Goal: Task Accomplishment & Management: Use online tool/utility

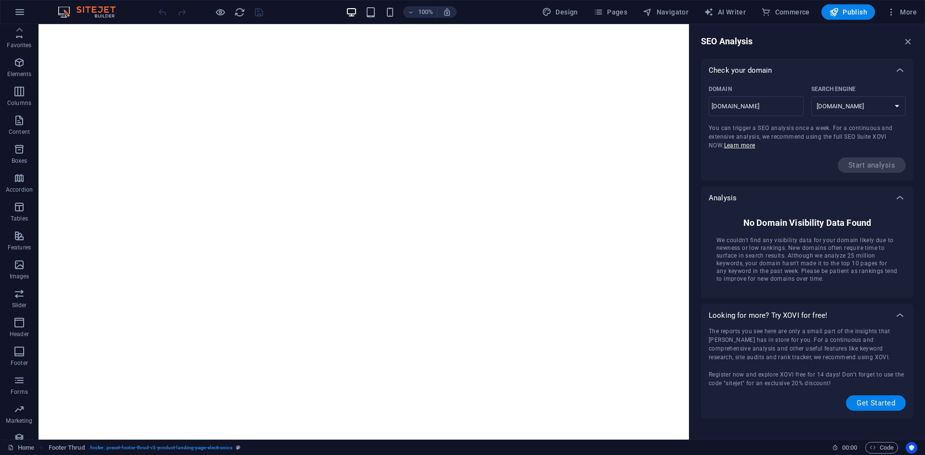
select select "[DOMAIN_NAME]"
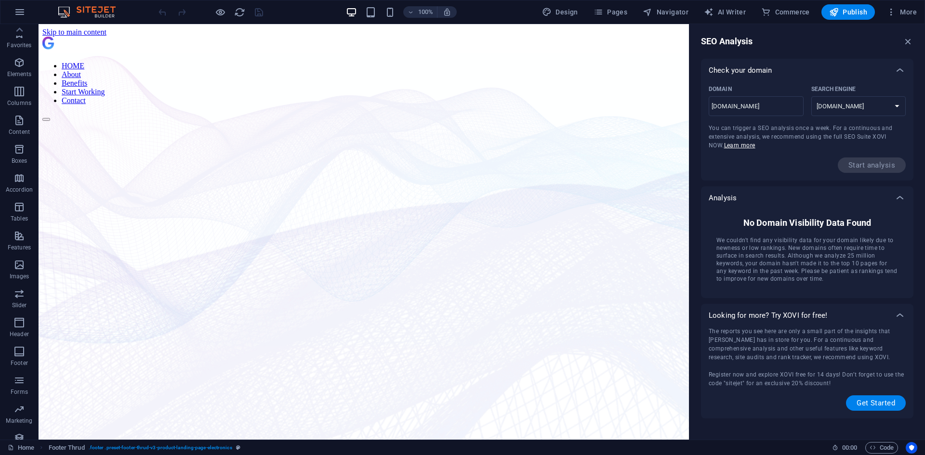
scroll to position [47, 0]
click at [17, 223] on icon "button" at bounding box center [19, 218] width 12 height 12
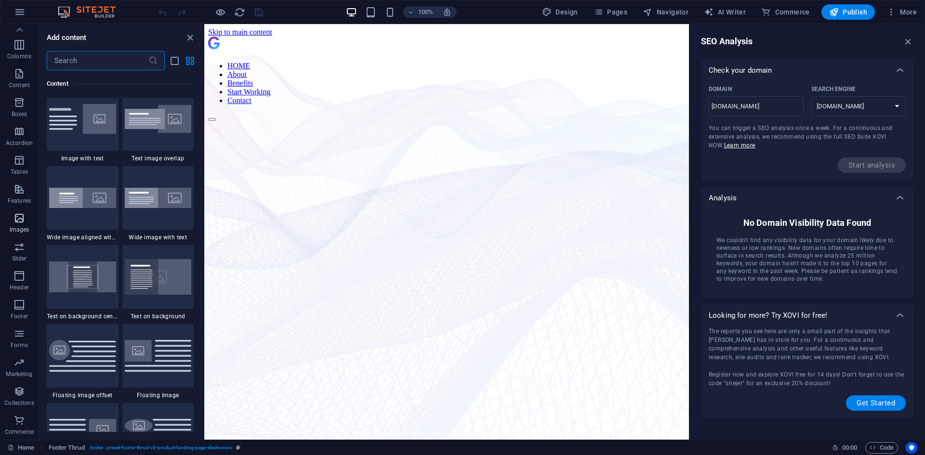
scroll to position [4884, 0]
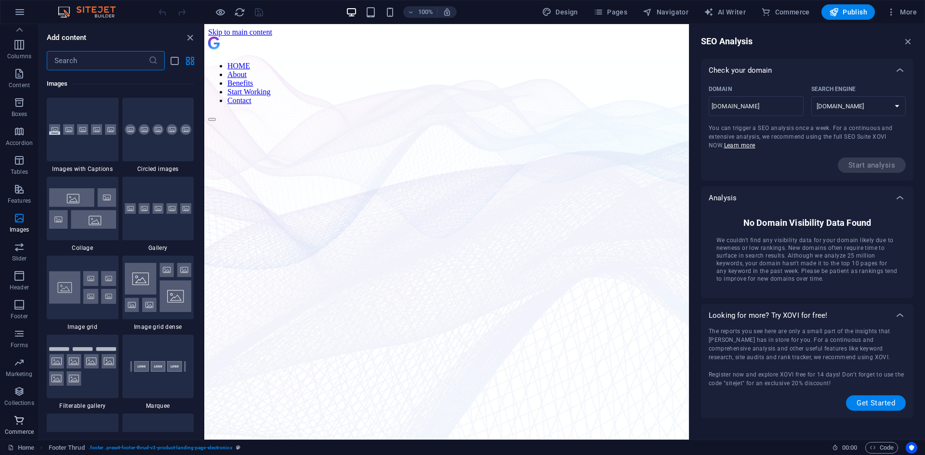
click at [18, 422] on icon "button" at bounding box center [19, 421] width 12 height 12
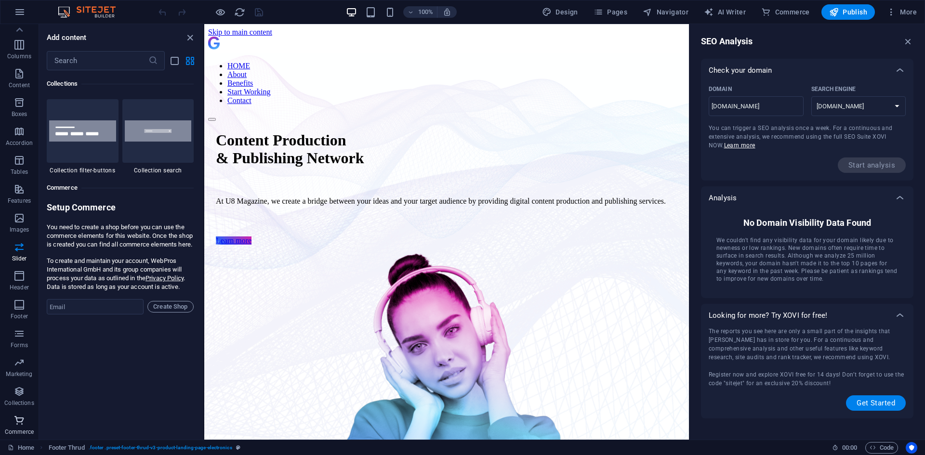
scroll to position [9282, 0]
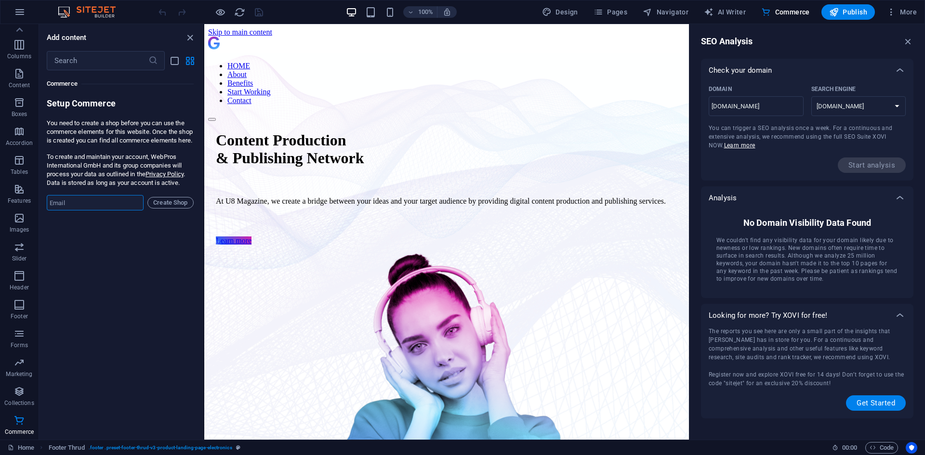
click at [93, 210] on input "email" at bounding box center [95, 202] width 97 height 15
type input "[EMAIL_ADDRESS][DOMAIN_NAME]"
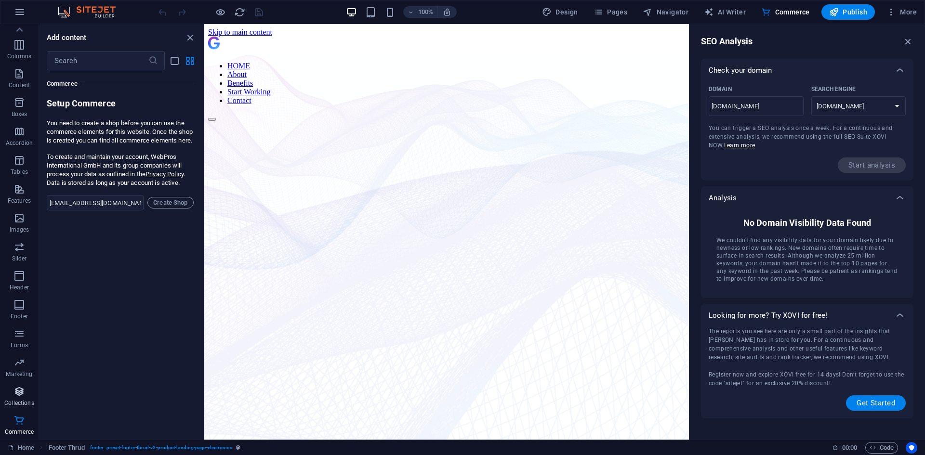
click at [26, 397] on span "Collections" at bounding box center [19, 397] width 39 height 23
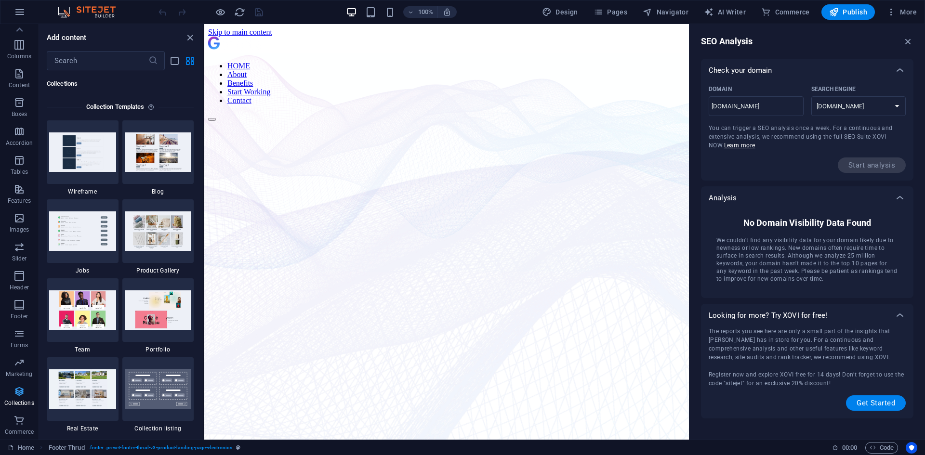
scroll to position [8818, 0]
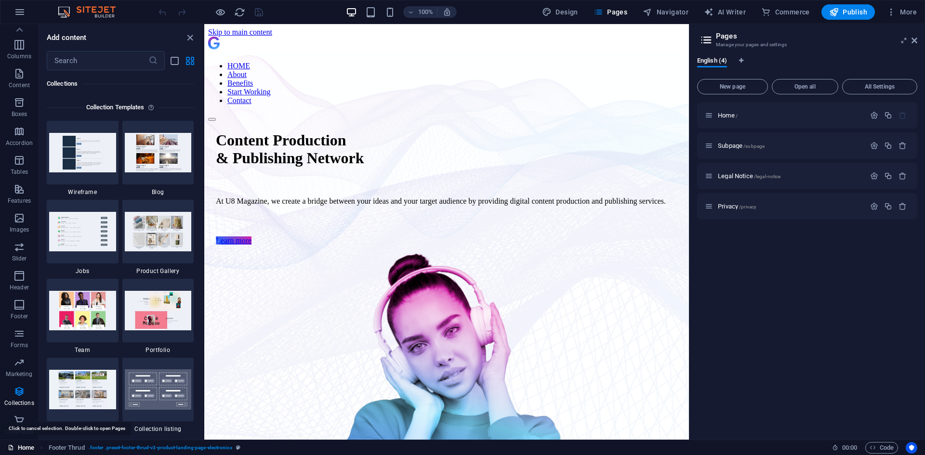
click at [875, 115] on icon "button" at bounding box center [874, 115] width 8 height 8
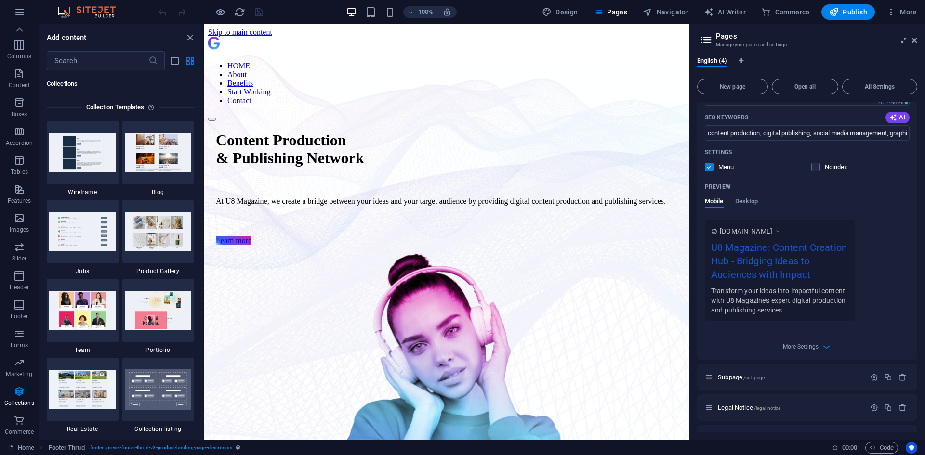
scroll to position [197, 0]
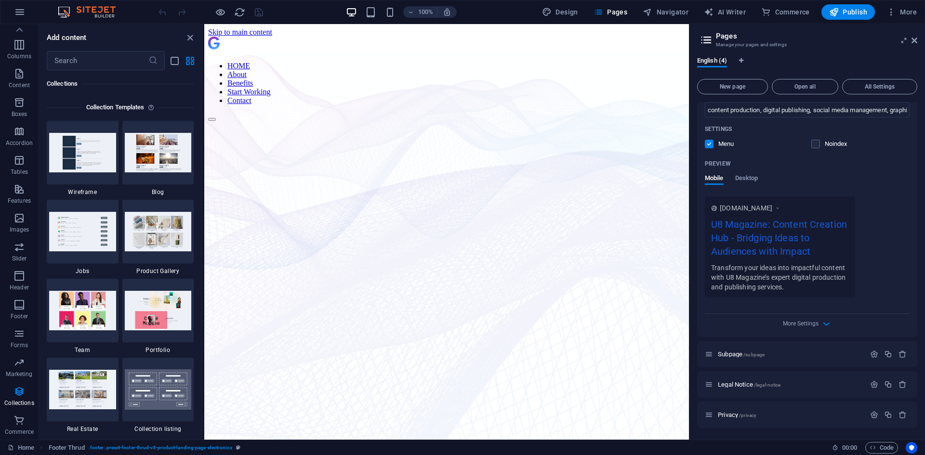
click at [818, 318] on div "More Settings" at bounding box center [807, 321] width 205 height 15
click at [821, 323] on icon "button" at bounding box center [826, 323] width 11 height 11
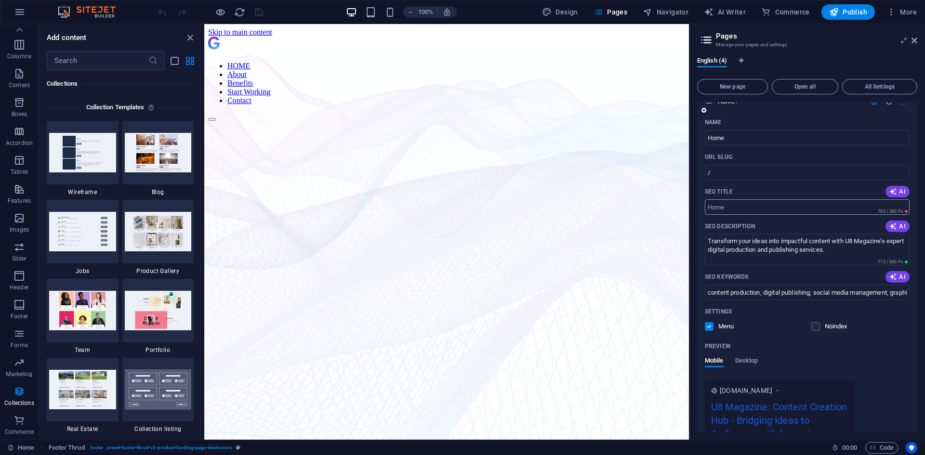
scroll to position [0, 0]
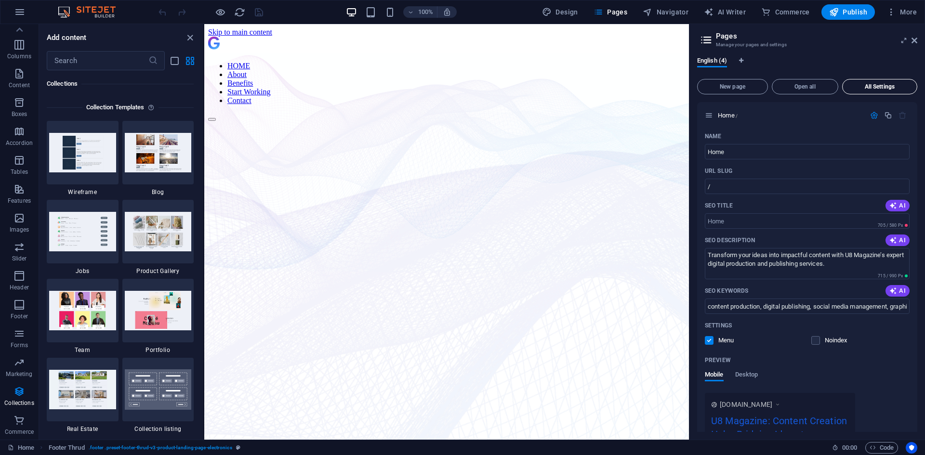
click at [861, 91] on button "All Settings" at bounding box center [879, 86] width 75 height 15
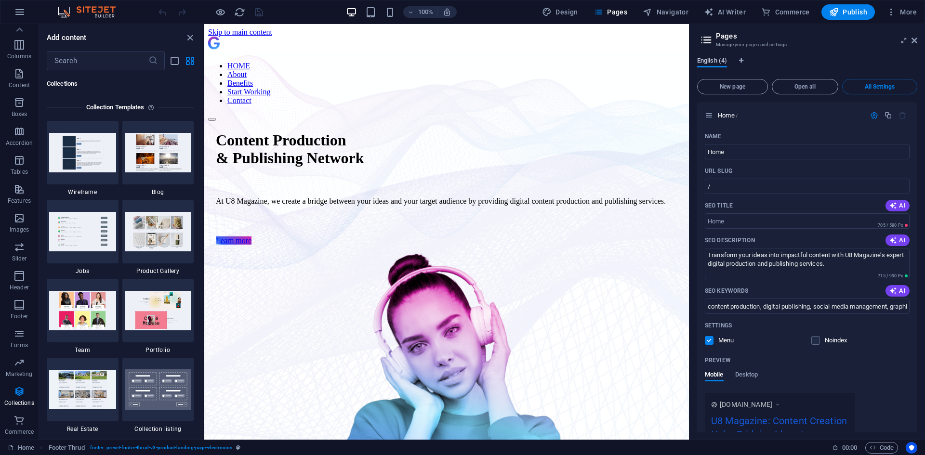
click at [716, 57] on span "English (4)" at bounding box center [712, 61] width 30 height 13
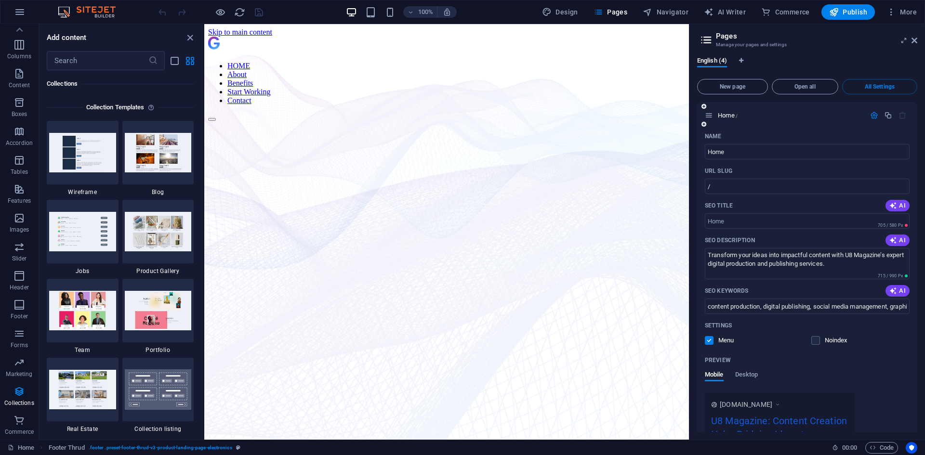
click at [874, 113] on icon "button" at bounding box center [874, 115] width 8 height 8
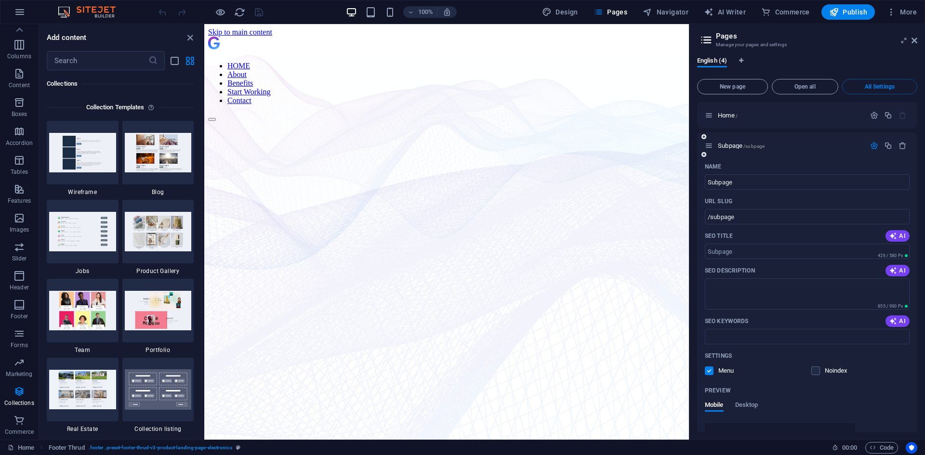
click at [870, 147] on icon "button" at bounding box center [874, 146] width 8 height 8
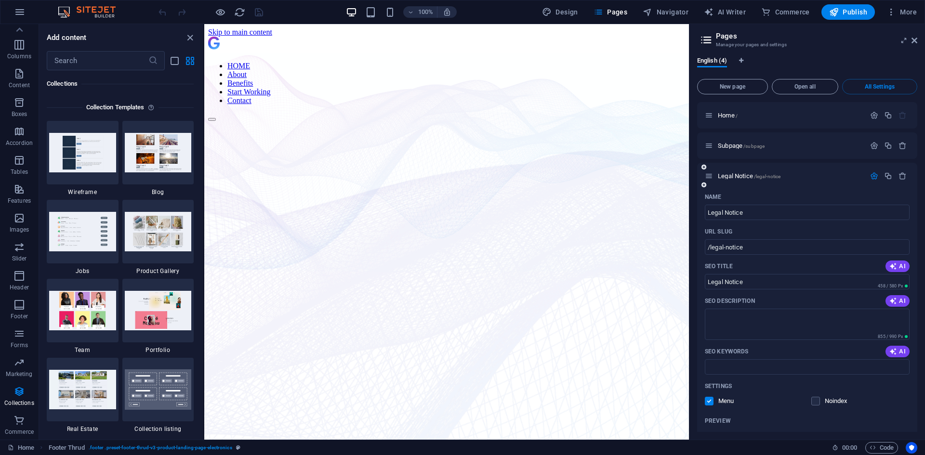
click at [870, 178] on icon "button" at bounding box center [874, 176] width 8 height 8
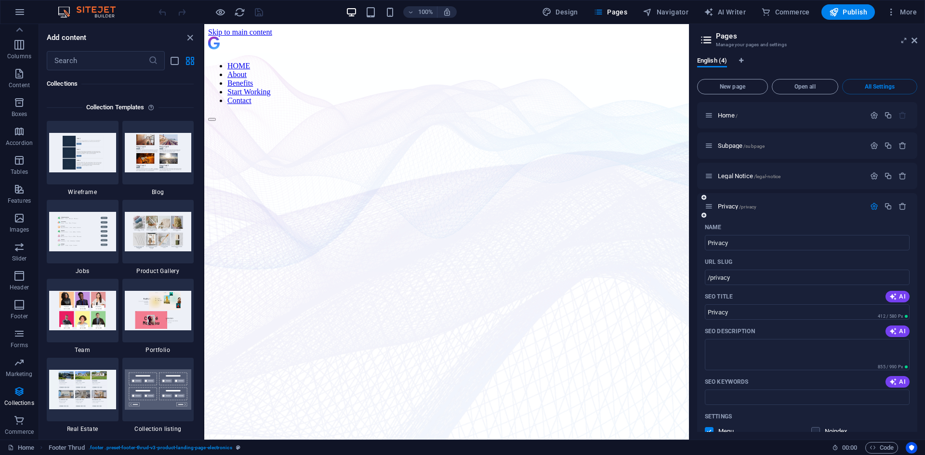
click at [872, 205] on icon "button" at bounding box center [874, 206] width 8 height 8
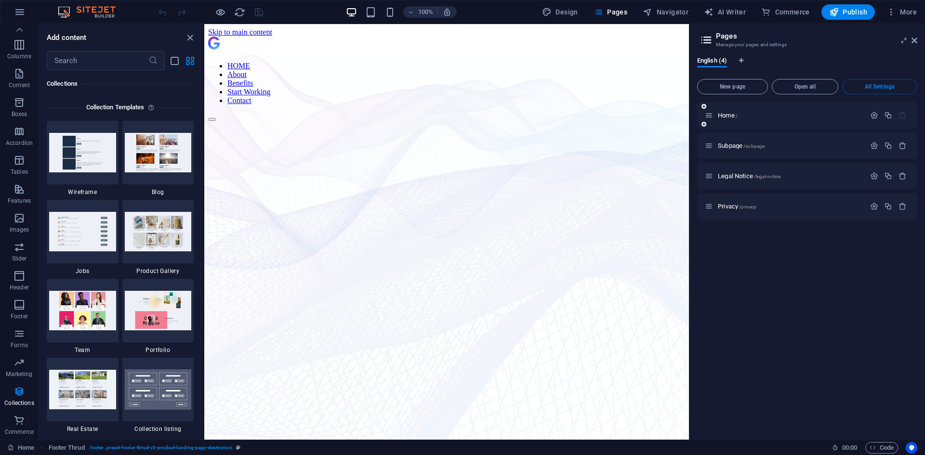
click at [777, 119] on div "Home /" at bounding box center [785, 115] width 160 height 11
click at [723, 117] on span "Home /" at bounding box center [728, 115] width 20 height 7
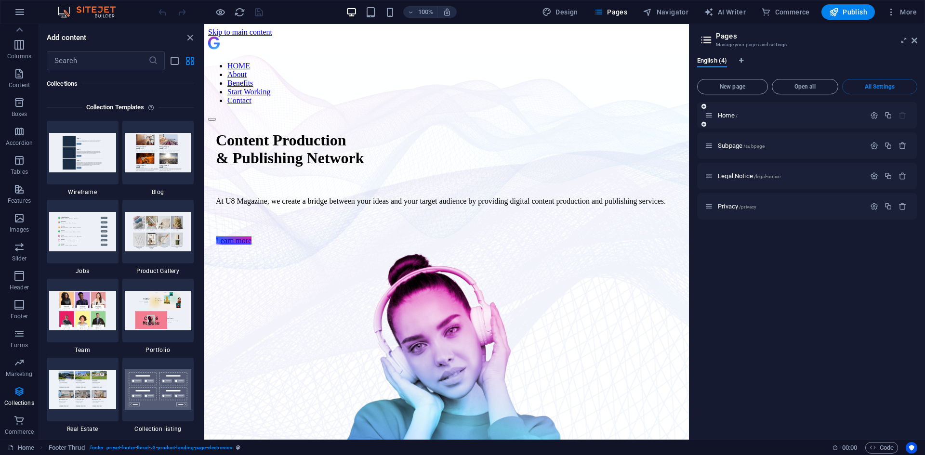
drag, startPoint x: 723, startPoint y: 117, endPoint x: 707, endPoint y: 112, distance: 16.0
click at [707, 112] on icon at bounding box center [709, 115] width 8 height 8
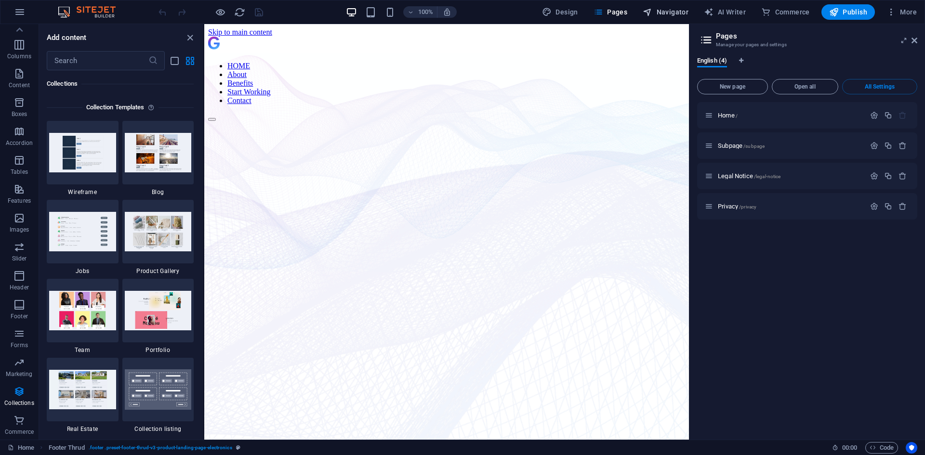
click at [670, 8] on span "Navigator" at bounding box center [666, 12] width 46 height 10
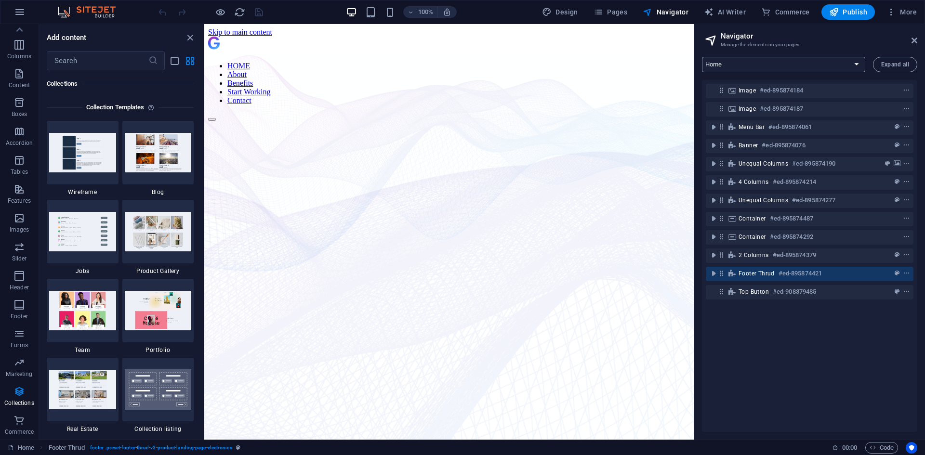
click at [825, 61] on select "Home Subpage Legal Notice Privacy" at bounding box center [783, 64] width 163 height 15
click at [702, 57] on select "Home Subpage Legal Notice Privacy" at bounding box center [783, 64] width 163 height 15
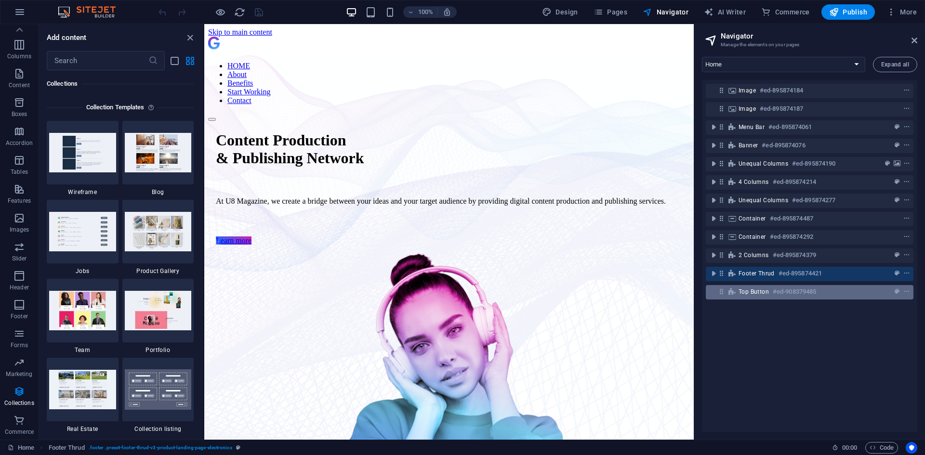
click at [763, 288] on span "Top button" at bounding box center [753, 292] width 30 height 8
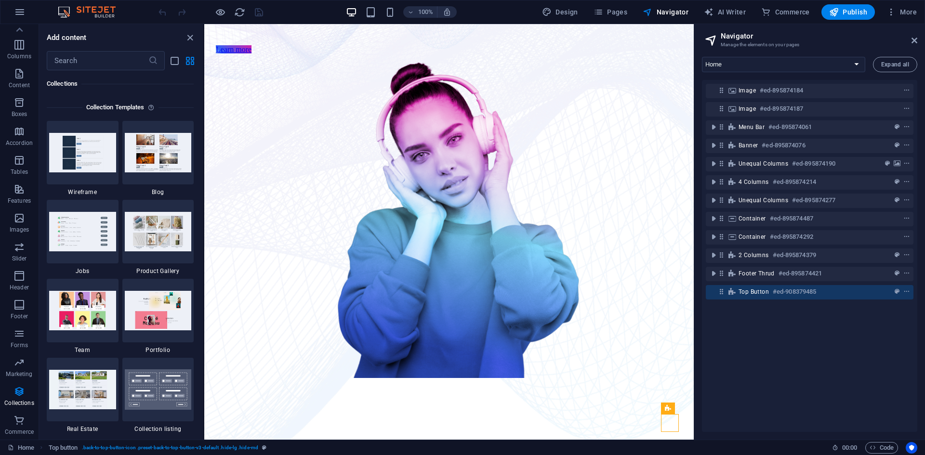
click at [761, 319] on div "Image #ed-895874184 Image #ed-895874187 Menu Bar #ed-895874061 Banner #ed-89587…" at bounding box center [809, 256] width 215 height 352
click at [736, 238] on icon at bounding box center [732, 237] width 11 height 8
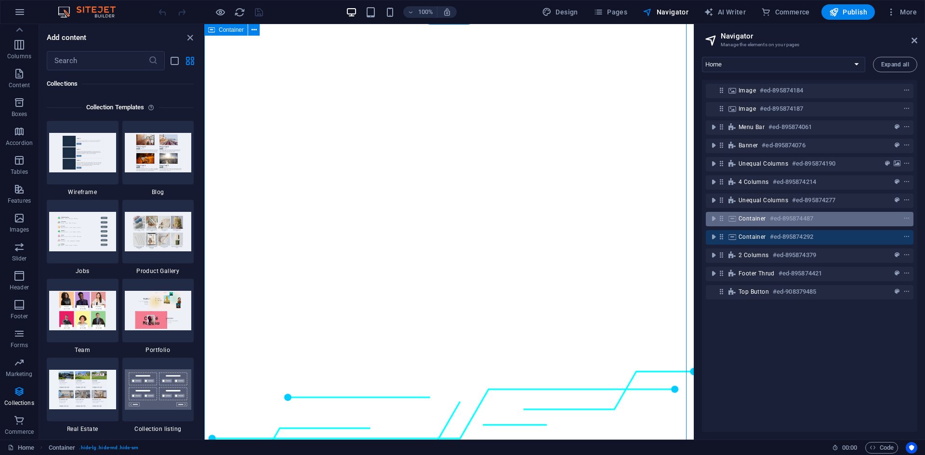
click at [745, 222] on span "Container" at bounding box center [751, 219] width 27 height 8
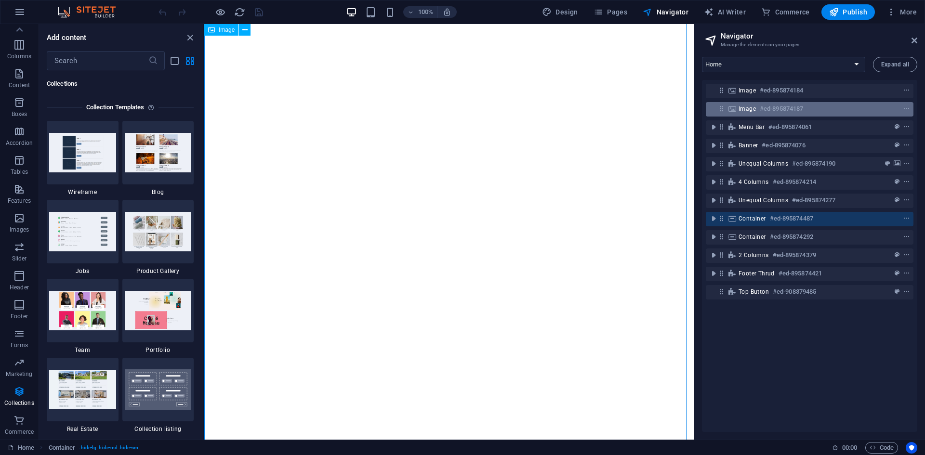
click at [772, 105] on h6 "#ed-895874187" at bounding box center [781, 109] width 43 height 12
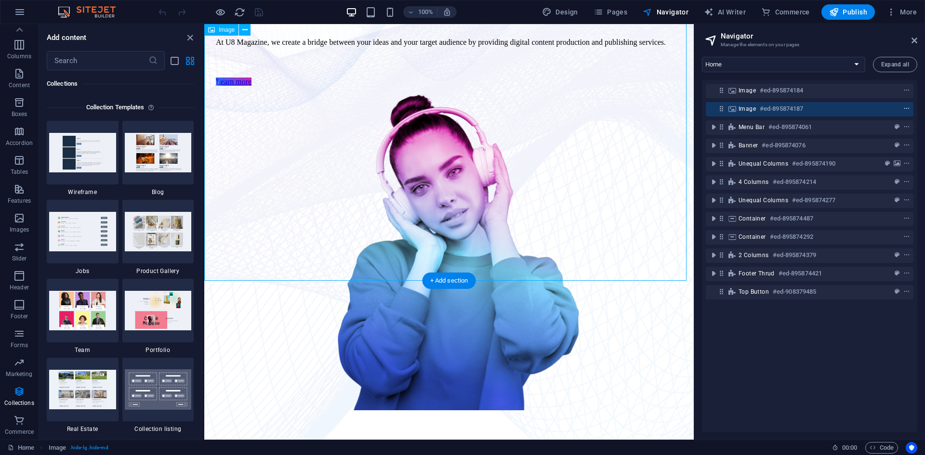
click at [906, 107] on icon "context-menu" at bounding box center [906, 108] width 7 height 7
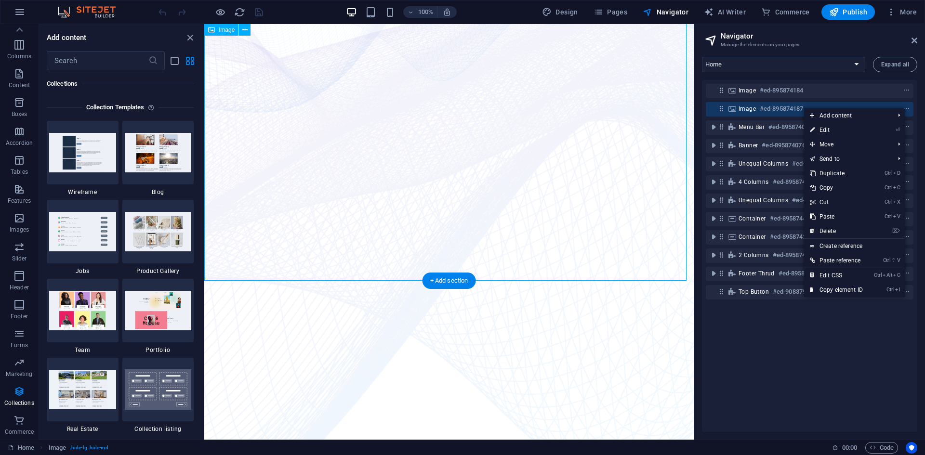
click at [743, 110] on span "Image" at bounding box center [746, 109] width 17 height 8
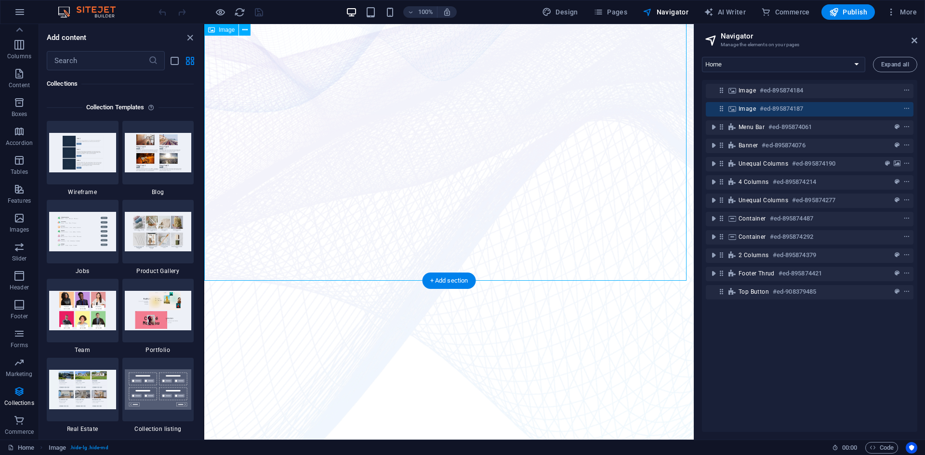
click at [743, 110] on span "Image" at bounding box center [746, 109] width 17 height 8
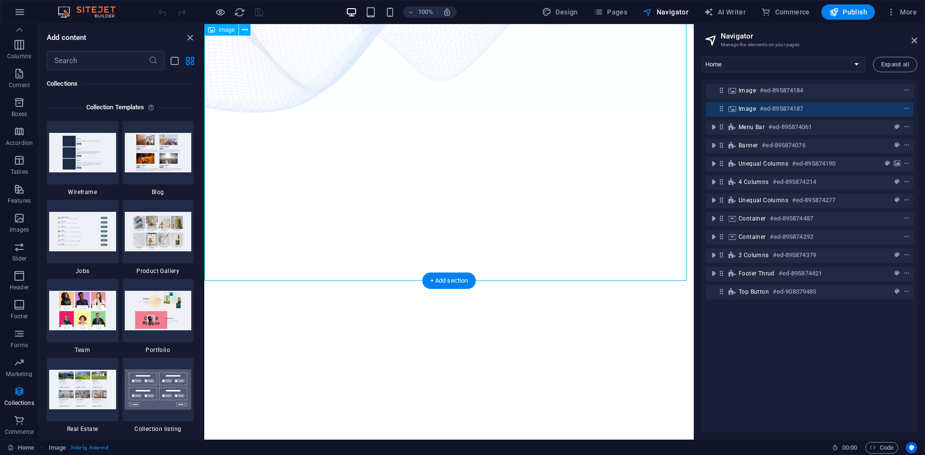
select select "%"
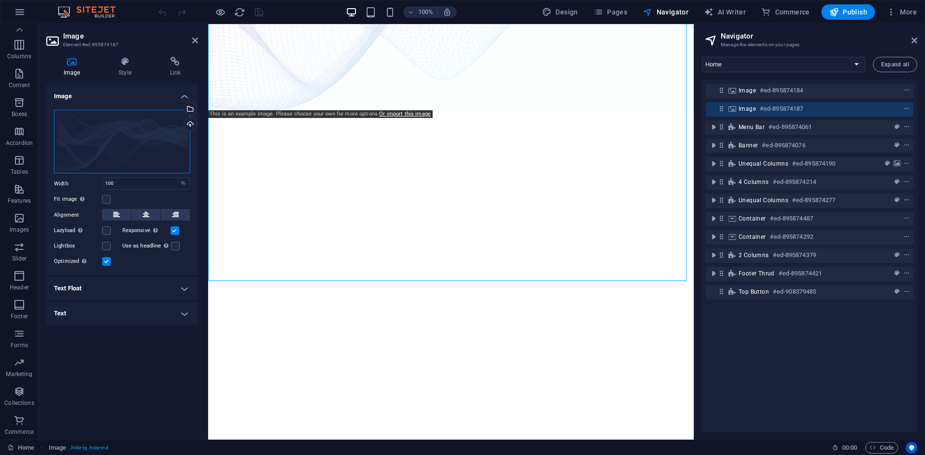
click at [115, 146] on div "Drag files here, click to choose files or select files from Files or our free s…" at bounding box center [122, 142] width 136 height 64
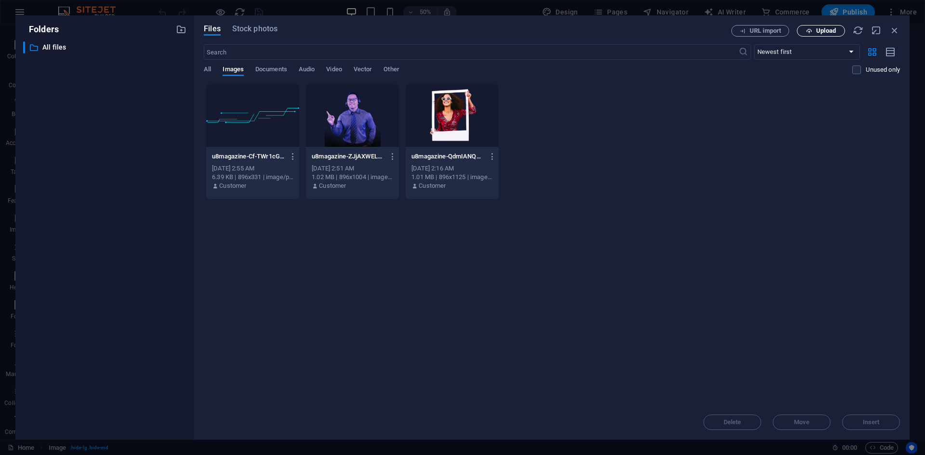
click at [825, 32] on span "Upload" at bounding box center [826, 31] width 20 height 6
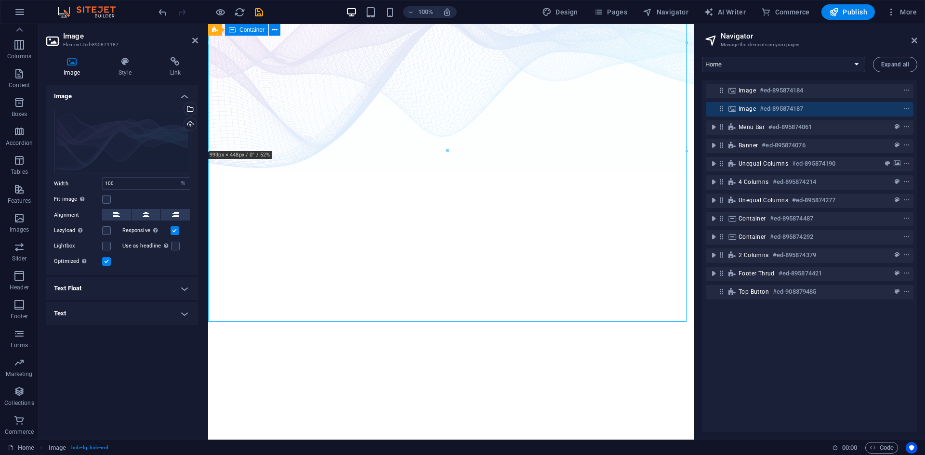
scroll to position [0, 0]
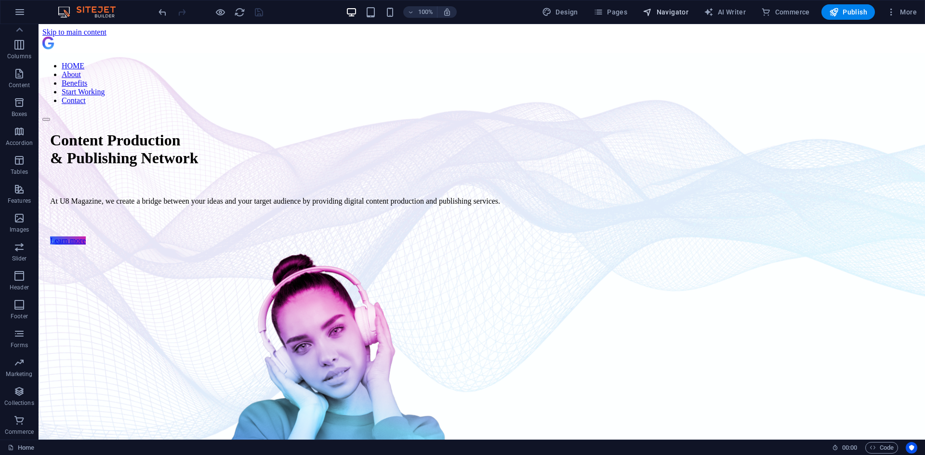
click at [675, 9] on span "Navigator" at bounding box center [666, 12] width 46 height 10
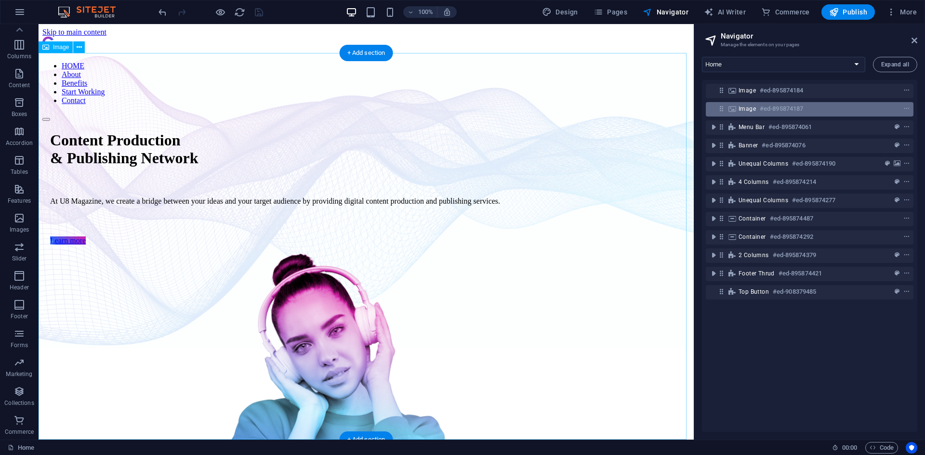
click at [757, 110] on div "Image #ed-895874187" at bounding box center [801, 109] width 127 height 12
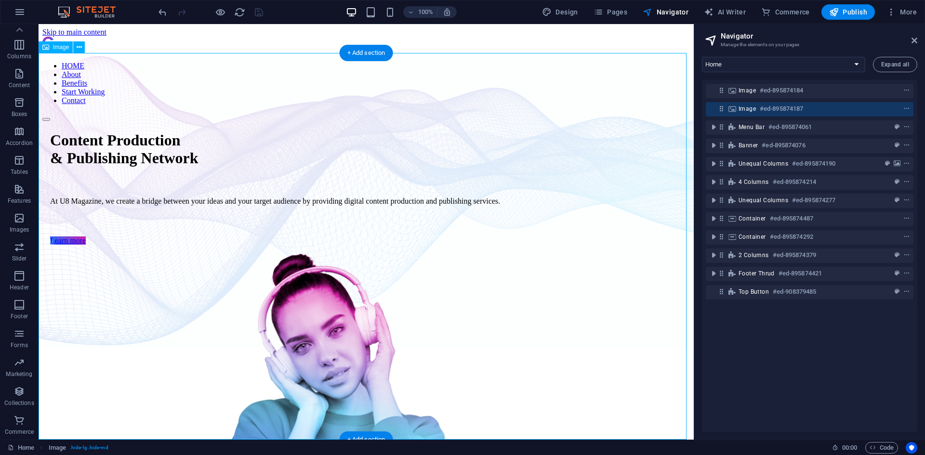
click at [752, 110] on span "Image" at bounding box center [746, 109] width 17 height 8
select select "%"
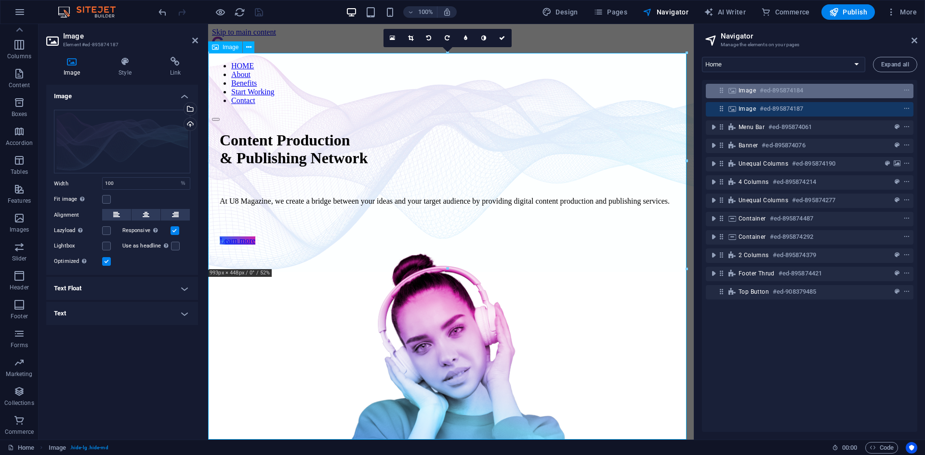
click at [747, 90] on span "Image" at bounding box center [746, 91] width 17 height 8
select select "%"
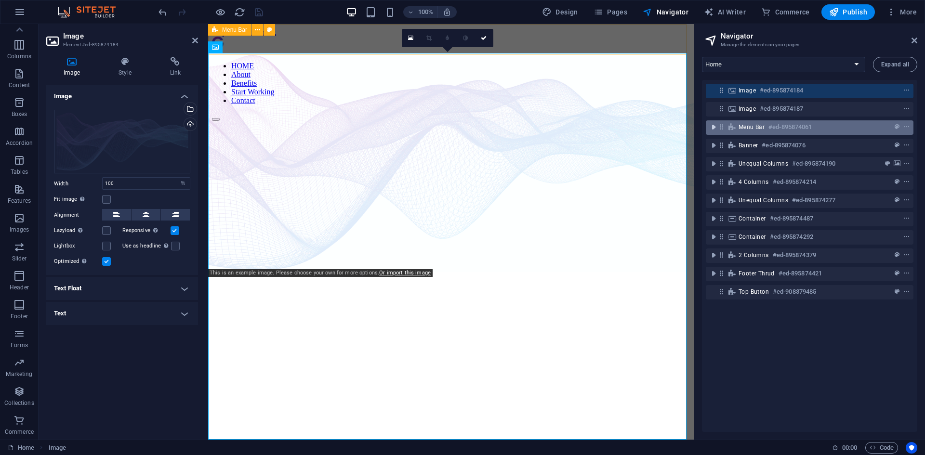
click at [714, 128] on icon "toggle-expand" at bounding box center [714, 127] width 10 height 10
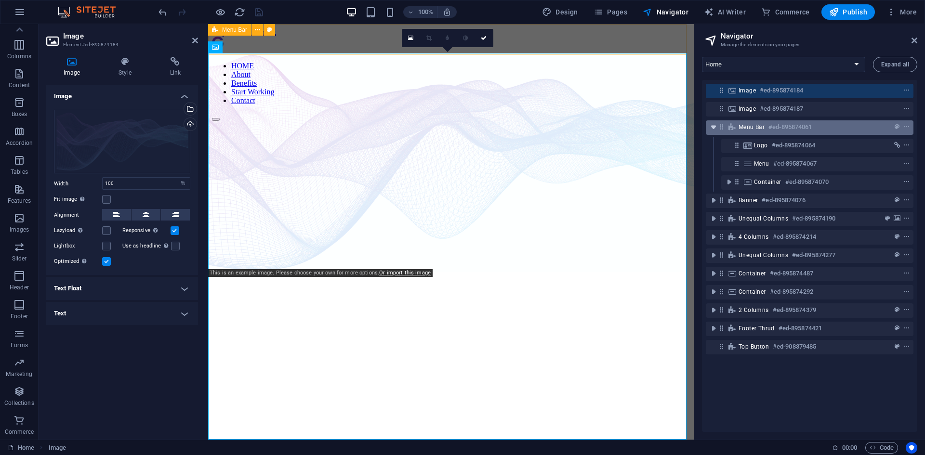
click at [714, 128] on icon "toggle-expand" at bounding box center [714, 127] width 10 height 10
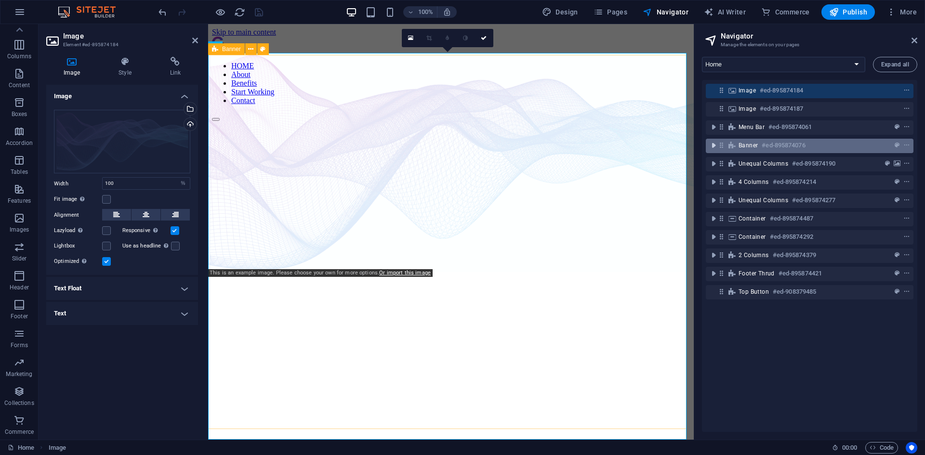
click at [714, 143] on icon "toggle-expand" at bounding box center [714, 146] width 10 height 10
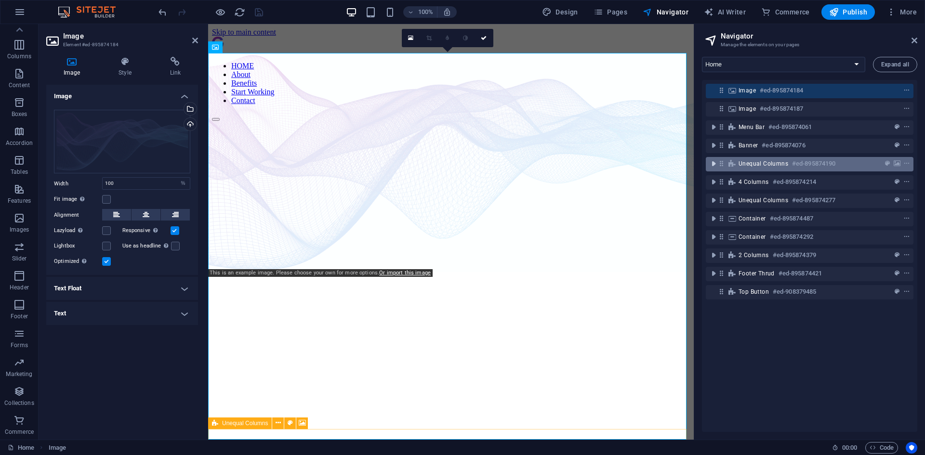
click at [714, 164] on icon "toggle-expand" at bounding box center [714, 164] width 10 height 10
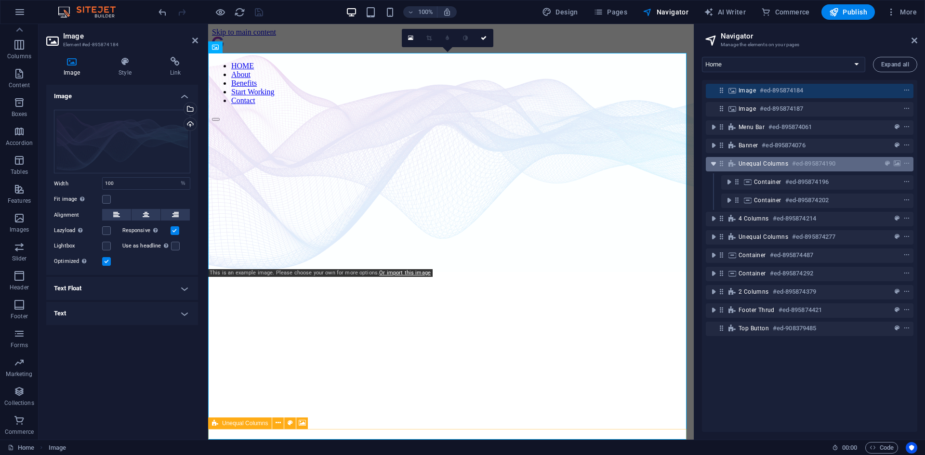
click at [714, 164] on icon "toggle-expand" at bounding box center [714, 164] width 10 height 10
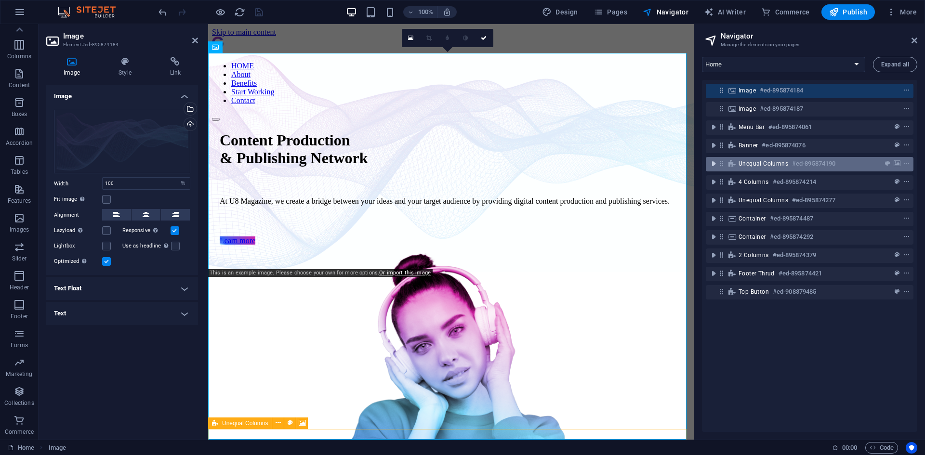
click at [711, 166] on icon "toggle-expand" at bounding box center [714, 164] width 10 height 10
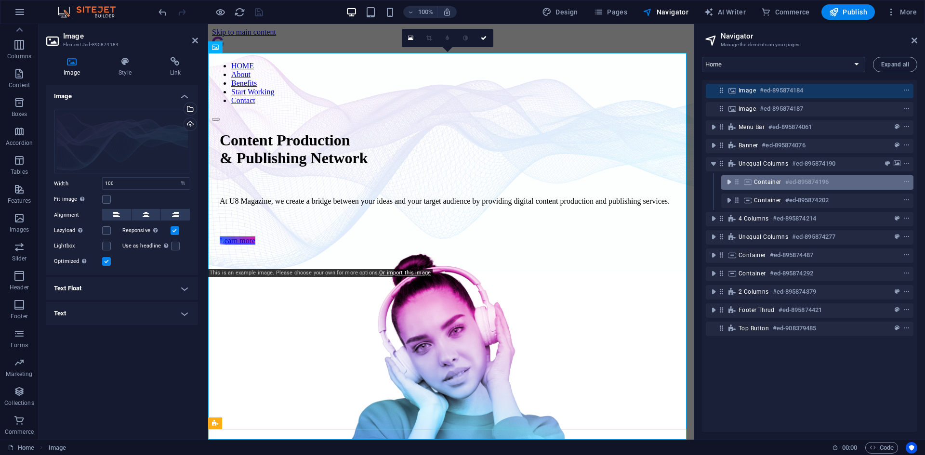
click at [729, 180] on icon "toggle-expand" at bounding box center [729, 182] width 10 height 10
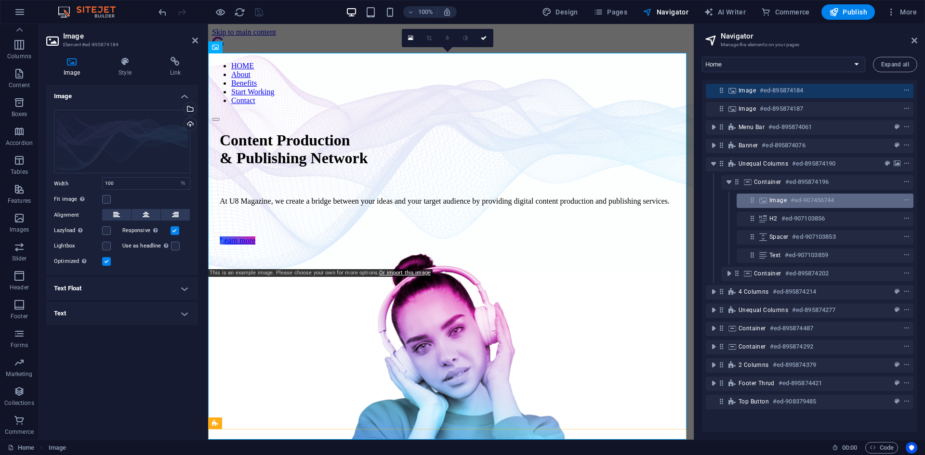
click at [757, 203] on div "Image #ed-907456744" at bounding box center [824, 201] width 177 height 14
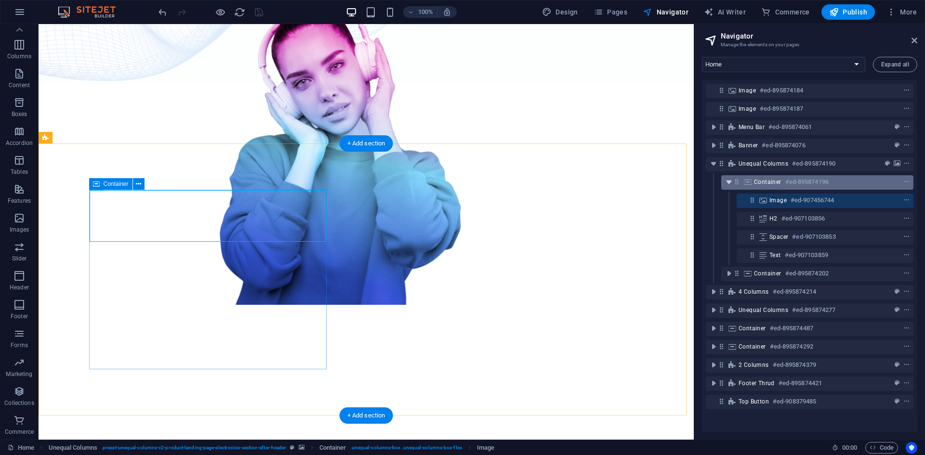
click at [731, 182] on icon "toggle-expand" at bounding box center [729, 182] width 10 height 10
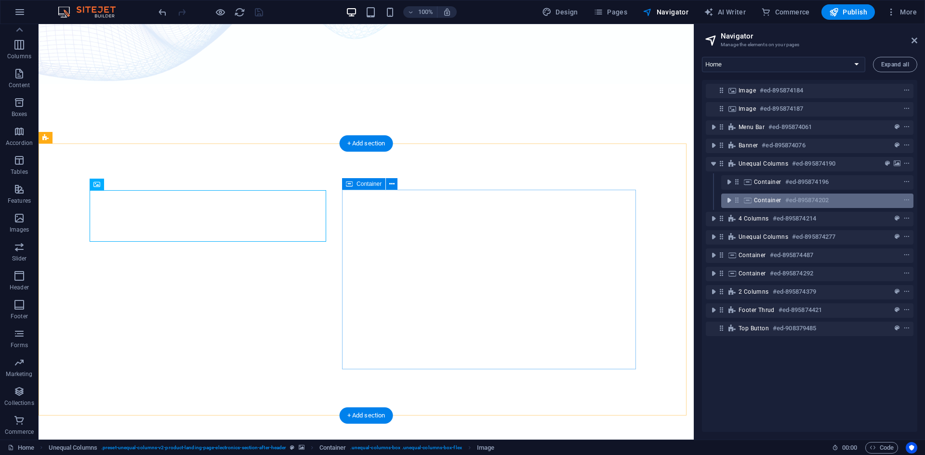
click at [733, 198] on icon "toggle-expand" at bounding box center [729, 201] width 10 height 10
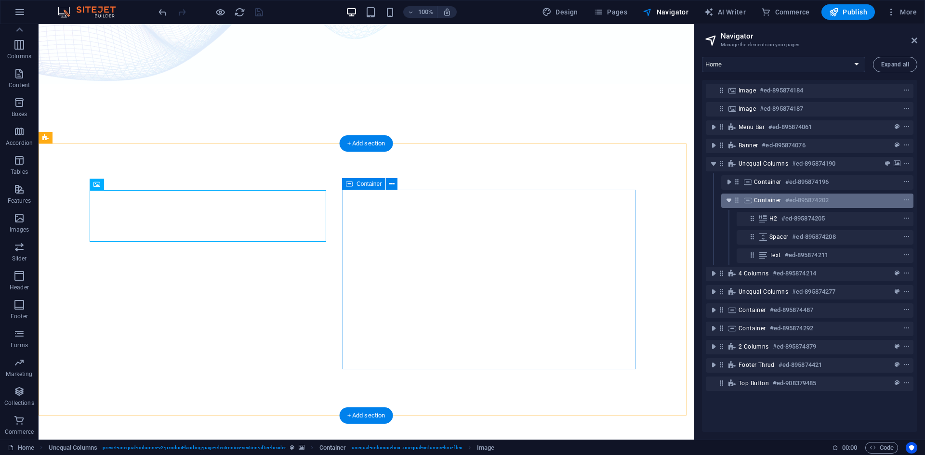
click at [730, 198] on icon "toggle-expand" at bounding box center [729, 201] width 10 height 10
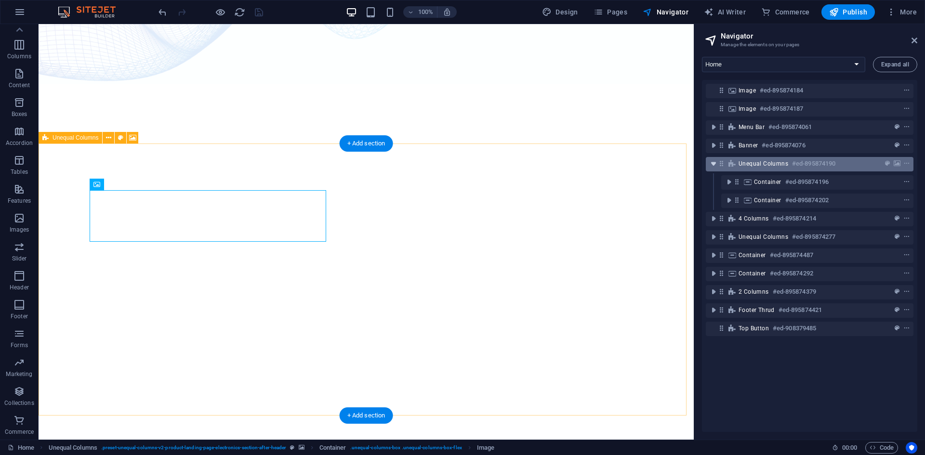
click at [714, 162] on icon "toggle-expand" at bounding box center [714, 164] width 10 height 10
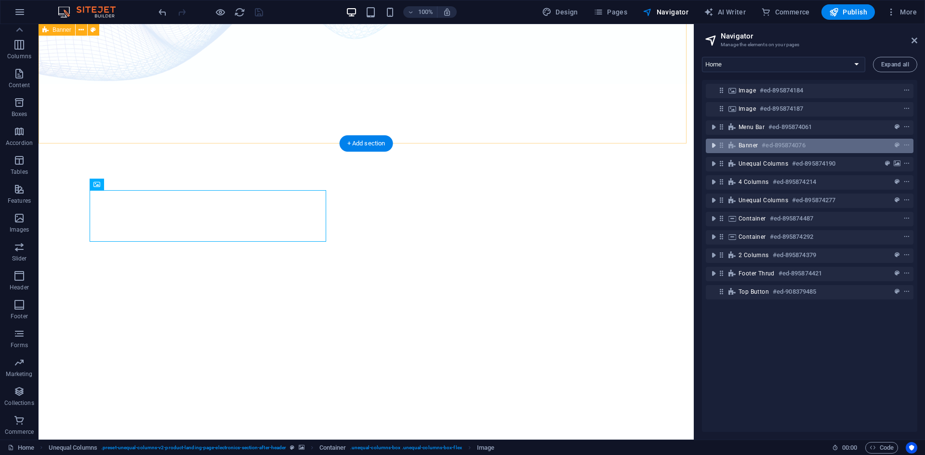
click at [713, 146] on icon "toggle-expand" at bounding box center [714, 146] width 10 height 10
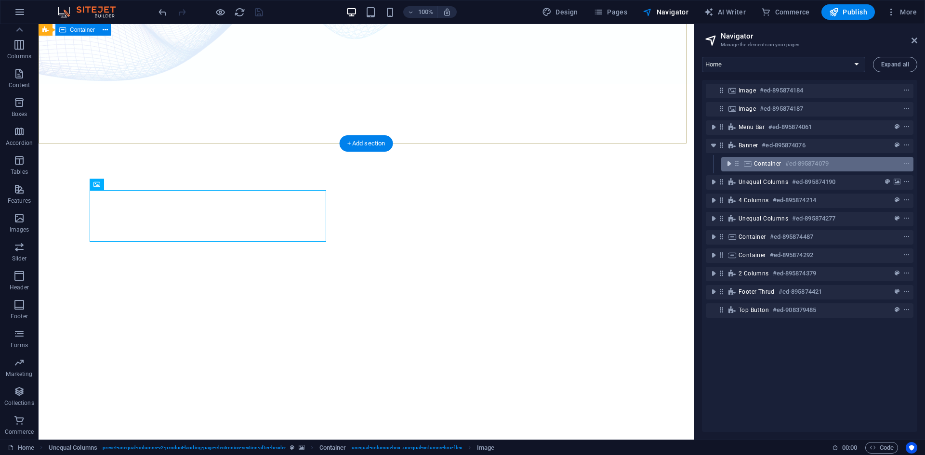
click at [729, 162] on icon "toggle-expand" at bounding box center [729, 164] width 10 height 10
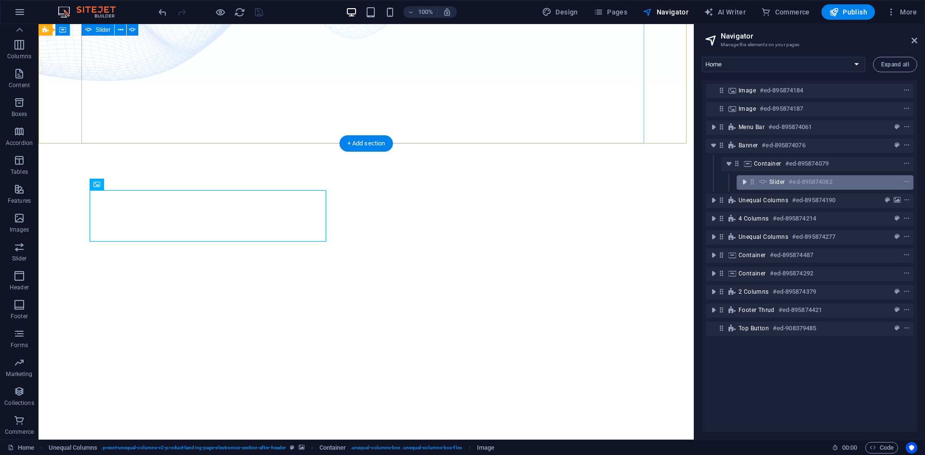
click at [743, 182] on icon "toggle-expand" at bounding box center [744, 182] width 10 height 10
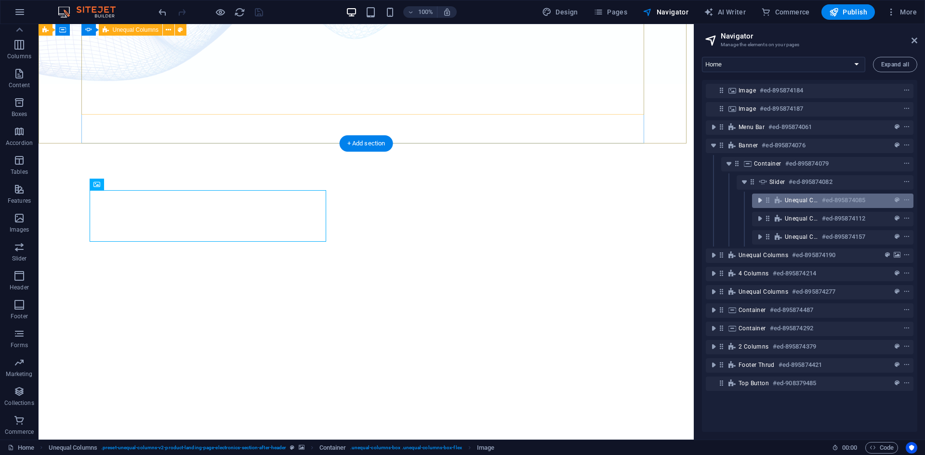
click at [757, 200] on icon "toggle-expand" at bounding box center [760, 201] width 10 height 10
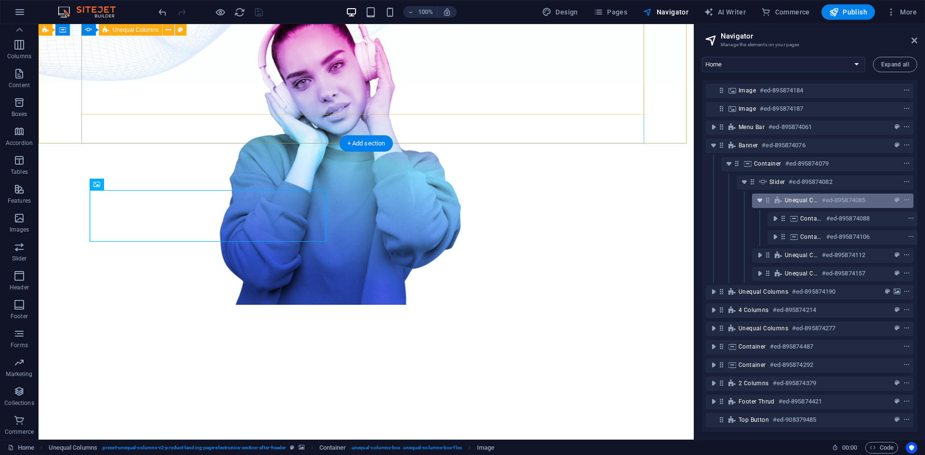
click at [757, 201] on icon "toggle-expand" at bounding box center [760, 201] width 10 height 10
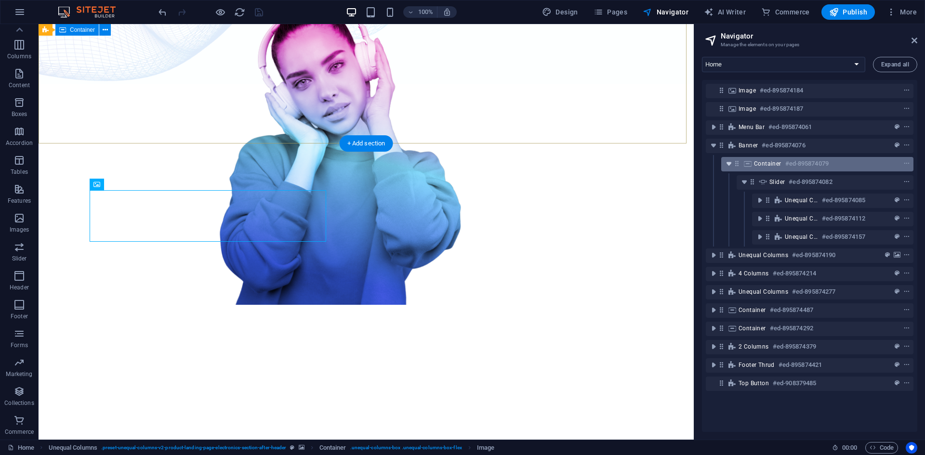
click at [730, 163] on icon "toggle-expand" at bounding box center [729, 164] width 10 height 10
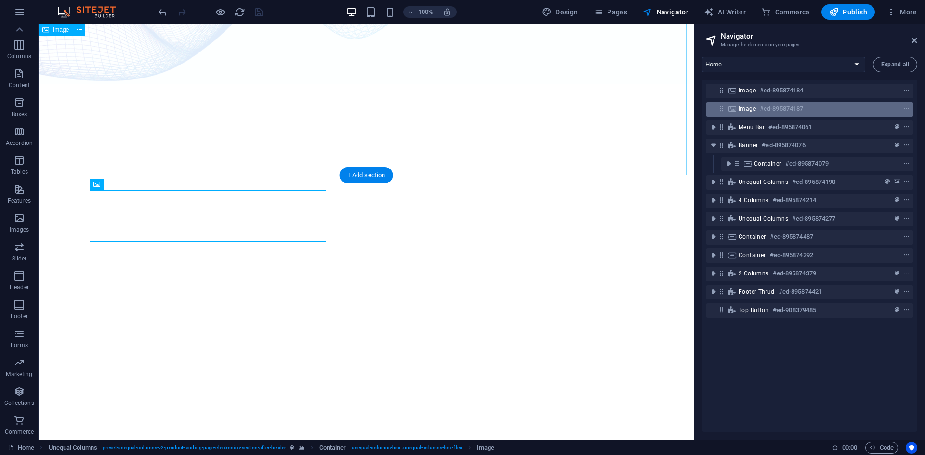
click at [741, 107] on span "Image" at bounding box center [746, 109] width 17 height 8
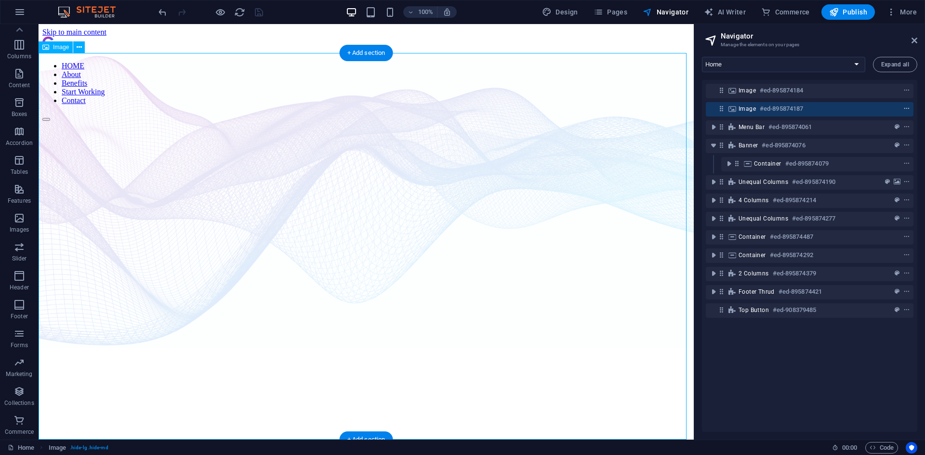
click at [902, 104] on button "context-menu" at bounding box center [907, 109] width 10 height 12
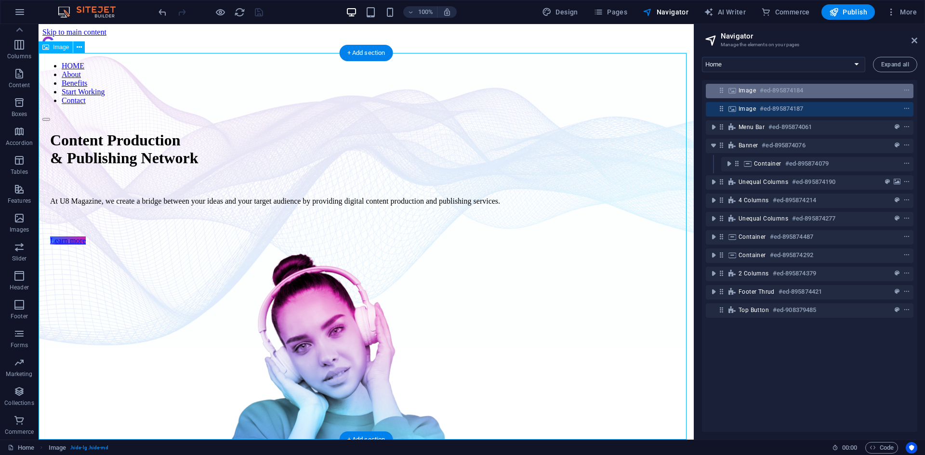
click at [742, 95] on div "Image #ed-895874184" at bounding box center [801, 91] width 127 height 12
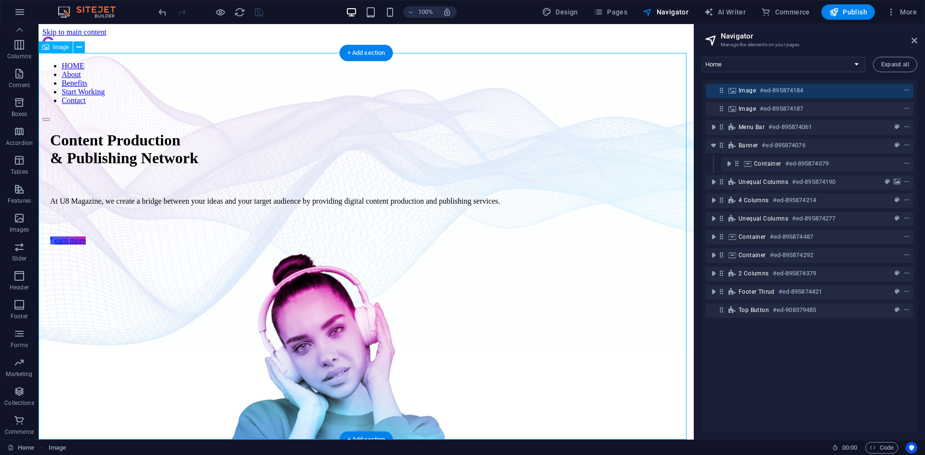
click at [742, 95] on div "Image #ed-895874184" at bounding box center [801, 91] width 127 height 12
select select "%"
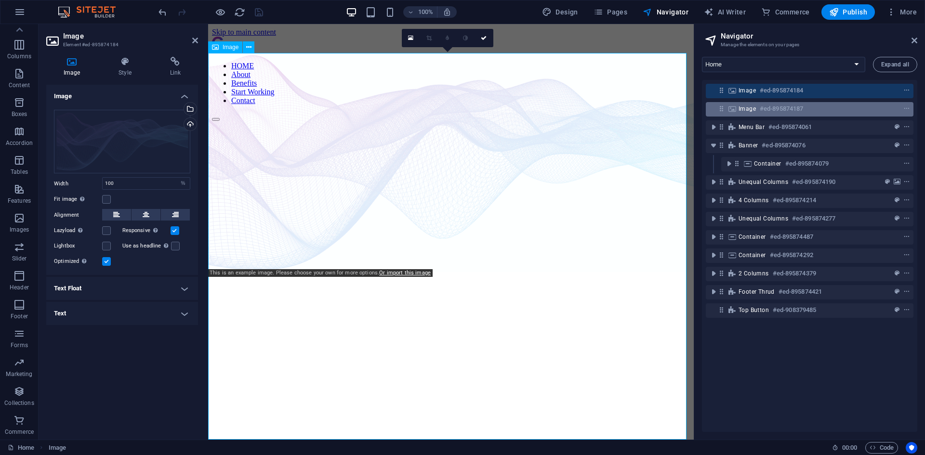
click at [747, 106] on span "Image" at bounding box center [746, 109] width 17 height 8
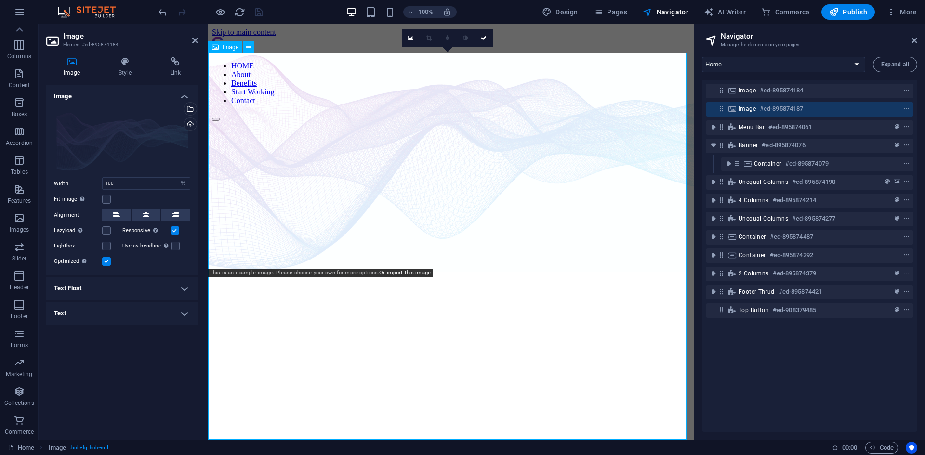
click at [747, 106] on span "Image" at bounding box center [746, 109] width 17 height 8
select select "%"
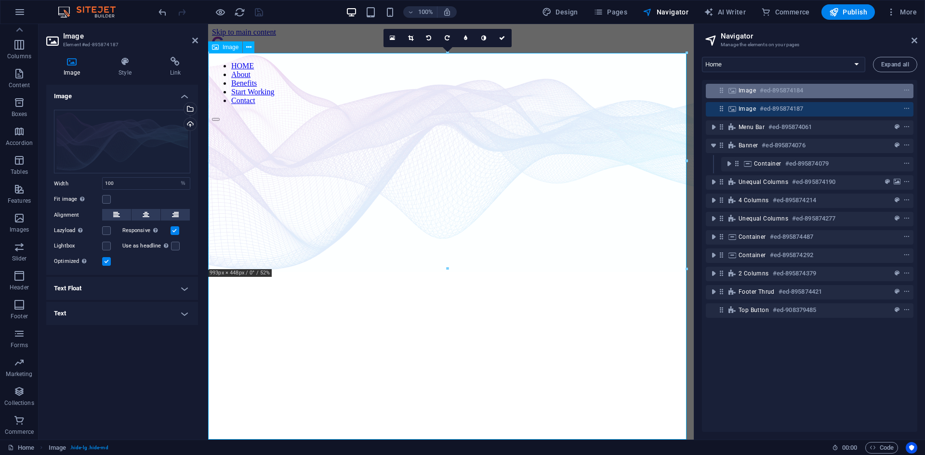
click at [746, 91] on span "Image" at bounding box center [746, 91] width 17 height 8
select select "%"
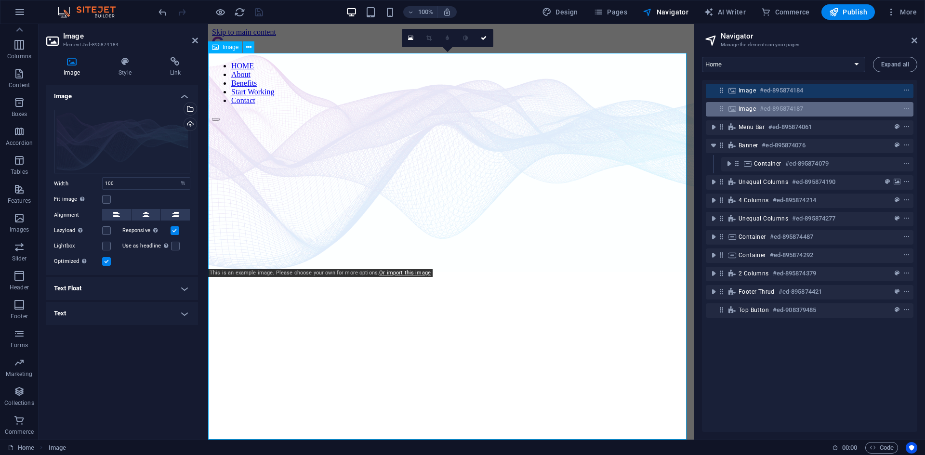
click at [747, 105] on span "Image" at bounding box center [746, 109] width 17 height 8
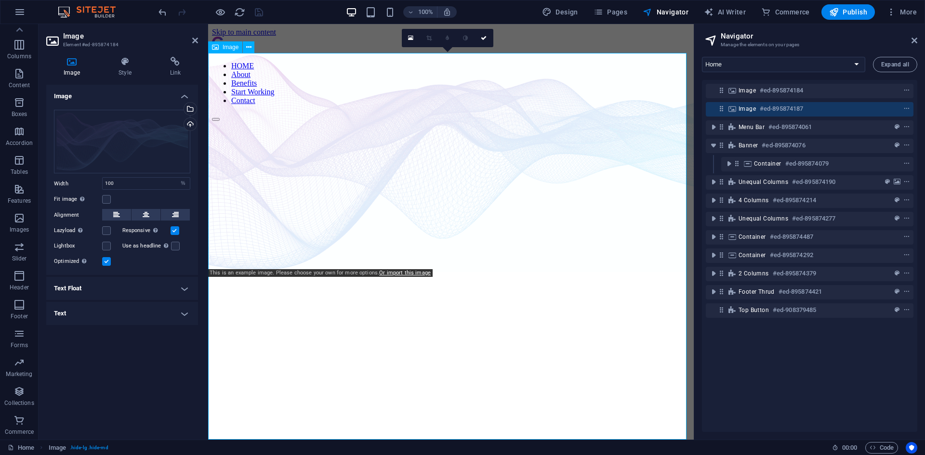
click at [747, 105] on span "Image" at bounding box center [746, 109] width 17 height 8
select select "%"
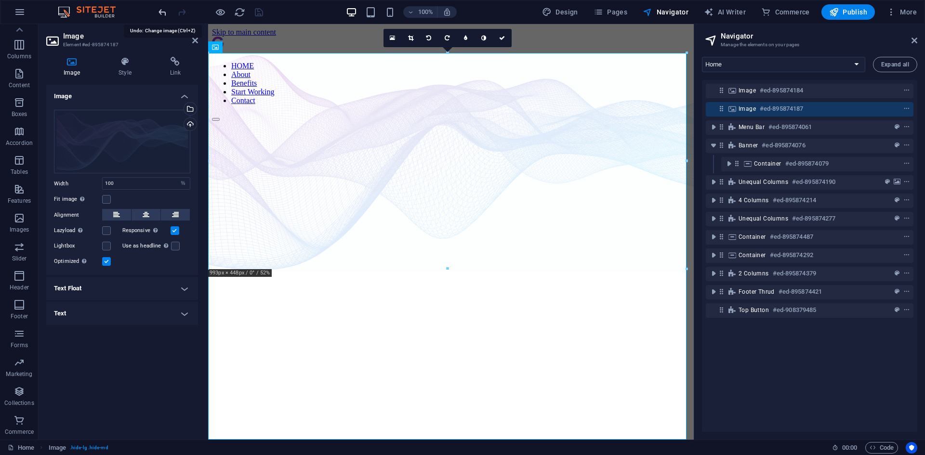
click at [167, 8] on icon "undo" at bounding box center [162, 12] width 11 height 11
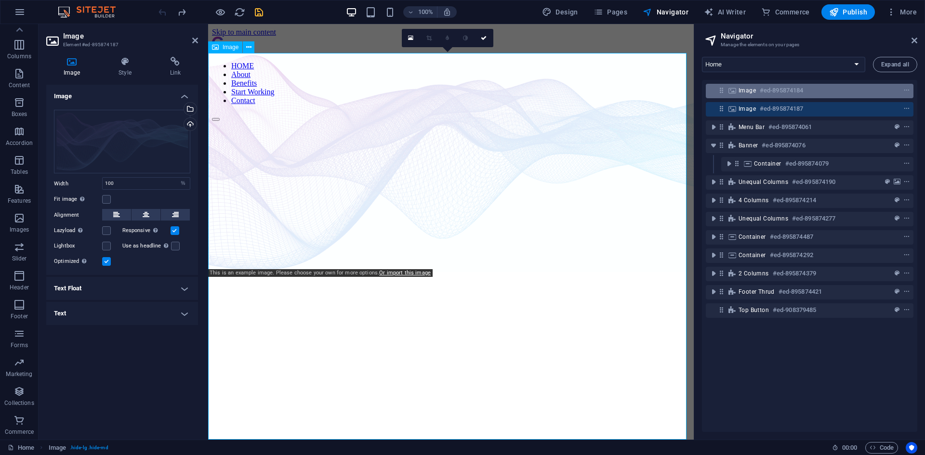
click at [750, 90] on span "Image" at bounding box center [746, 91] width 17 height 8
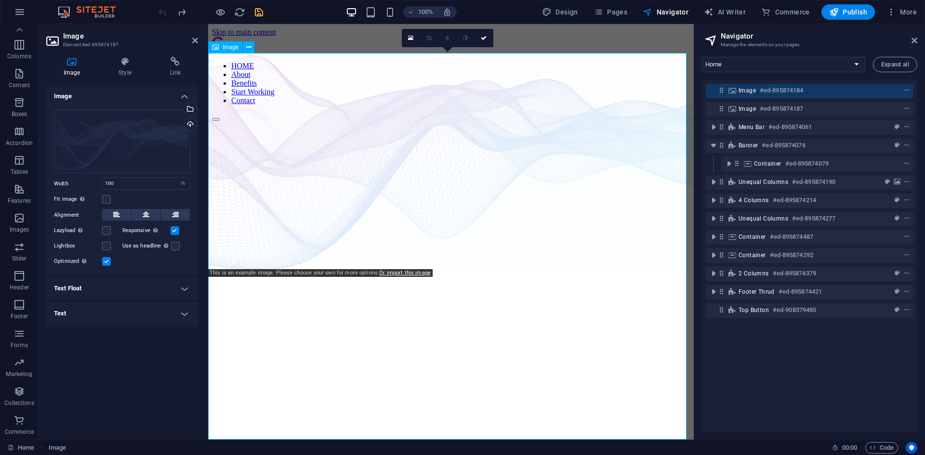
click at [750, 90] on span "Image" at bounding box center [746, 91] width 17 height 8
select select "%"
click at [109, 158] on div "Drag files here, click to choose files or select files from Files or our free s…" at bounding box center [122, 142] width 136 height 64
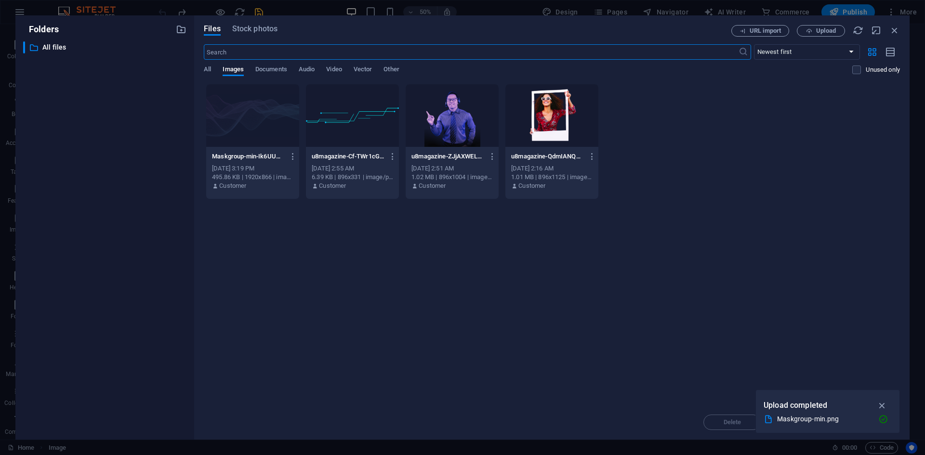
click at [237, 111] on div at bounding box center [252, 115] width 93 height 63
click at [248, 112] on div "1" at bounding box center [252, 115] width 93 height 63
click at [248, 112] on div at bounding box center [252, 115] width 93 height 63
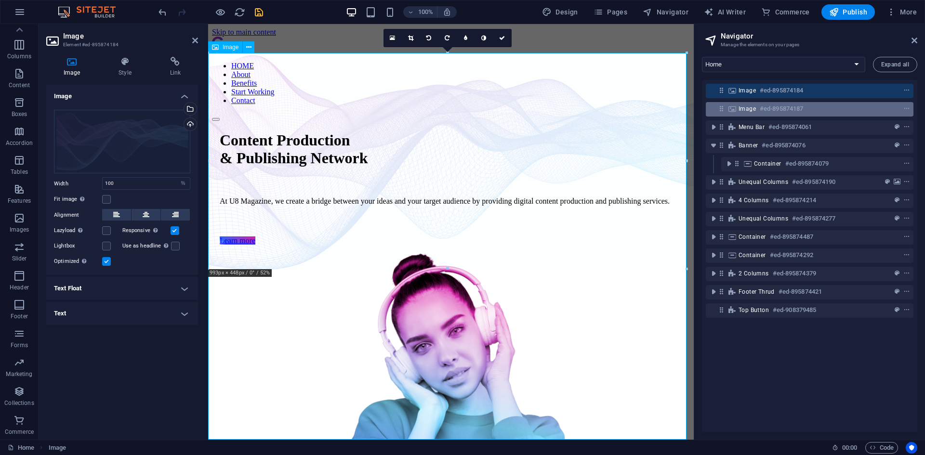
click at [752, 108] on span "Image" at bounding box center [746, 109] width 17 height 8
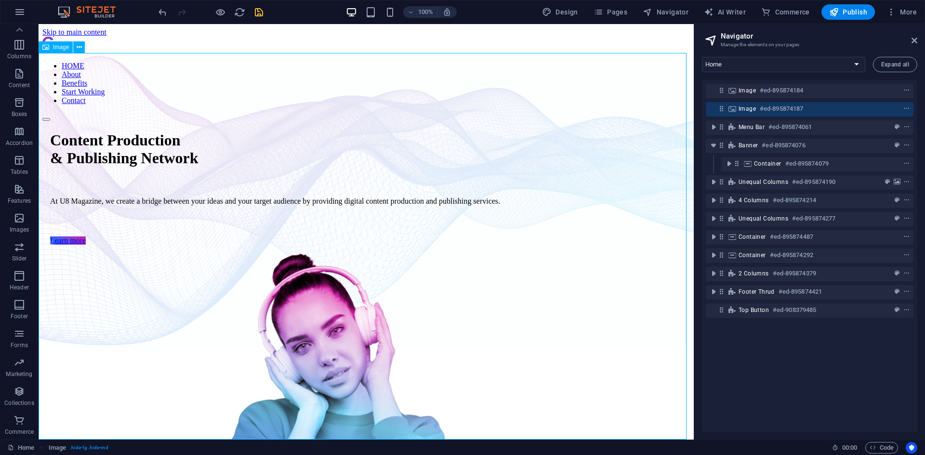
click at [752, 108] on span "Image" at bounding box center [746, 109] width 17 height 8
select select "%"
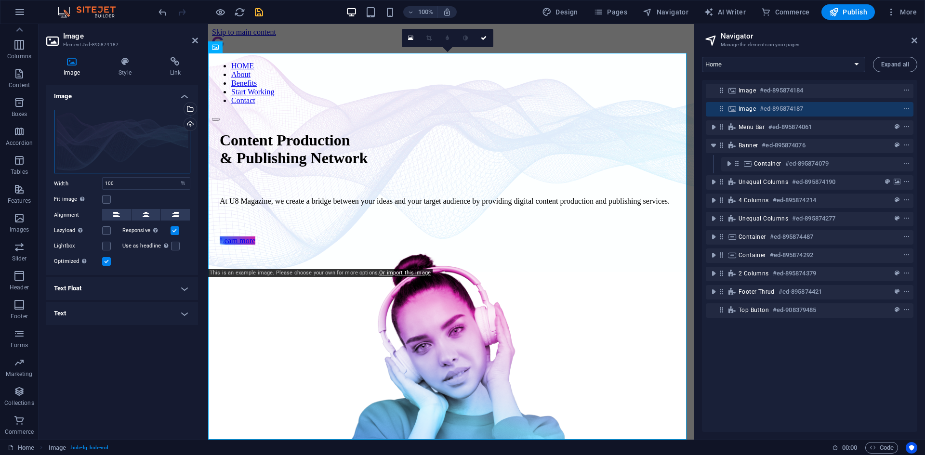
click at [117, 148] on div "Drag files here, click to choose files or select files from Files or our free s…" at bounding box center [122, 142] width 136 height 64
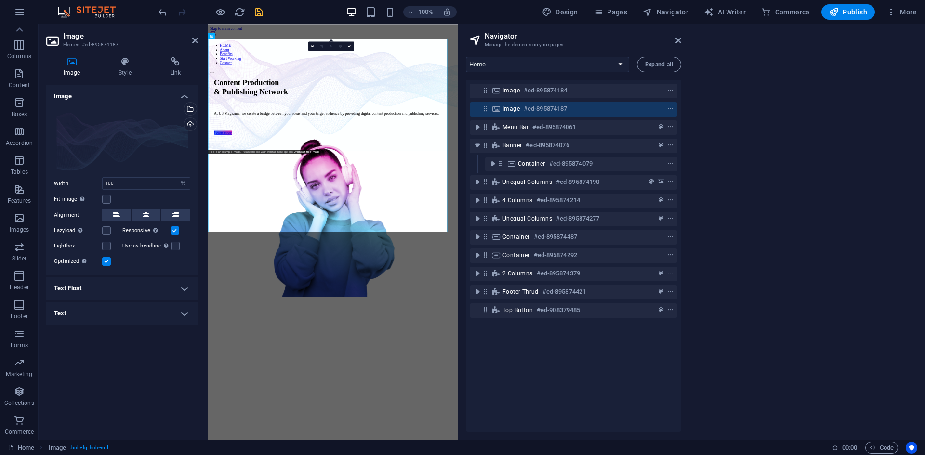
click at [117, 148] on body "U8 Home Favorites Elements Columns Content Boxes Accordion Tables Features Imag…" at bounding box center [462, 227] width 925 height 455
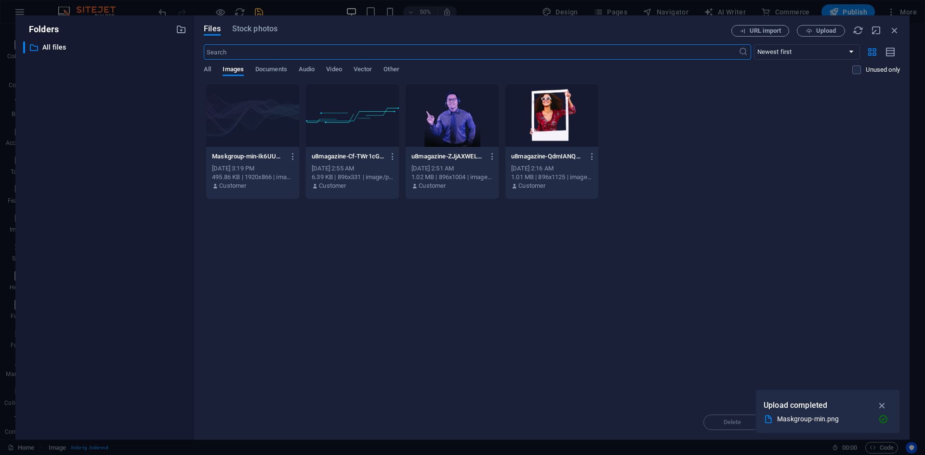
click at [254, 113] on div at bounding box center [252, 115] width 93 height 63
click at [254, 113] on div "1" at bounding box center [252, 115] width 93 height 63
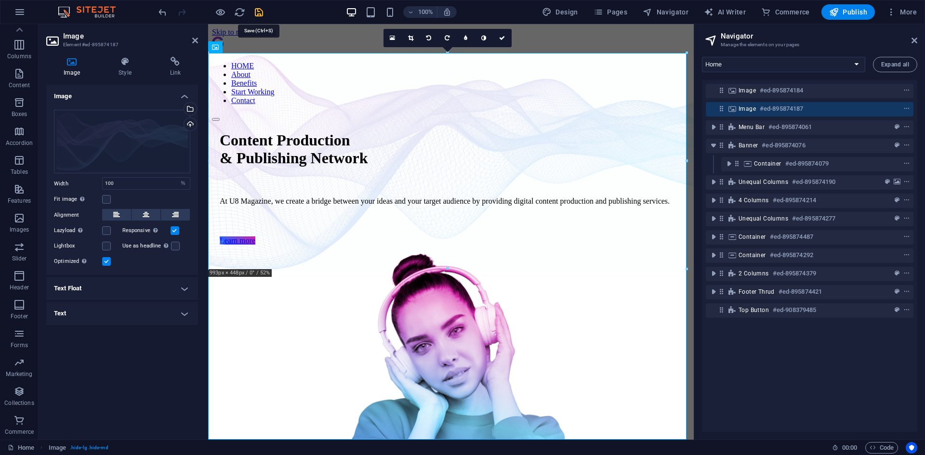
click at [257, 14] on icon "save" at bounding box center [258, 12] width 11 height 11
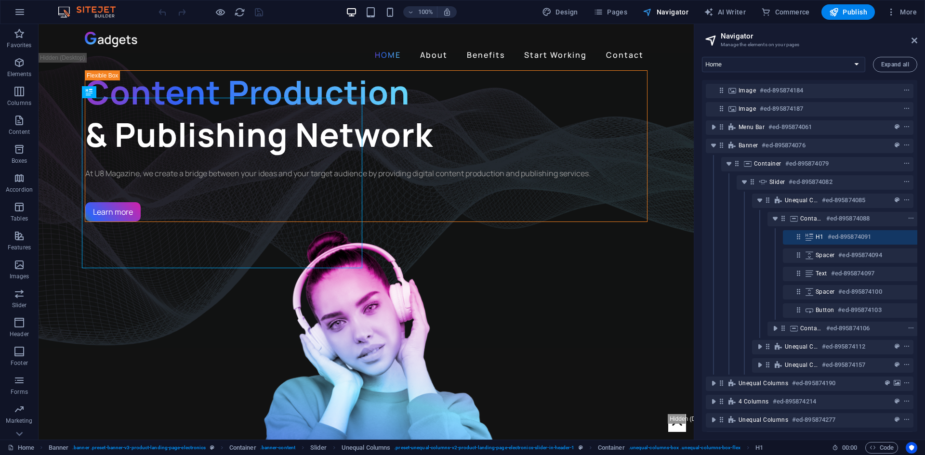
scroll to position [0, 18]
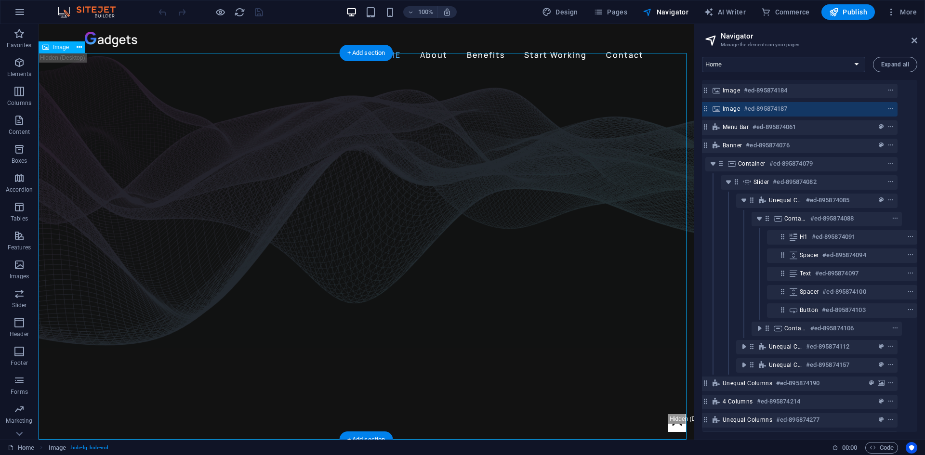
scroll to position [0, 4]
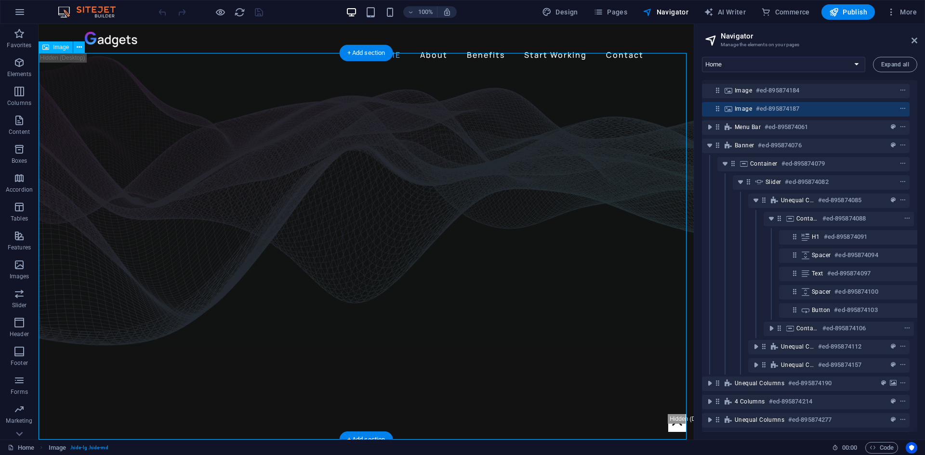
click at [730, 106] on icon at bounding box center [728, 109] width 11 height 8
select select "%"
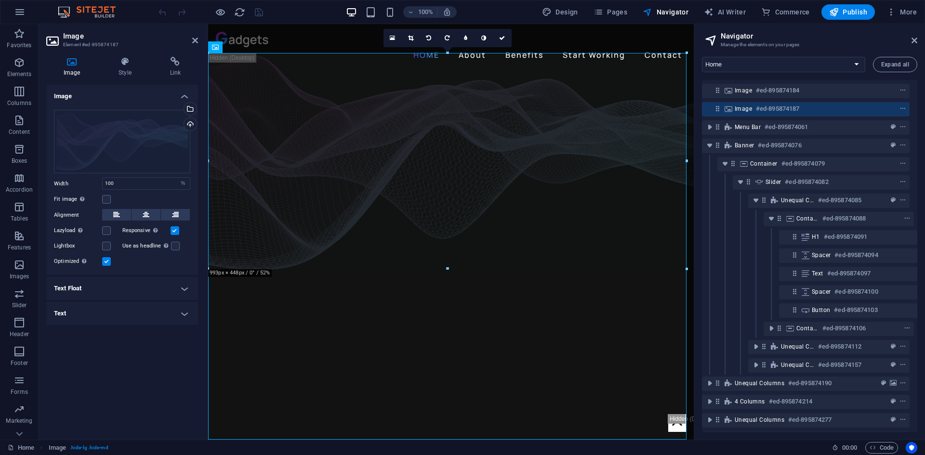
click at [120, 292] on h4 "Text Float" at bounding box center [122, 288] width 152 height 23
click at [120, 290] on h4 "Text Float" at bounding box center [122, 285] width 152 height 17
click at [116, 317] on h4 "Text" at bounding box center [122, 313] width 152 height 23
click at [114, 308] on h4 "Text" at bounding box center [122, 310] width 152 height 17
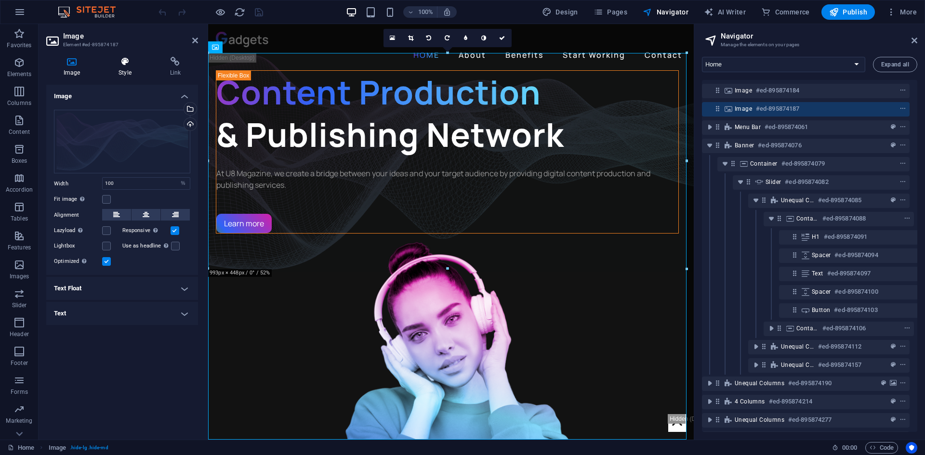
click at [131, 61] on icon at bounding box center [124, 62] width 47 height 10
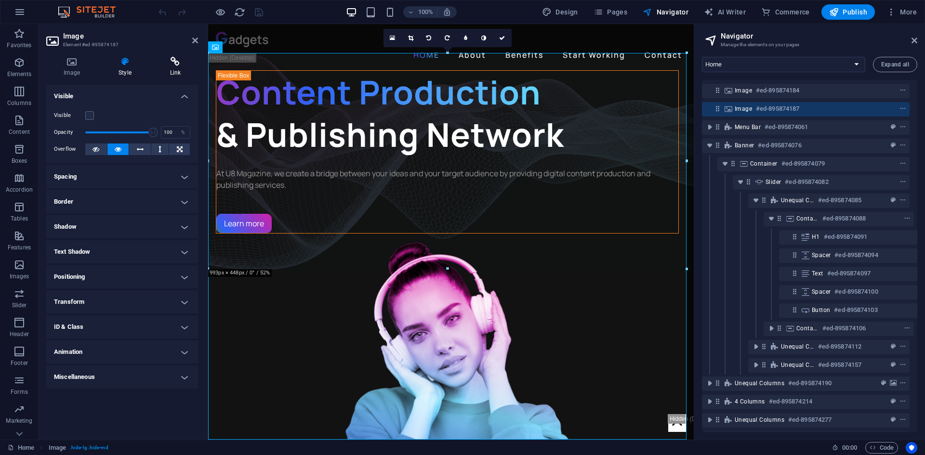
click at [169, 62] on icon at bounding box center [175, 62] width 45 height 10
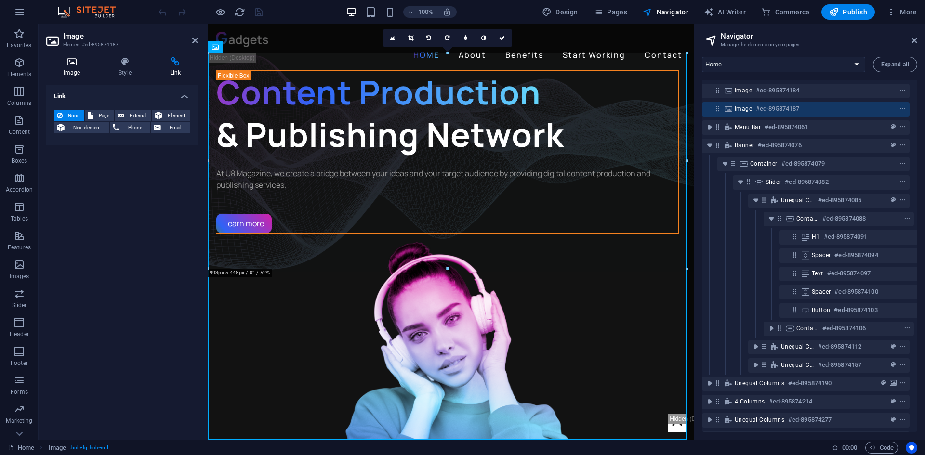
click at [69, 65] on icon at bounding box center [71, 62] width 51 height 10
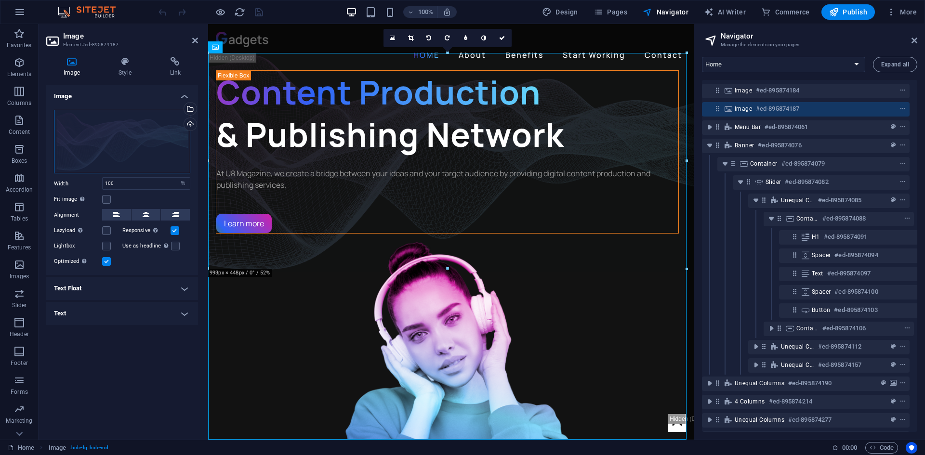
click at [109, 132] on div "Drag files here, click to choose files or select files from Files or our free s…" at bounding box center [122, 142] width 136 height 64
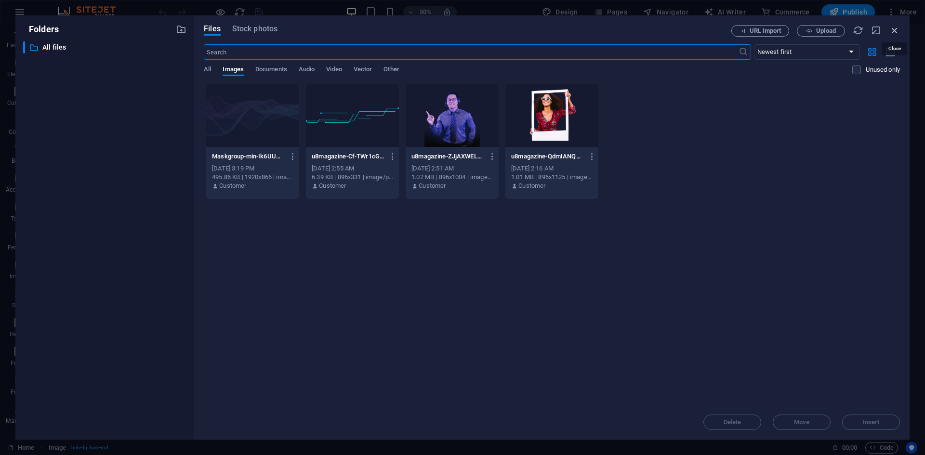
click at [897, 30] on icon "button" at bounding box center [894, 30] width 11 height 11
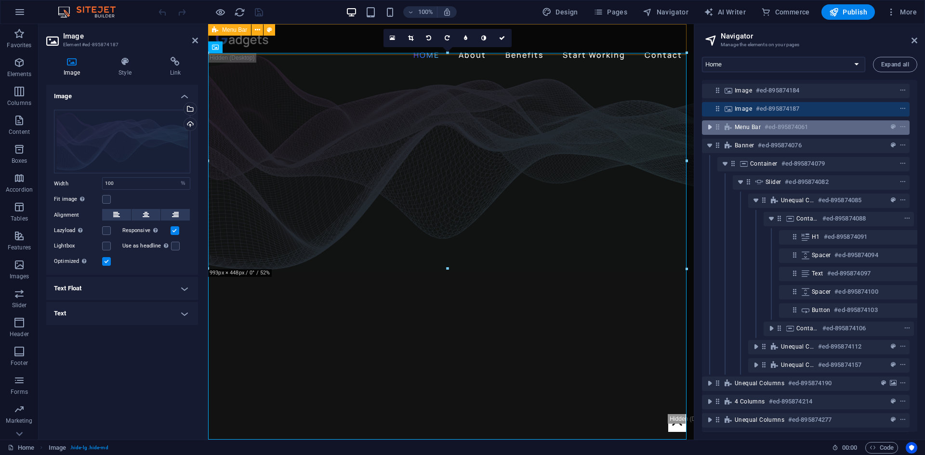
click at [0, 0] on icon "toggle-expand" at bounding box center [0, 0] width 0 height 0
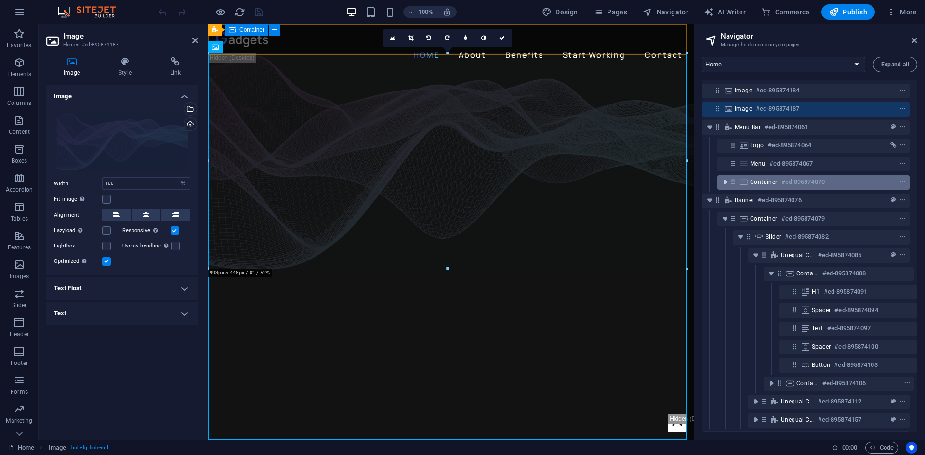
click at [726, 184] on icon "toggle-expand" at bounding box center [725, 182] width 10 height 10
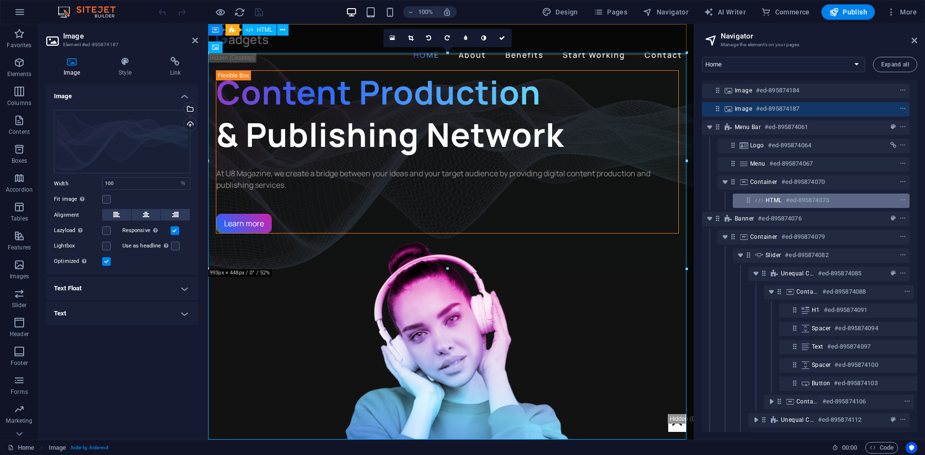
click at [770, 203] on span "HTML" at bounding box center [773, 201] width 16 height 8
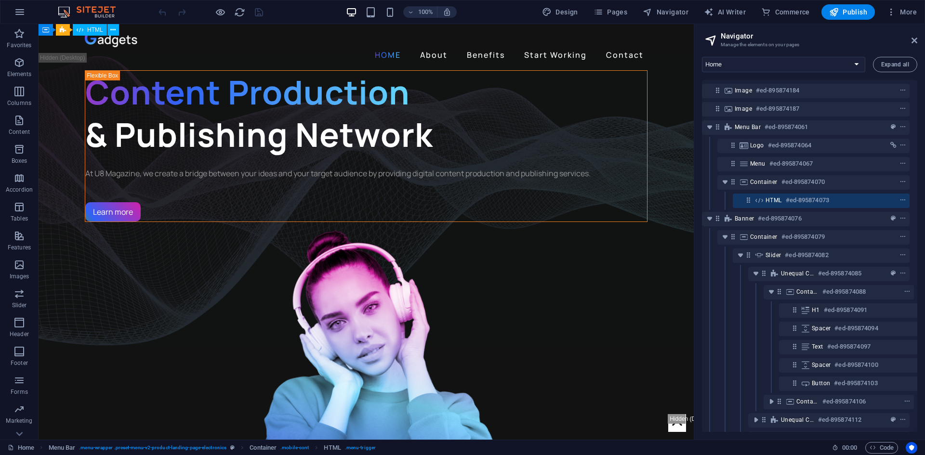
click at [770, 203] on span "HTML" at bounding box center [773, 201] width 16 height 8
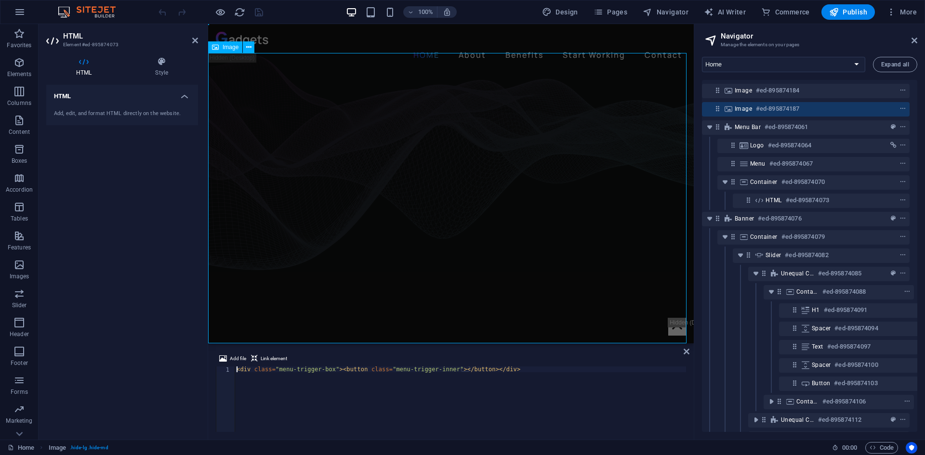
select select "%"
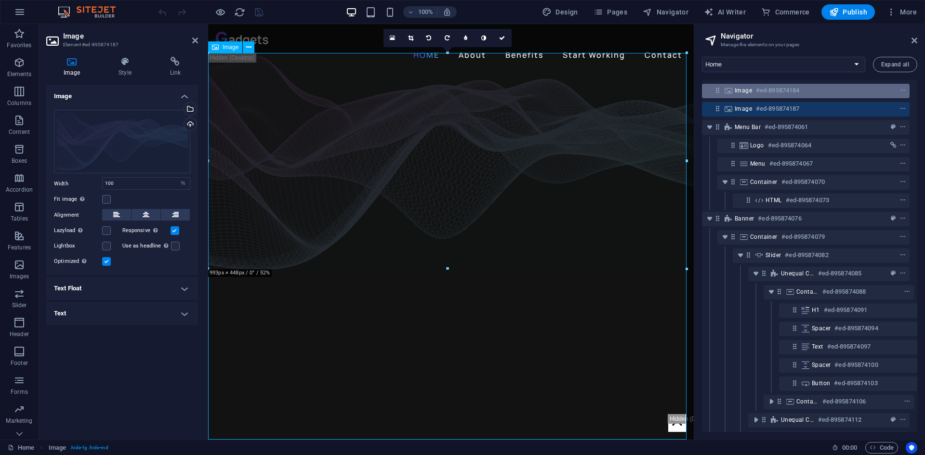
select select "%"
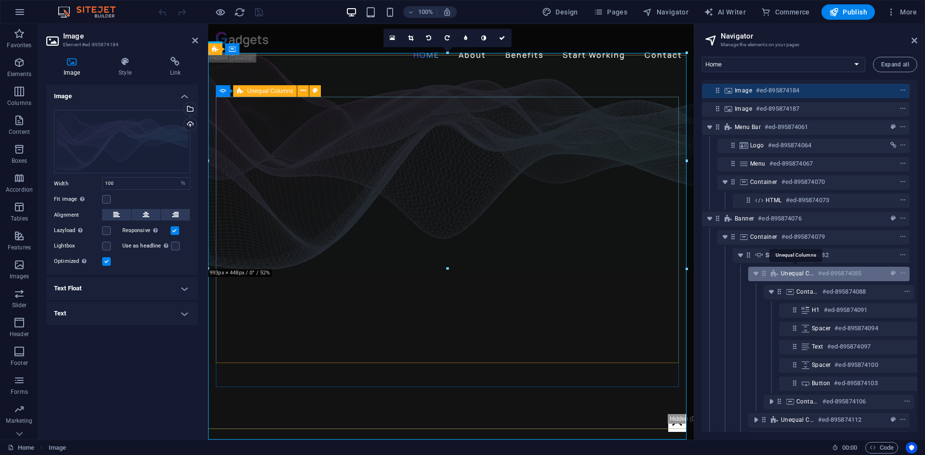
scroll to position [96, 4]
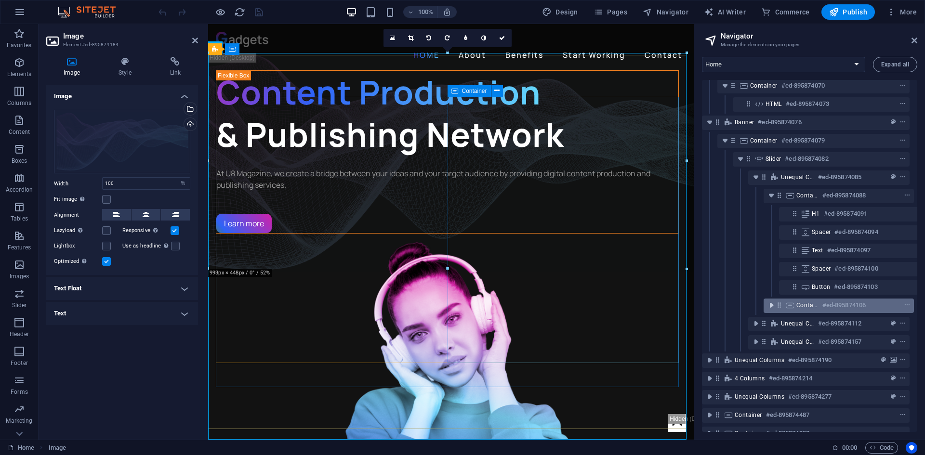
click at [772, 304] on icon "toggle-expand" at bounding box center [771, 306] width 10 height 10
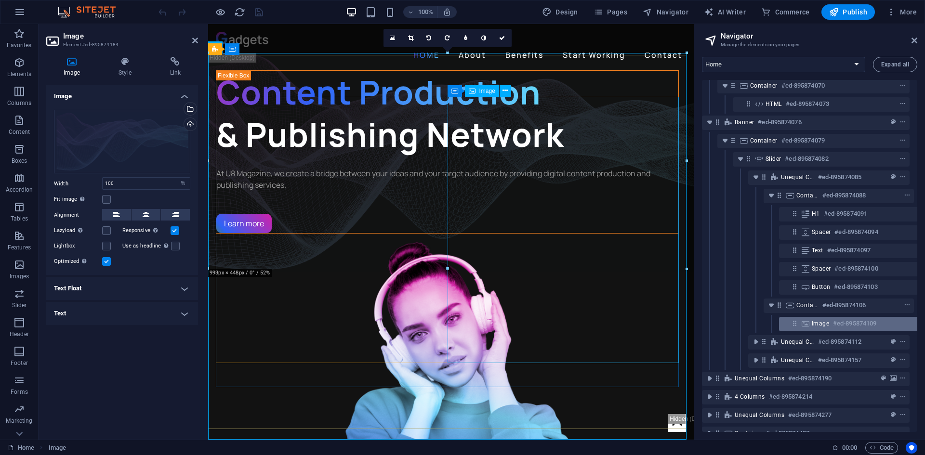
click at [820, 324] on span "Image" at bounding box center [820, 324] width 17 height 8
click at [820, 324] on div "Image #ed-895874109" at bounding box center [846, 324] width 69 height 12
select select "px"
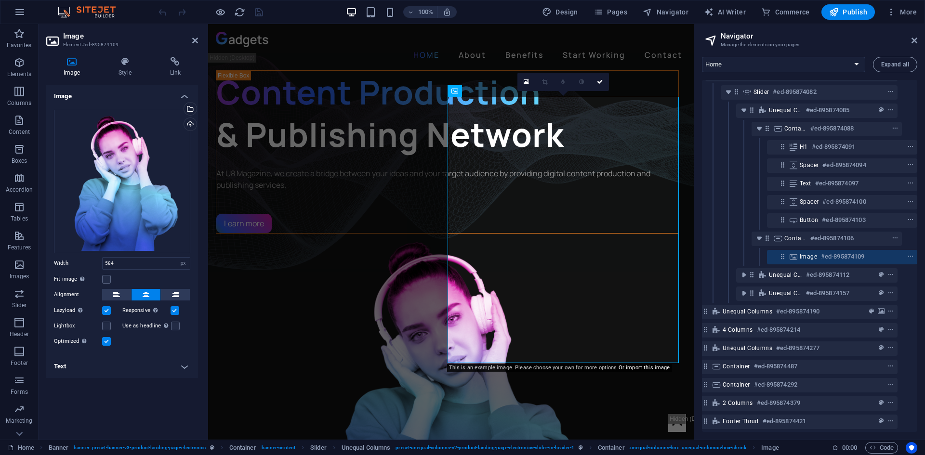
scroll to position [168, 18]
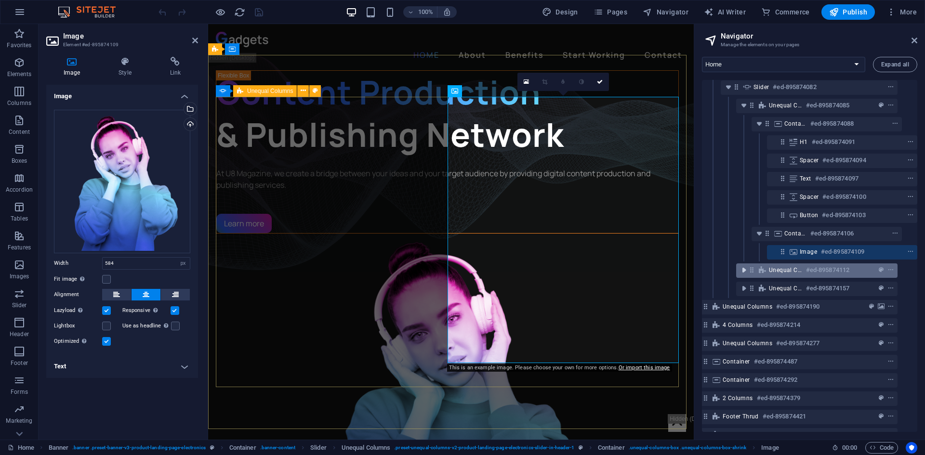
click at [743, 270] on icon "toggle-expand" at bounding box center [744, 270] width 10 height 10
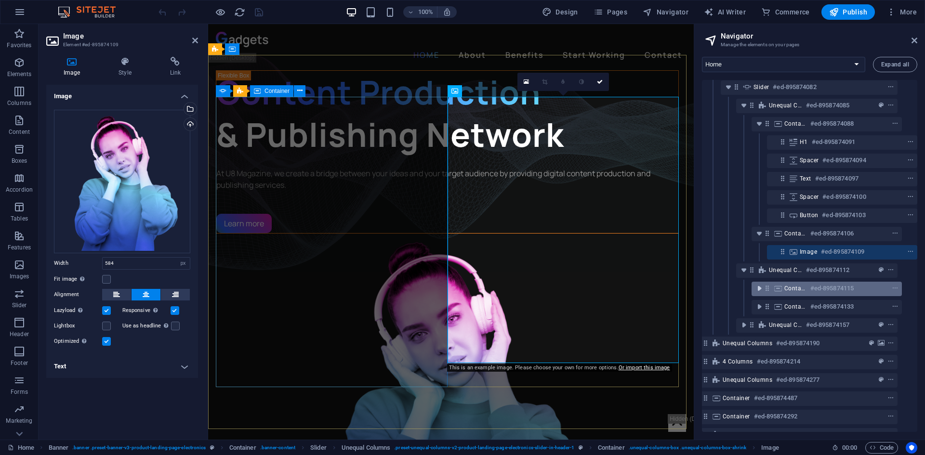
click at [755, 287] on icon "toggle-expand" at bounding box center [759, 289] width 10 height 10
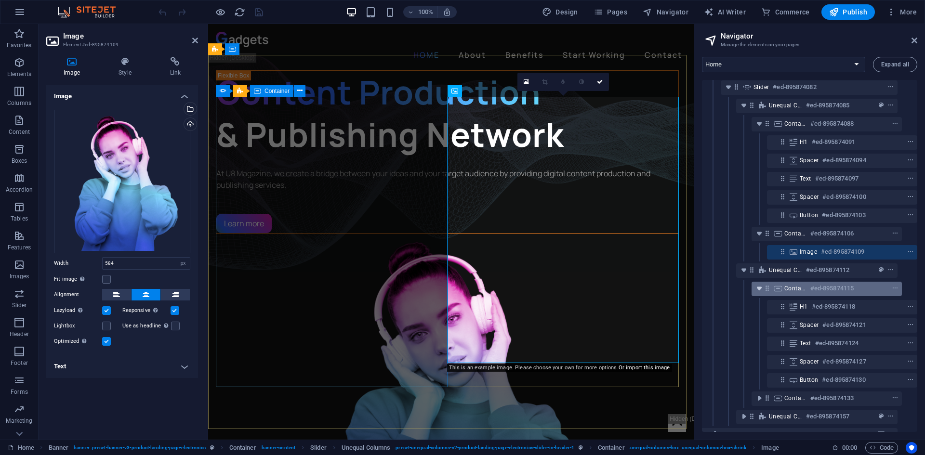
click at [755, 287] on icon "toggle-expand" at bounding box center [759, 289] width 10 height 10
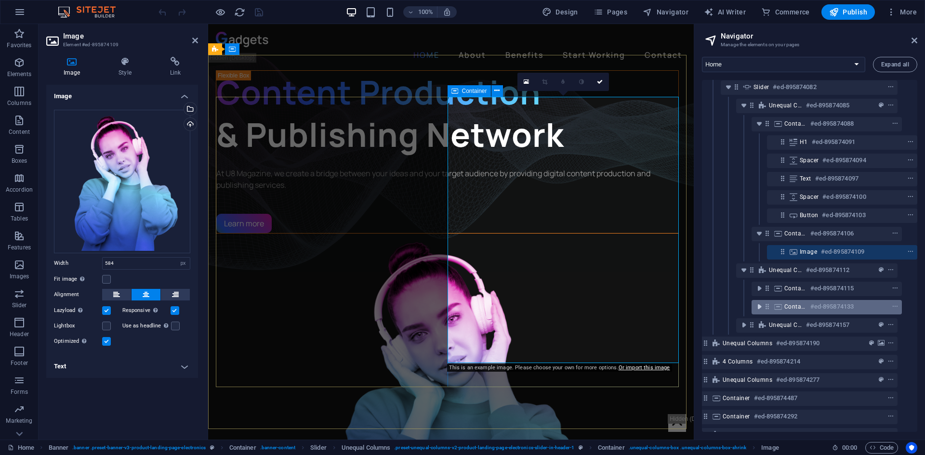
click at [755, 302] on icon "toggle-expand" at bounding box center [759, 307] width 10 height 10
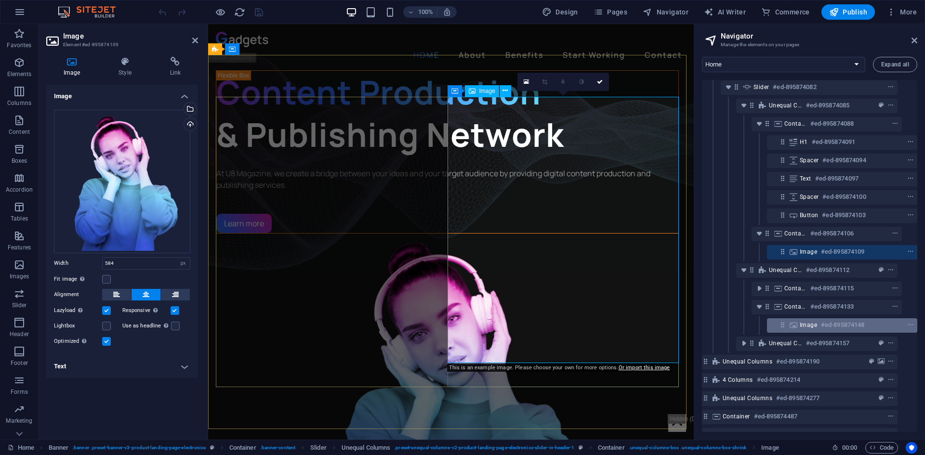
click at [794, 322] on icon at bounding box center [793, 325] width 11 height 8
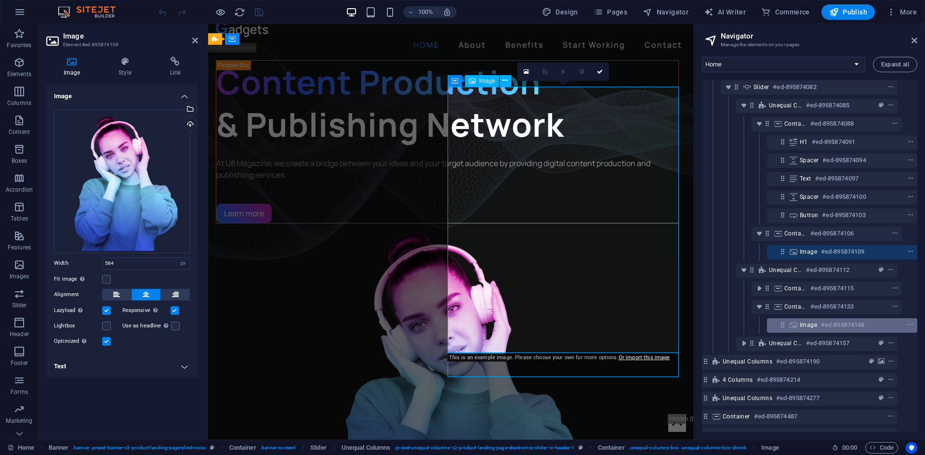
click at [794, 322] on icon at bounding box center [793, 325] width 11 height 8
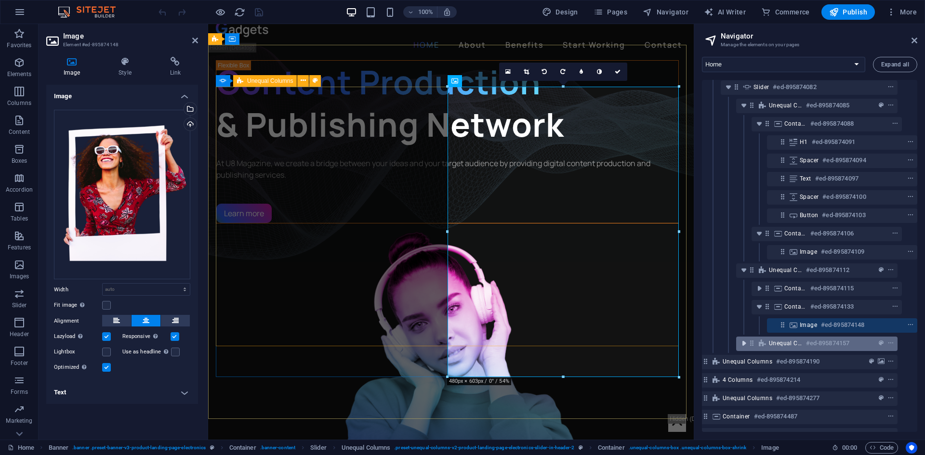
click at [742, 342] on icon "toggle-expand" at bounding box center [744, 344] width 10 height 10
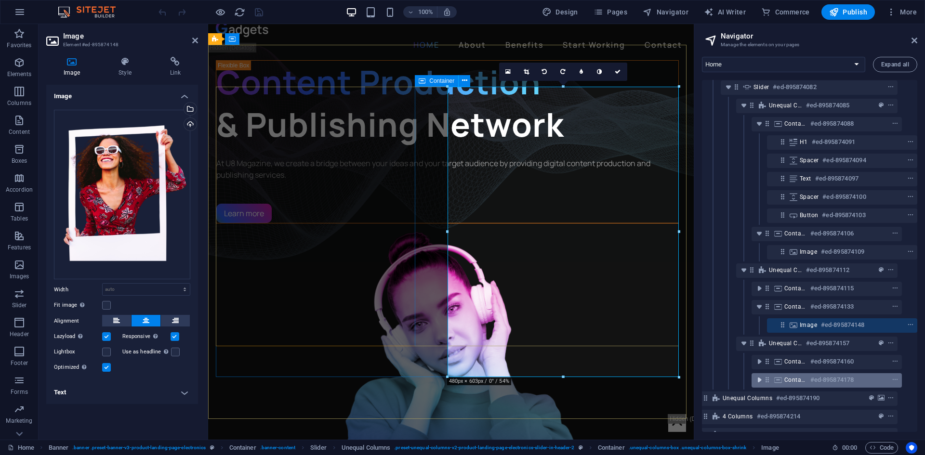
click at [761, 381] on icon "toggle-expand" at bounding box center [759, 380] width 10 height 10
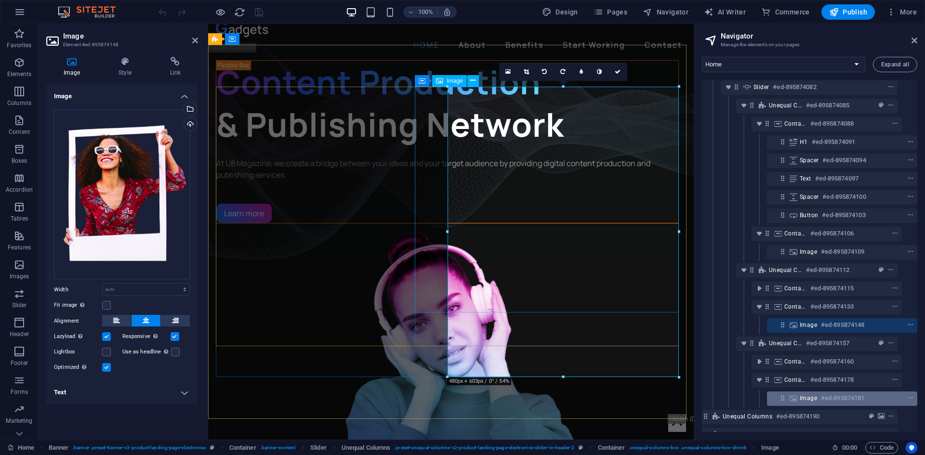
click at [800, 395] on span "Image" at bounding box center [808, 398] width 17 height 8
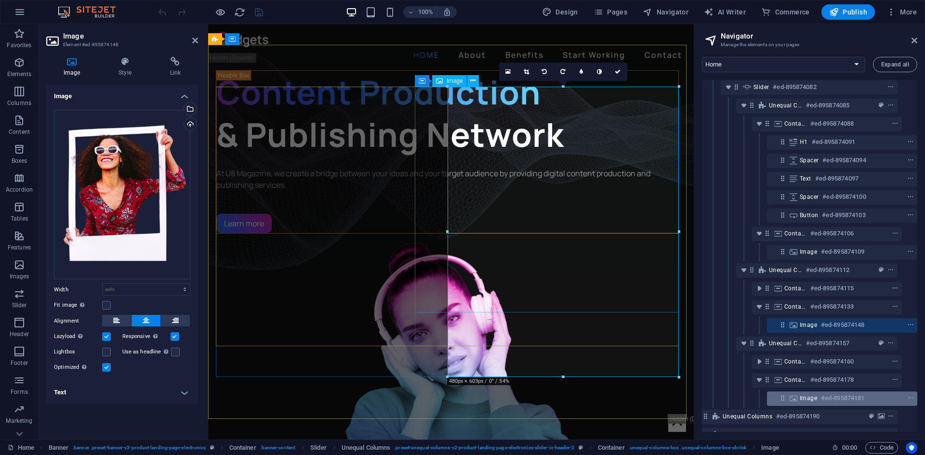
click at [800, 395] on span "Image" at bounding box center [808, 398] width 17 height 8
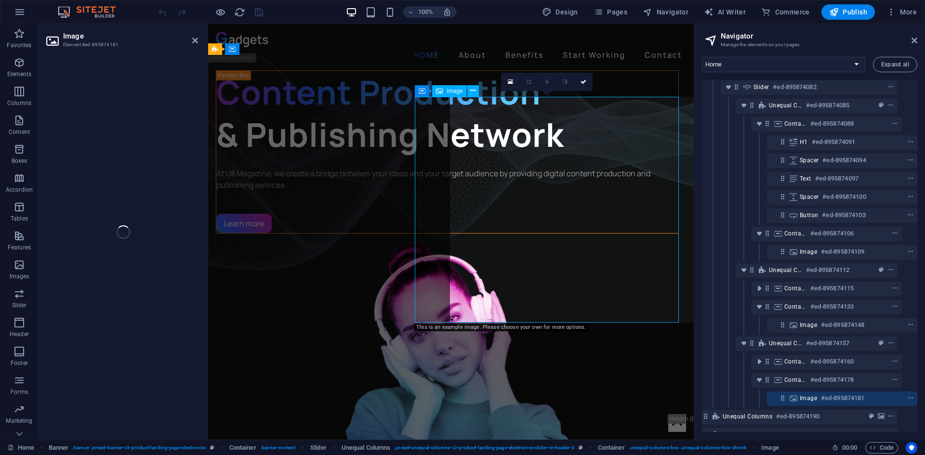
select select "%"
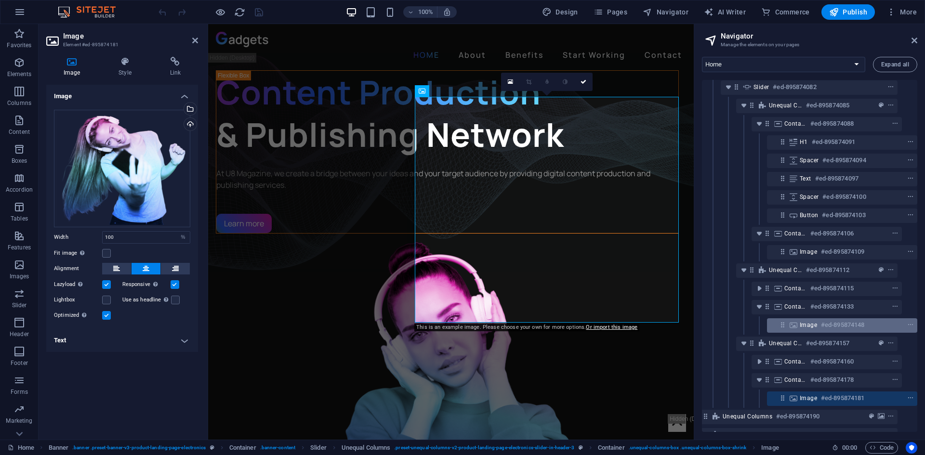
scroll to position [300, 18]
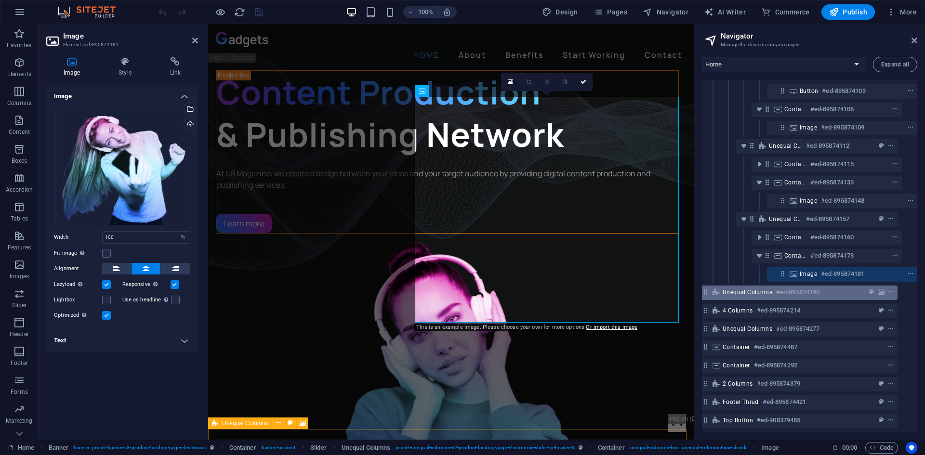
click at [715, 289] on icon at bounding box center [716, 293] width 11 height 8
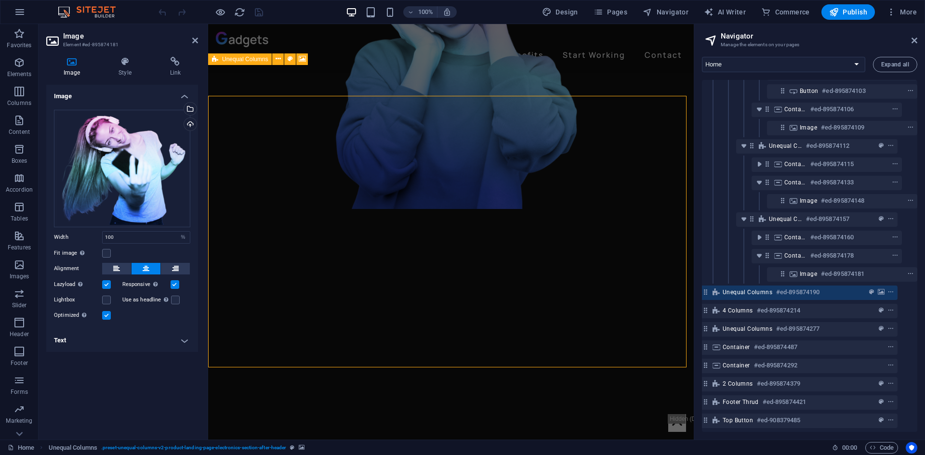
scroll to position [300, 4]
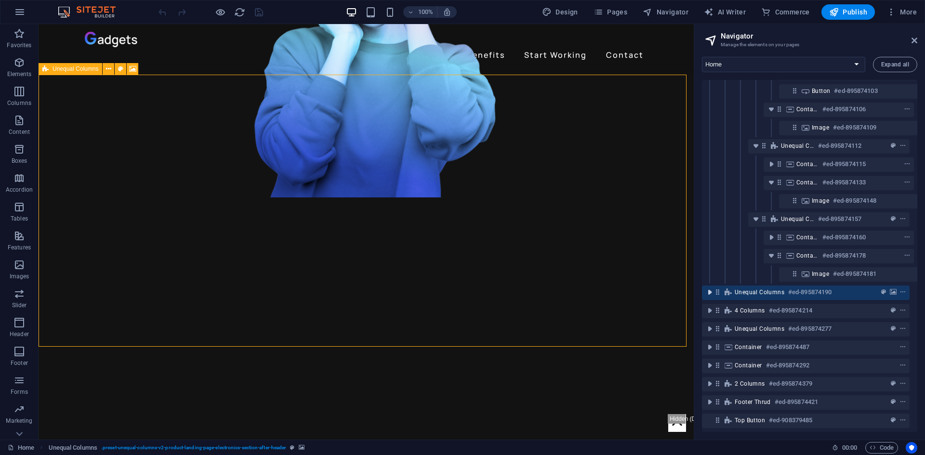
click at [710, 288] on icon "toggle-expand" at bounding box center [710, 293] width 10 height 10
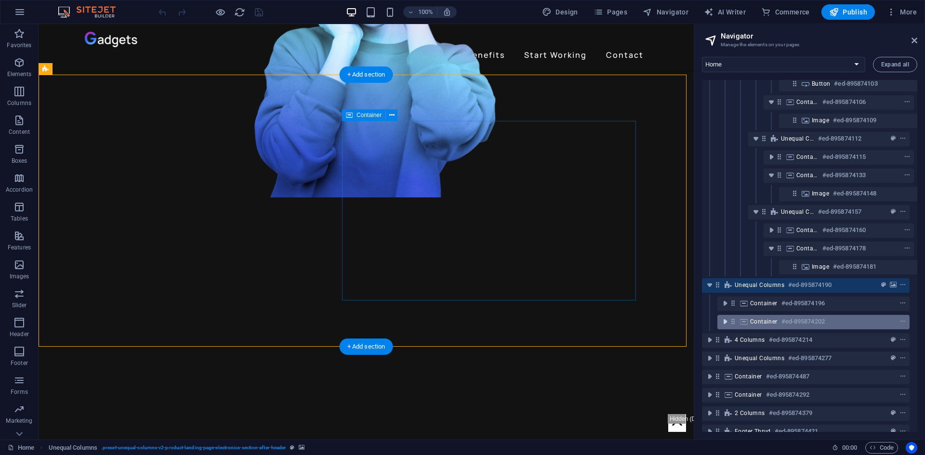
click at [726, 323] on icon "toggle-expand" at bounding box center [725, 322] width 10 height 10
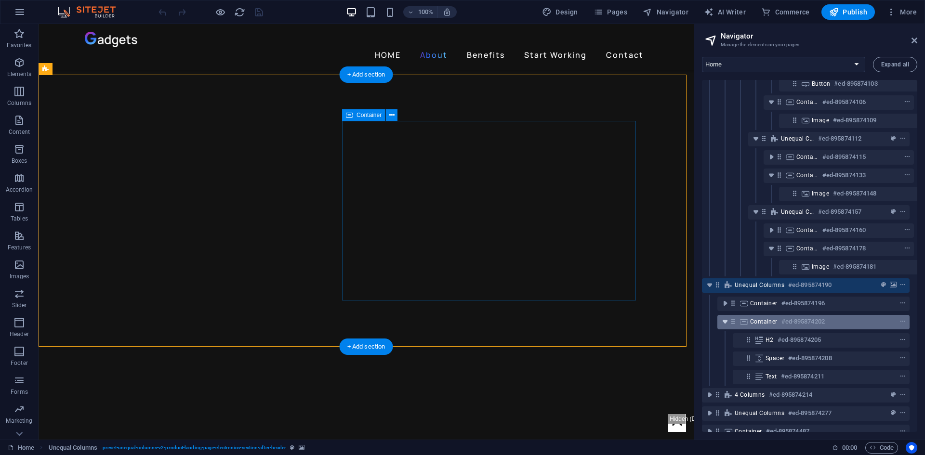
click at [726, 323] on icon "toggle-expand" at bounding box center [725, 322] width 10 height 10
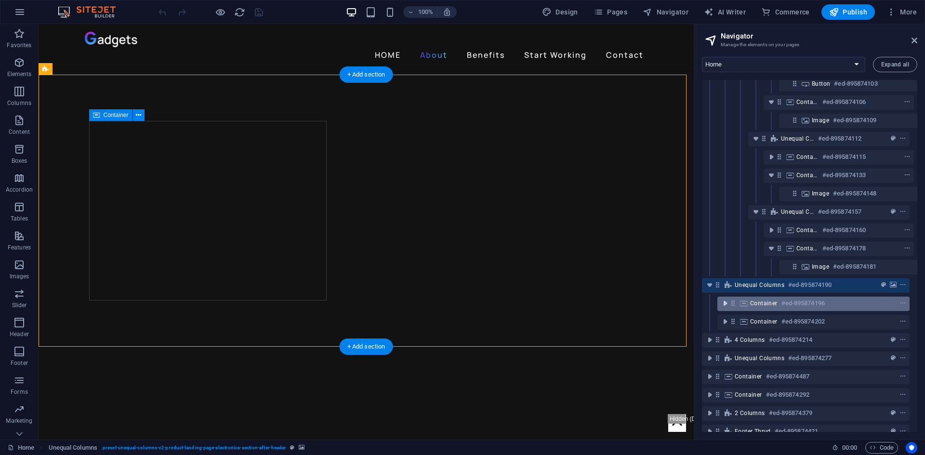
click at [722, 305] on icon "toggle-expand" at bounding box center [725, 304] width 10 height 10
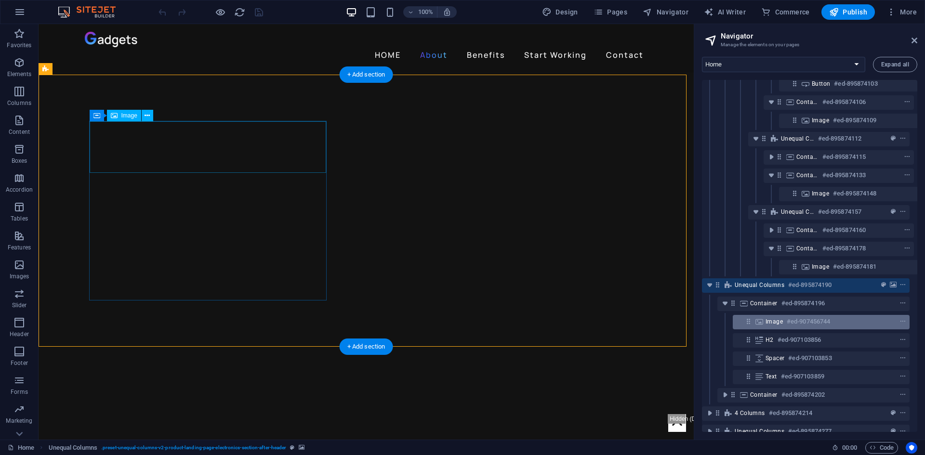
click at [761, 322] on icon at bounding box center [759, 322] width 11 height 8
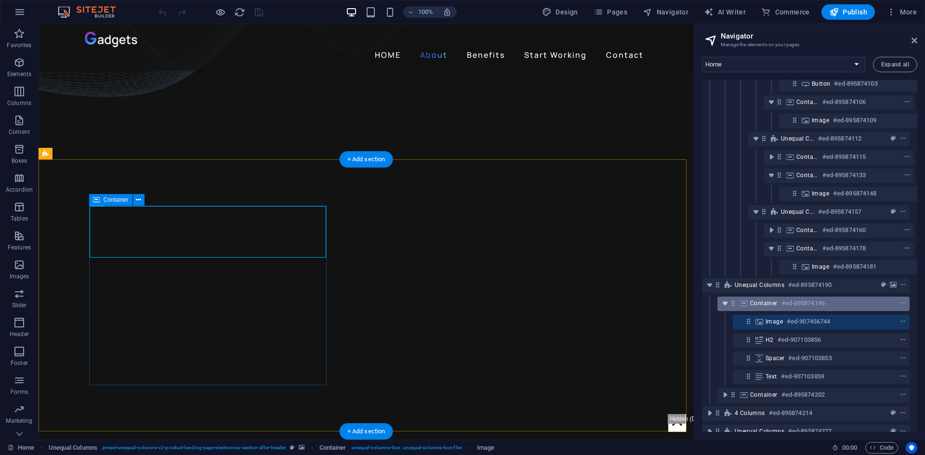
click at [722, 300] on icon "toggle-expand" at bounding box center [725, 304] width 10 height 10
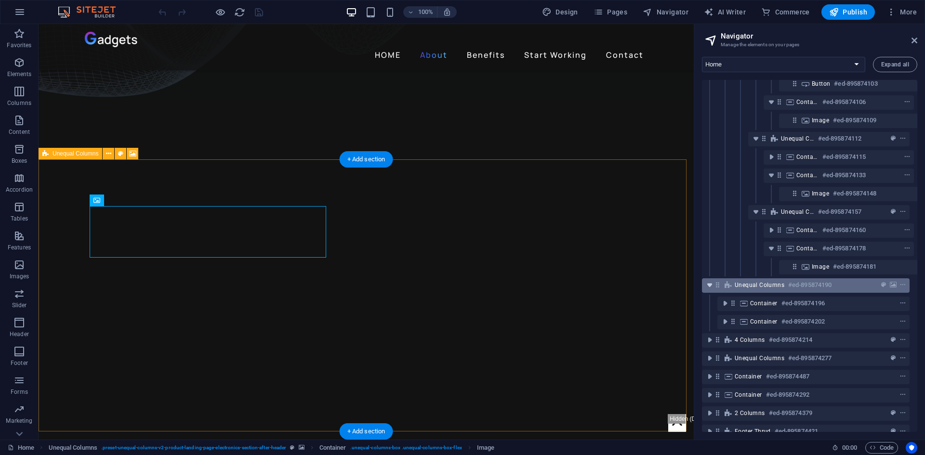
click at [709, 282] on icon "toggle-expand" at bounding box center [710, 285] width 10 height 10
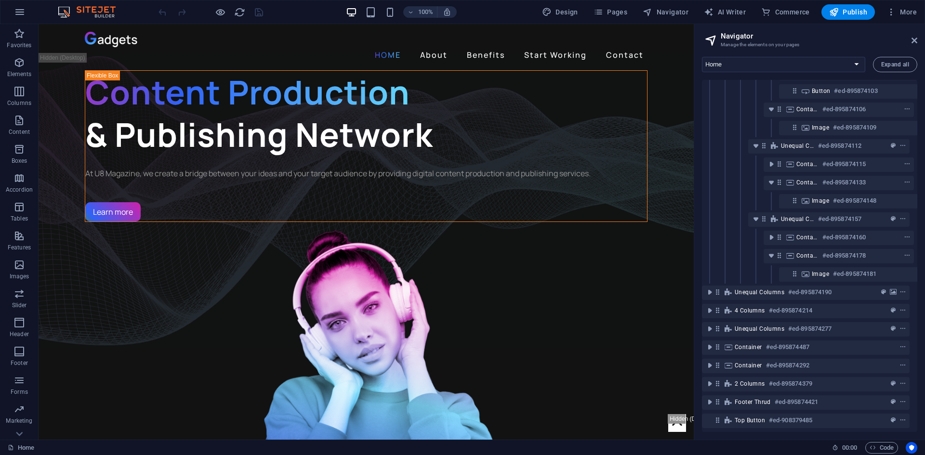
scroll to position [300, 4]
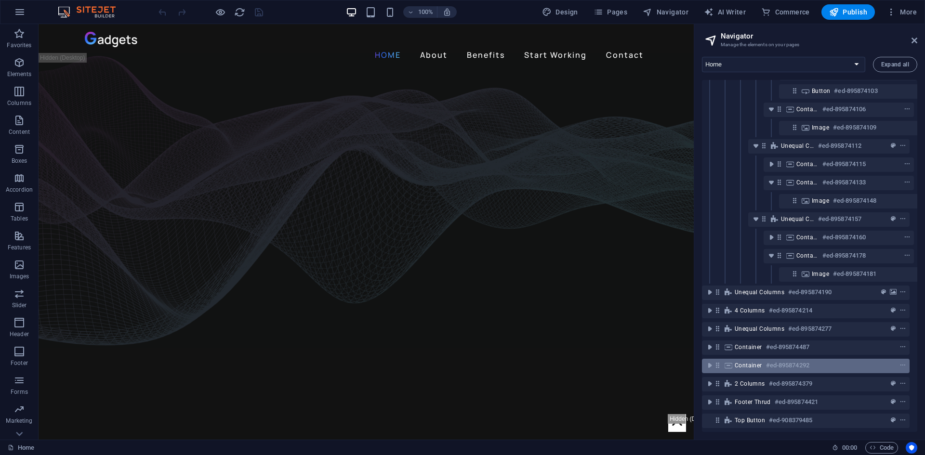
click at [761, 362] on span "Container" at bounding box center [748, 366] width 27 height 8
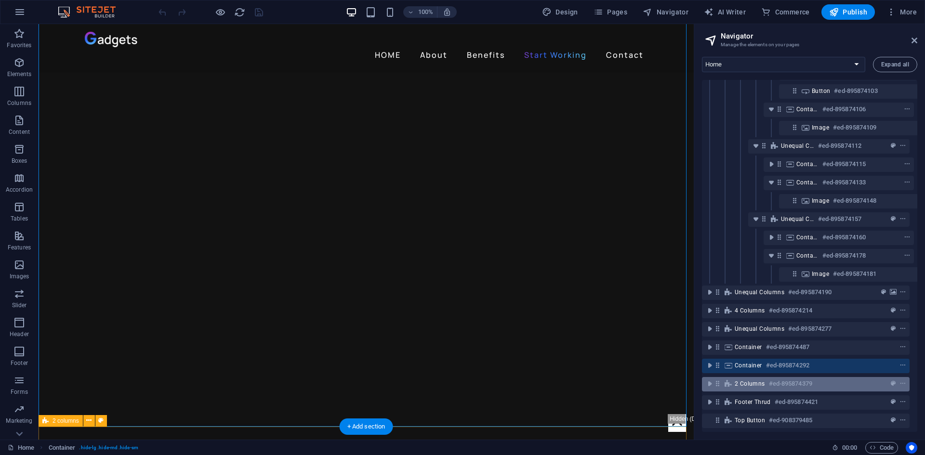
click at [754, 380] on span "2 columns" at bounding box center [750, 384] width 30 height 8
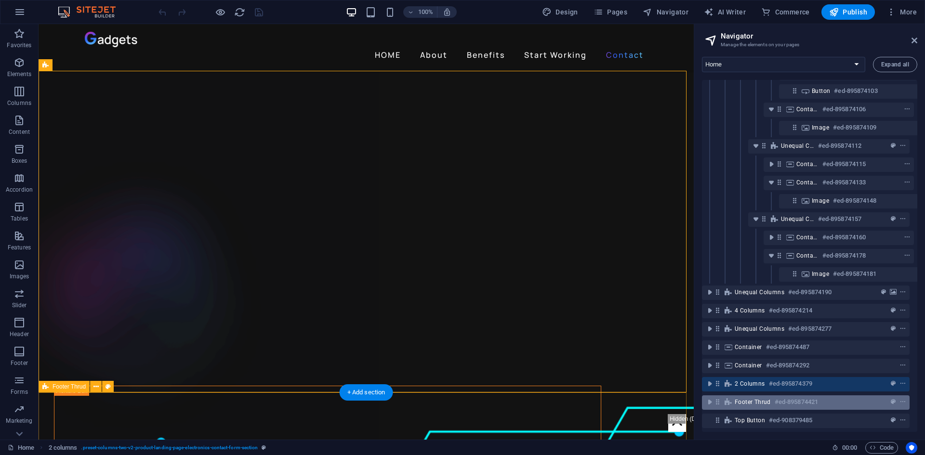
click at [753, 398] on span "Footer Thrud" at bounding box center [753, 402] width 36 height 8
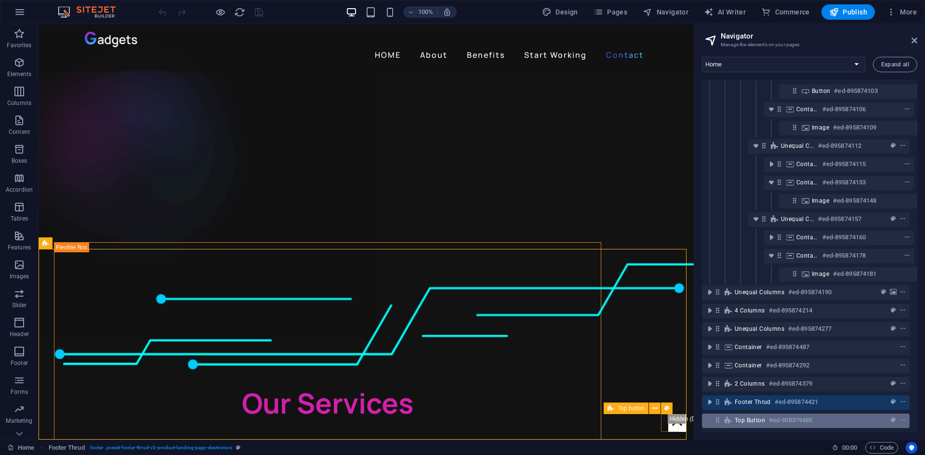
click at [748, 417] on span "Top button" at bounding box center [750, 421] width 30 height 8
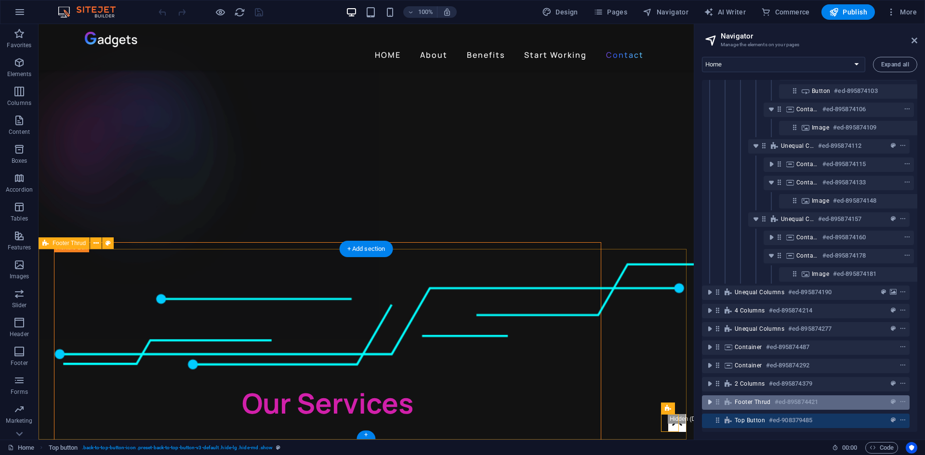
click at [708, 397] on icon "toggle-expand" at bounding box center [710, 402] width 10 height 10
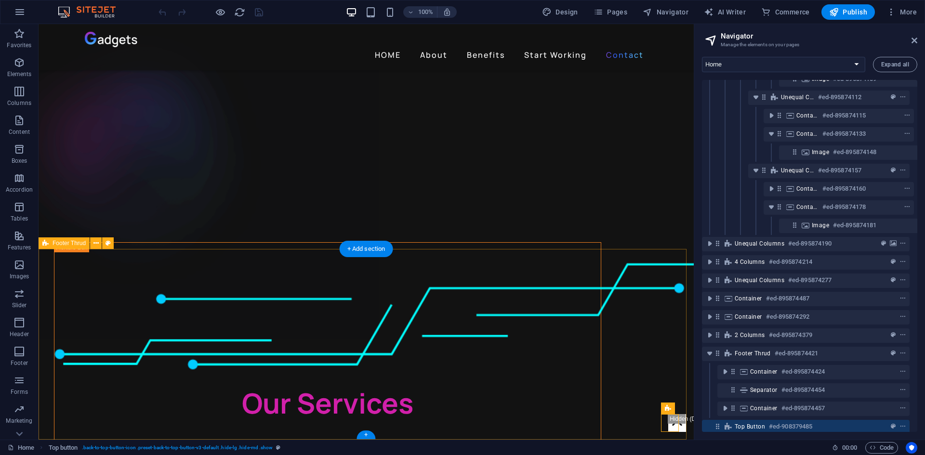
scroll to position [355, 4]
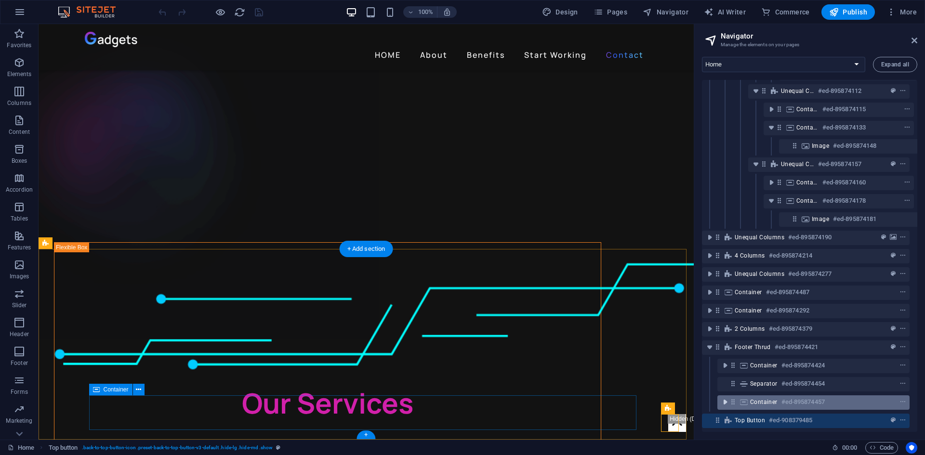
click at [722, 397] on icon "toggle-expand" at bounding box center [725, 402] width 10 height 10
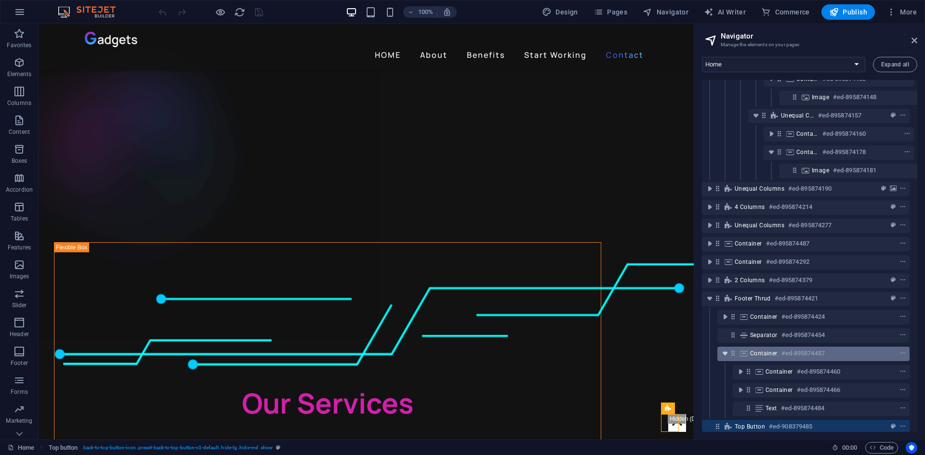
scroll to position [409, 4]
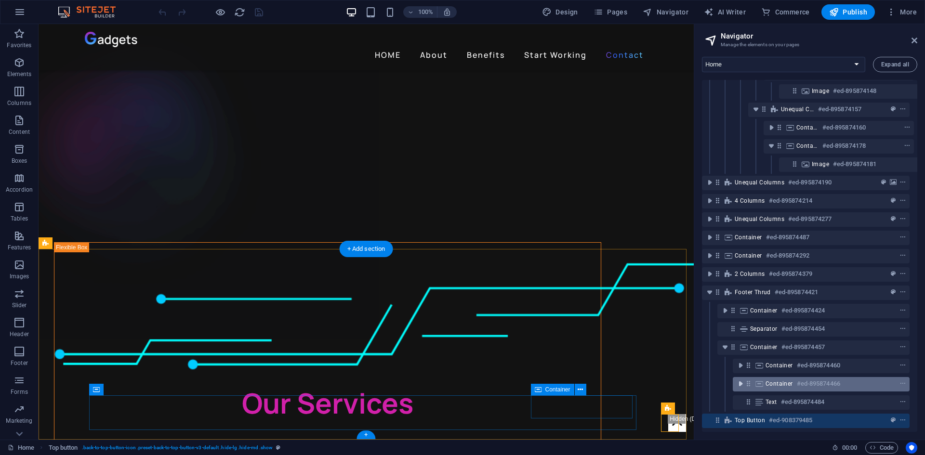
click at [738, 380] on icon "toggle-expand" at bounding box center [741, 384] width 10 height 10
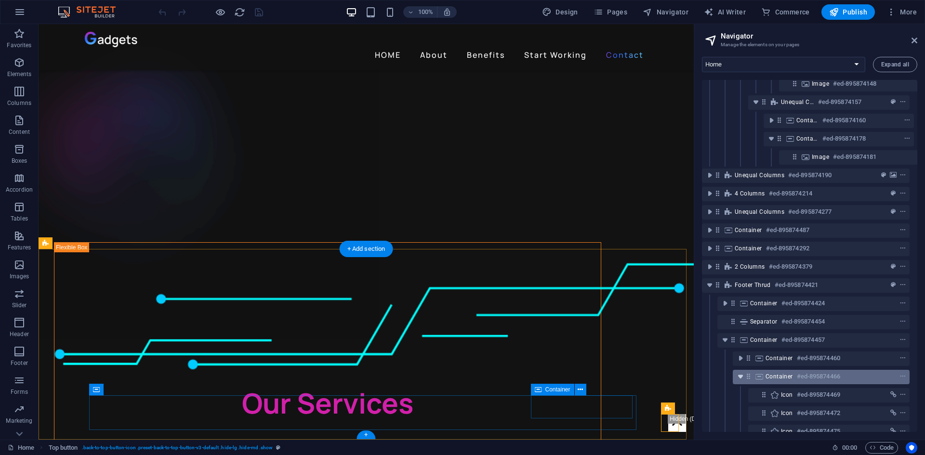
scroll to position [501, 4]
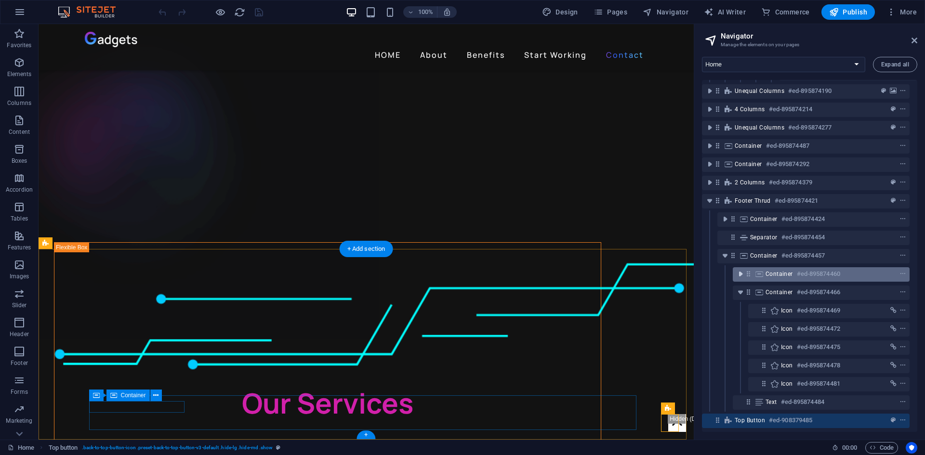
click at [739, 268] on button "toggle-expand" at bounding box center [741, 274] width 12 height 12
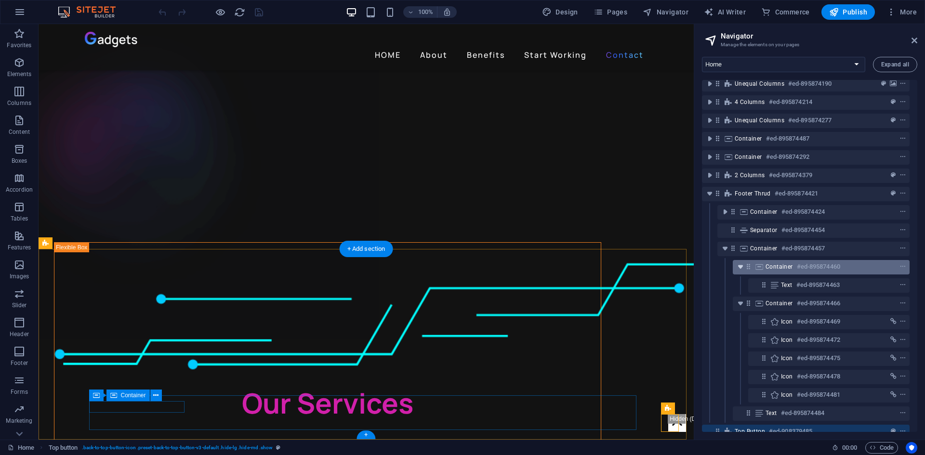
scroll to position [519, 4]
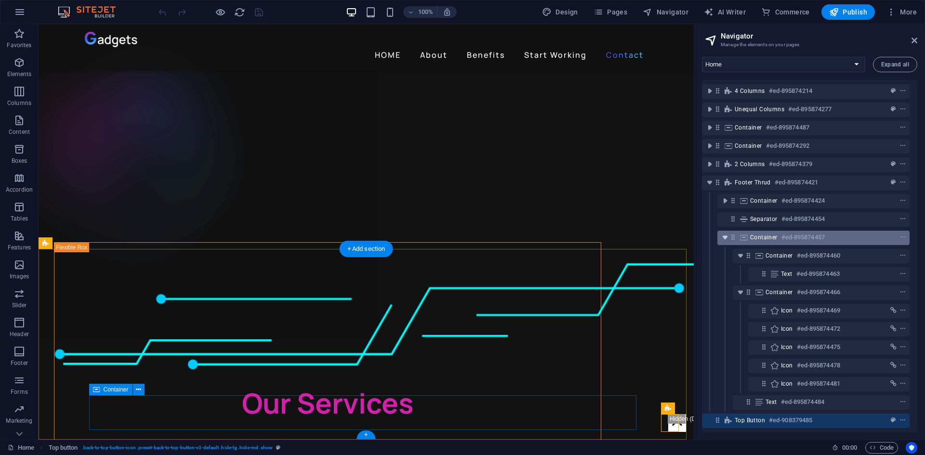
click at [723, 233] on icon "toggle-expand" at bounding box center [725, 238] width 10 height 10
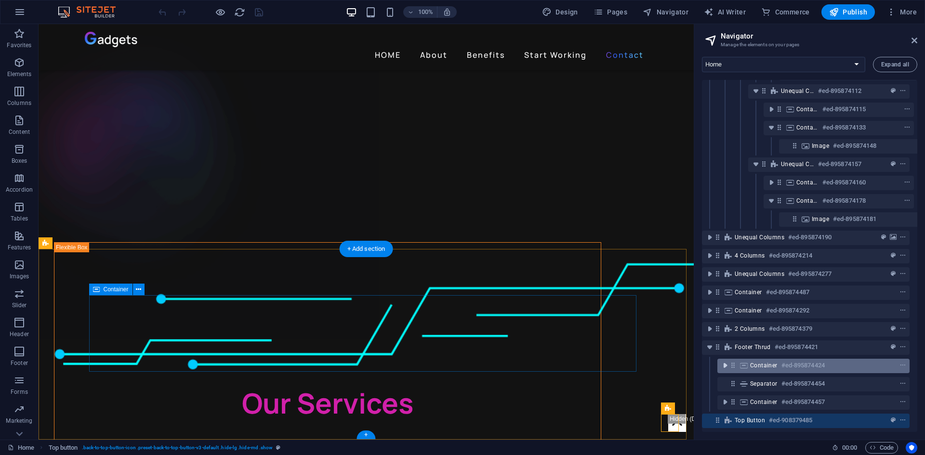
click at [724, 361] on icon "toggle-expand" at bounding box center [725, 366] width 10 height 10
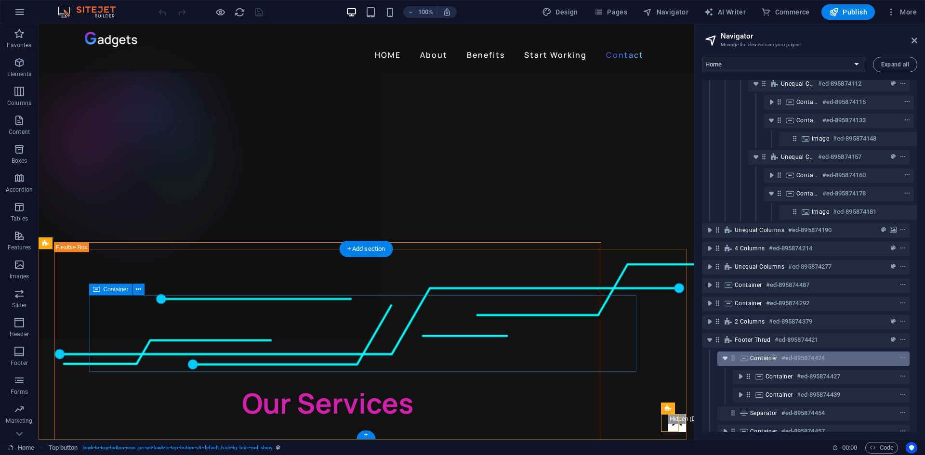
scroll to position [391, 4]
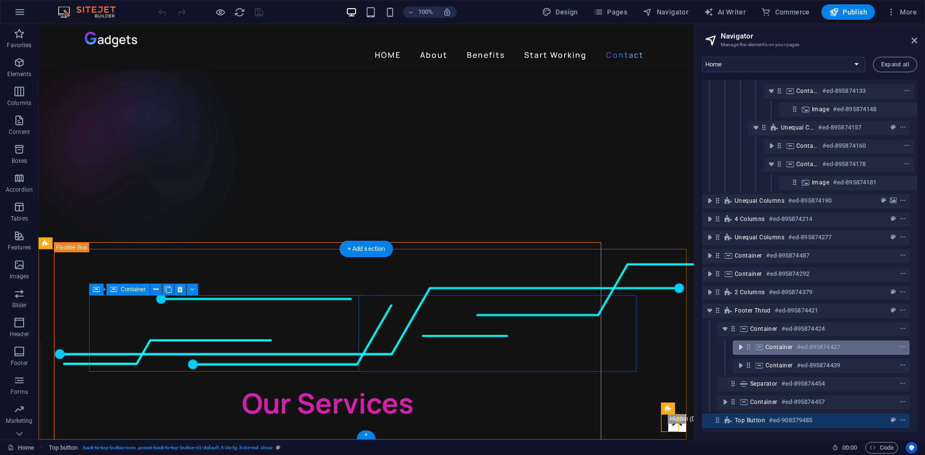
click at [744, 342] on icon "toggle-expand" at bounding box center [741, 347] width 10 height 10
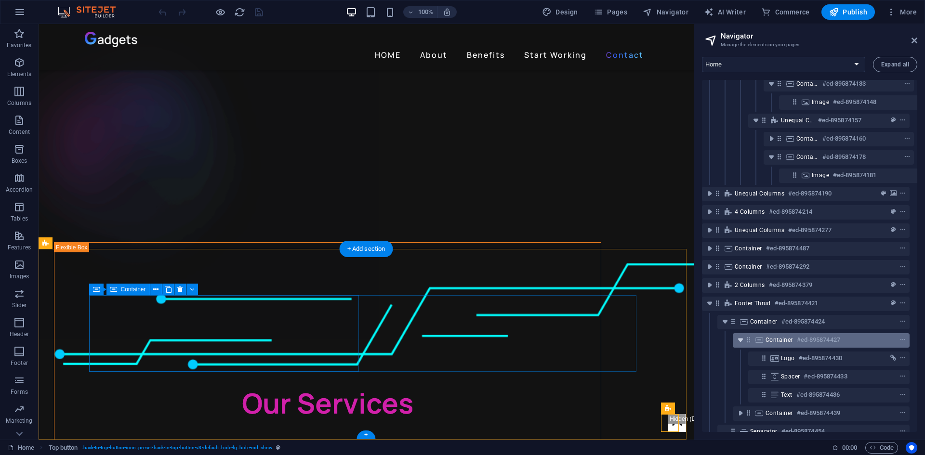
scroll to position [446, 4]
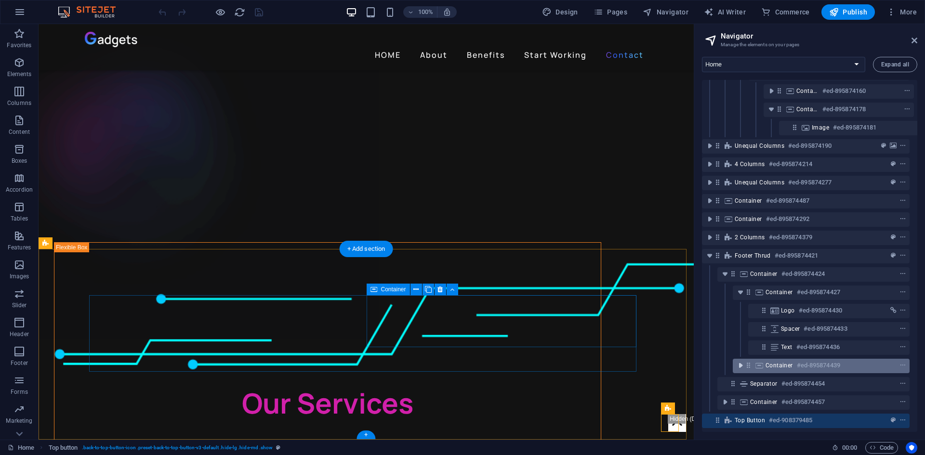
click at [739, 361] on icon "toggle-expand" at bounding box center [741, 366] width 10 height 10
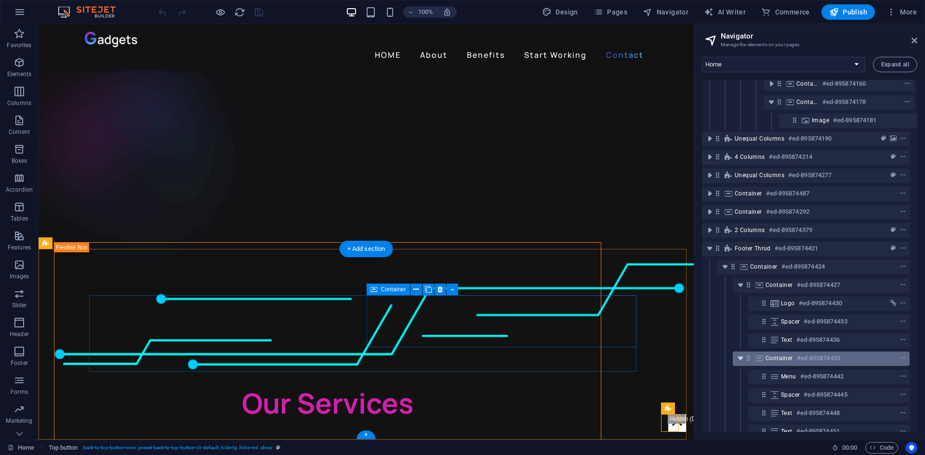
scroll to position [519, 4]
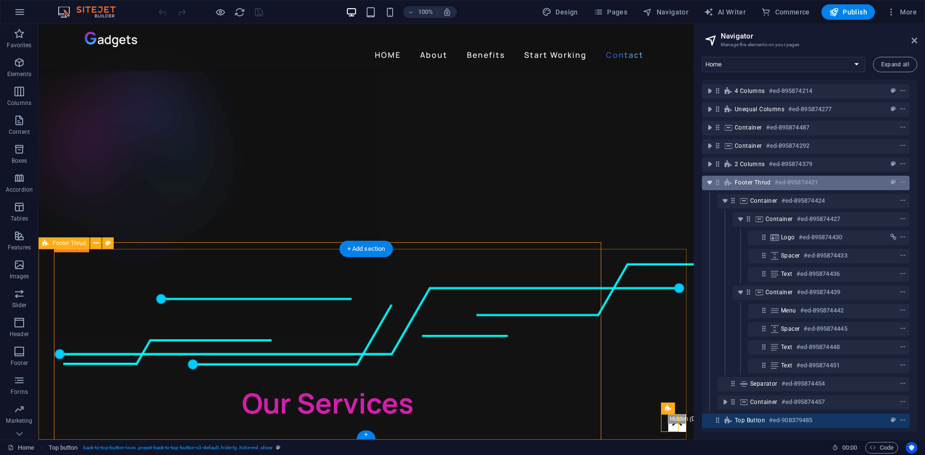
click at [708, 178] on icon "toggle-expand" at bounding box center [710, 183] width 10 height 10
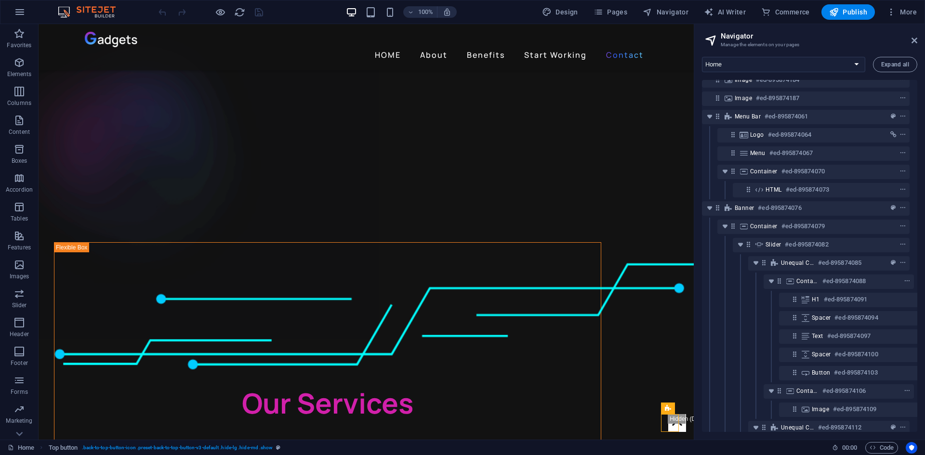
scroll to position [0, 4]
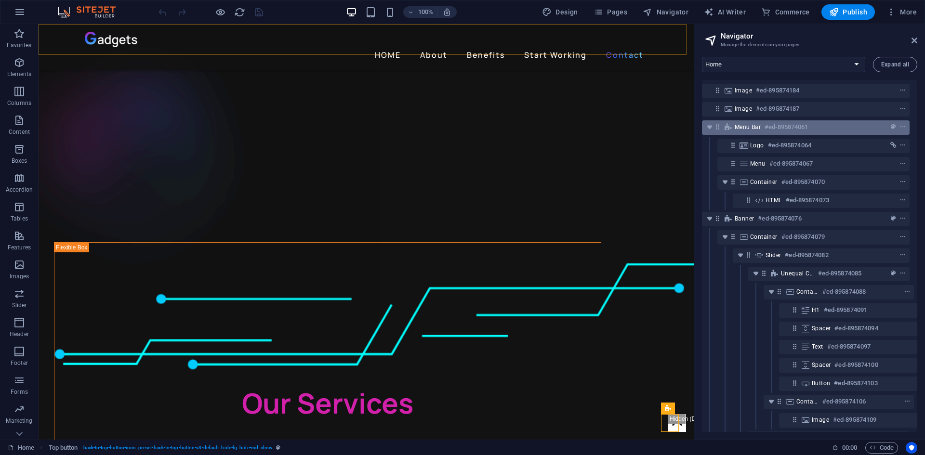
click at [743, 124] on span "Menu Bar" at bounding box center [748, 127] width 26 height 8
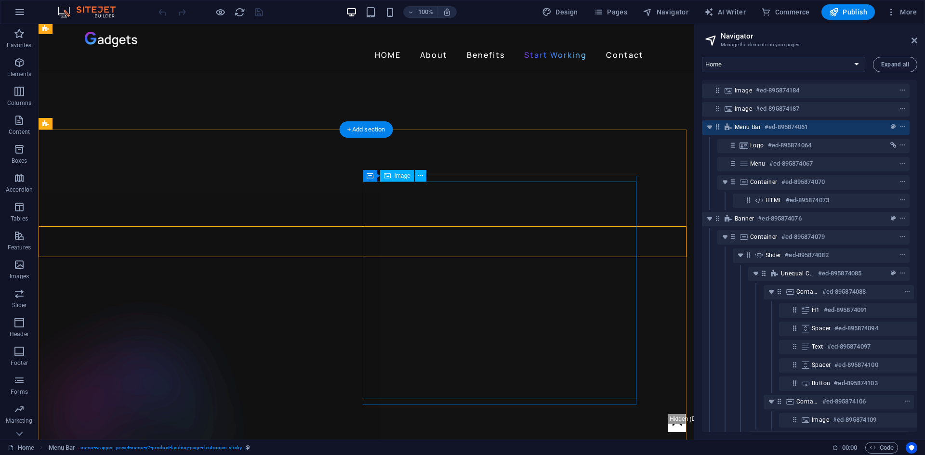
scroll to position [1878, 0]
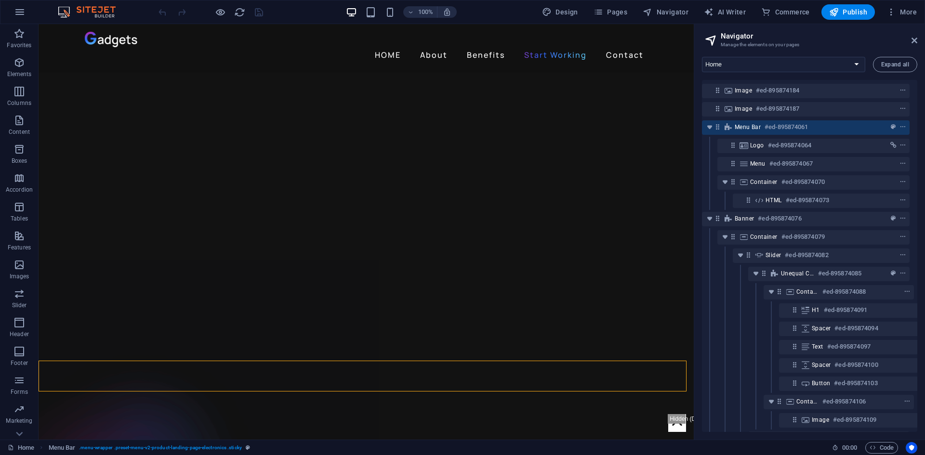
click at [745, 126] on span "Menu Bar" at bounding box center [748, 127] width 26 height 8
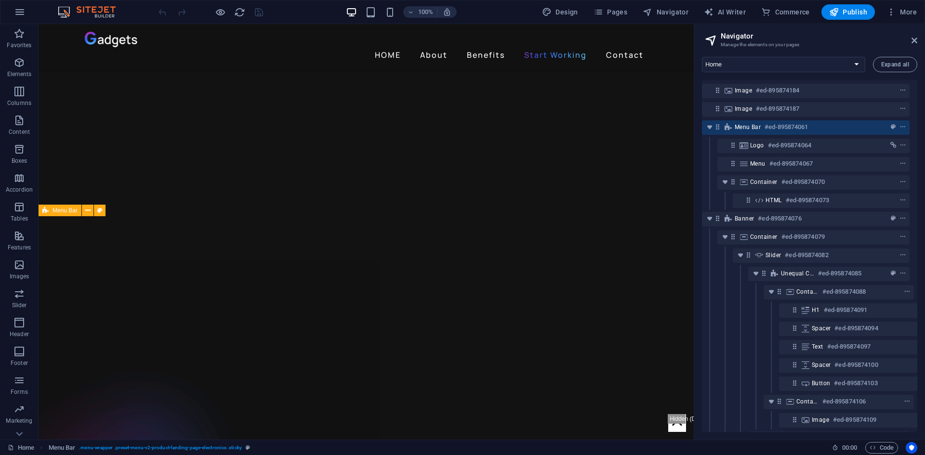
scroll to position [1686, 0]
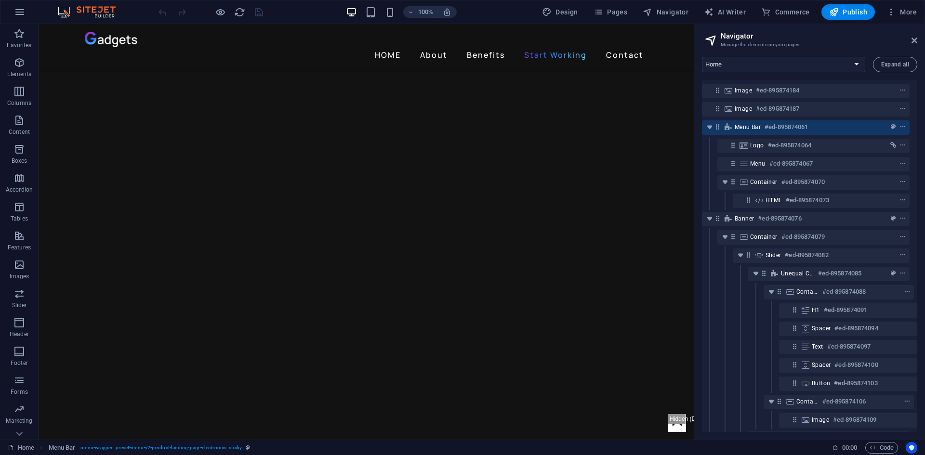
click at [745, 126] on span "Menu Bar" at bounding box center [748, 127] width 26 height 8
select select "header"
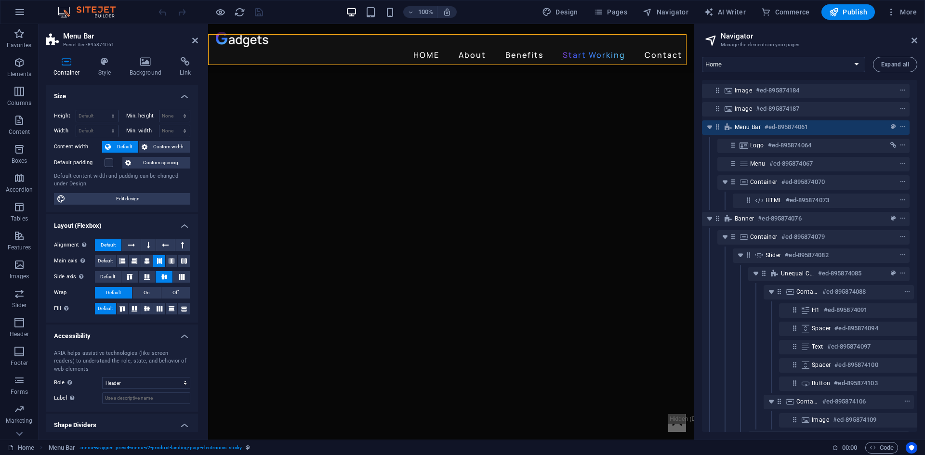
scroll to position [907, 0]
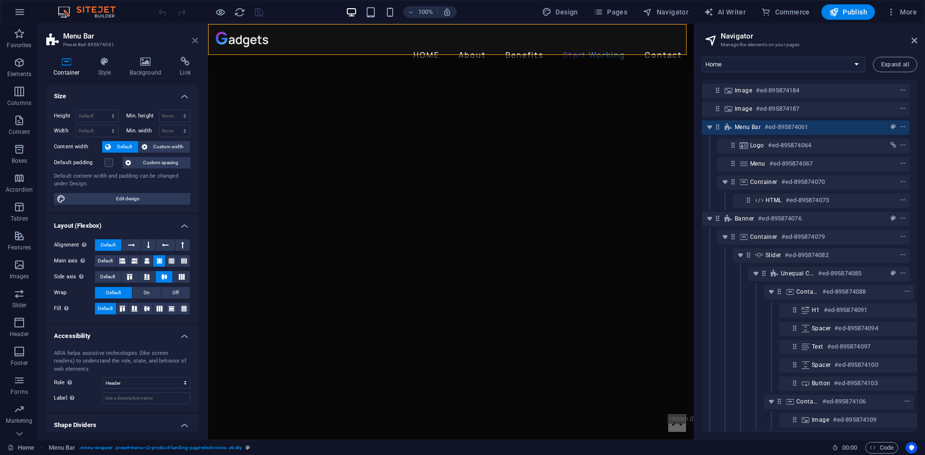
click at [193, 38] on icon at bounding box center [195, 41] width 6 height 8
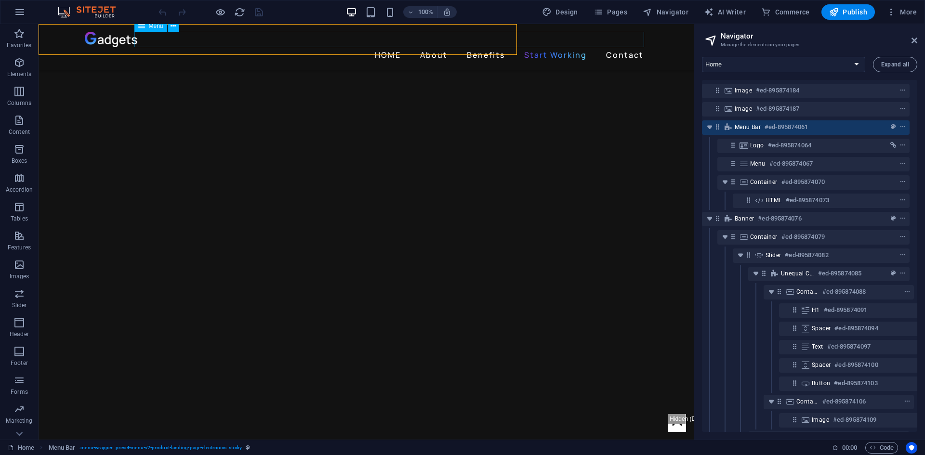
scroll to position [917, 0]
click at [0, 0] on span "Publish" at bounding box center [0, 0] width 0 height 0
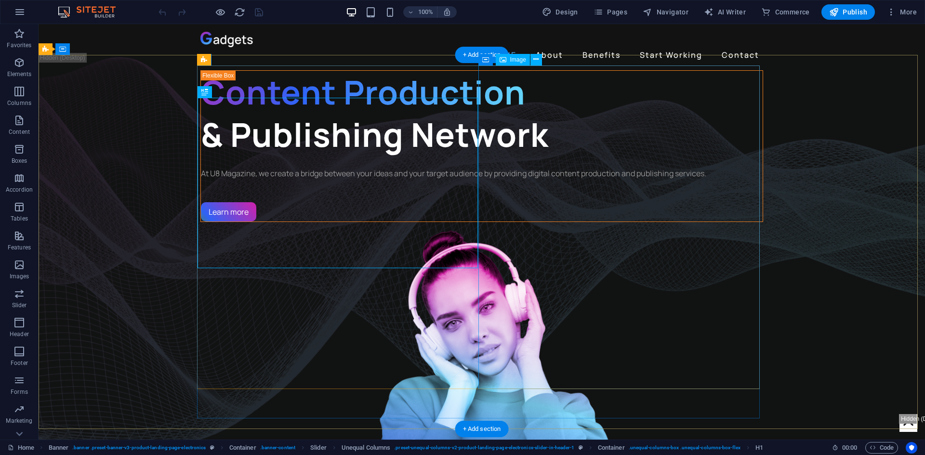
click at [707, 222] on figure "1/3" at bounding box center [481, 384] width 563 height 324
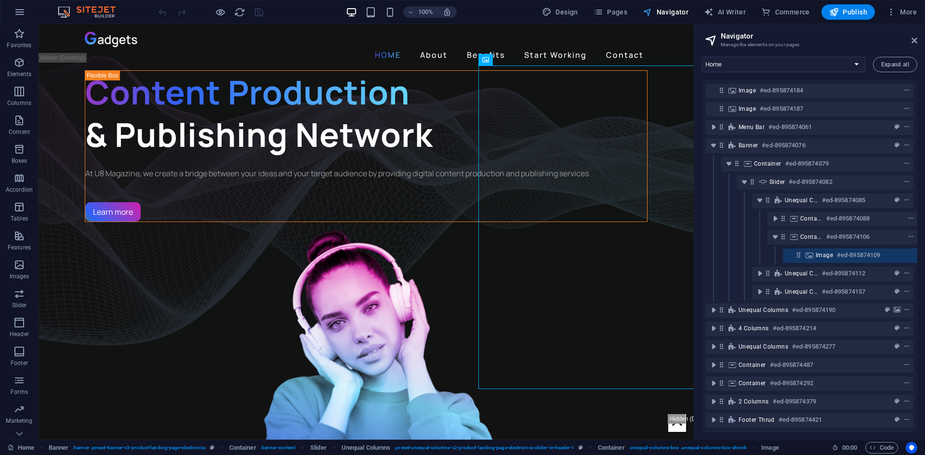
scroll to position [3, 18]
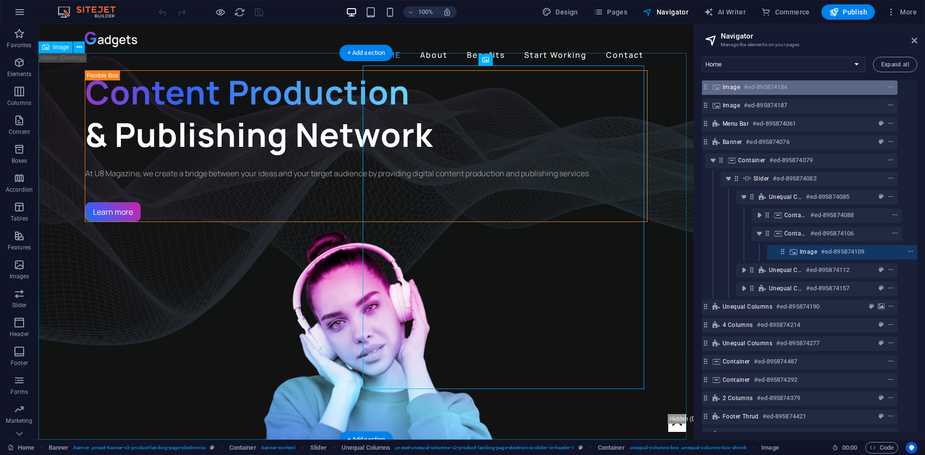
click at [726, 82] on div "Image #ed-895874184" at bounding box center [786, 87] width 127 height 12
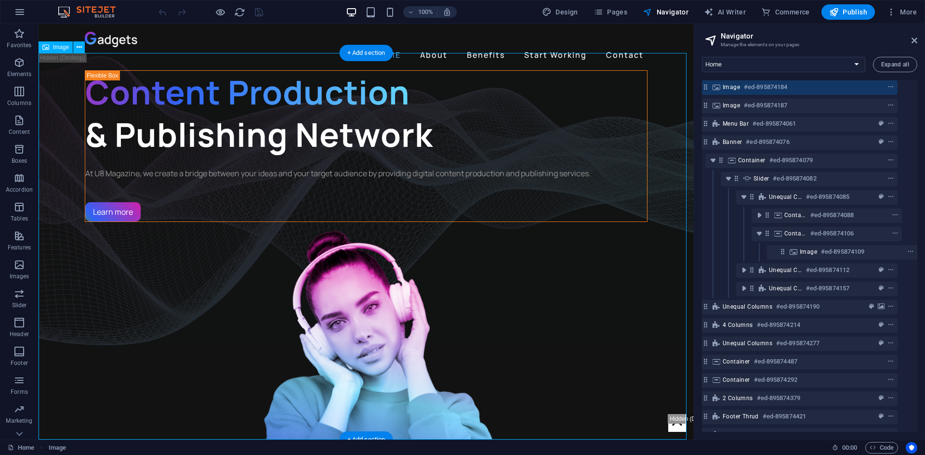
click at [726, 82] on div "Image #ed-895874184" at bounding box center [794, 87] width 208 height 14
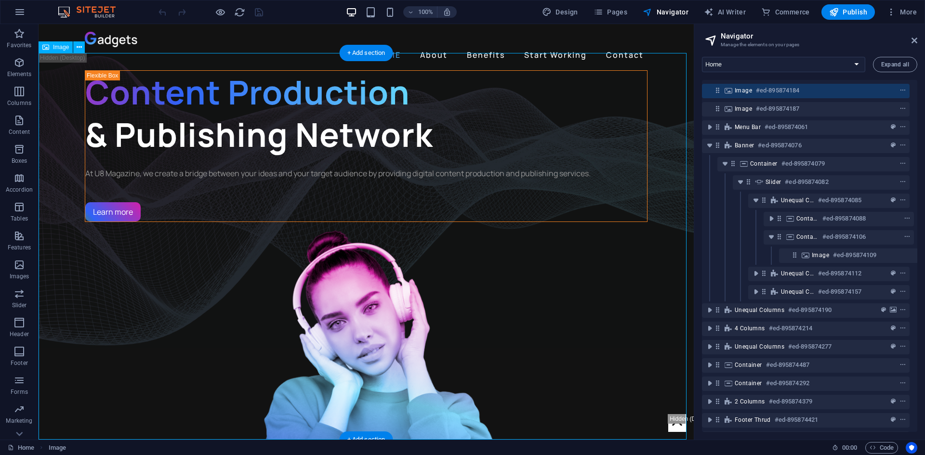
select select "%"
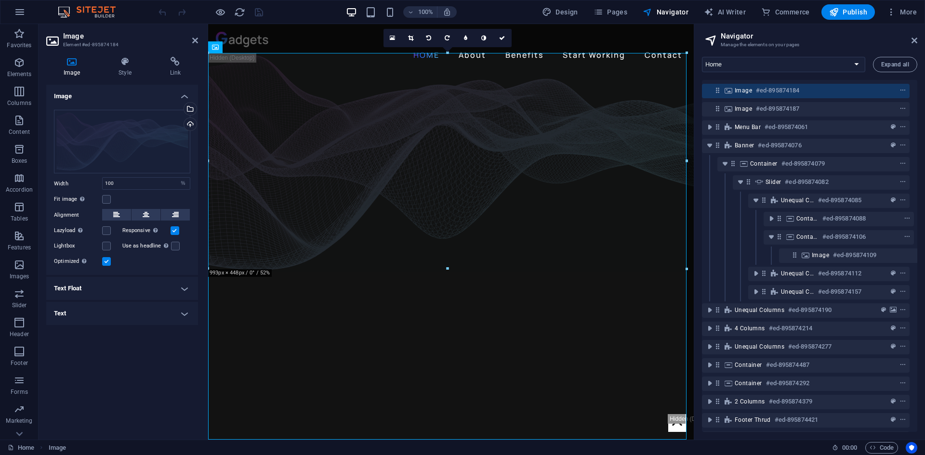
drag, startPoint x: 133, startPoint y: 126, endPoint x: 85, endPoint y: 343, distance: 222.4
click at [81, 385] on div "Image Drag files here, click to choose files or select files from Files or our …" at bounding box center [122, 258] width 152 height 347
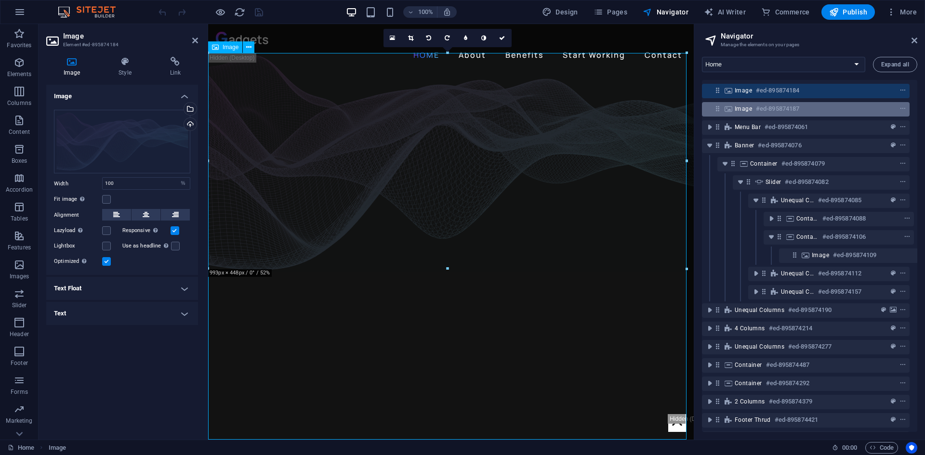
click at [733, 107] on icon at bounding box center [728, 109] width 11 height 8
select select "%"
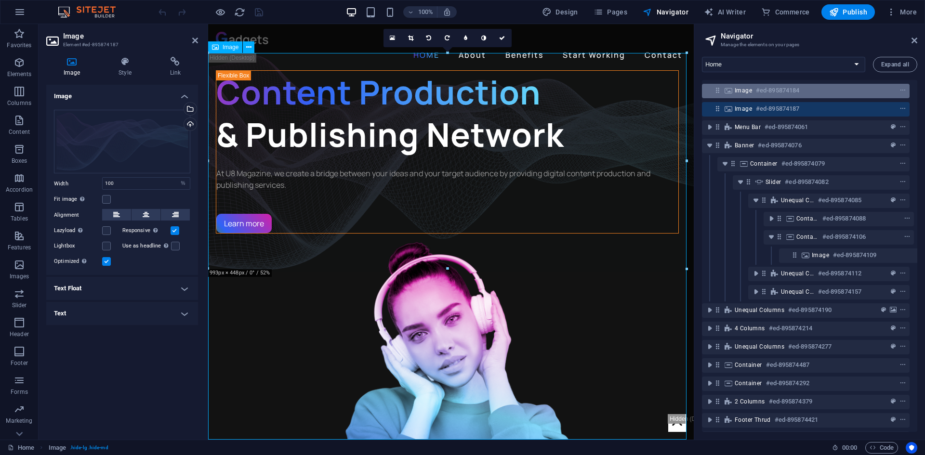
select select "%"
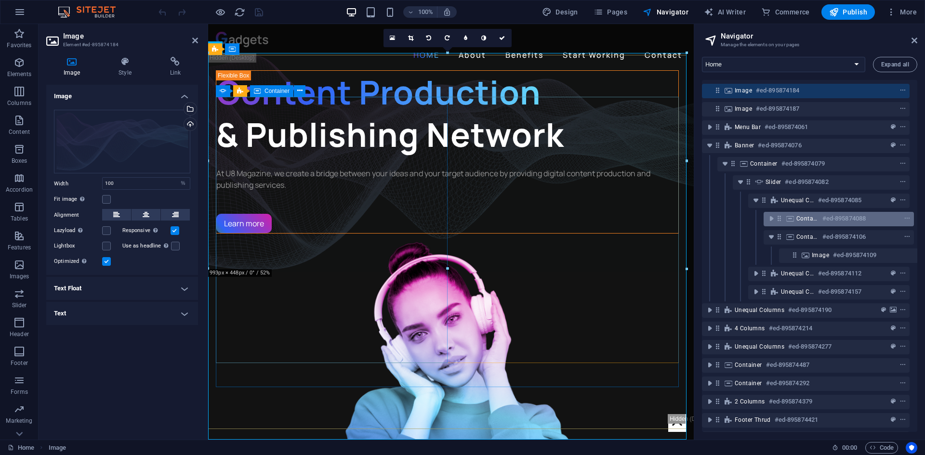
scroll to position [25, 4]
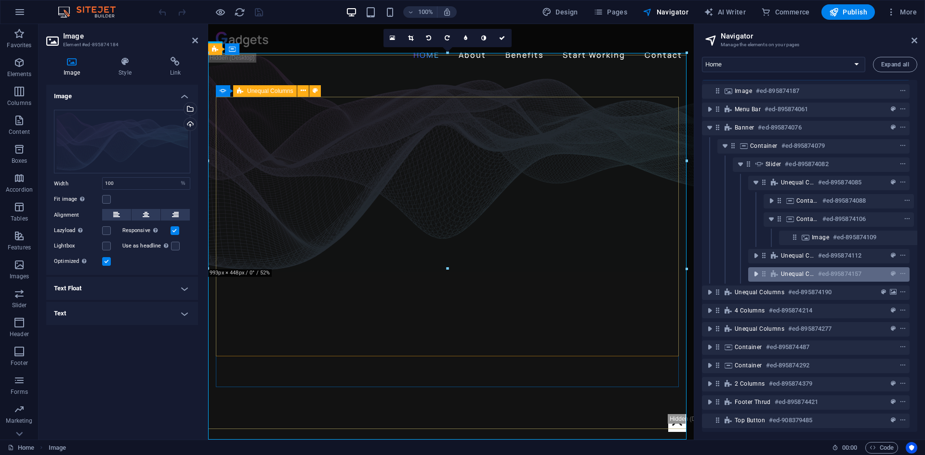
click at [757, 269] on icon "toggle-expand" at bounding box center [756, 274] width 10 height 10
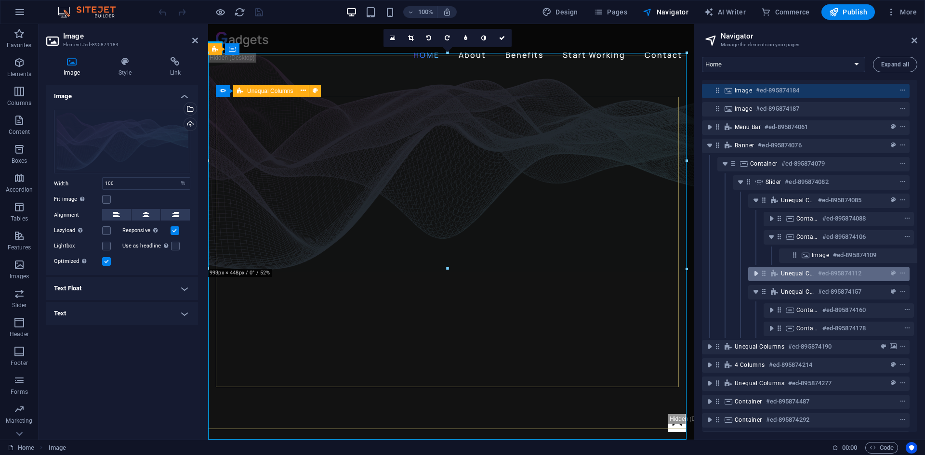
click at [757, 274] on icon "toggle-expand" at bounding box center [756, 274] width 10 height 10
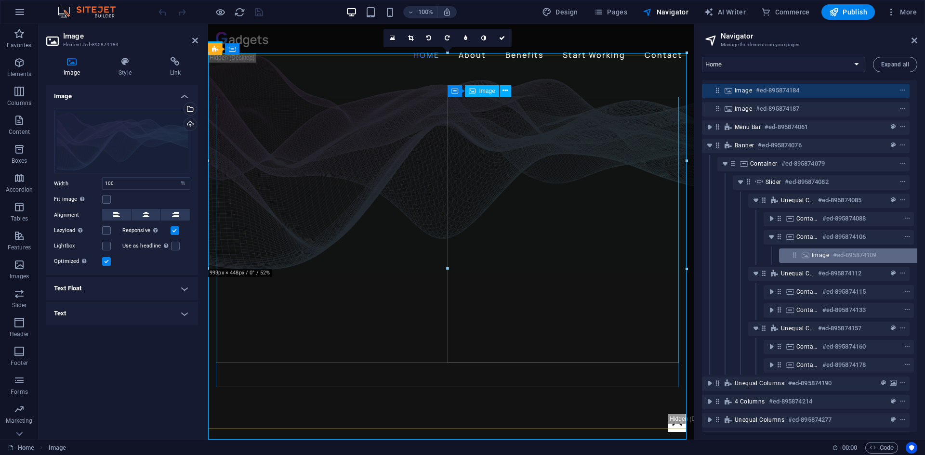
click at [818, 258] on span "Image" at bounding box center [820, 255] width 17 height 8
select select "px"
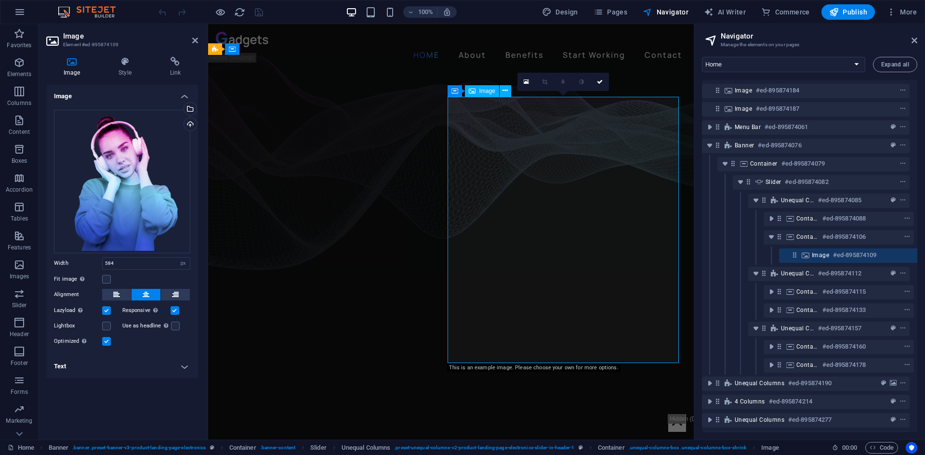
scroll to position [3, 18]
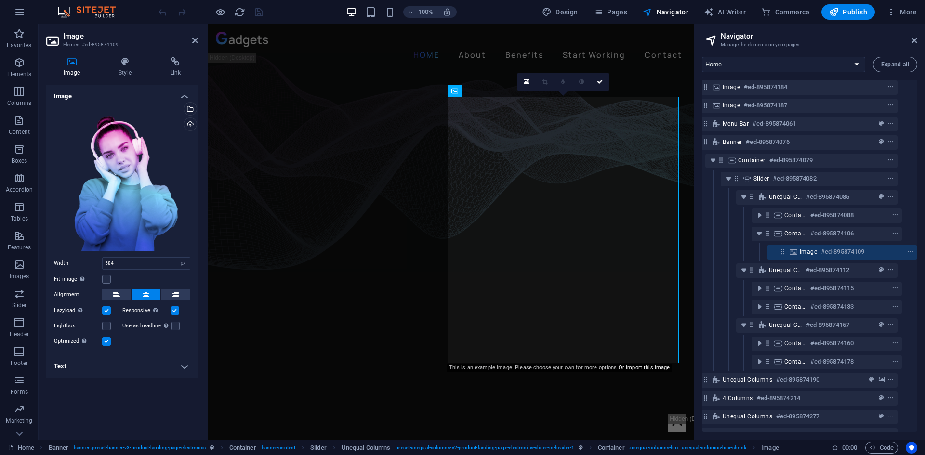
drag, startPoint x: 150, startPoint y: 166, endPoint x: 102, endPoint y: 154, distance: 50.1
click at [102, 154] on div "Drag files here, click to choose files or select files from Files or our free s…" at bounding box center [122, 182] width 136 height 144
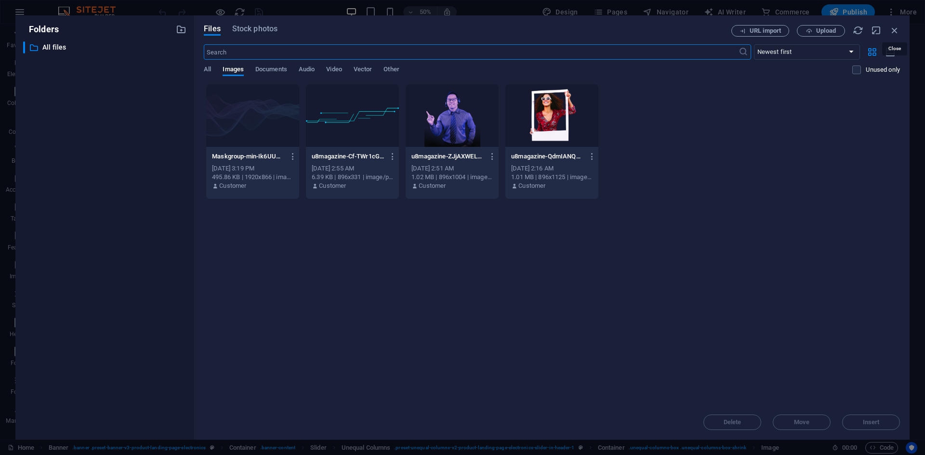
click at [895, 30] on icon "button" at bounding box center [894, 30] width 11 height 11
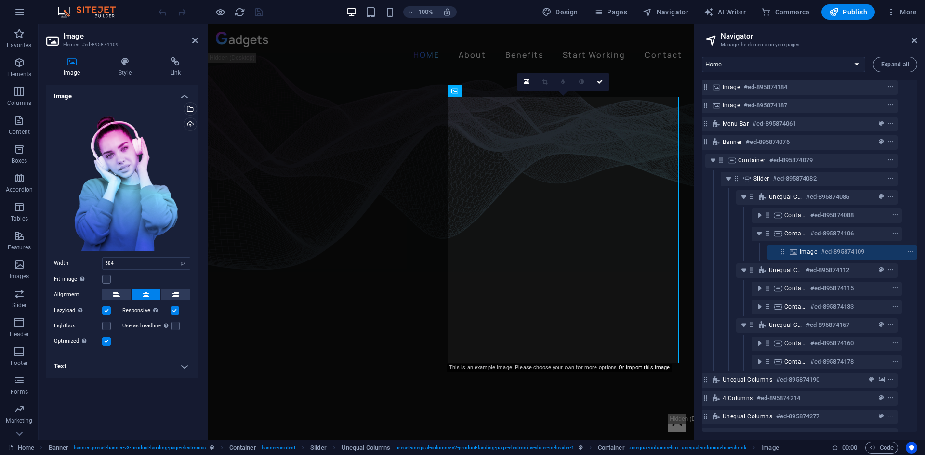
click at [120, 171] on div "Drag files here, click to choose files or select files from Files or our free s…" at bounding box center [122, 182] width 136 height 144
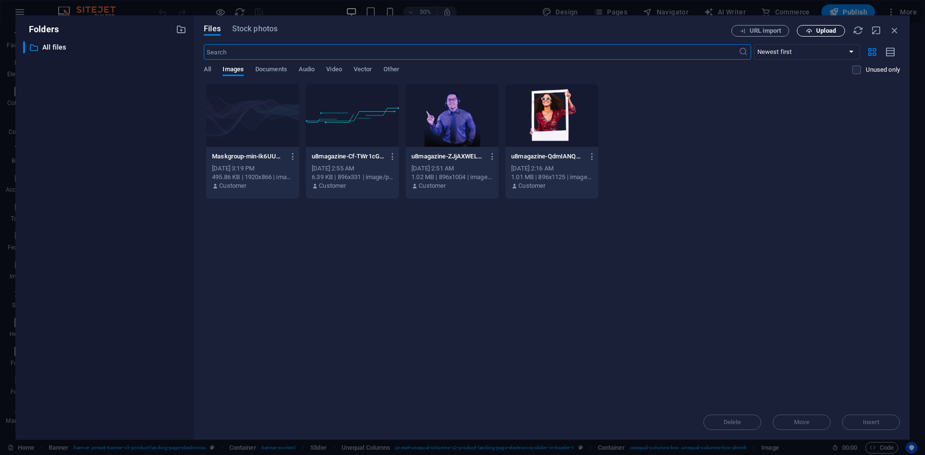
click at [821, 31] on span "Upload" at bounding box center [826, 31] width 20 height 6
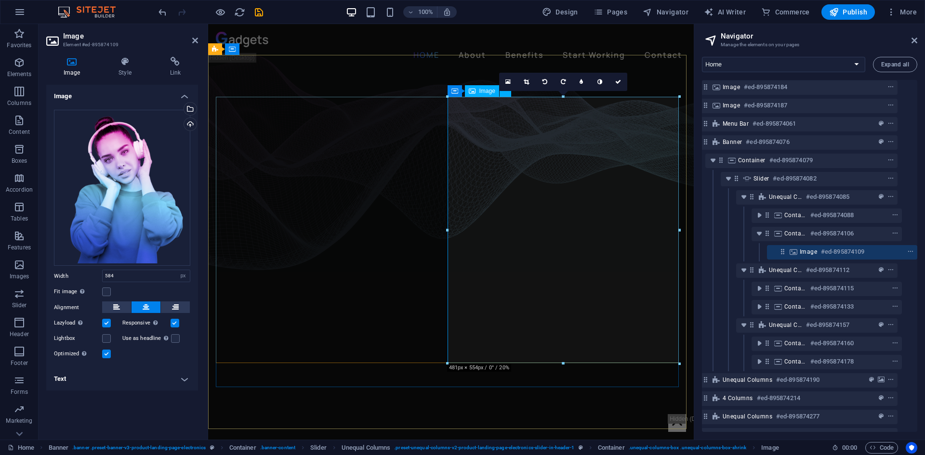
click at [758, 310] on icon "toggle-expand" at bounding box center [759, 307] width 10 height 10
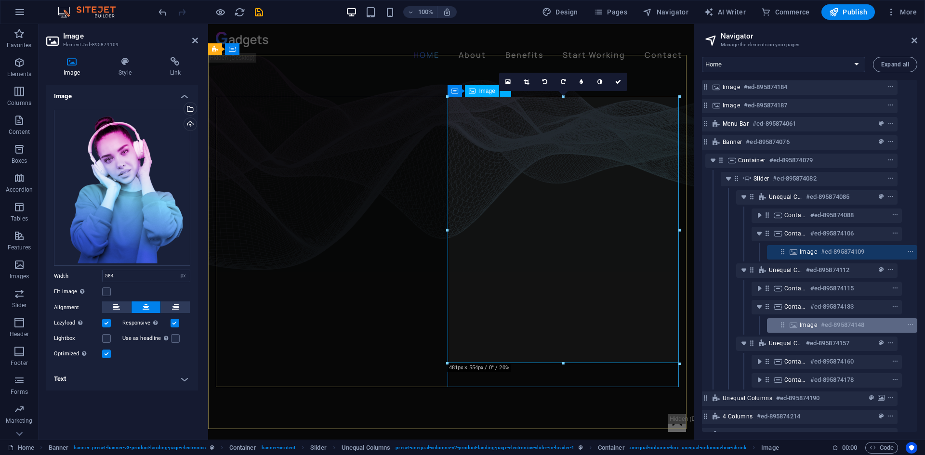
click at [797, 324] on div "Image #ed-895874148" at bounding box center [842, 325] width 150 height 14
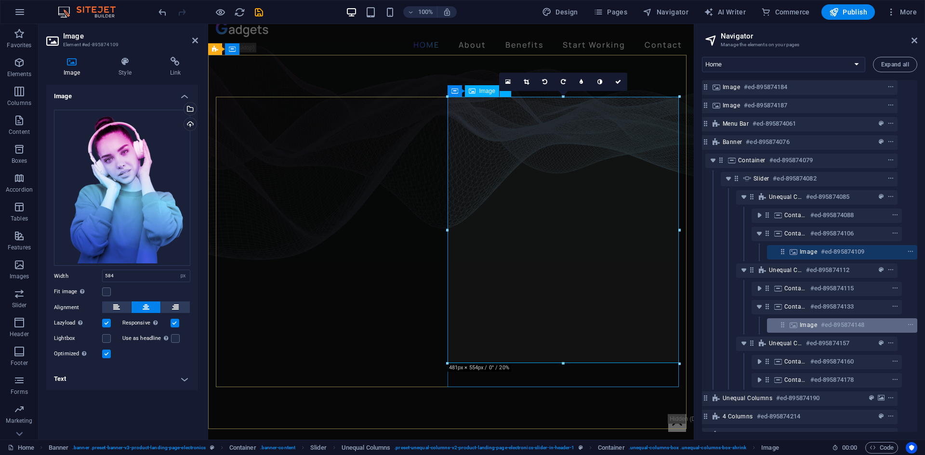
click at [797, 324] on div "Image #ed-895874148" at bounding box center [842, 325] width 150 height 14
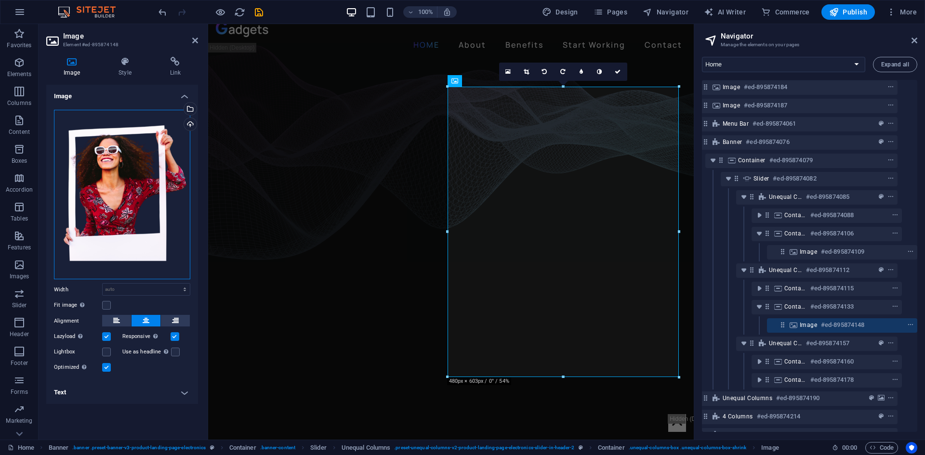
click at [142, 178] on div "Drag files here, click to choose files or select files from Files or our free s…" at bounding box center [122, 195] width 136 height 170
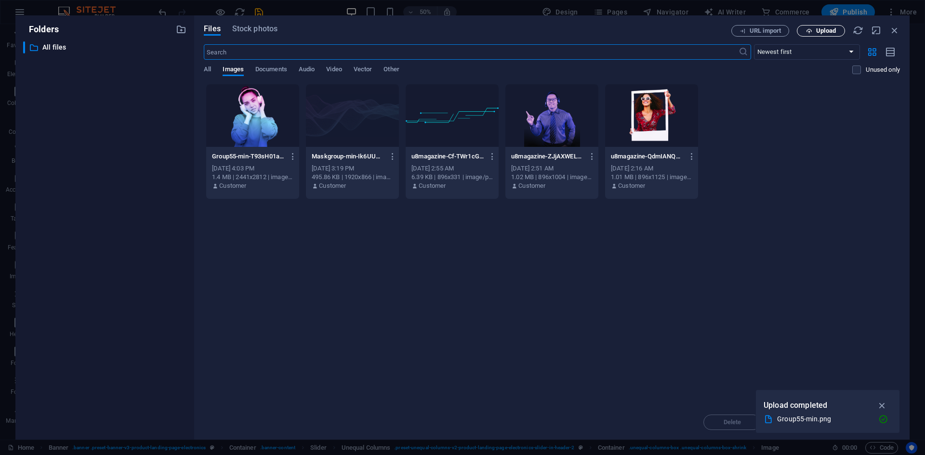
click at [828, 34] on span "Upload" at bounding box center [826, 31] width 20 height 6
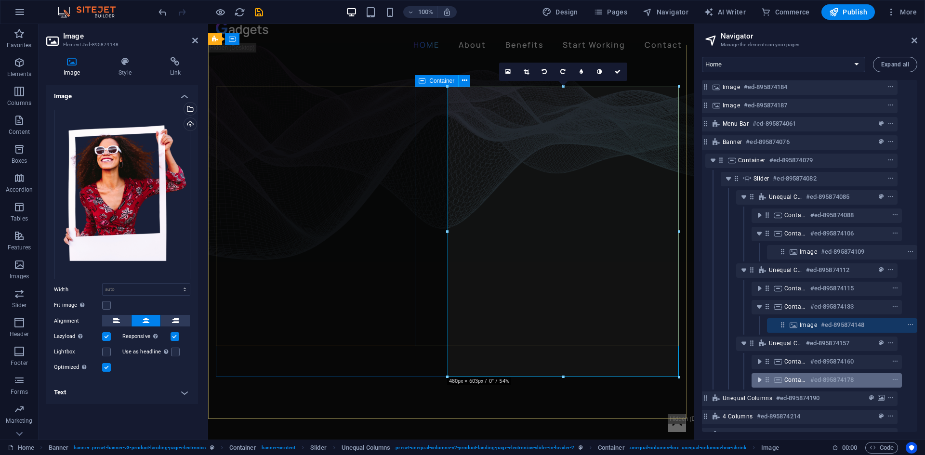
click at [758, 380] on icon "toggle-expand" at bounding box center [759, 380] width 10 height 10
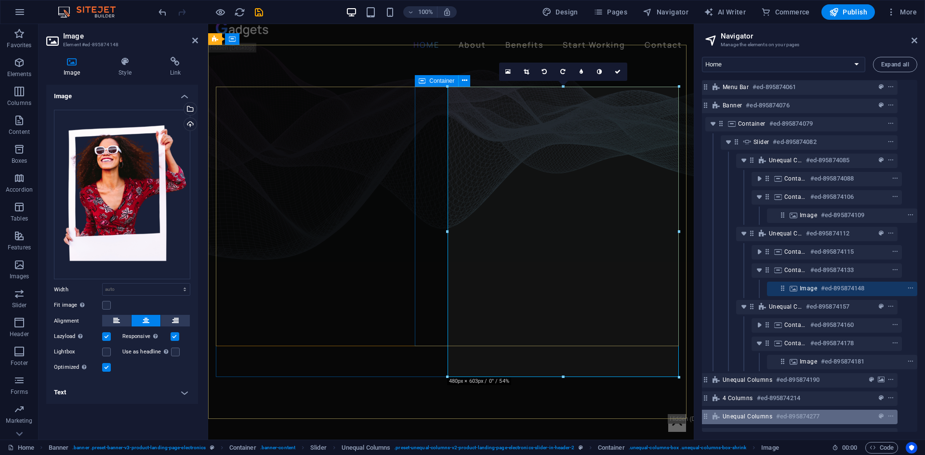
scroll to position [100, 18]
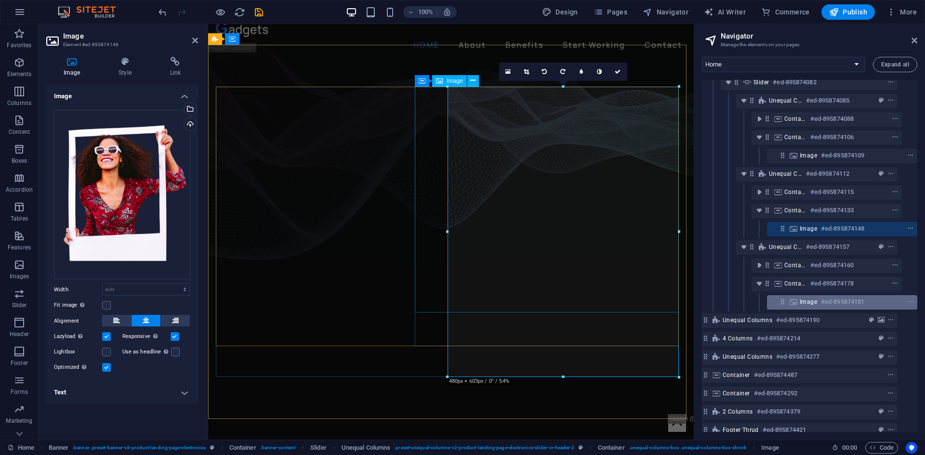
click at [801, 304] on span "Image" at bounding box center [808, 302] width 17 height 8
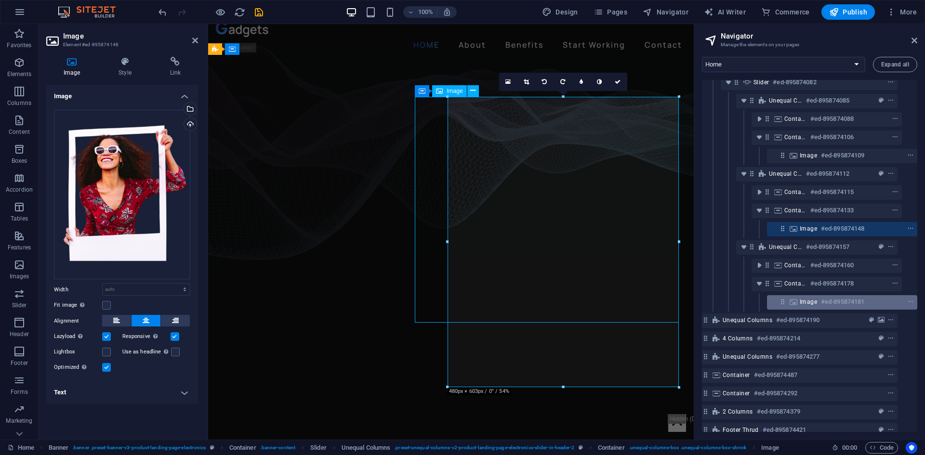
click at [801, 304] on span "Image" at bounding box center [808, 302] width 17 height 8
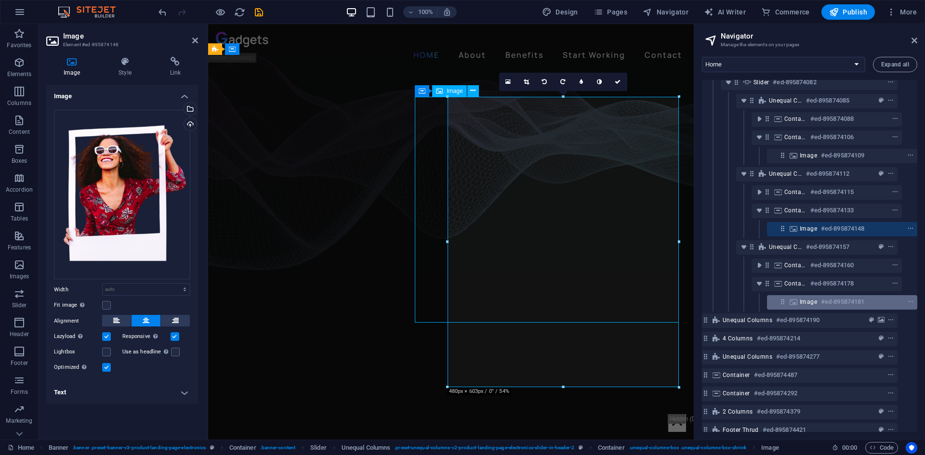
select select "%"
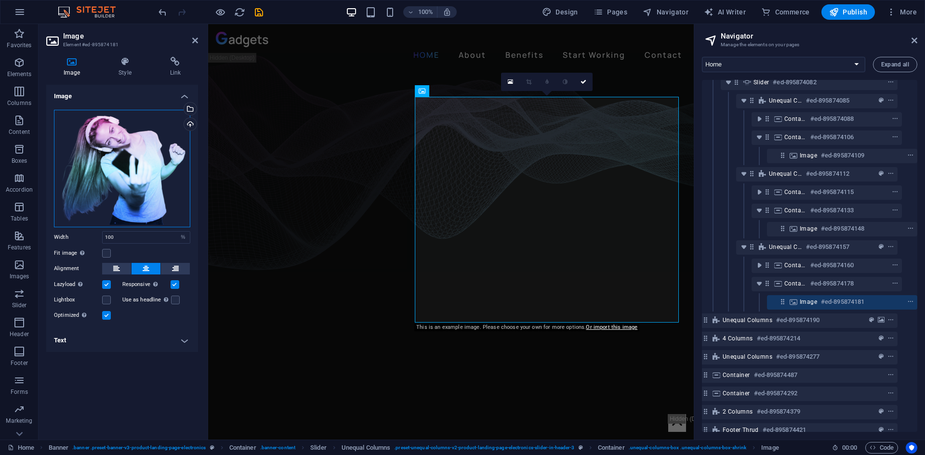
click at [137, 175] on div "Drag files here, click to choose files or select files from Files or our free s…" at bounding box center [122, 169] width 136 height 118
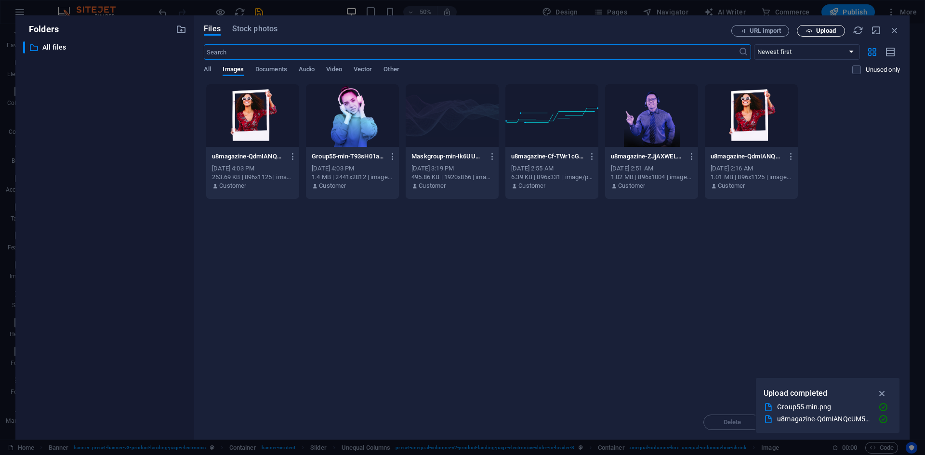
click at [828, 31] on span "Upload" at bounding box center [826, 31] width 20 height 6
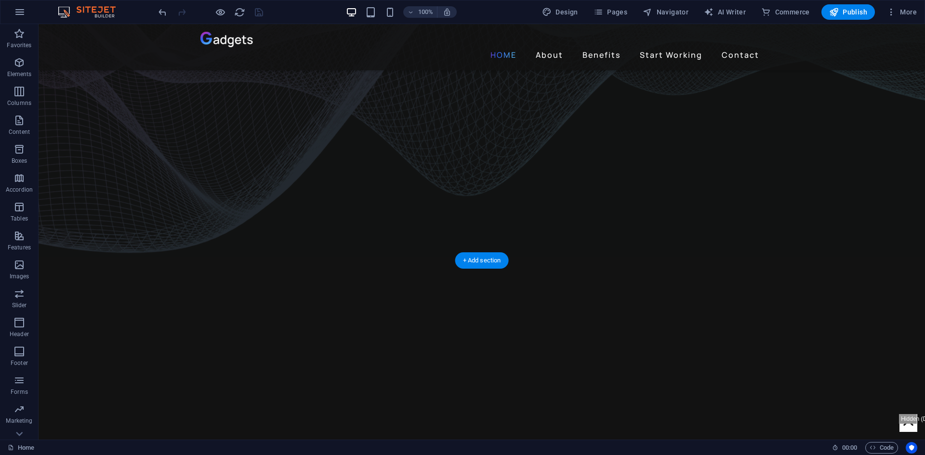
scroll to position [241, 0]
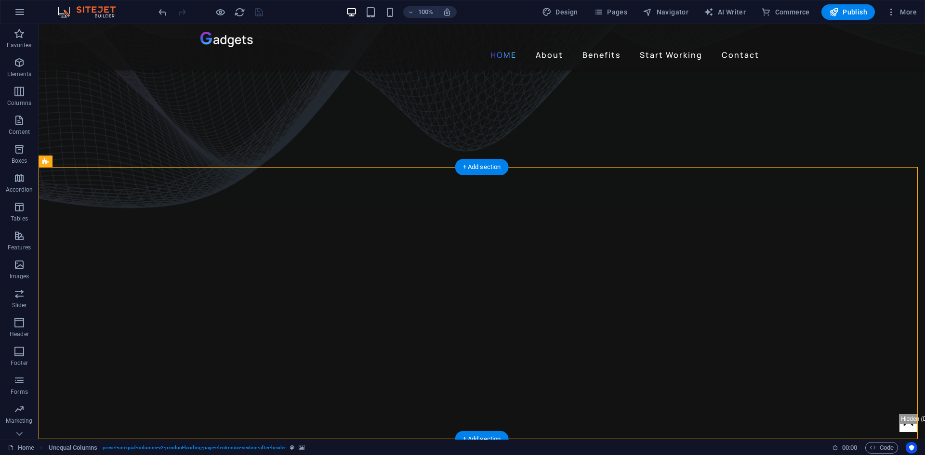
click at [49, 160] on div "Unequal Columns" at bounding box center [71, 162] width 64 height 12
select select "%"
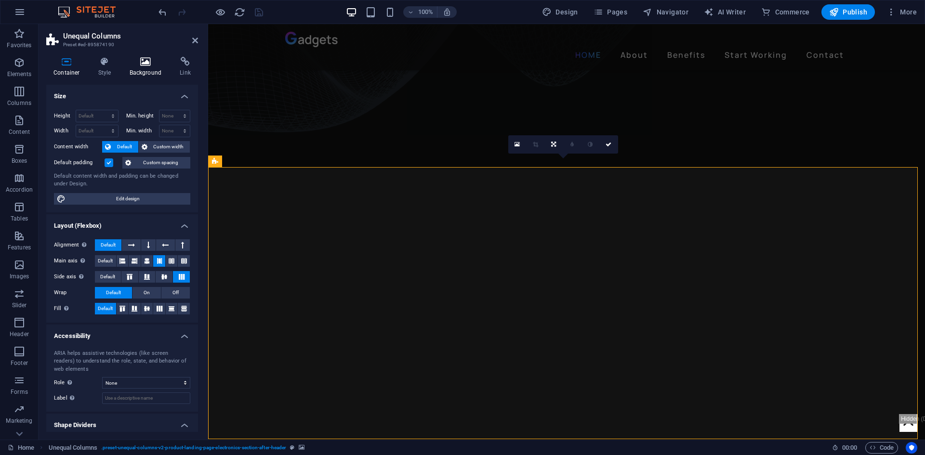
click at [138, 69] on h4 "Background" at bounding box center [147, 67] width 51 height 20
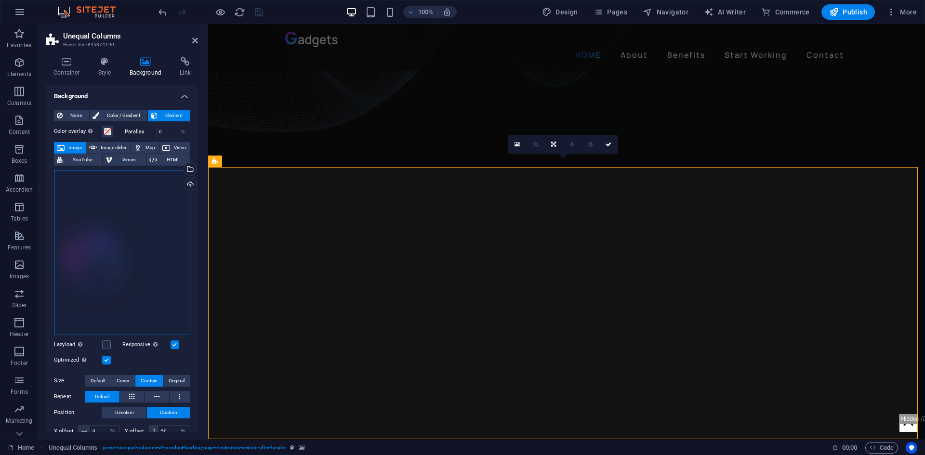
click at [112, 242] on div "Drag files here, click to choose files or select files from Files or our free s…" at bounding box center [122, 252] width 136 height 165
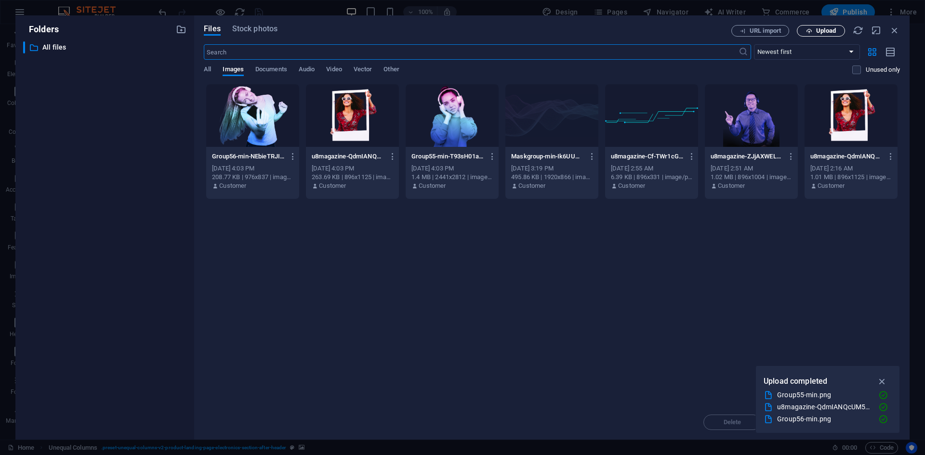
click at [828, 28] on span "Upload" at bounding box center [826, 31] width 20 height 6
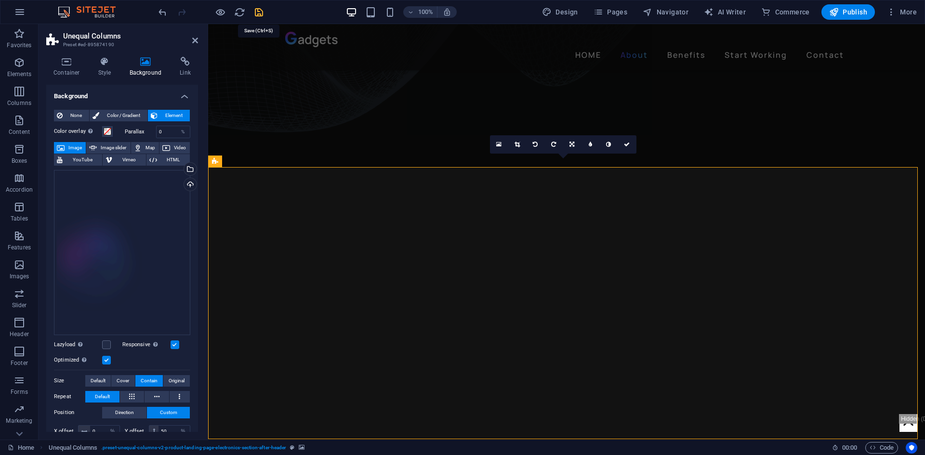
click at [259, 10] on icon "save" at bounding box center [258, 12] width 11 height 11
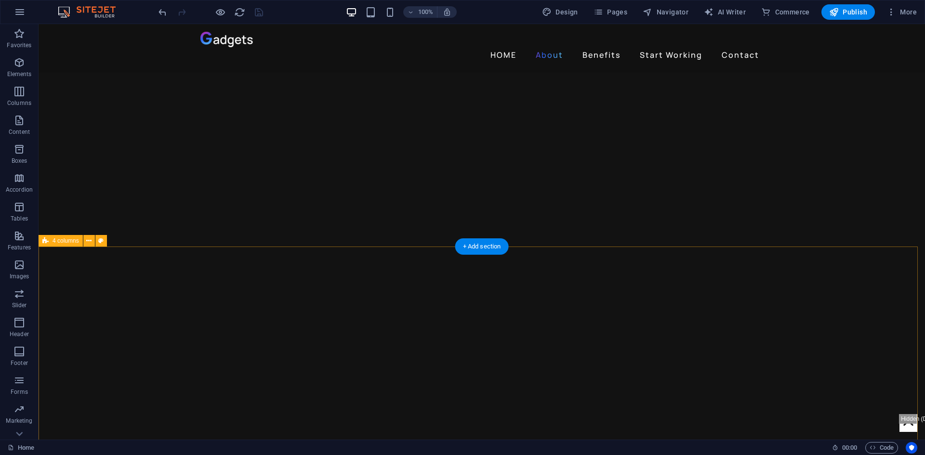
scroll to position [0, 0]
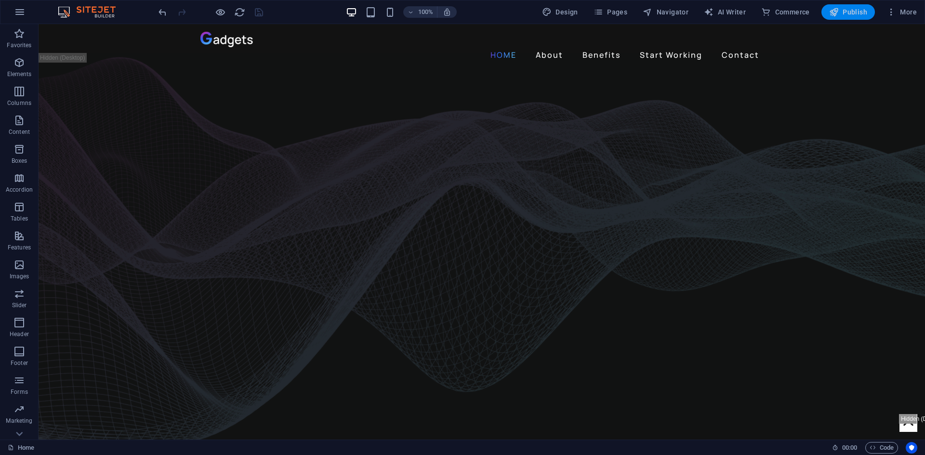
click at [833, 5] on button "Publish" at bounding box center [847, 11] width 53 height 15
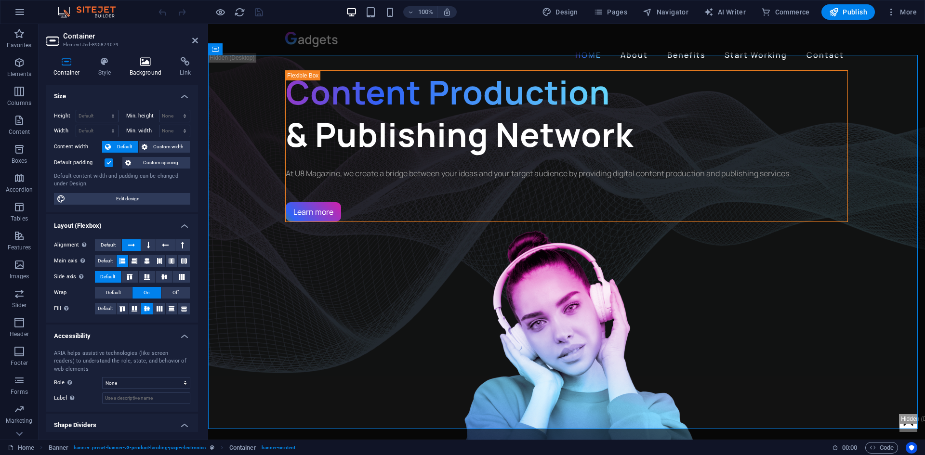
click at [135, 65] on icon at bounding box center [145, 62] width 47 height 10
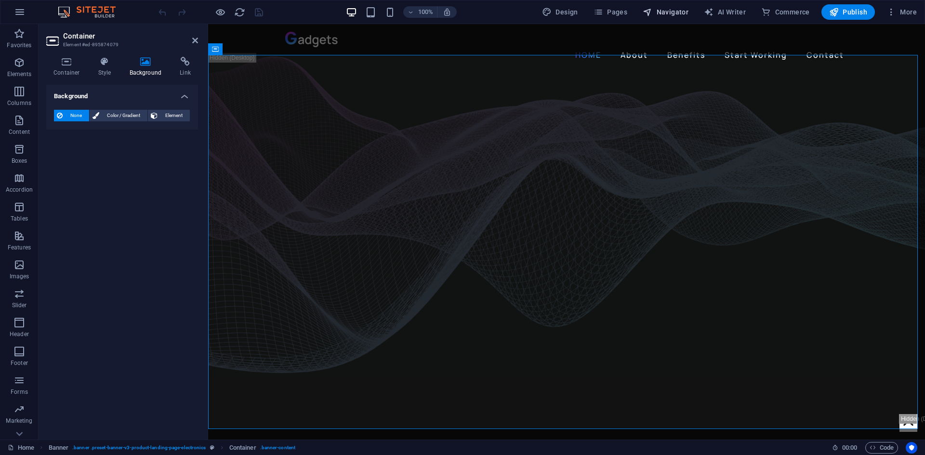
click at [667, 14] on span "Navigator" at bounding box center [666, 12] width 46 height 10
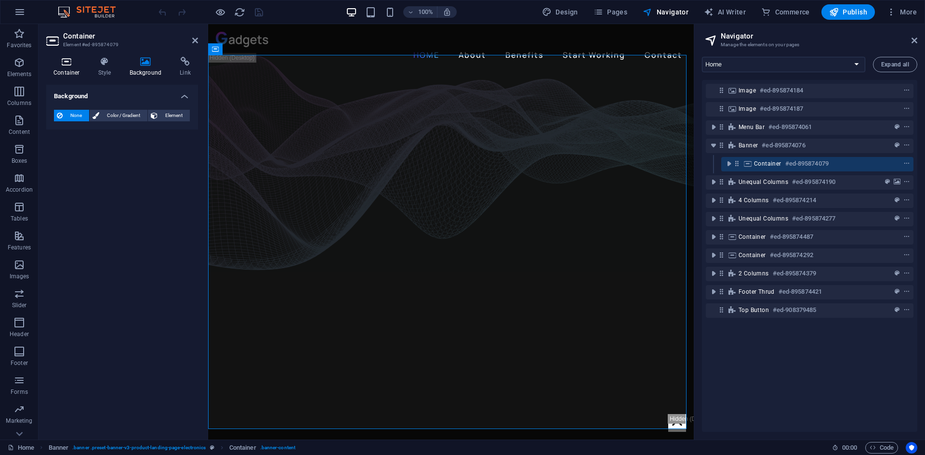
click at [57, 58] on icon at bounding box center [66, 62] width 41 height 10
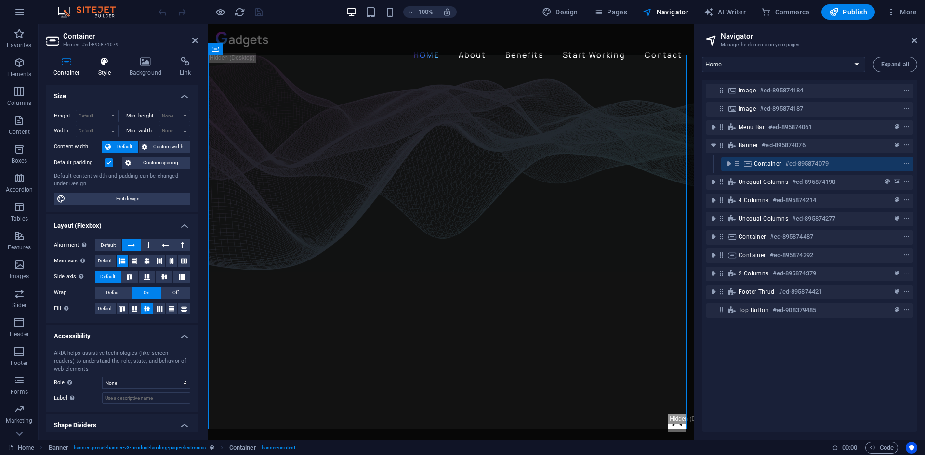
click at [97, 65] on icon at bounding box center [104, 62] width 27 height 10
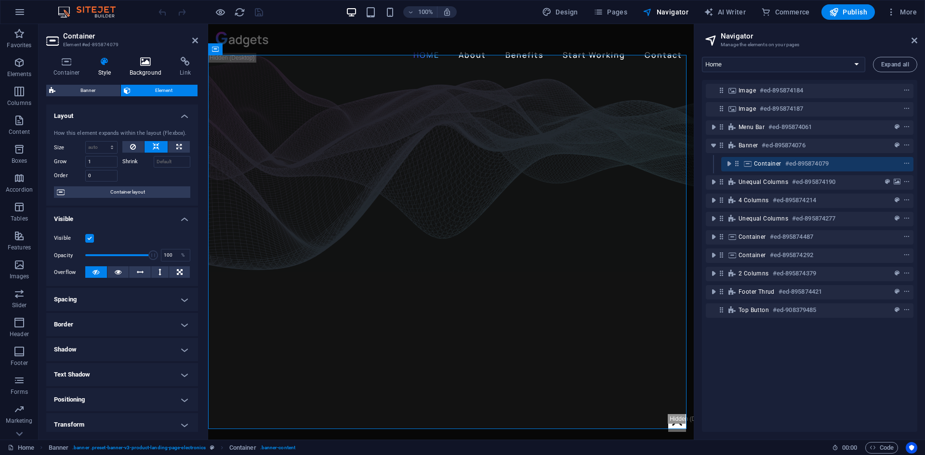
click at [143, 66] on icon at bounding box center [145, 62] width 47 height 10
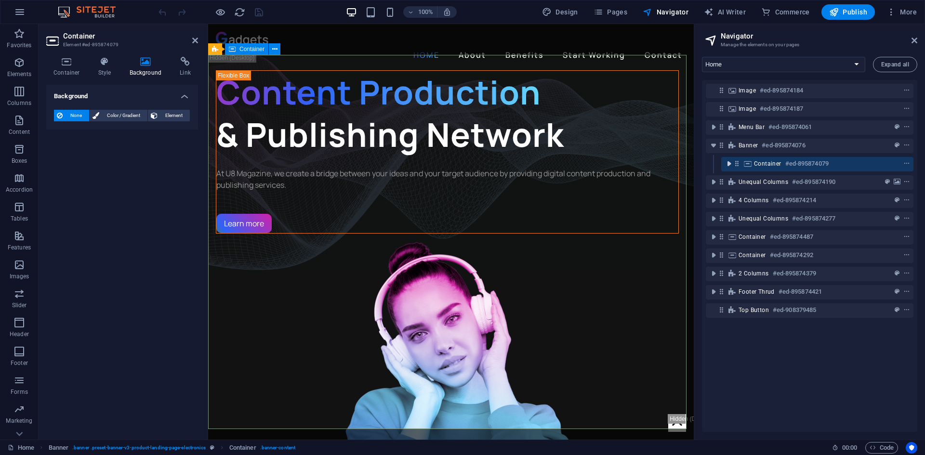
click at [731, 163] on icon "toggle-expand" at bounding box center [729, 164] width 10 height 10
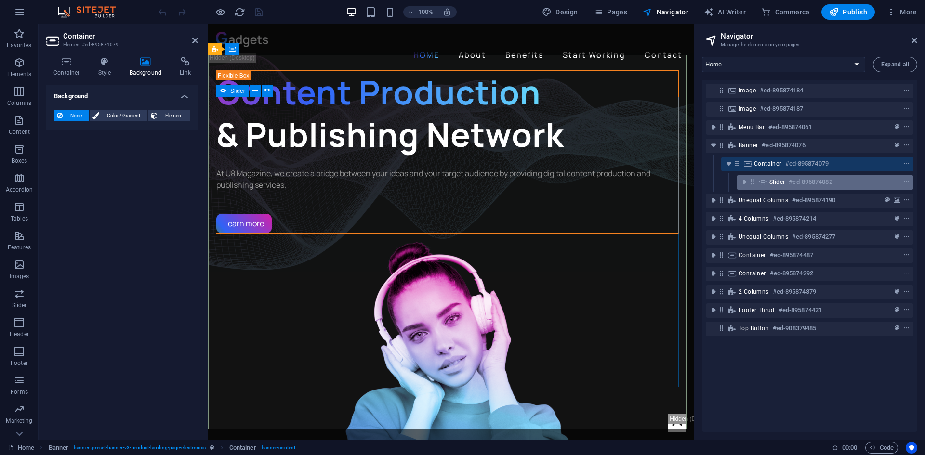
click at [737, 180] on div "Slider #ed-895874082" at bounding box center [824, 182] width 177 height 14
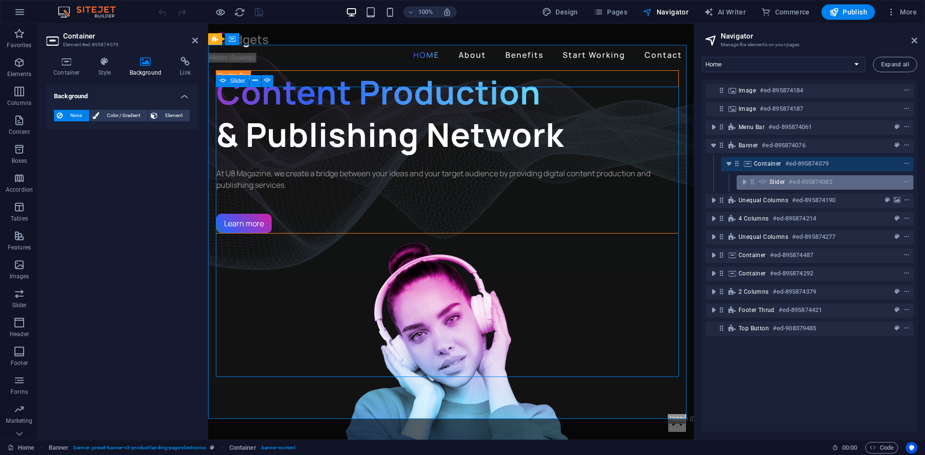
scroll to position [10, 0]
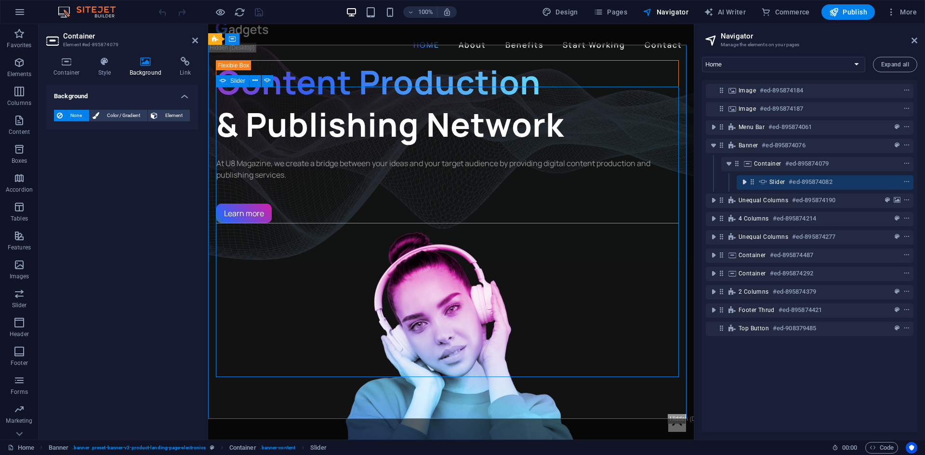
click at [741, 182] on icon "toggle-expand" at bounding box center [744, 182] width 10 height 10
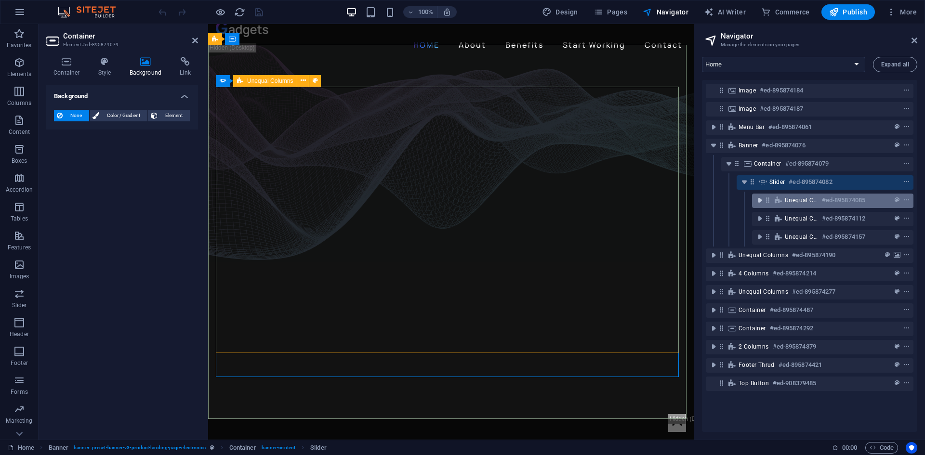
click at [758, 203] on icon "toggle-expand" at bounding box center [760, 201] width 10 height 10
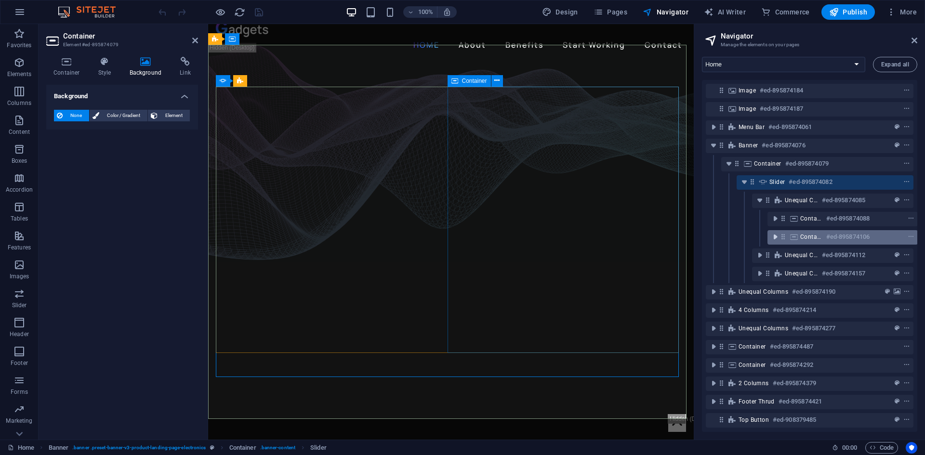
click at [773, 233] on icon "toggle-expand" at bounding box center [775, 237] width 10 height 10
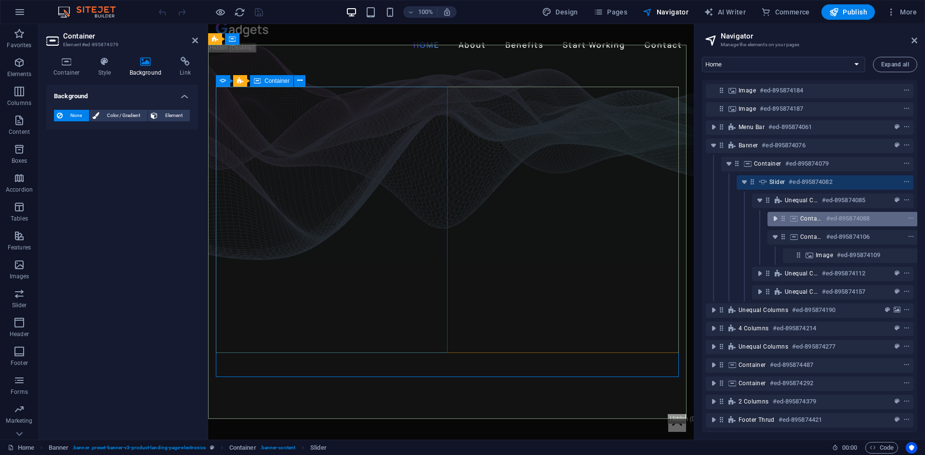
click at [776, 216] on icon "toggle-expand" at bounding box center [775, 219] width 10 height 10
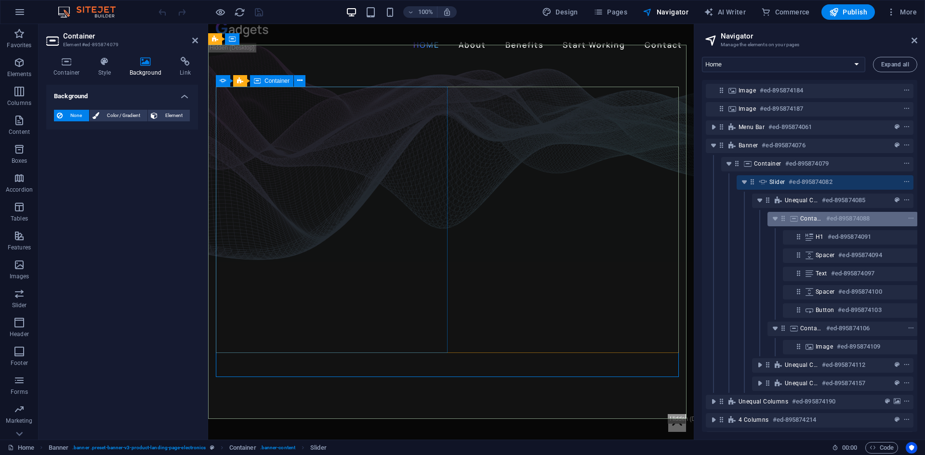
click at [827, 220] on h6 "#ed-895874088" at bounding box center [847, 219] width 43 height 12
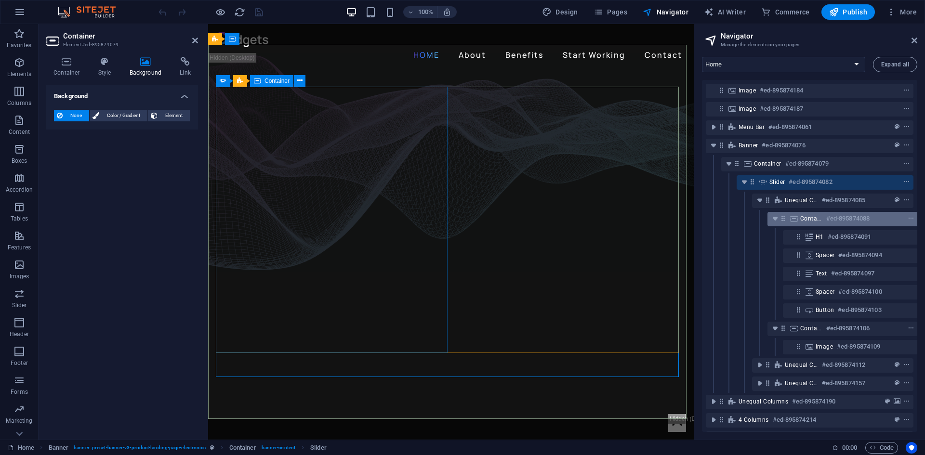
click at [827, 220] on h6 "#ed-895874088" at bounding box center [847, 219] width 43 height 12
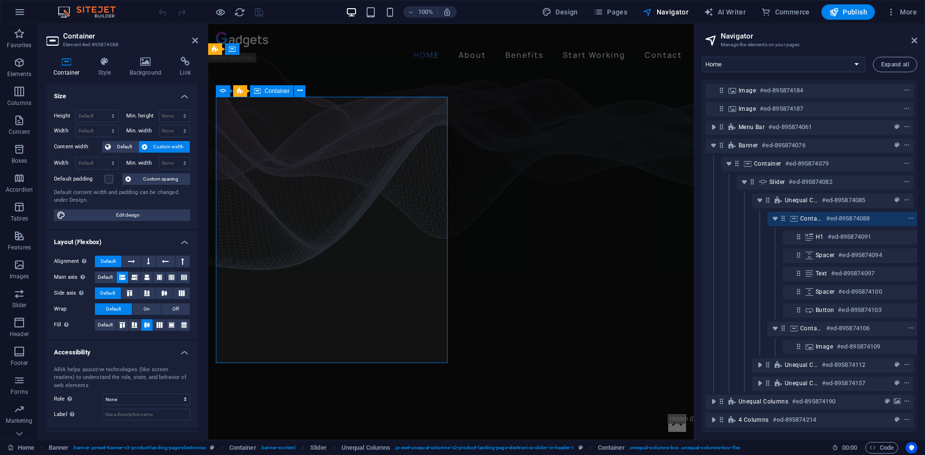
scroll to position [0, 2]
click at [140, 55] on div "Container Style Background Link Size Height Default px rem % vh vw Min. height …" at bounding box center [122, 244] width 167 height 391
click at [144, 62] on icon at bounding box center [145, 62] width 47 height 10
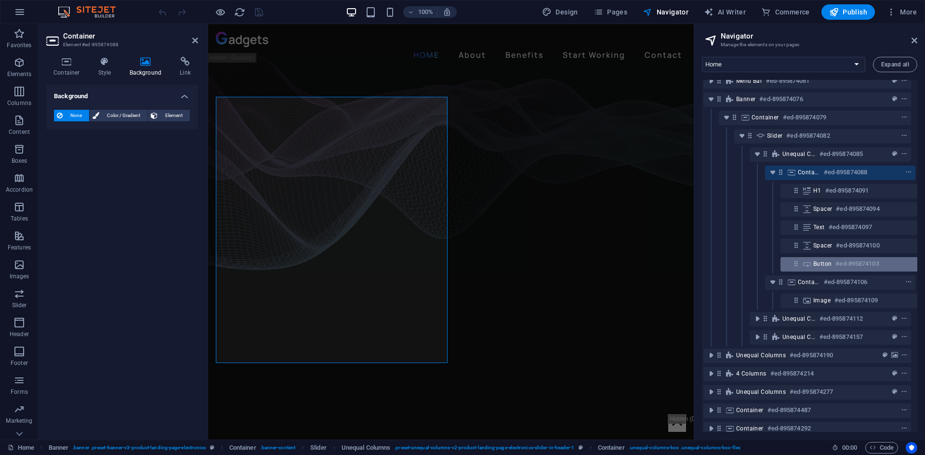
scroll to position [96, 2]
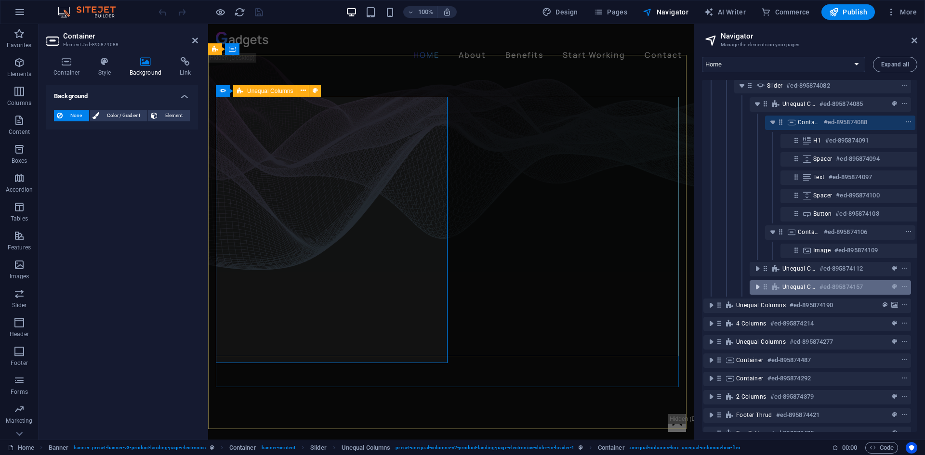
click at [756, 288] on icon "toggle-expand" at bounding box center [757, 287] width 10 height 10
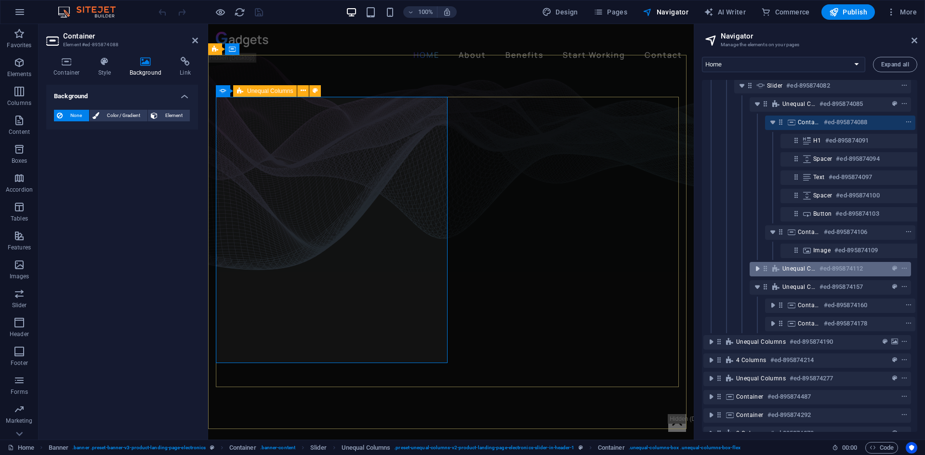
click at [756, 268] on icon "toggle-expand" at bounding box center [757, 269] width 10 height 10
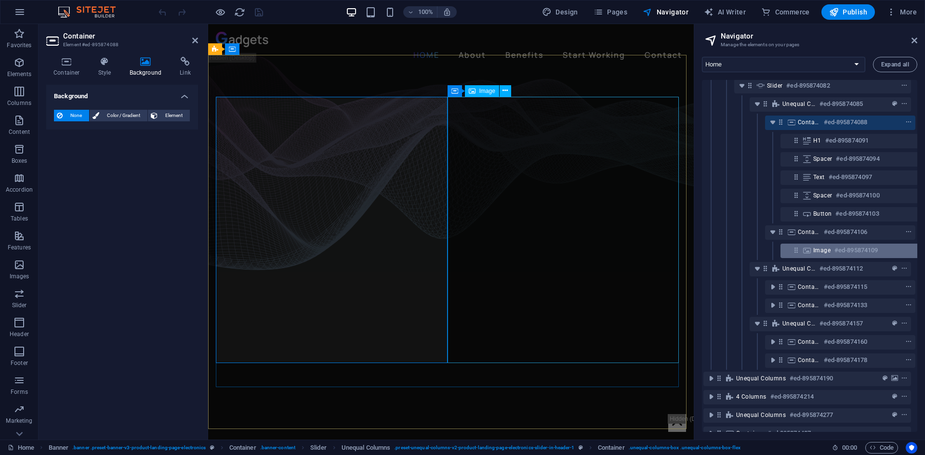
click at [813, 250] on div "Image #ed-895874109" at bounding box center [855, 251] width 150 height 14
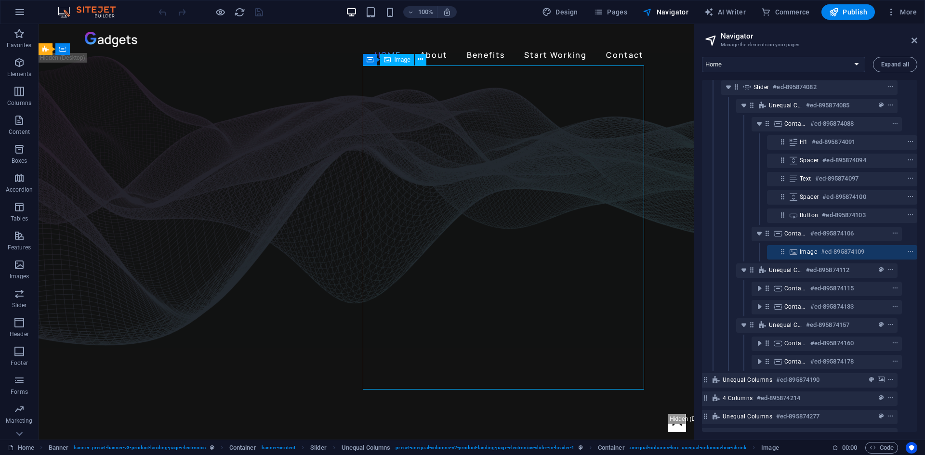
click at [806, 250] on span "Image" at bounding box center [808, 252] width 17 height 8
select select "px"
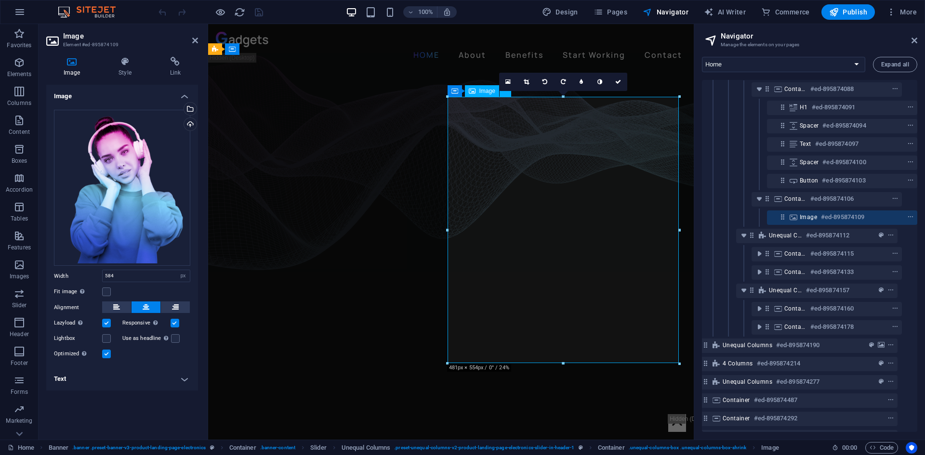
scroll to position [143, 18]
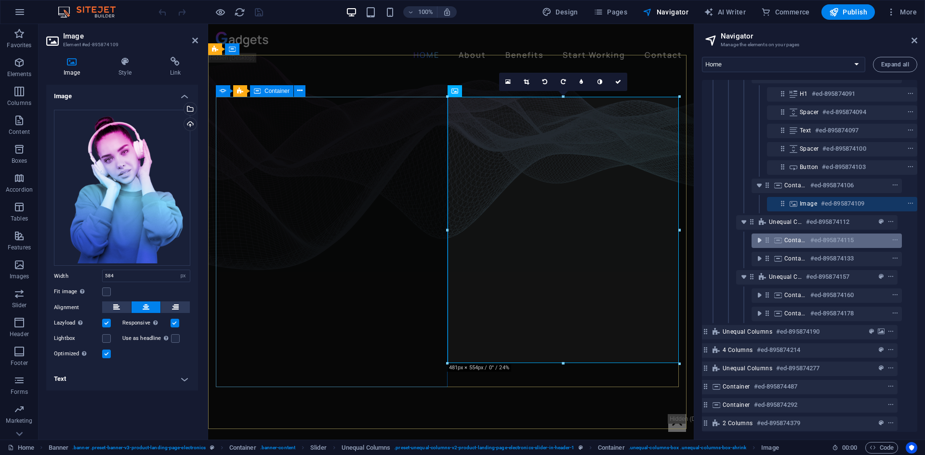
click at [756, 240] on icon "toggle-expand" at bounding box center [759, 241] width 10 height 10
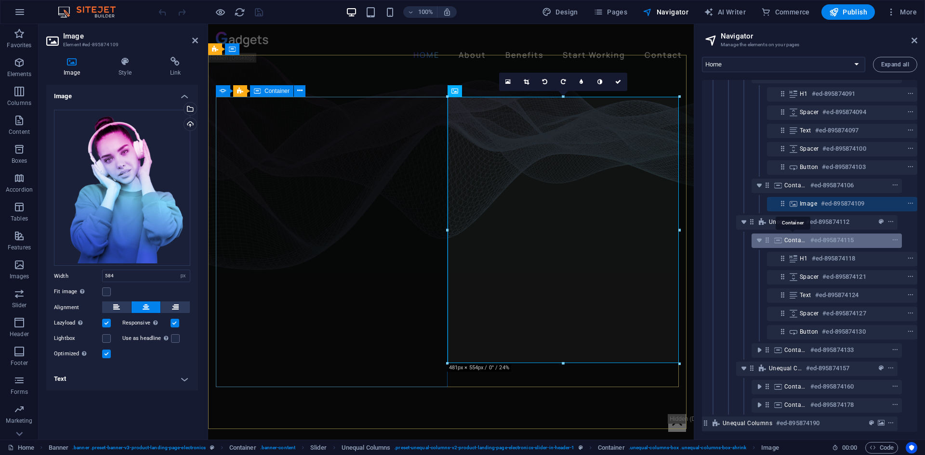
click at [788, 239] on span "Container" at bounding box center [795, 241] width 22 height 8
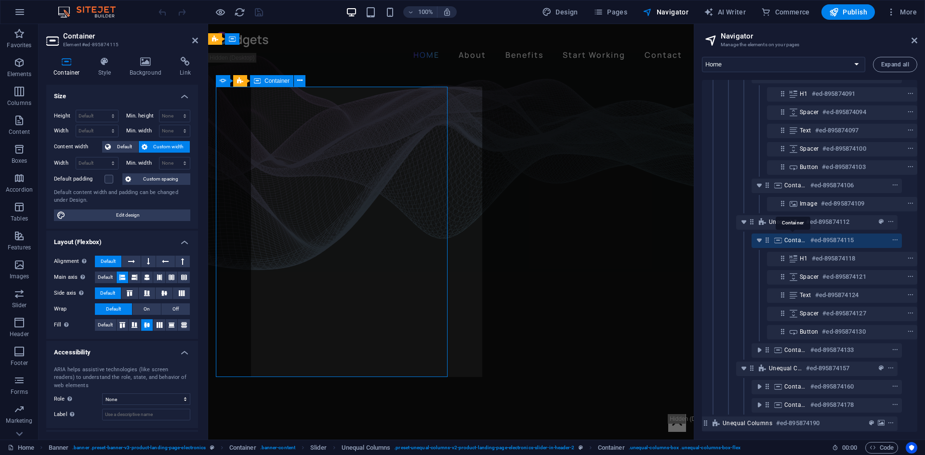
scroll to position [10, 0]
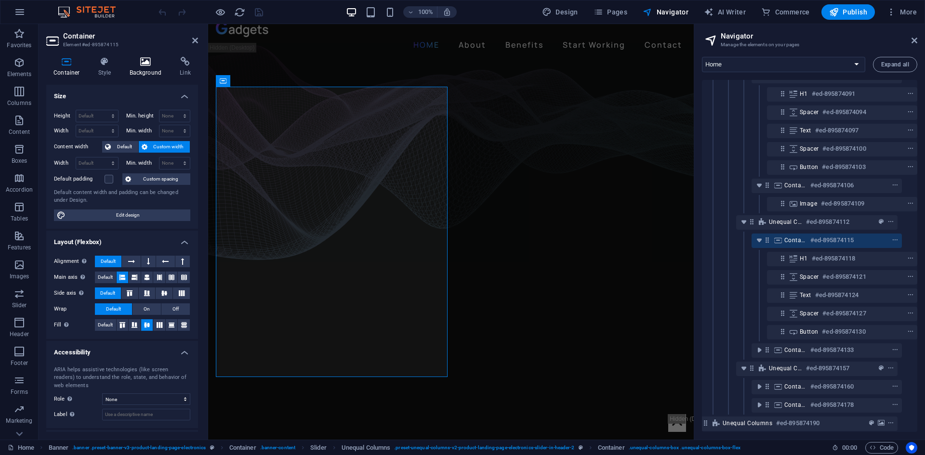
click at [151, 60] on icon at bounding box center [145, 62] width 47 height 10
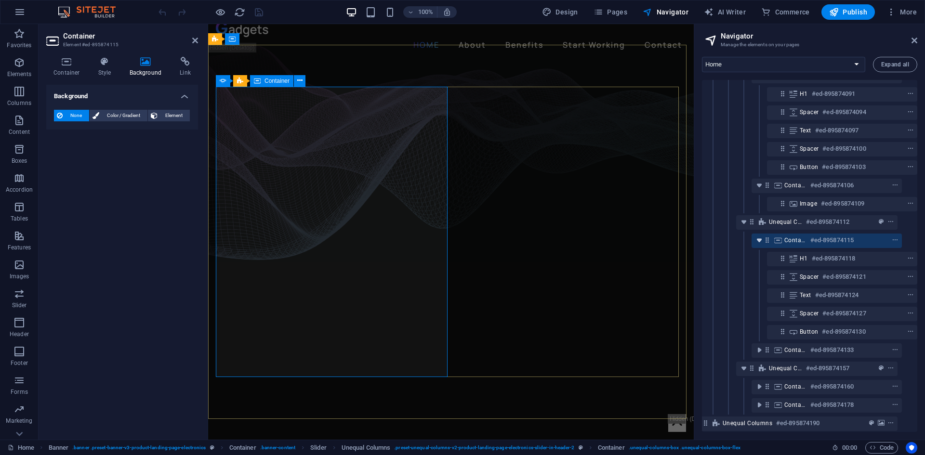
click at [759, 237] on icon "toggle-expand" at bounding box center [759, 241] width 10 height 10
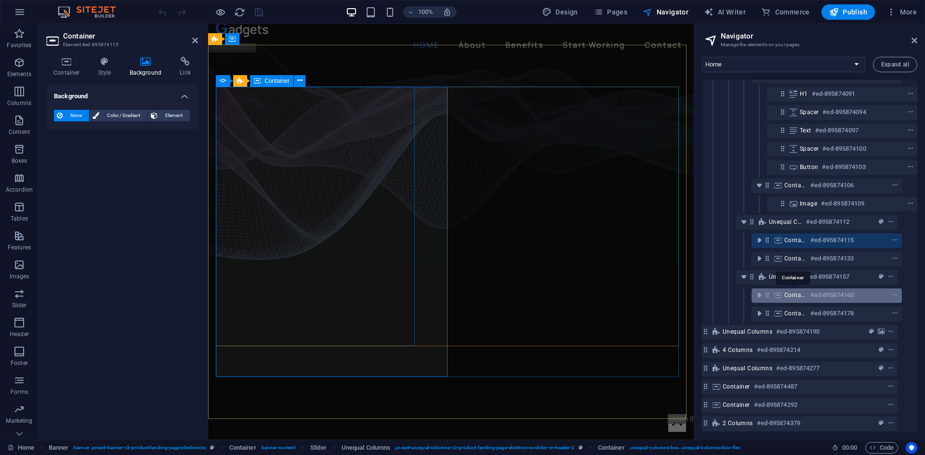
click at [788, 296] on span "Container" at bounding box center [795, 295] width 22 height 8
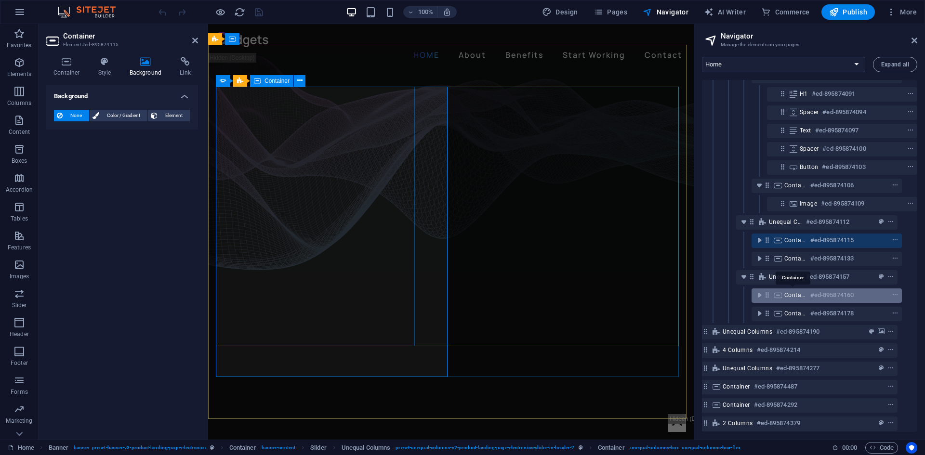
click at [788, 296] on span "Container" at bounding box center [795, 295] width 22 height 8
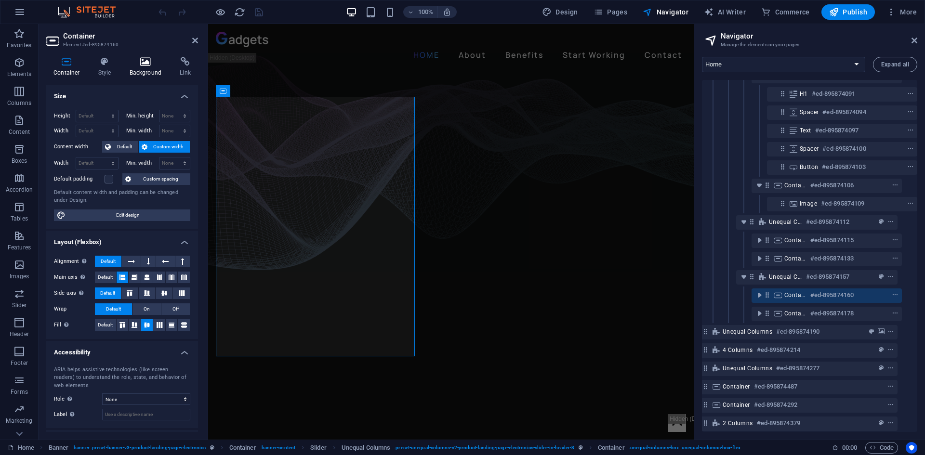
click at [144, 70] on h4 "Background" at bounding box center [147, 67] width 51 height 20
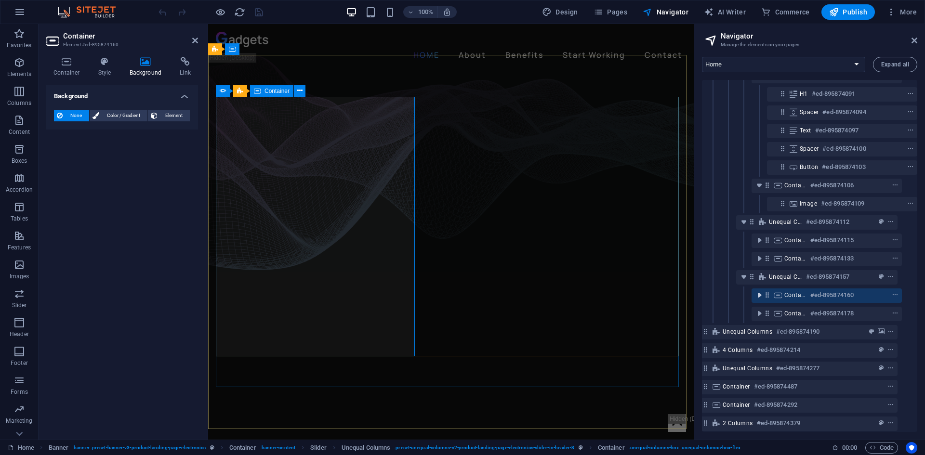
click at [758, 295] on icon "toggle-expand" at bounding box center [759, 295] width 10 height 10
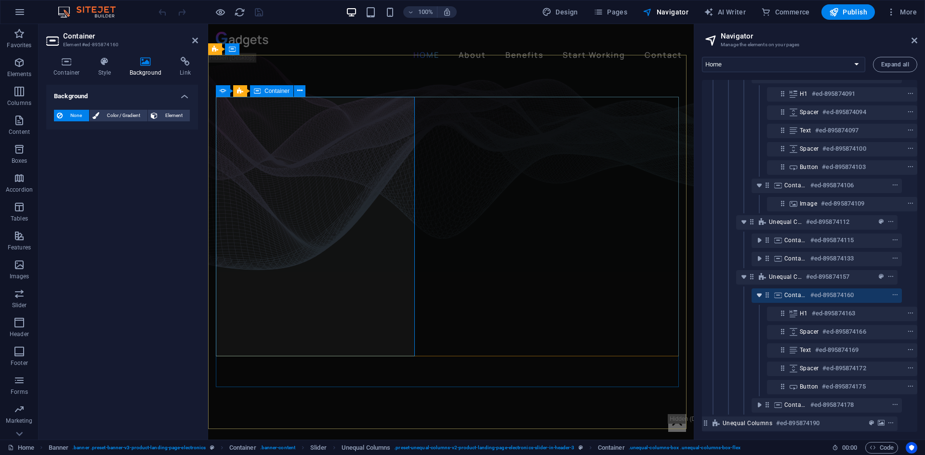
click at [758, 295] on icon "toggle-expand" at bounding box center [759, 295] width 10 height 10
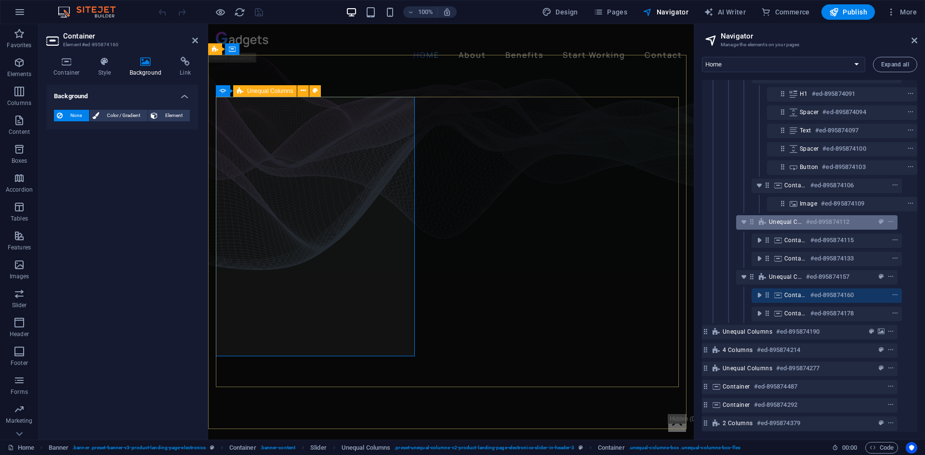
scroll to position [95, 18]
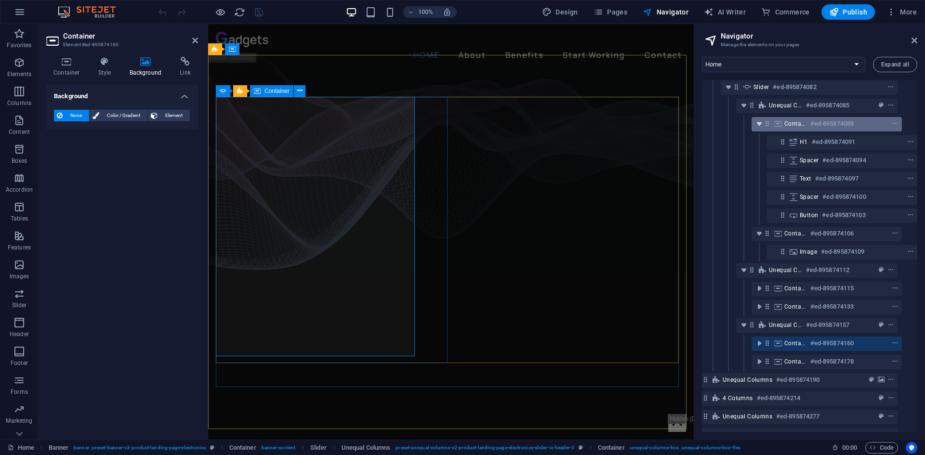
click at [754, 123] on icon "toggle-expand" at bounding box center [759, 124] width 10 height 10
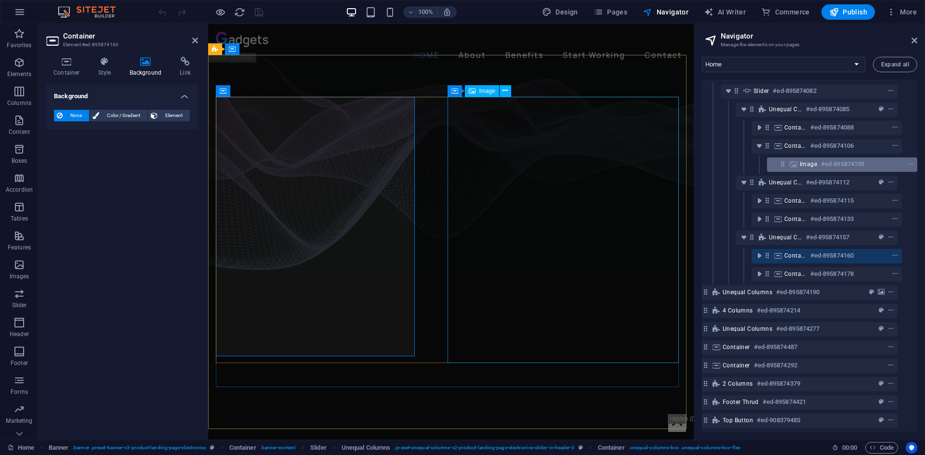
click at [793, 162] on icon at bounding box center [793, 164] width 11 height 8
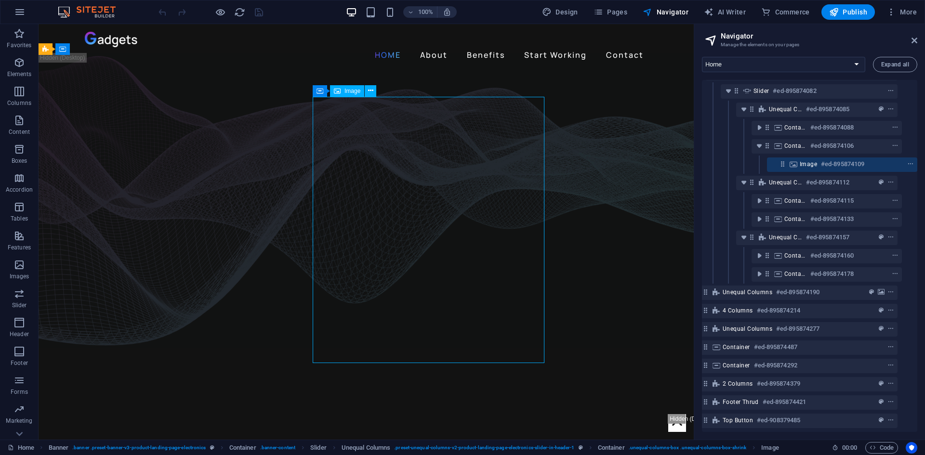
click at [793, 162] on icon at bounding box center [793, 164] width 11 height 8
select select "px"
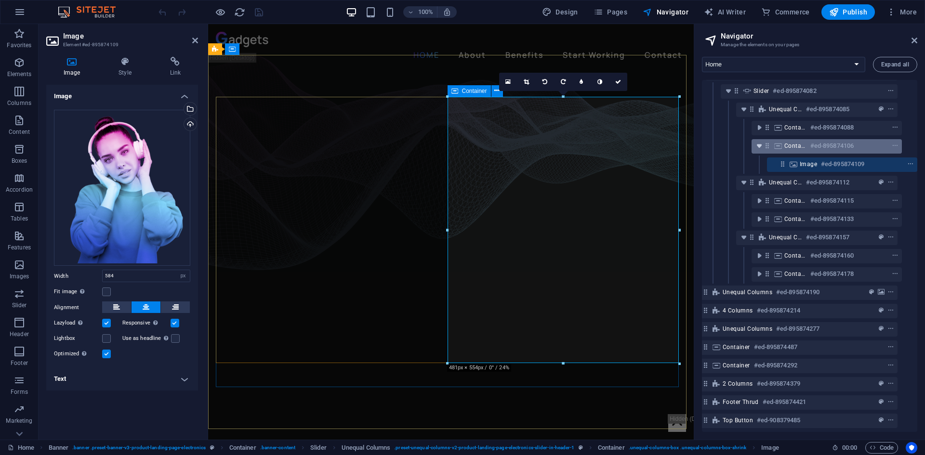
click at [758, 141] on icon "toggle-expand" at bounding box center [759, 146] width 10 height 10
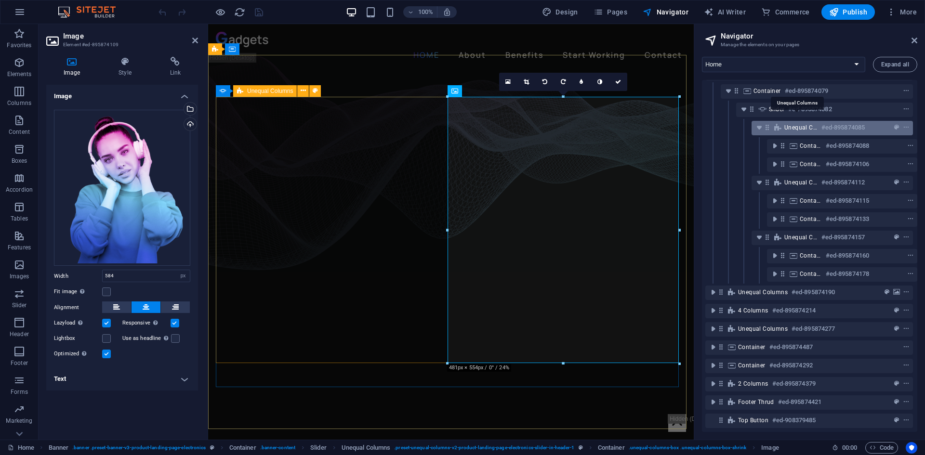
click at [799, 124] on span "Unequal Columns" at bounding box center [800, 128] width 33 height 8
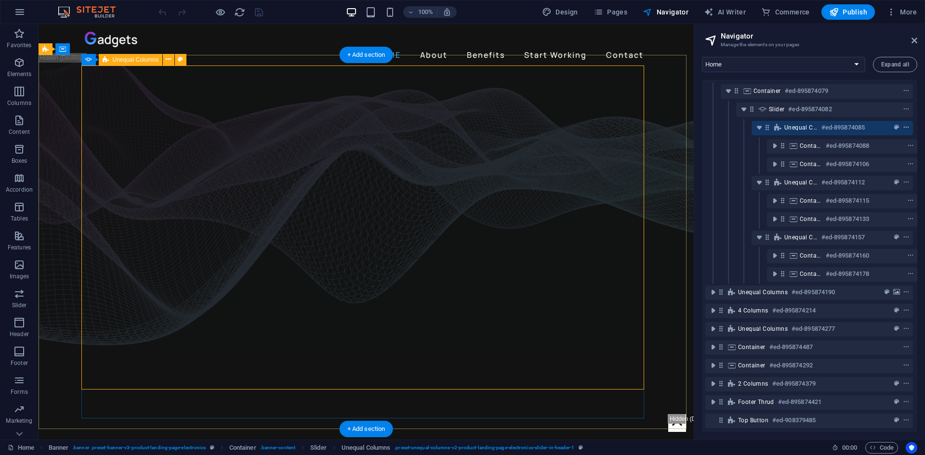
click at [903, 124] on icon "context-menu" at bounding box center [906, 127] width 7 height 7
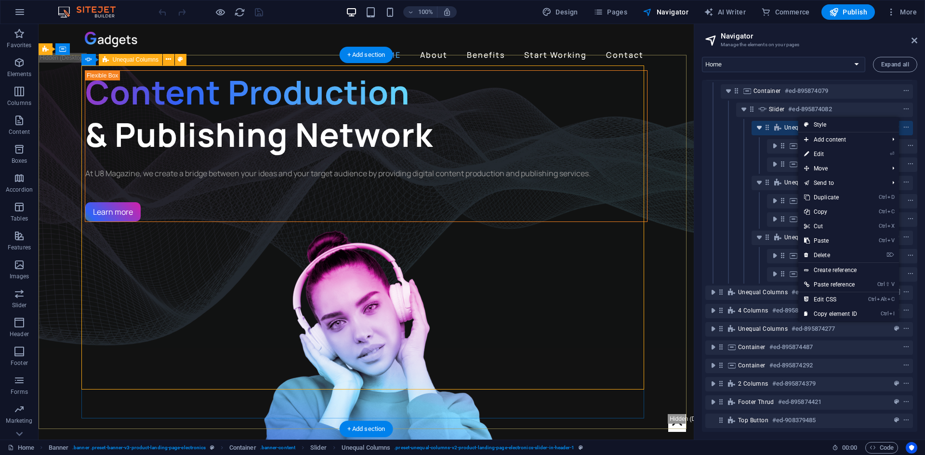
click at [756, 123] on icon "toggle-expand" at bounding box center [759, 128] width 10 height 10
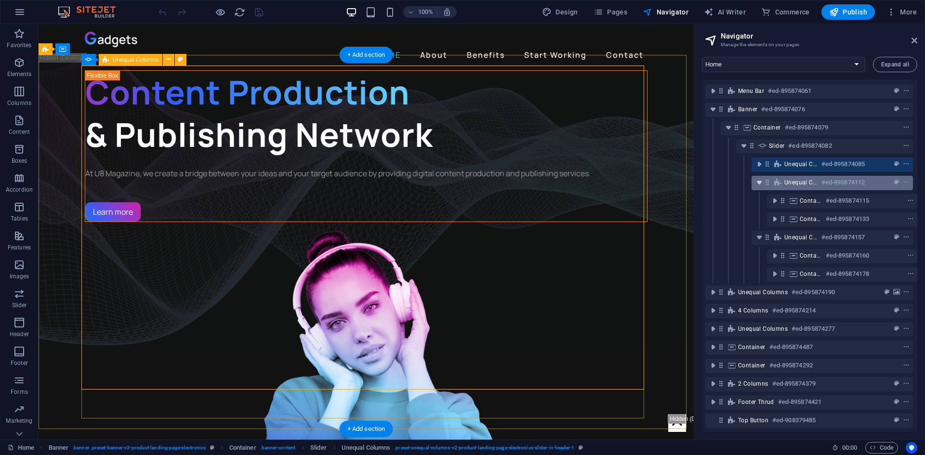
click at [756, 178] on icon "toggle-expand" at bounding box center [759, 183] width 10 height 10
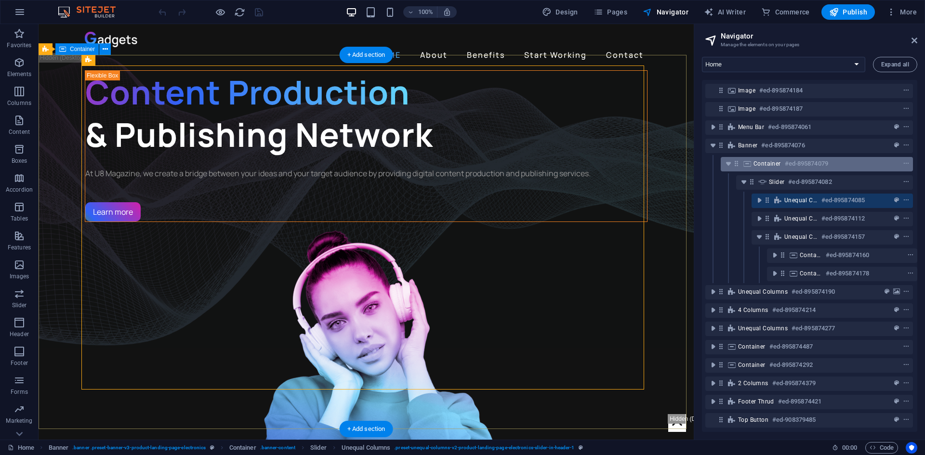
click at [763, 160] on span "Container" at bounding box center [766, 164] width 27 height 8
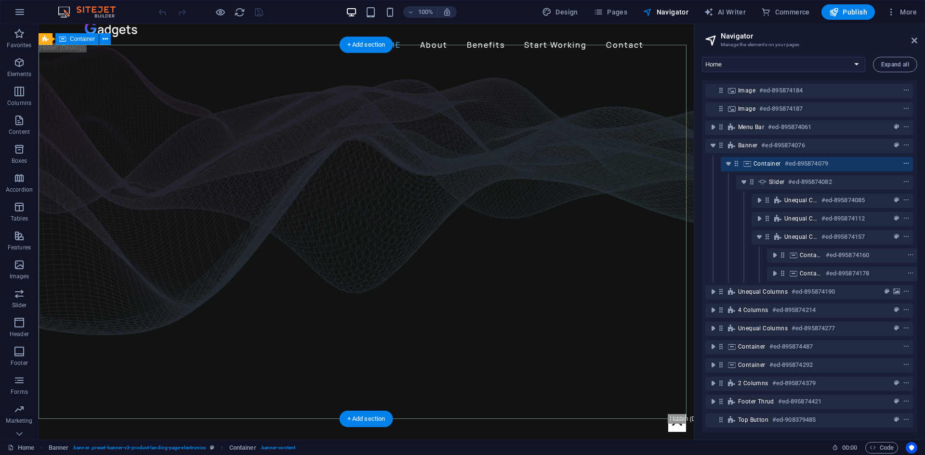
click at [903, 160] on icon "context-menu" at bounding box center [906, 163] width 7 height 7
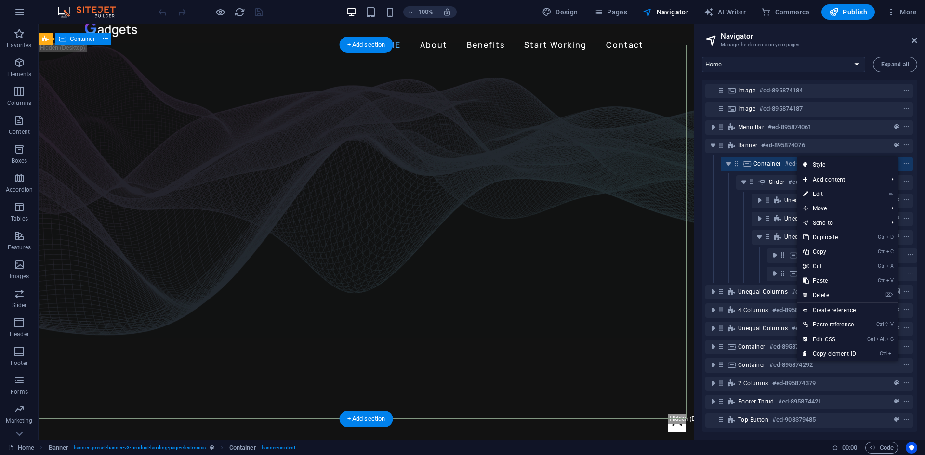
click at [751, 158] on div "Container #ed-895874079" at bounding box center [817, 164] width 192 height 14
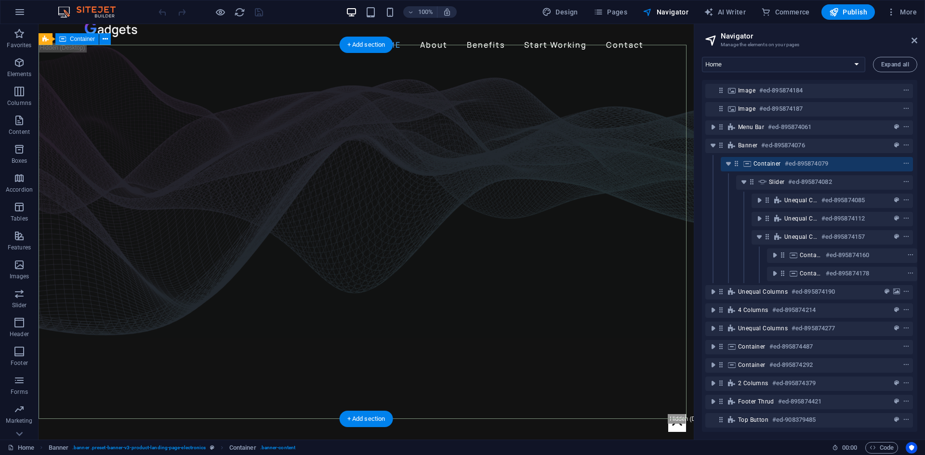
click at [751, 158] on div "Container #ed-895874079" at bounding box center [817, 164] width 192 height 14
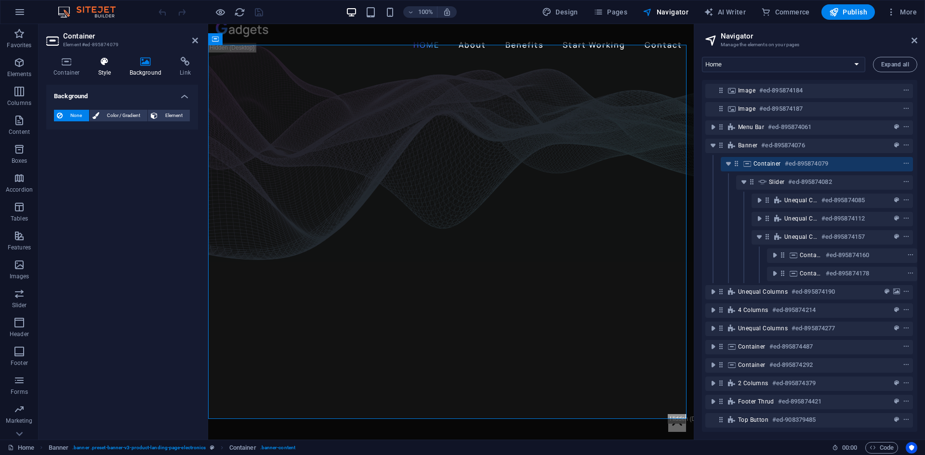
click at [108, 60] on icon at bounding box center [104, 62] width 27 height 10
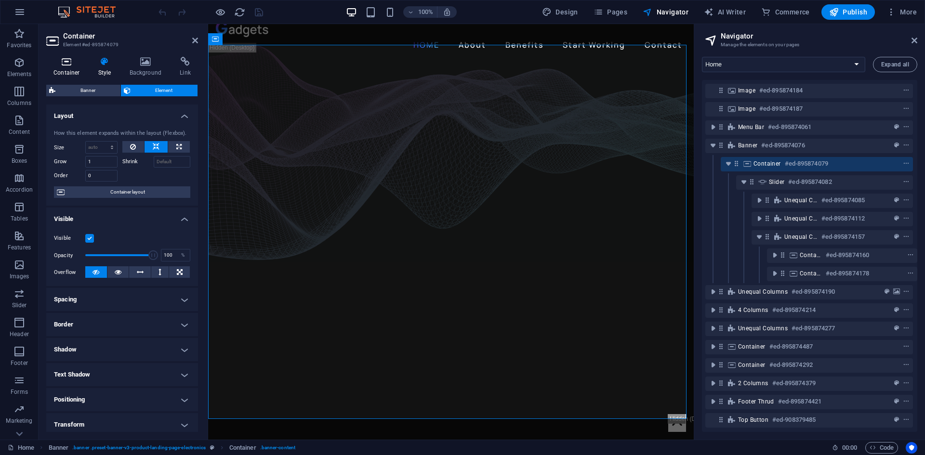
click at [75, 65] on icon at bounding box center [66, 62] width 41 height 10
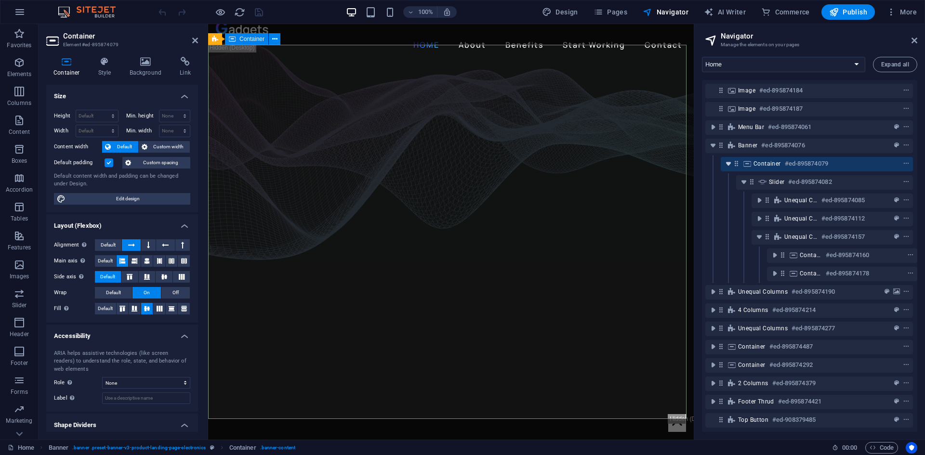
click at [725, 159] on icon "toggle-expand" at bounding box center [728, 164] width 10 height 10
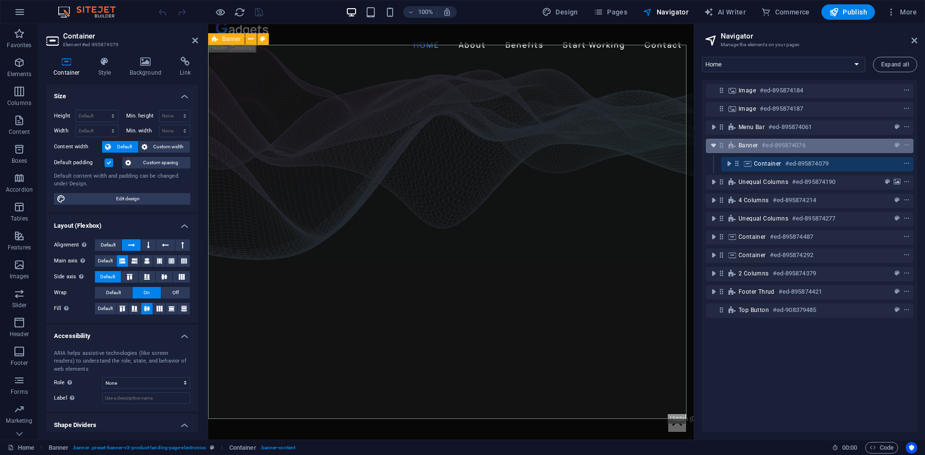
click at [714, 145] on icon "toggle-expand" at bounding box center [714, 146] width 10 height 10
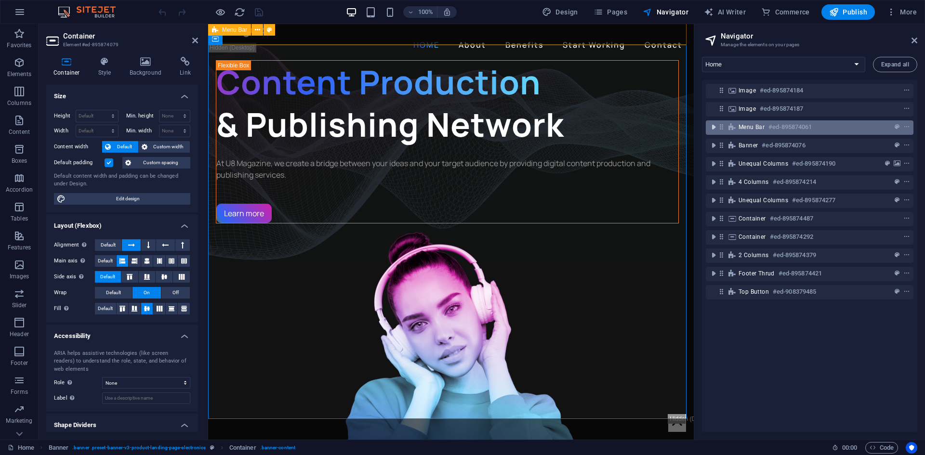
click at [714, 126] on icon "toggle-expand" at bounding box center [714, 127] width 10 height 10
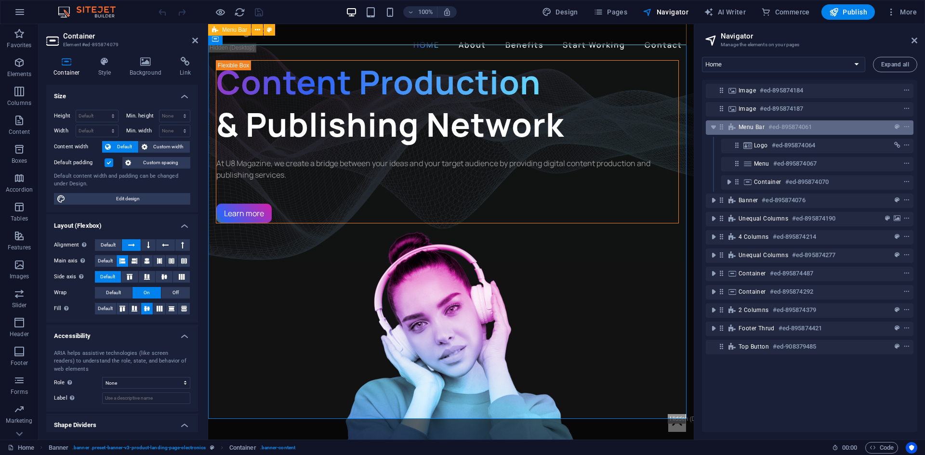
click at [755, 131] on span "Menu Bar" at bounding box center [751, 127] width 26 height 8
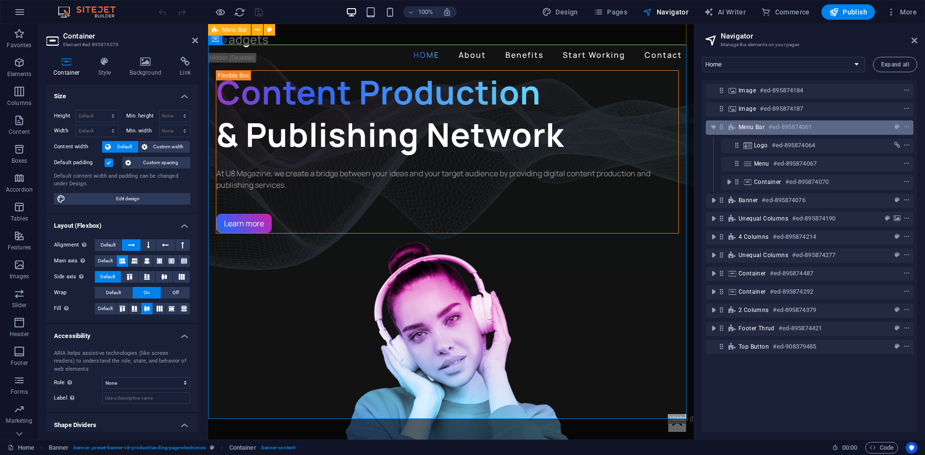
click at [755, 131] on span "Menu Bar" at bounding box center [751, 127] width 26 height 8
select select "header"
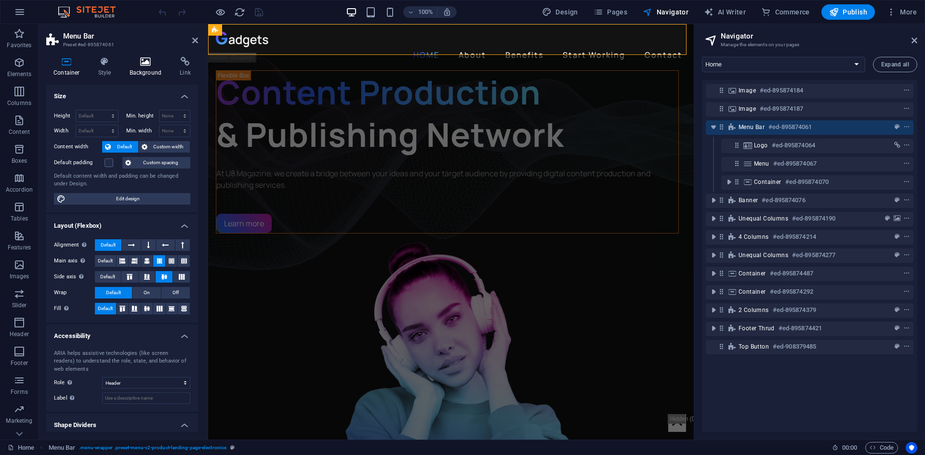
click at [135, 69] on h4 "Background" at bounding box center [147, 67] width 51 height 20
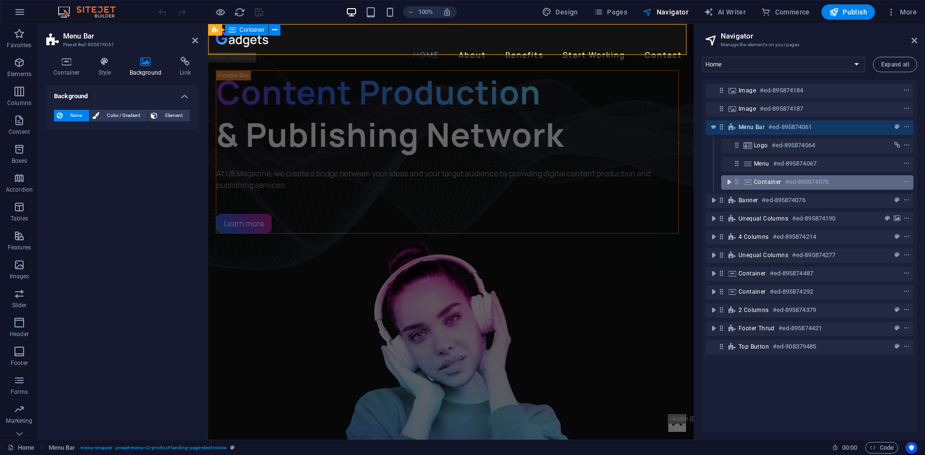
click at [733, 183] on icon "toggle-expand" at bounding box center [729, 182] width 10 height 10
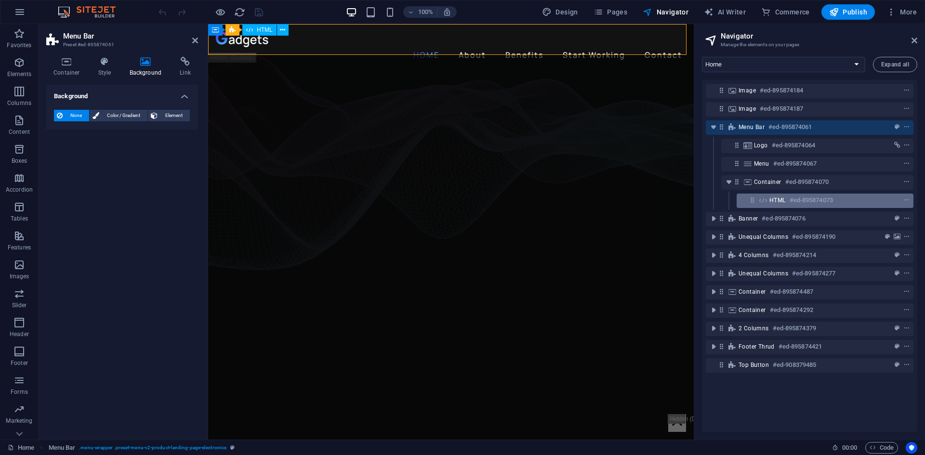
click at [767, 197] on icon at bounding box center [763, 201] width 11 height 8
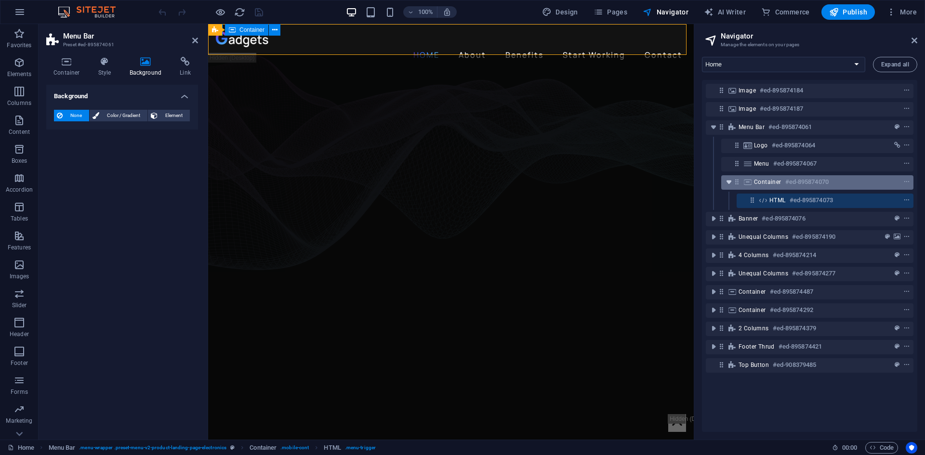
click at [731, 180] on icon "toggle-expand" at bounding box center [729, 182] width 10 height 10
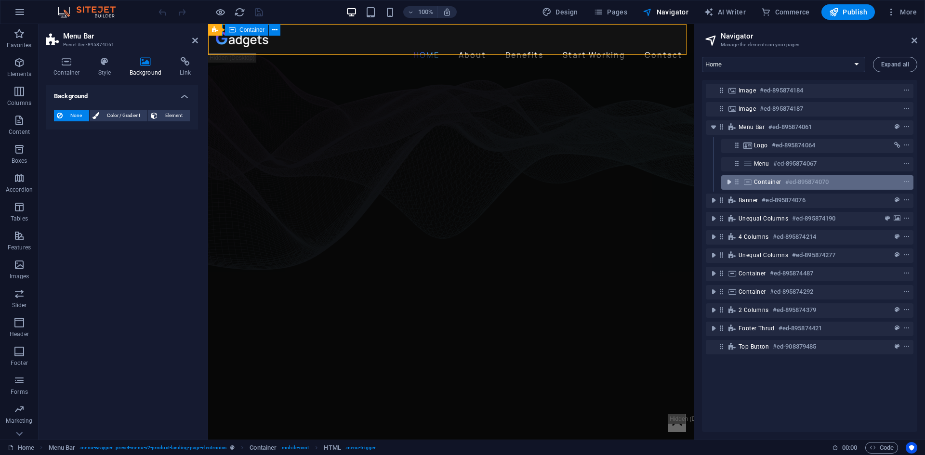
click at [730, 181] on icon "toggle-expand" at bounding box center [729, 182] width 10 height 10
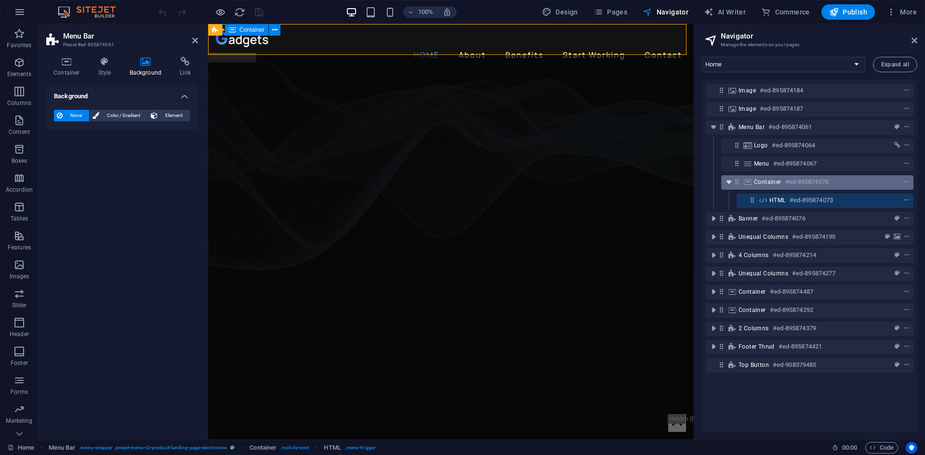
click at [730, 181] on icon "toggle-expand" at bounding box center [729, 182] width 10 height 10
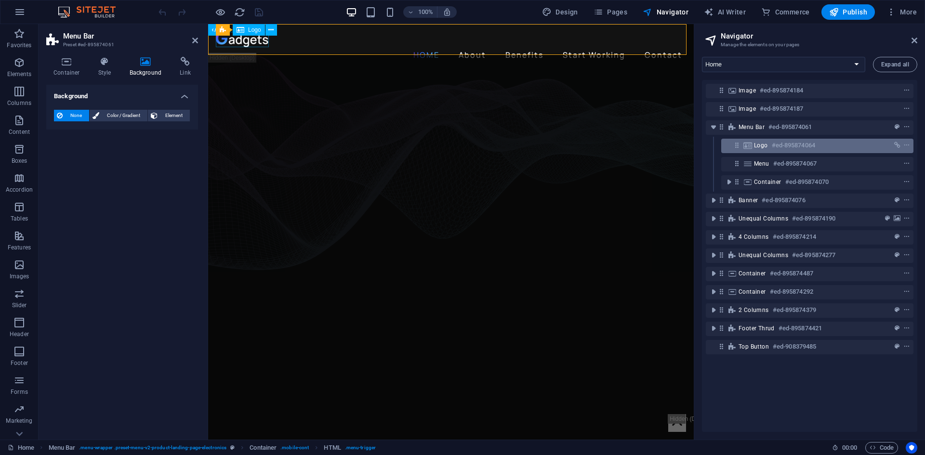
click at [762, 145] on span "Logo" at bounding box center [761, 146] width 14 height 8
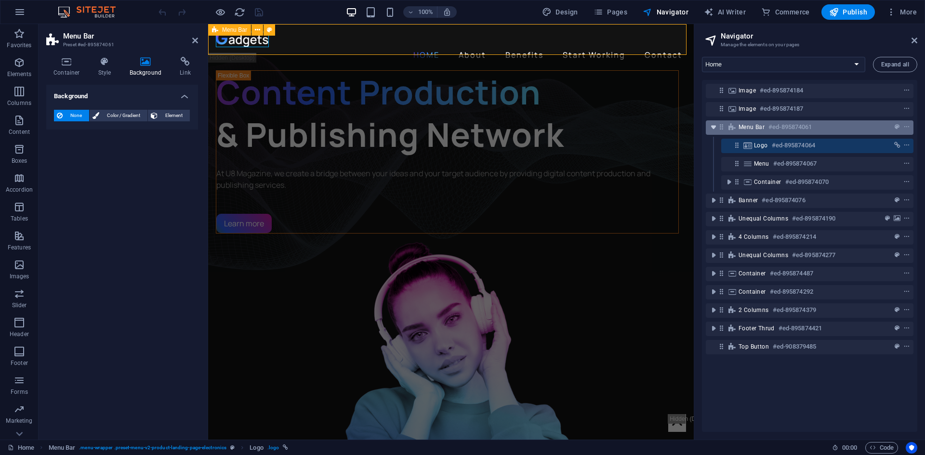
click at [715, 124] on icon "toggle-expand" at bounding box center [714, 127] width 10 height 10
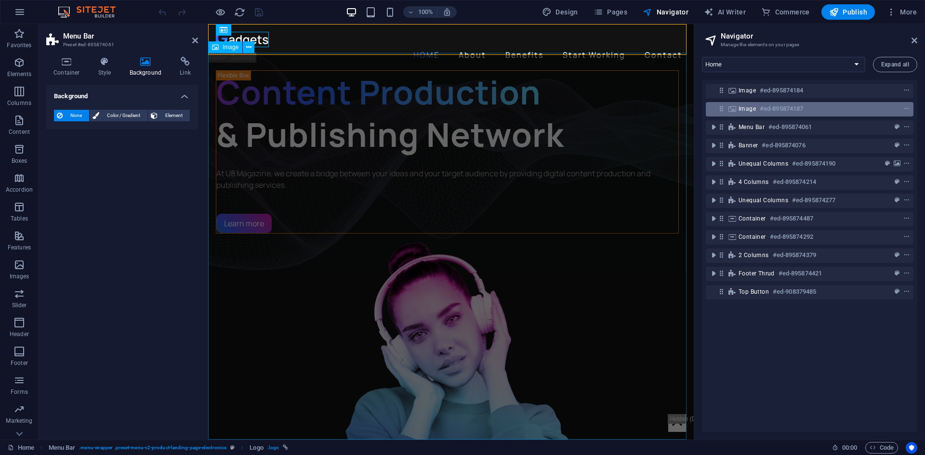
click at [751, 110] on span "Image" at bounding box center [746, 109] width 17 height 8
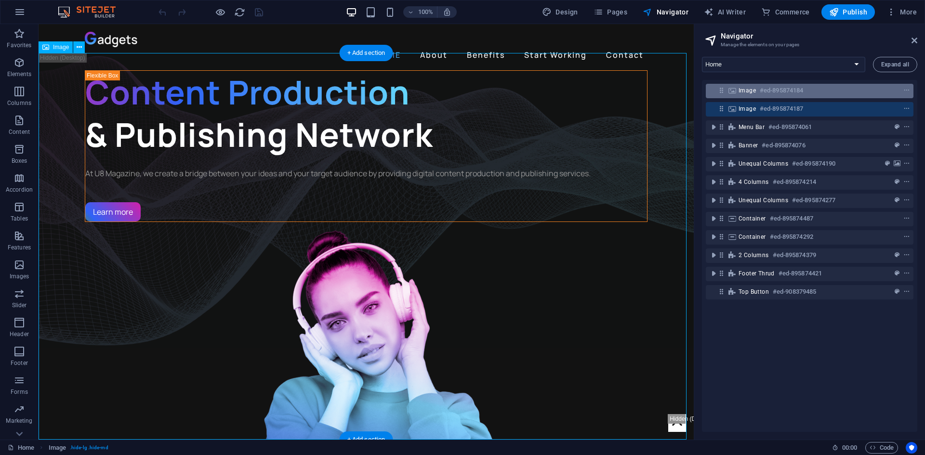
click at [752, 90] on span "Image" at bounding box center [746, 91] width 17 height 8
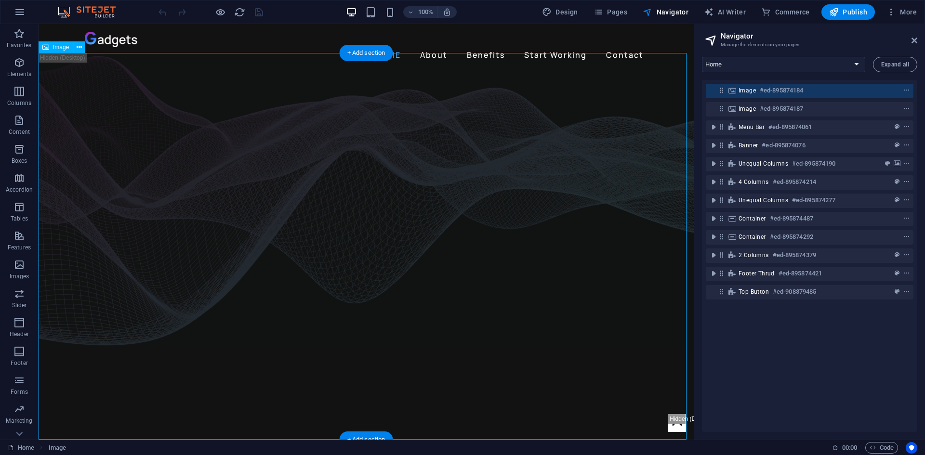
click at [752, 90] on span "Image" at bounding box center [746, 91] width 17 height 8
select select "%"
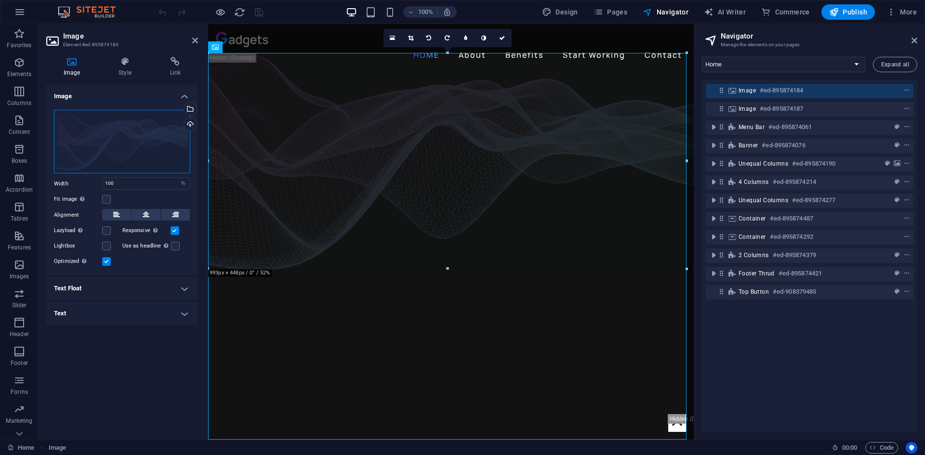
click at [129, 133] on div "Drag files here, click to choose files or select files from Files or our free s…" at bounding box center [122, 142] width 136 height 64
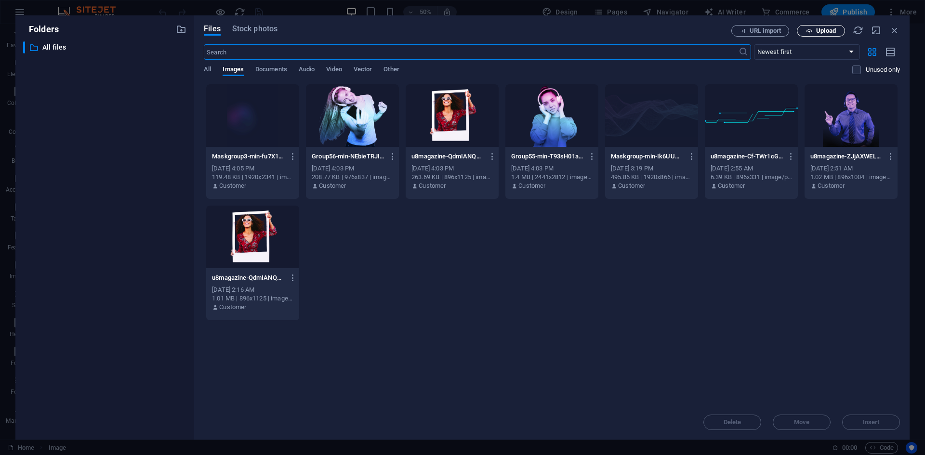
click at [823, 26] on button "Upload" at bounding box center [821, 31] width 48 height 12
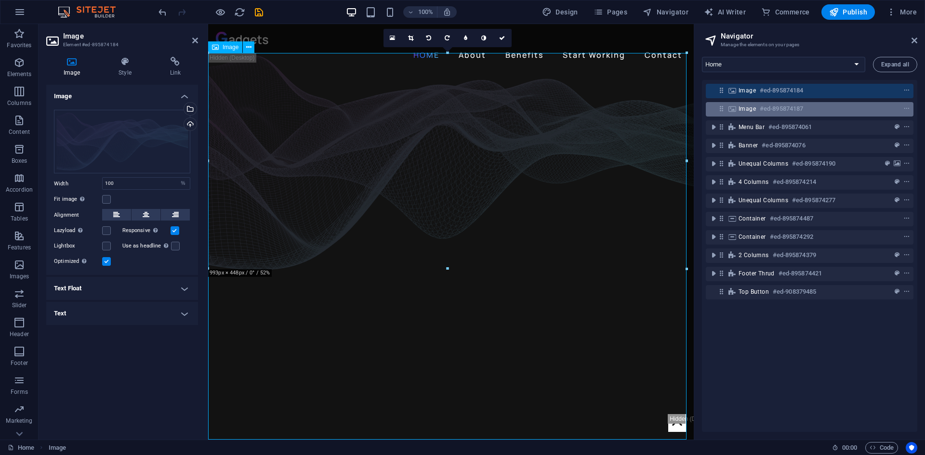
click at [760, 108] on h6 "#ed-895874187" at bounding box center [781, 109] width 43 height 12
select select "%"
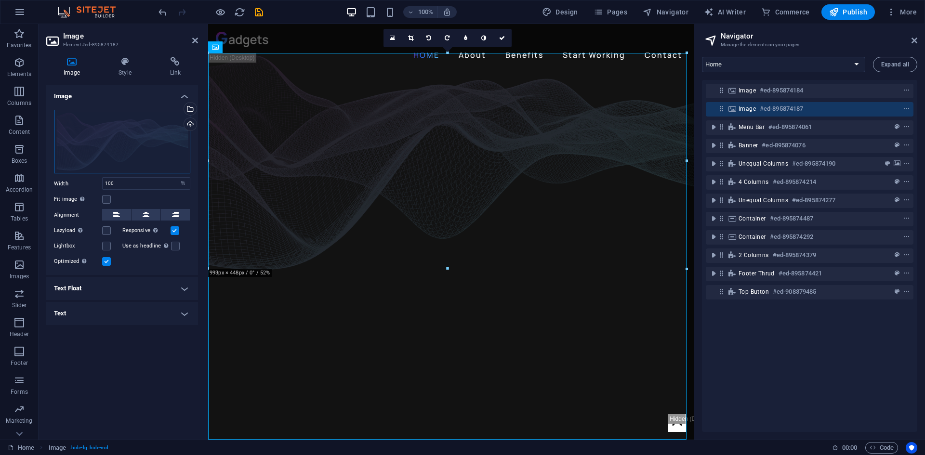
click at [140, 134] on div "Drag files here, click to choose files or select files from Files or our free s…" at bounding box center [122, 142] width 136 height 64
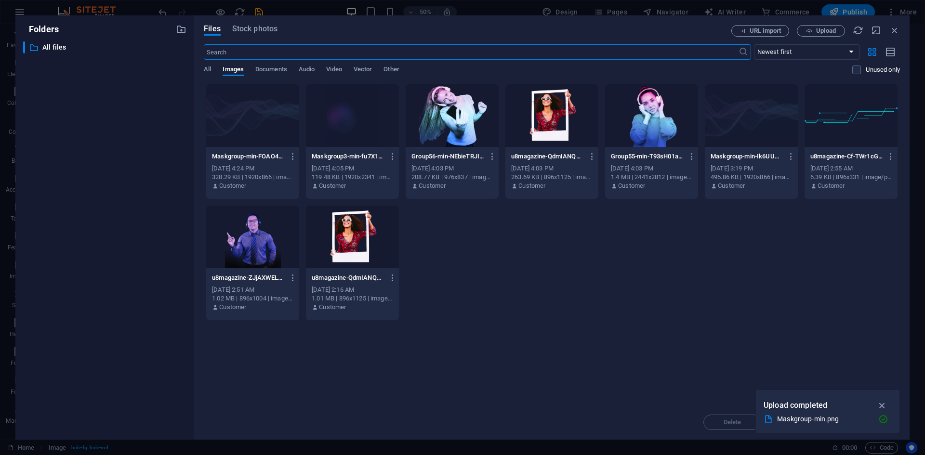
click at [256, 121] on div at bounding box center [252, 115] width 93 height 63
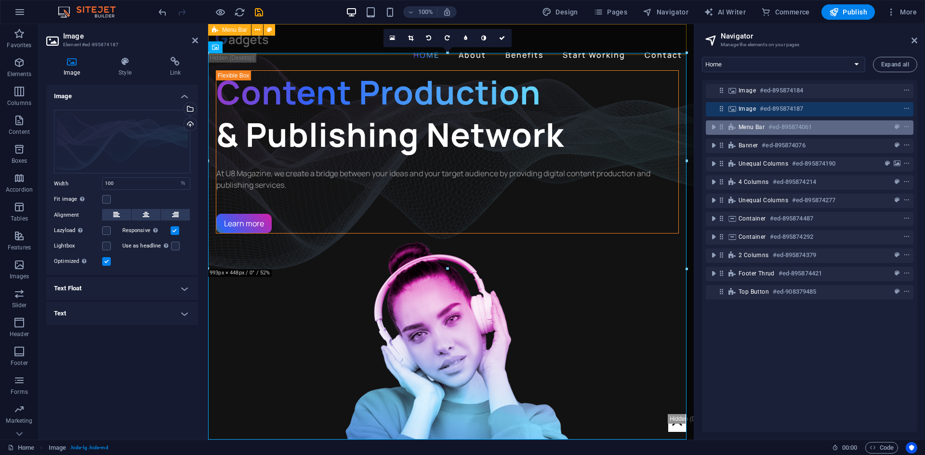
click at [745, 127] on span "Menu Bar" at bounding box center [751, 127] width 26 height 8
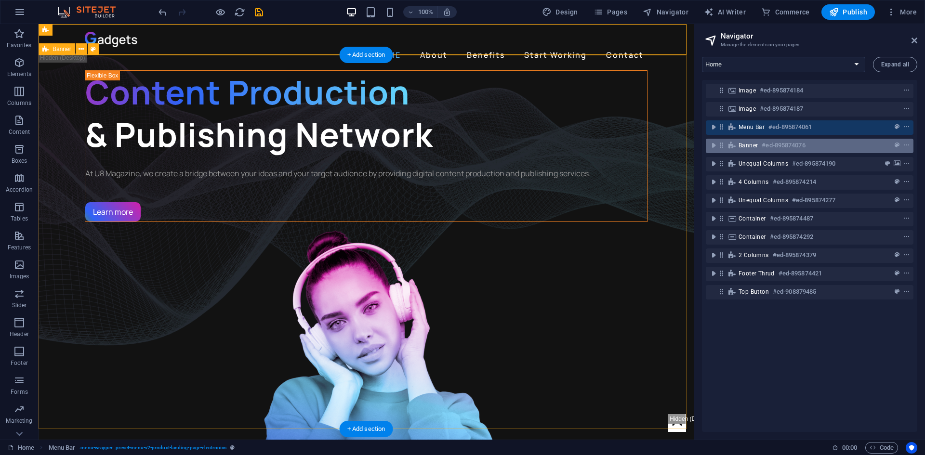
click at [745, 149] on div "Banner #ed-895874076" at bounding box center [801, 146] width 127 height 12
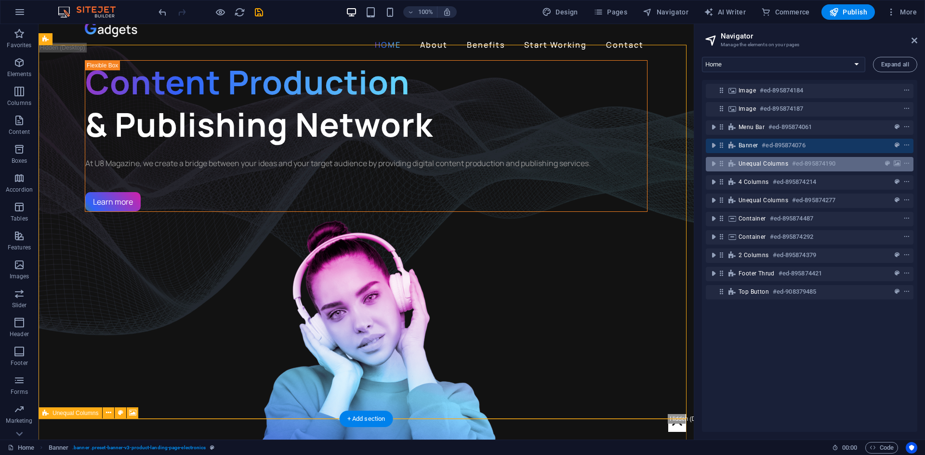
click at [751, 164] on span "Unequal Columns" at bounding box center [763, 164] width 50 height 8
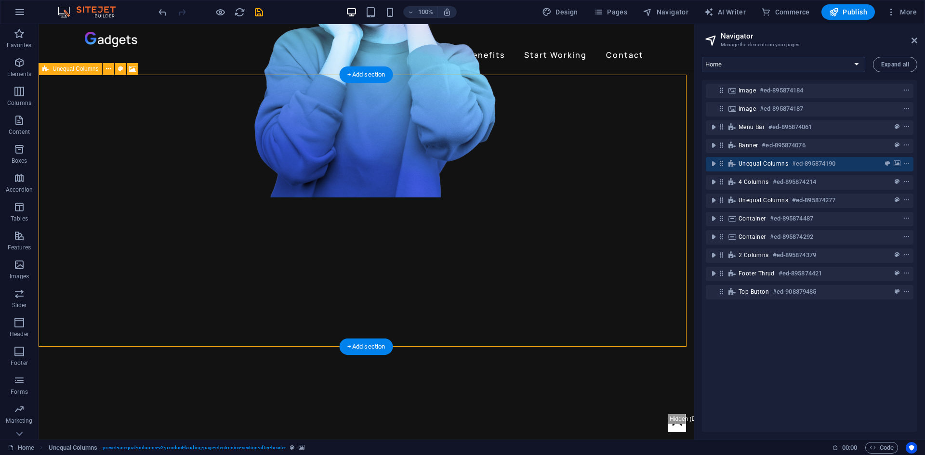
click at [751, 164] on span "Unequal Columns" at bounding box center [763, 164] width 50 height 8
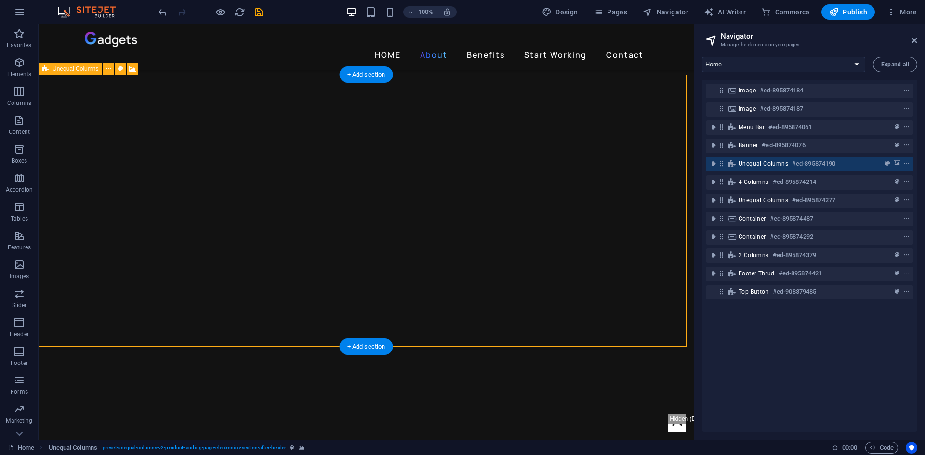
scroll to position [312, 0]
click at [751, 164] on span "Unequal Columns" at bounding box center [763, 164] width 50 height 8
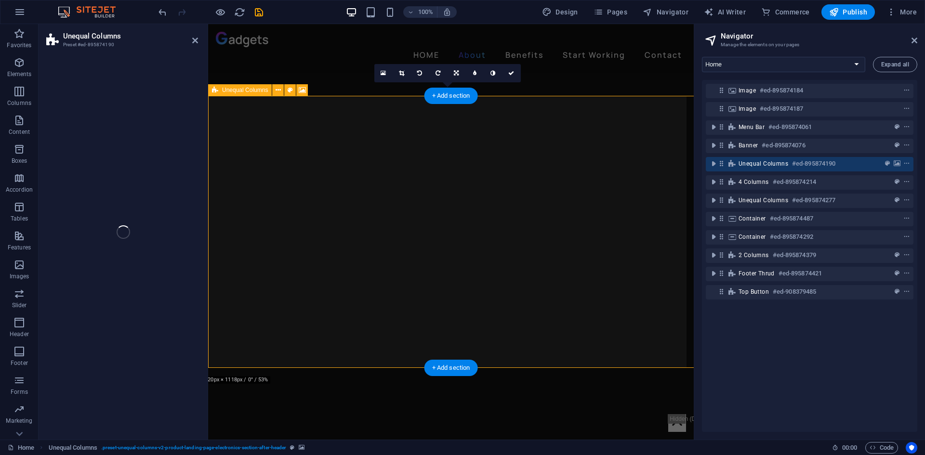
select select "%"
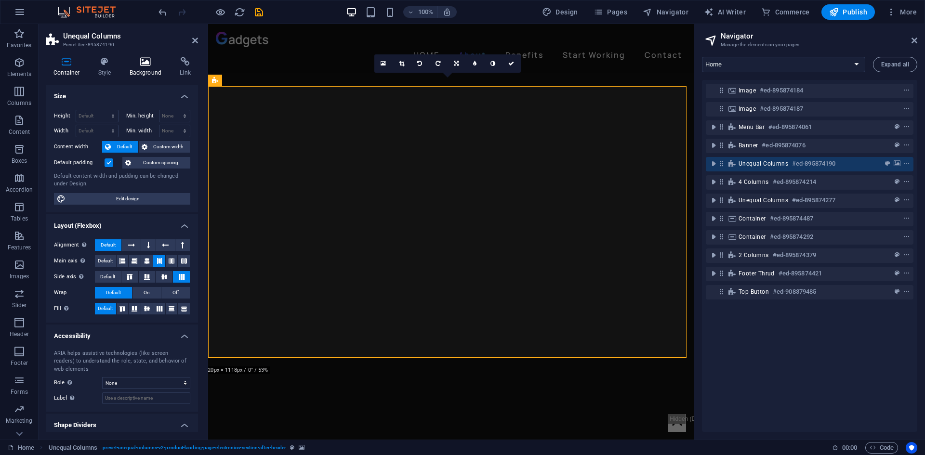
click at [141, 63] on icon at bounding box center [145, 62] width 47 height 10
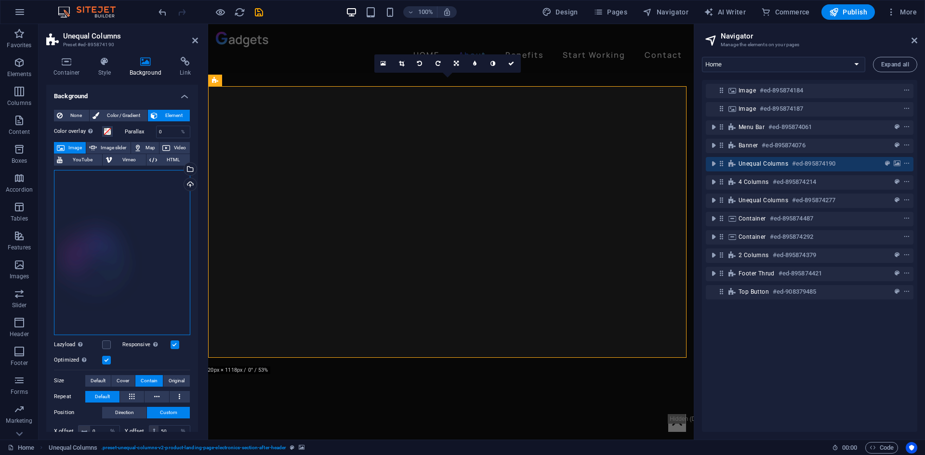
click at [88, 233] on div "Drag files here, click to choose files or select files from Files or our free s…" at bounding box center [122, 252] width 136 height 165
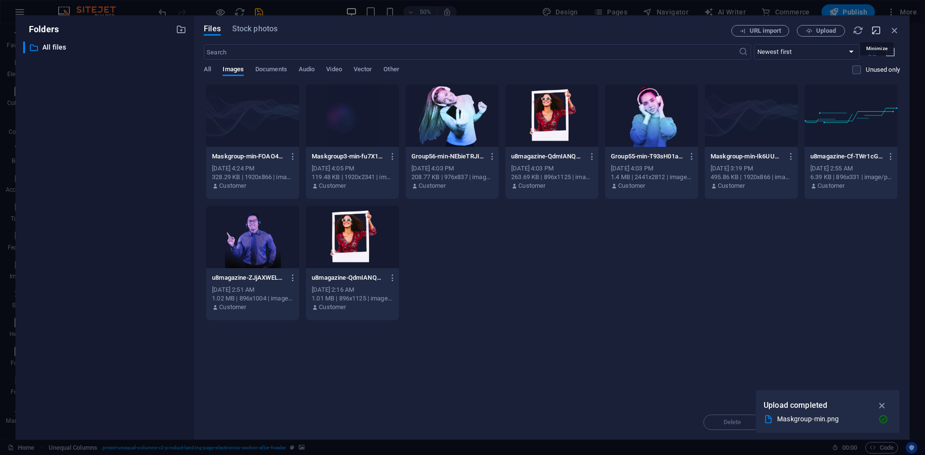
click at [877, 26] on icon "button" at bounding box center [876, 30] width 11 height 11
select select "image"
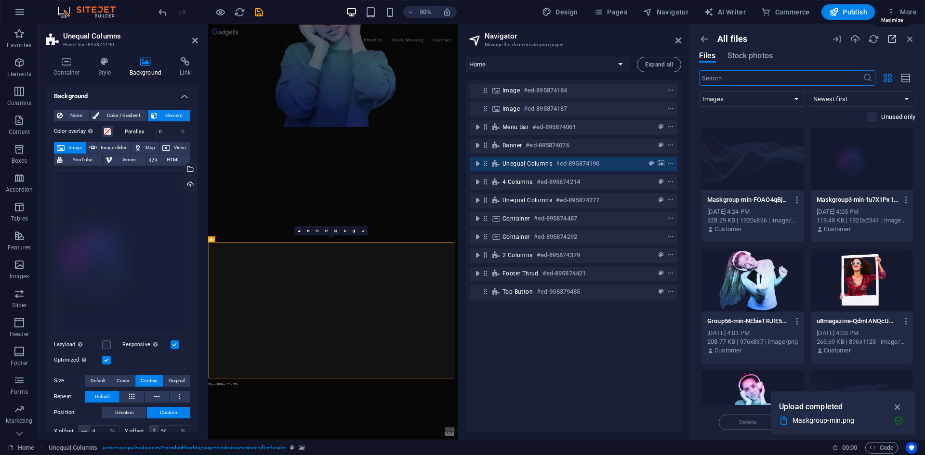
click at [891, 40] on icon "button" at bounding box center [891, 39] width 11 height 11
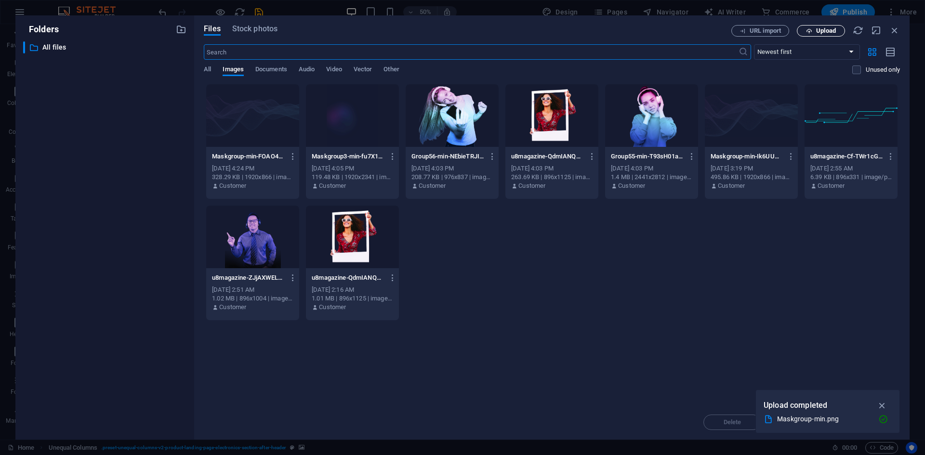
click at [806, 34] on icon "button" at bounding box center [809, 31] width 6 height 6
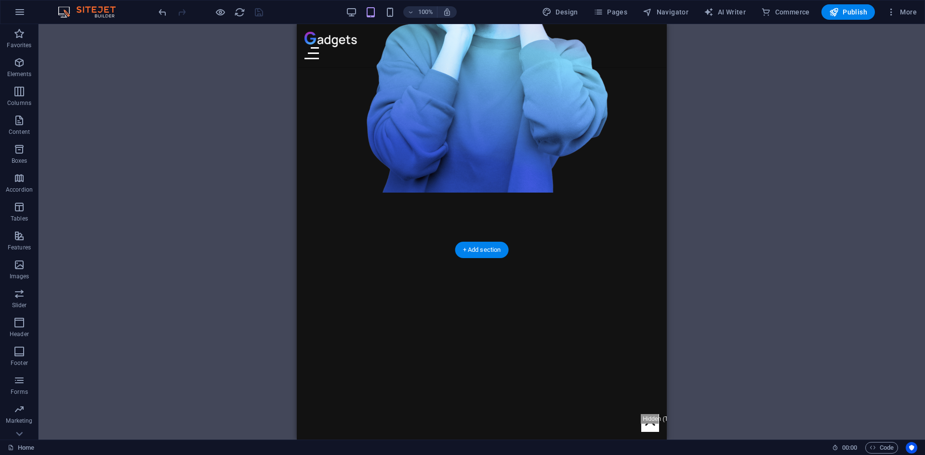
select select "%"
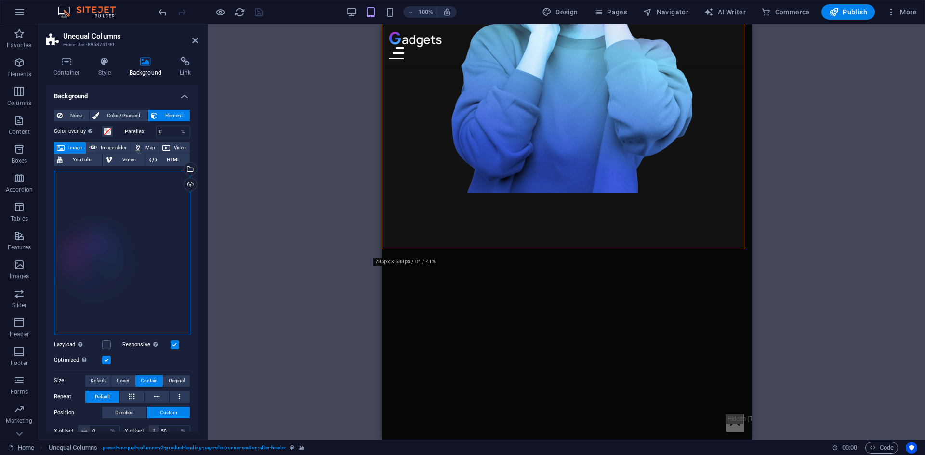
click at [96, 199] on div "Drag files here, click to choose files or select files from Files or our free s…" at bounding box center [122, 252] width 136 height 165
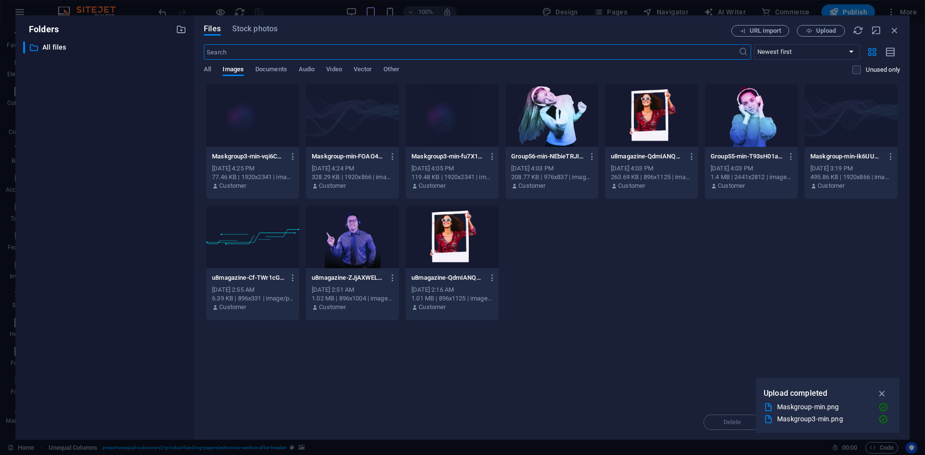
click at [683, 283] on div "Maskgroup3-min-vqi6CXfVaQpGipa_1ZrXgg.png Maskgroup3-min-vqi6CXfVaQpGipa_1ZrXgg…" at bounding box center [552, 202] width 696 height 237
click at [260, 122] on div at bounding box center [252, 115] width 93 height 63
click at [260, 122] on div "1" at bounding box center [252, 115] width 93 height 63
click at [260, 122] on div at bounding box center [252, 115] width 93 height 63
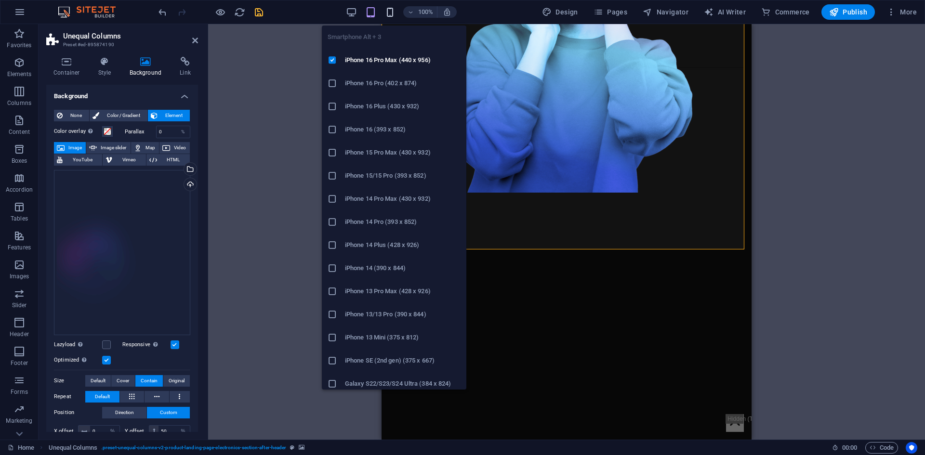
click at [393, 7] on icon "button" at bounding box center [389, 12] width 11 height 11
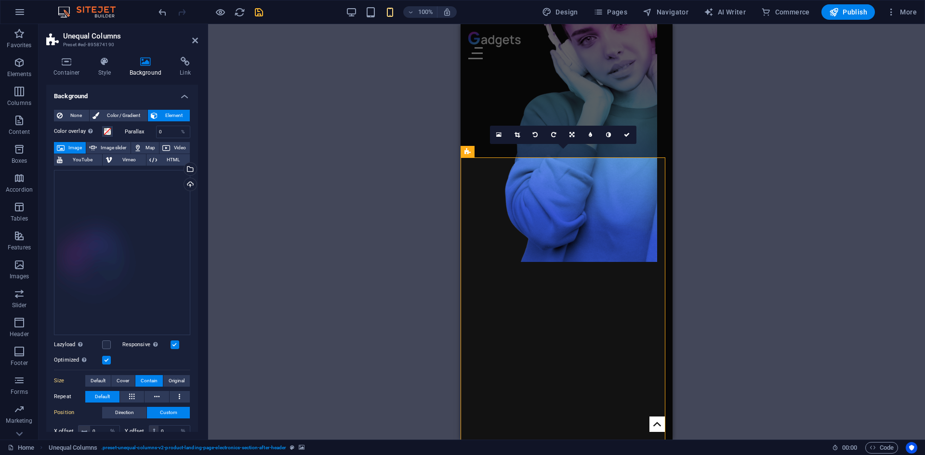
click at [109, 212] on div "Drag files here, click to choose files or select files from Files or our free s…" at bounding box center [122, 252] width 136 height 165
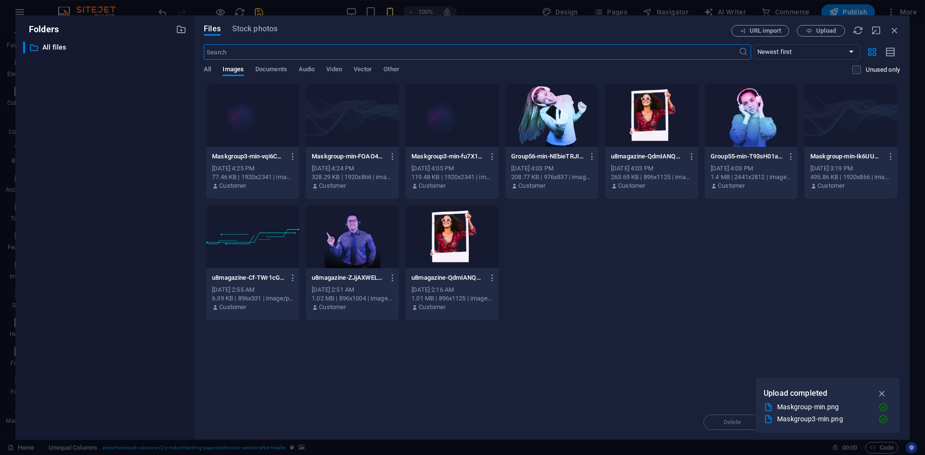
click at [351, 10] on div "Folders ​ All files All files Files Stock photos URL import Upload ​ Newest fir…" at bounding box center [462, 227] width 925 height 455
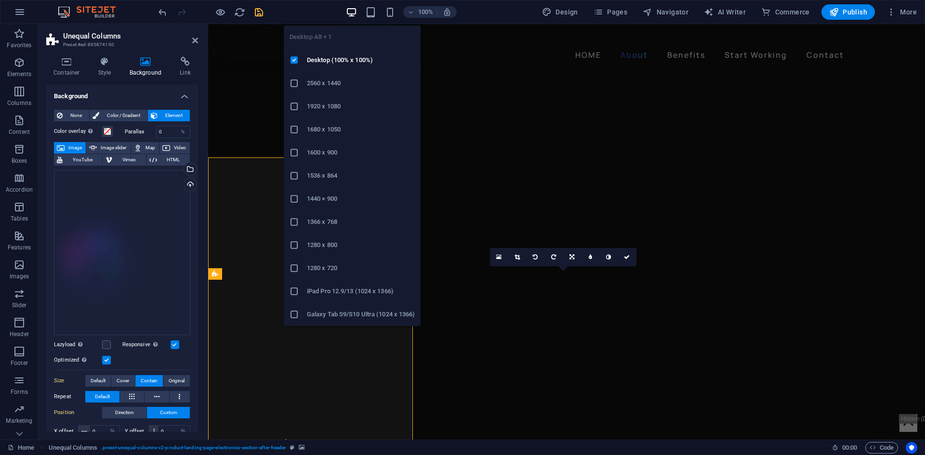
type input "50"
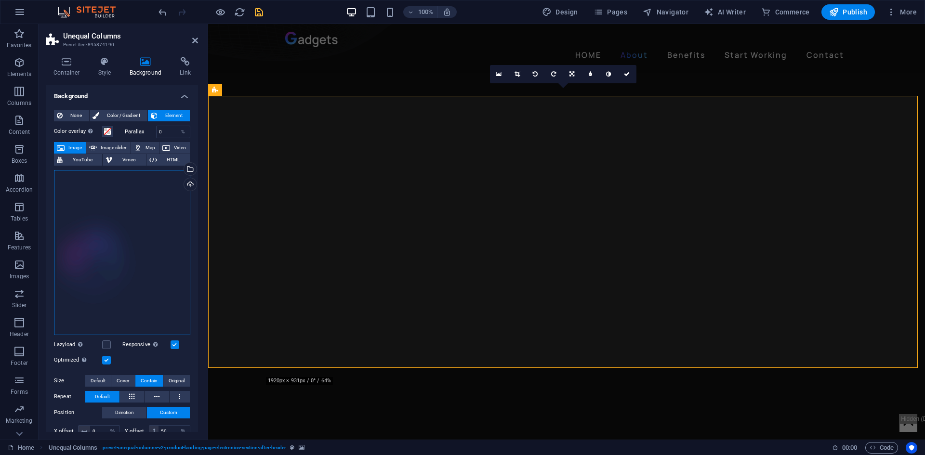
click at [125, 211] on div "Drag files here, click to choose files or select files from Files or our free s…" at bounding box center [122, 252] width 136 height 165
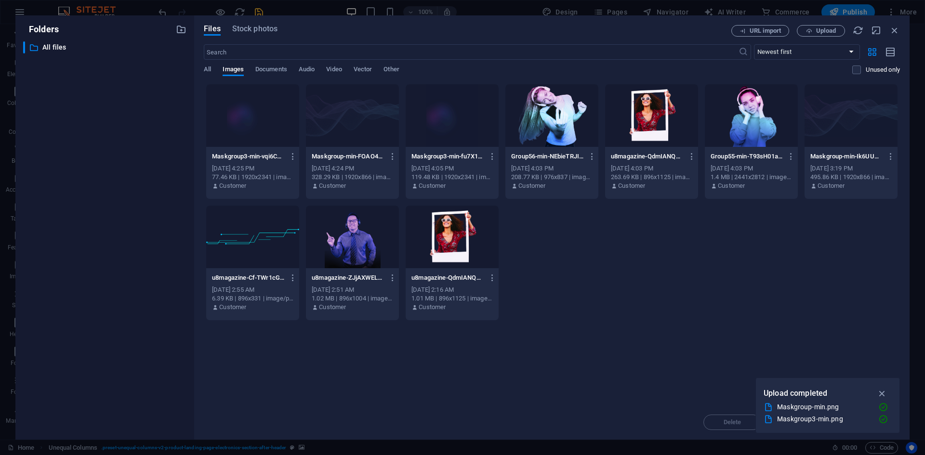
click at [125, 211] on div "​ All files All files" at bounding box center [104, 236] width 163 height 391
click at [249, 117] on div at bounding box center [252, 115] width 93 height 63
click at [249, 117] on div "1" at bounding box center [252, 115] width 93 height 63
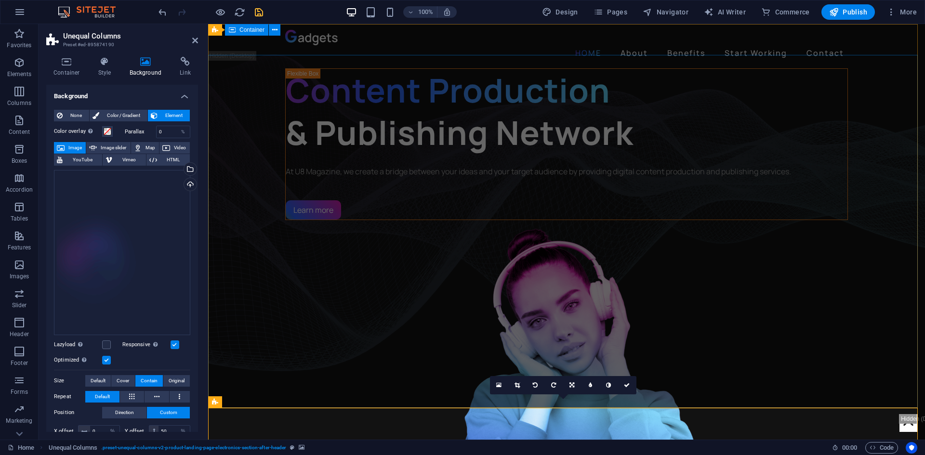
scroll to position [0, 0]
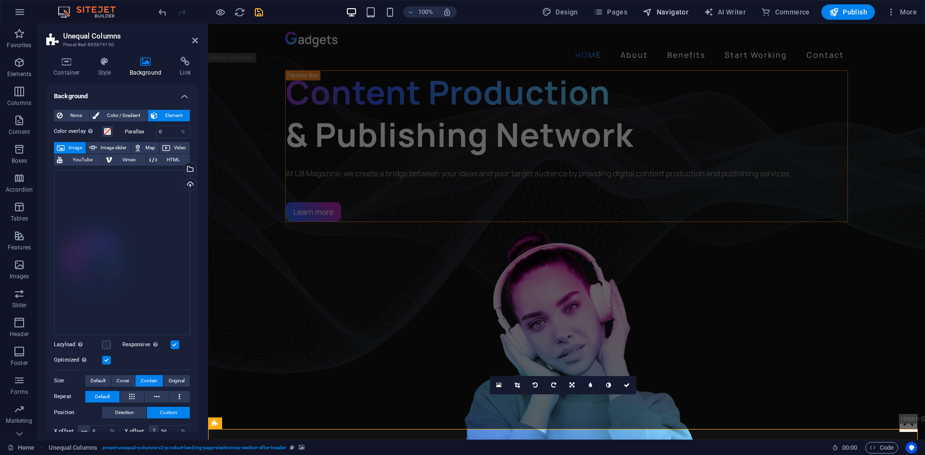
click at [662, 11] on span "Navigator" at bounding box center [666, 12] width 46 height 10
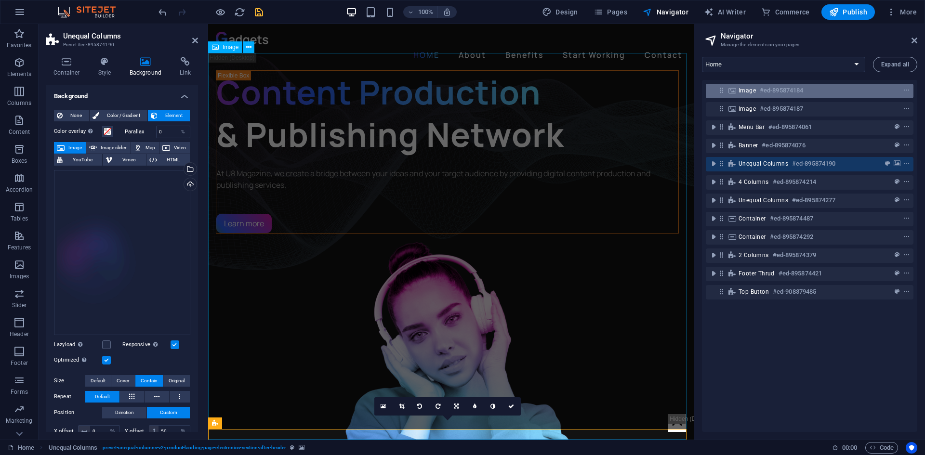
click at [758, 88] on div "Image #ed-895874184" at bounding box center [801, 91] width 127 height 12
select select "%"
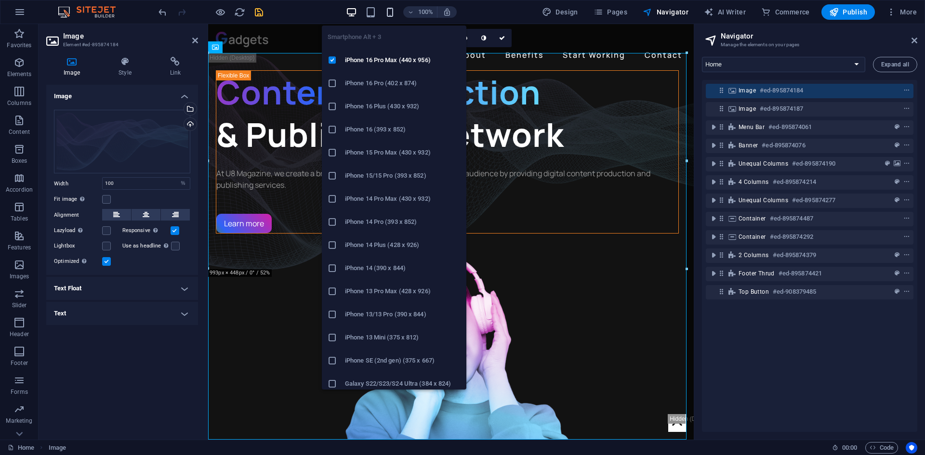
click at [388, 12] on icon "button" at bounding box center [389, 12] width 11 height 11
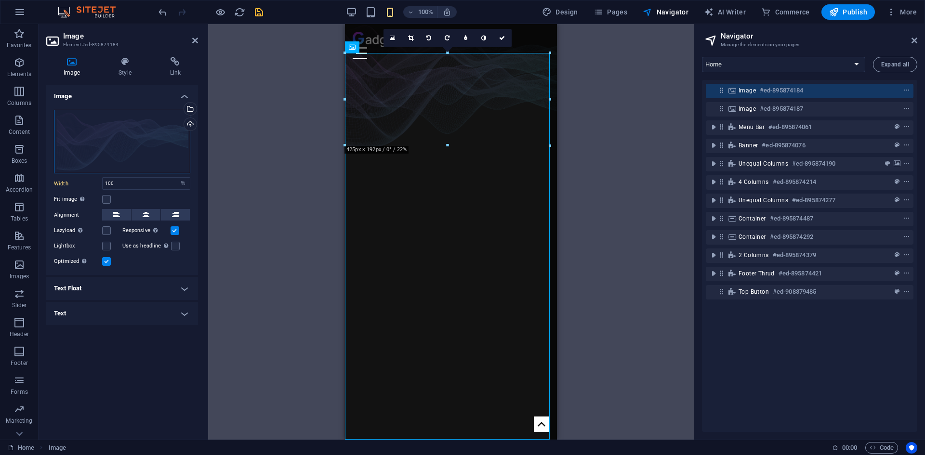
click at [128, 138] on div "Drag files here, click to choose files or select files from Files or our free s…" at bounding box center [122, 142] width 136 height 64
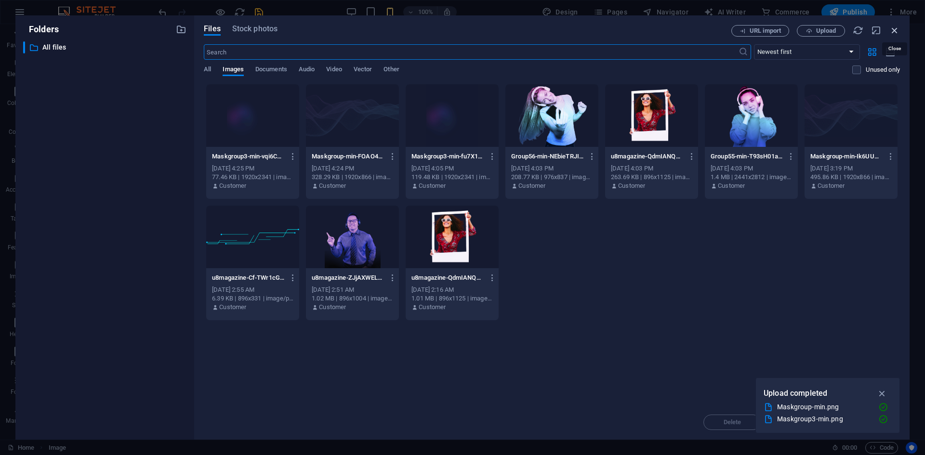
click at [894, 29] on icon "button" at bounding box center [894, 30] width 11 height 11
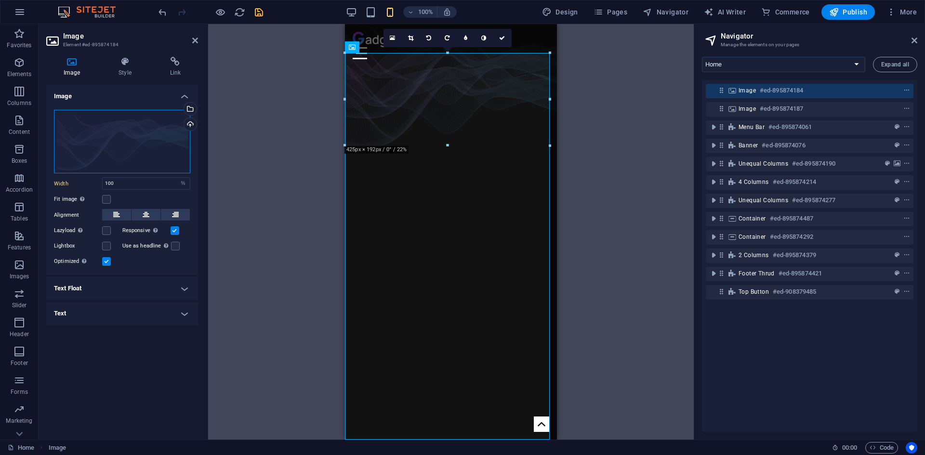
click at [120, 132] on div "Drag files here, click to choose files or select files from Files or our free s…" at bounding box center [122, 142] width 136 height 64
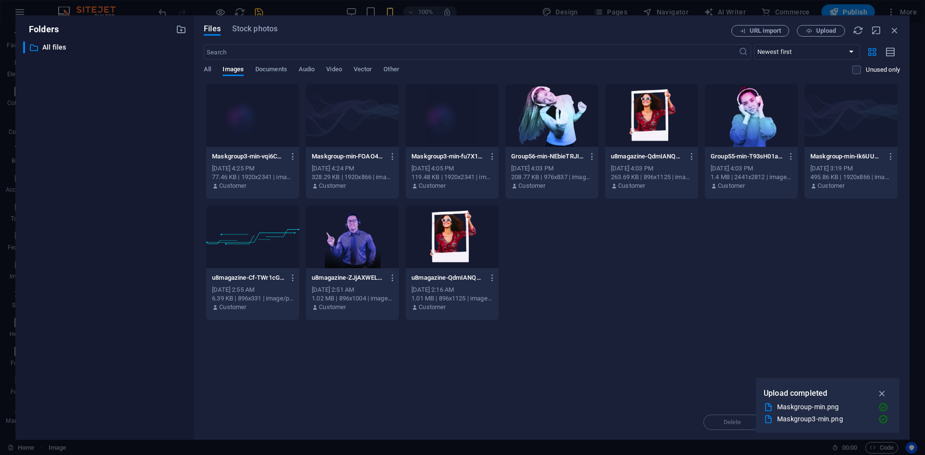
click at [357, 108] on div at bounding box center [352, 115] width 93 height 63
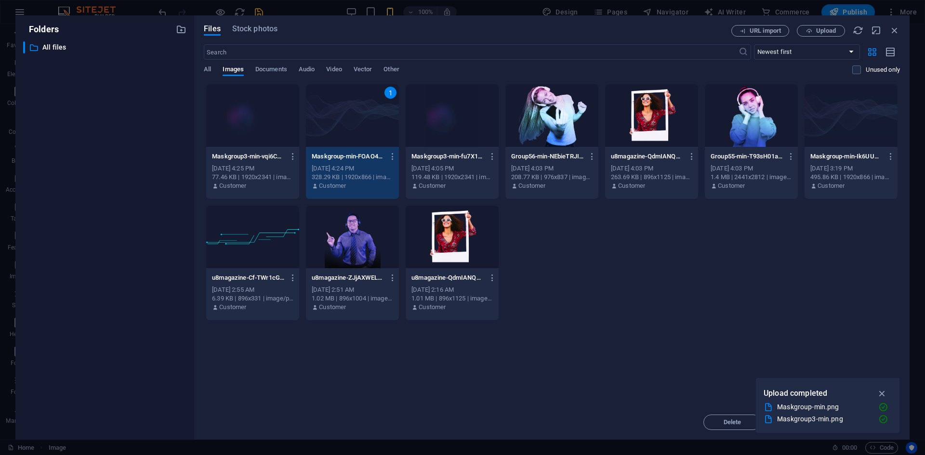
click at [357, 108] on div "1" at bounding box center [352, 115] width 93 height 63
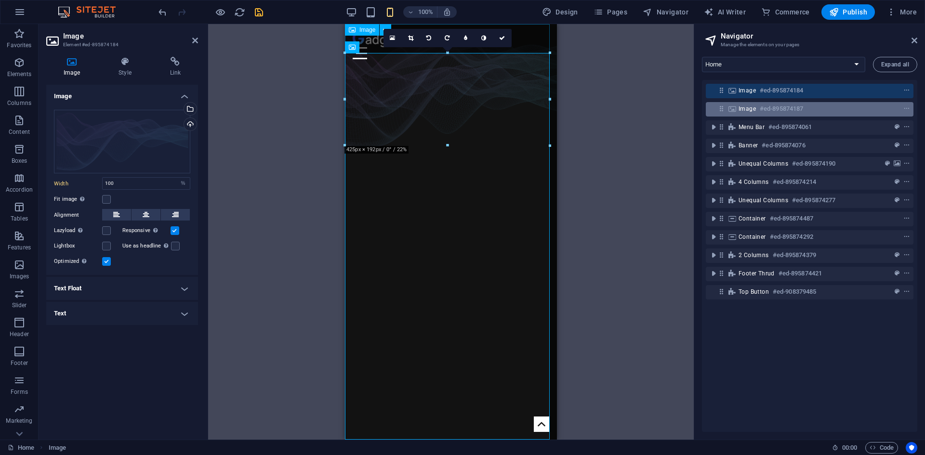
click at [737, 107] on div "Image #ed-895874187" at bounding box center [810, 109] width 208 height 14
select select "%"
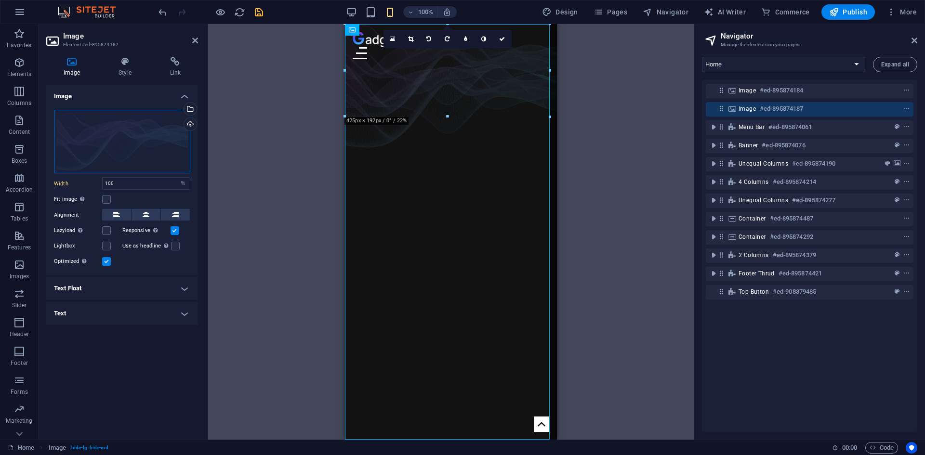
click at [128, 135] on div "Drag files here, click to choose files or select files from Files or our free s…" at bounding box center [122, 142] width 136 height 64
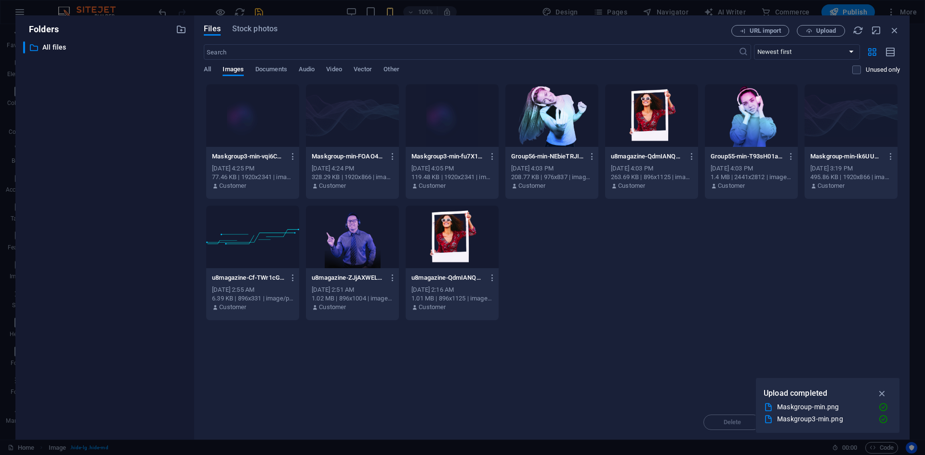
click at [334, 108] on div at bounding box center [352, 115] width 93 height 63
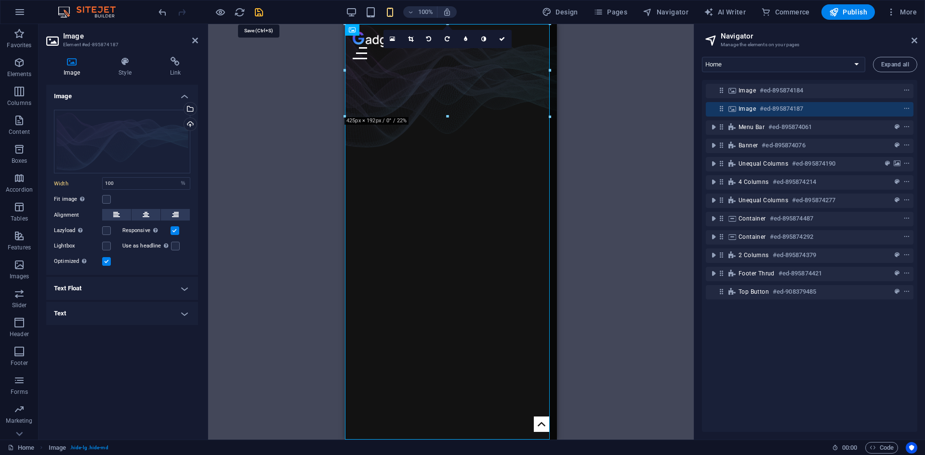
click at [256, 13] on icon "save" at bounding box center [258, 12] width 11 height 11
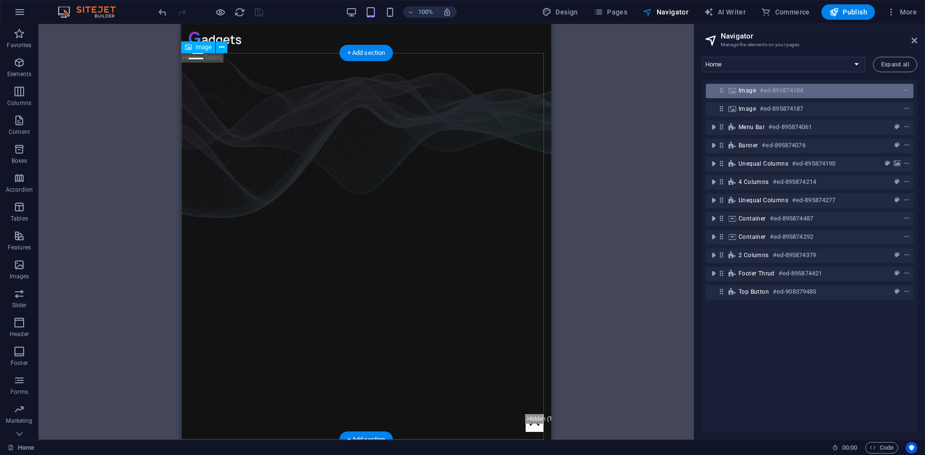
click at [757, 87] on div "Image #ed-895874184" at bounding box center [801, 91] width 127 height 12
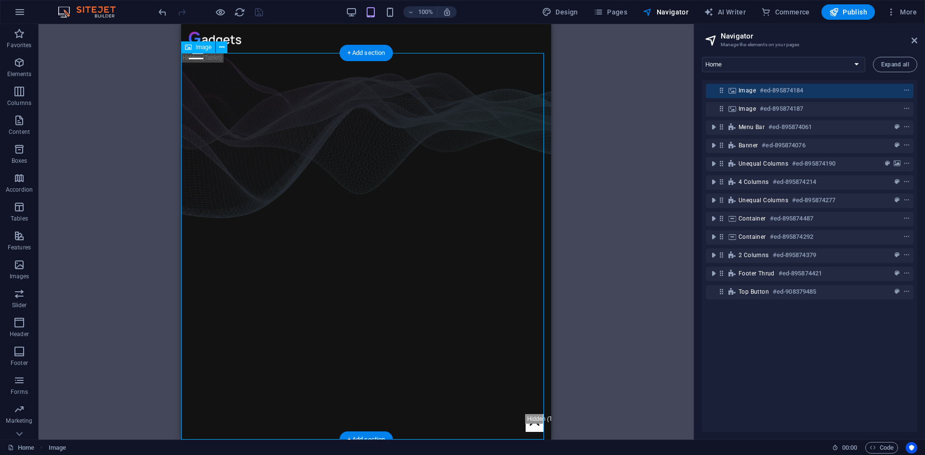
click at [757, 87] on div "Image #ed-895874184" at bounding box center [801, 91] width 127 height 12
select select "%"
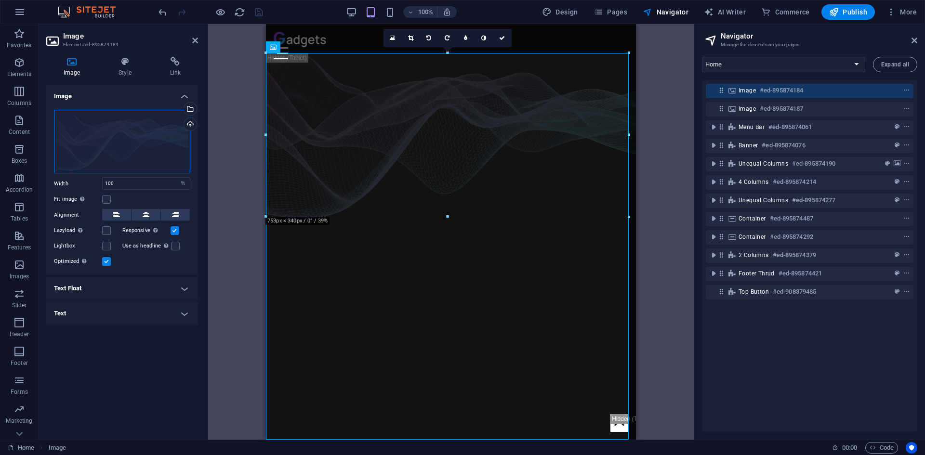
click at [168, 147] on div "Drag files here, click to choose files or select files from Files or our free s…" at bounding box center [122, 142] width 136 height 64
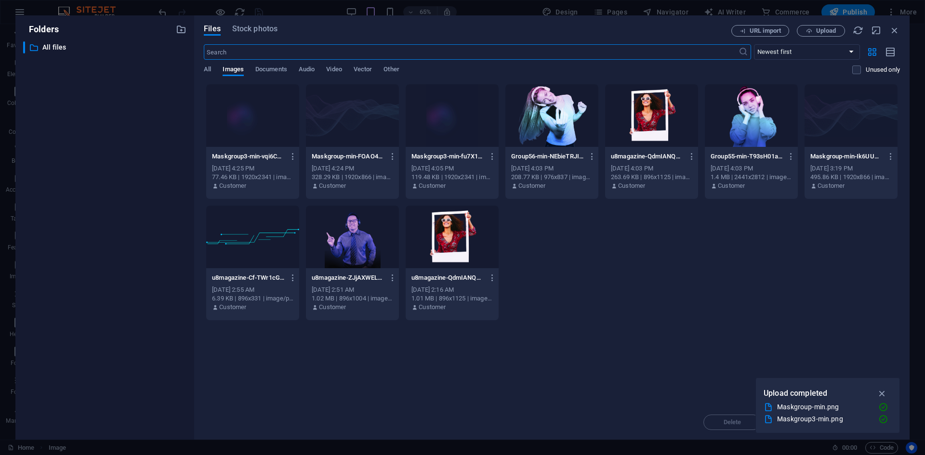
click at [340, 108] on div at bounding box center [352, 115] width 93 height 63
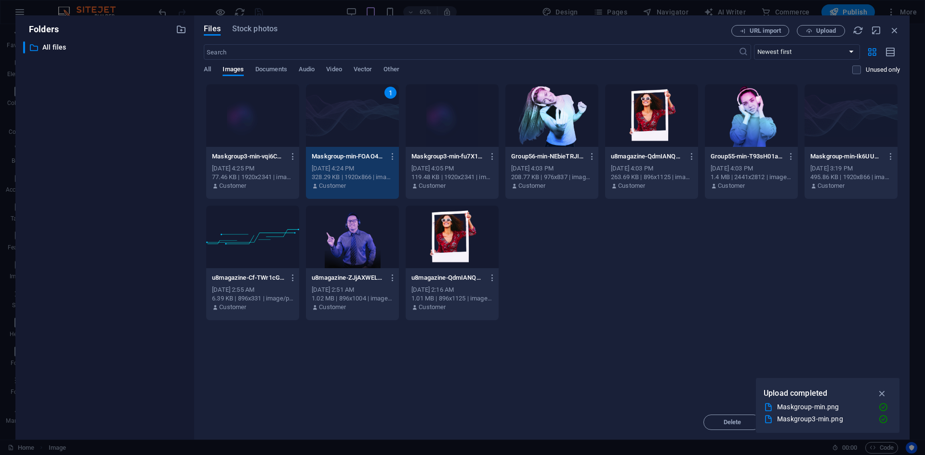
click at [340, 108] on div "1" at bounding box center [352, 115] width 93 height 63
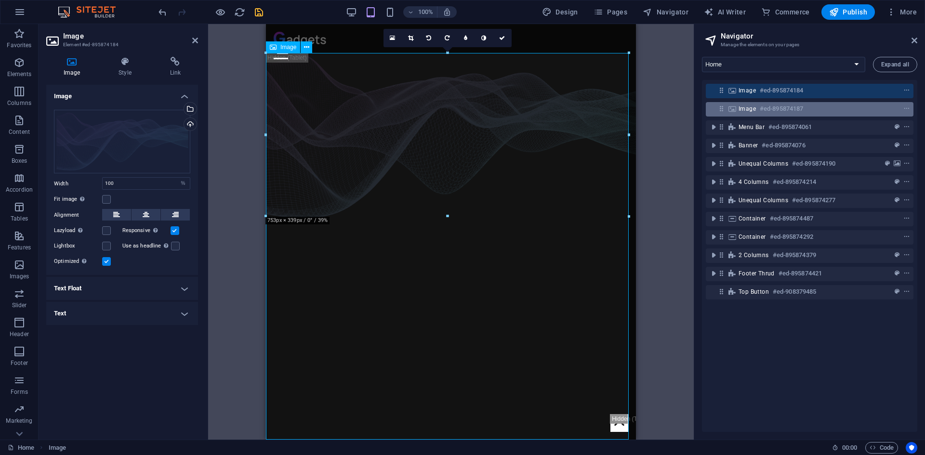
click at [776, 110] on h6 "#ed-895874187" at bounding box center [781, 109] width 43 height 12
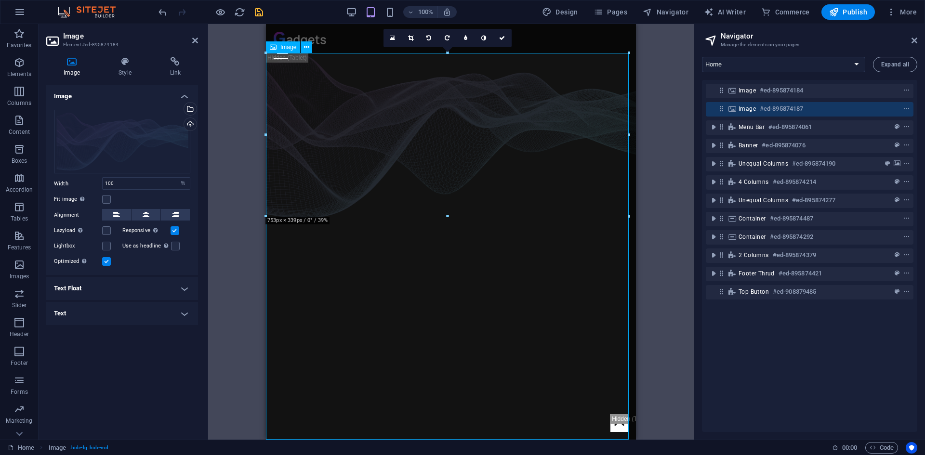
click at [776, 110] on h6 "#ed-895874187" at bounding box center [781, 109] width 43 height 12
select select "%"
click at [114, 145] on div "Drag files here, click to choose files or select files from Files or our free s…" at bounding box center [122, 142] width 136 height 64
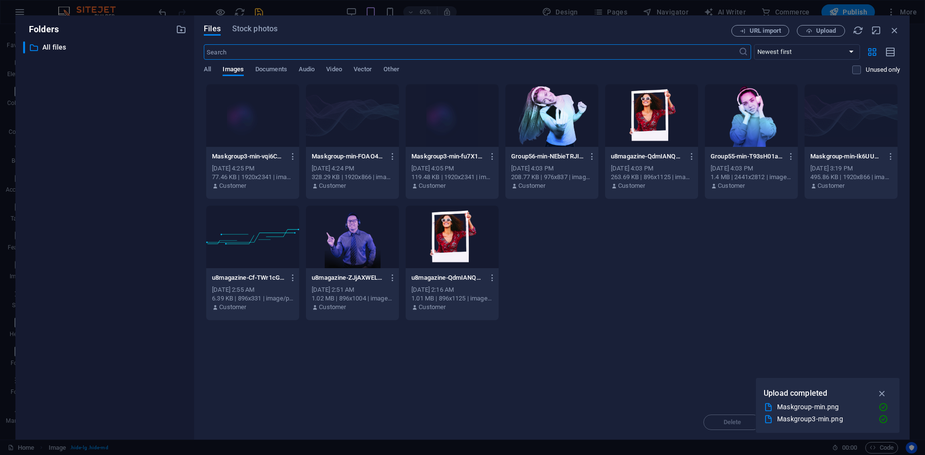
click at [361, 119] on div at bounding box center [352, 115] width 93 height 63
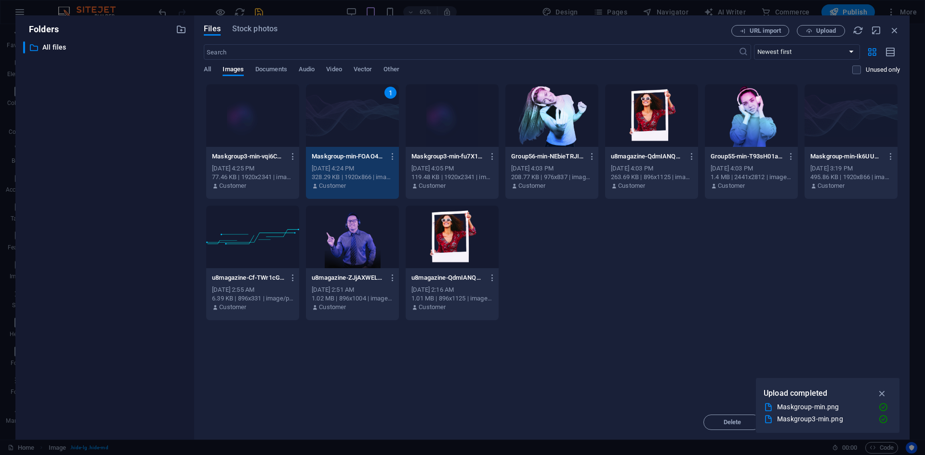
click at [361, 119] on div "1" at bounding box center [352, 115] width 93 height 63
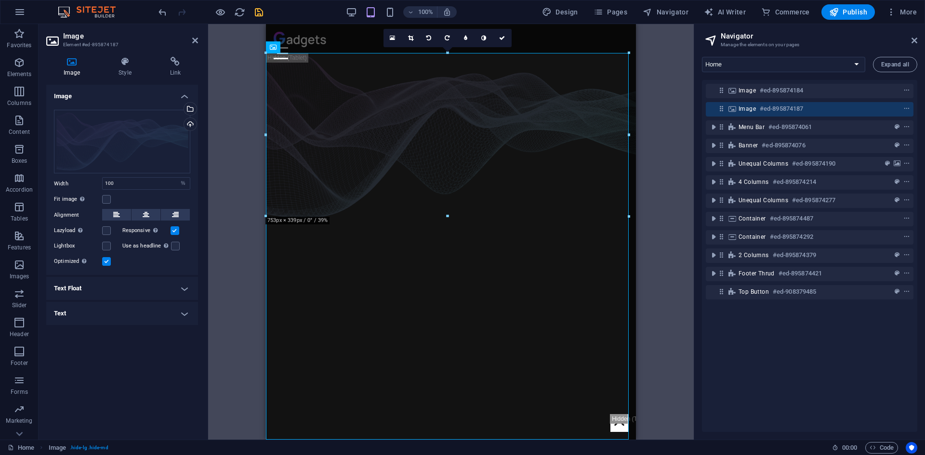
click at [263, 14] on icon "save" at bounding box center [258, 12] width 11 height 11
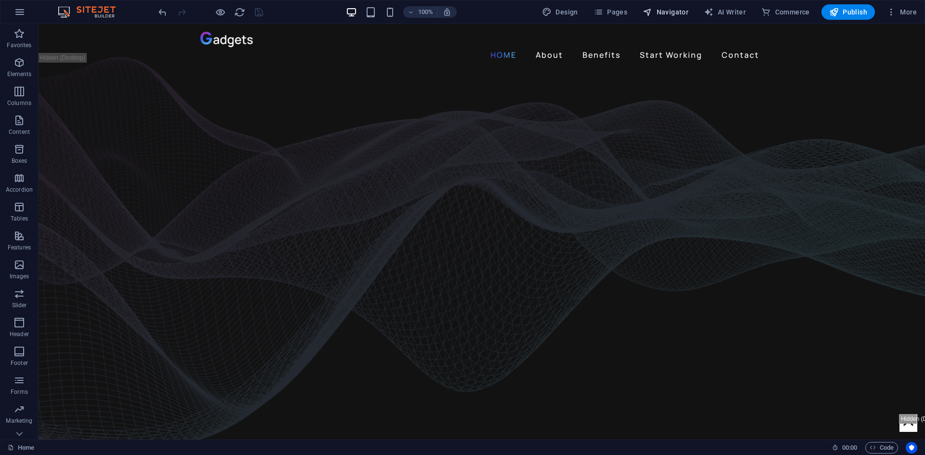
click at [672, 12] on span "Navigator" at bounding box center [666, 12] width 46 height 10
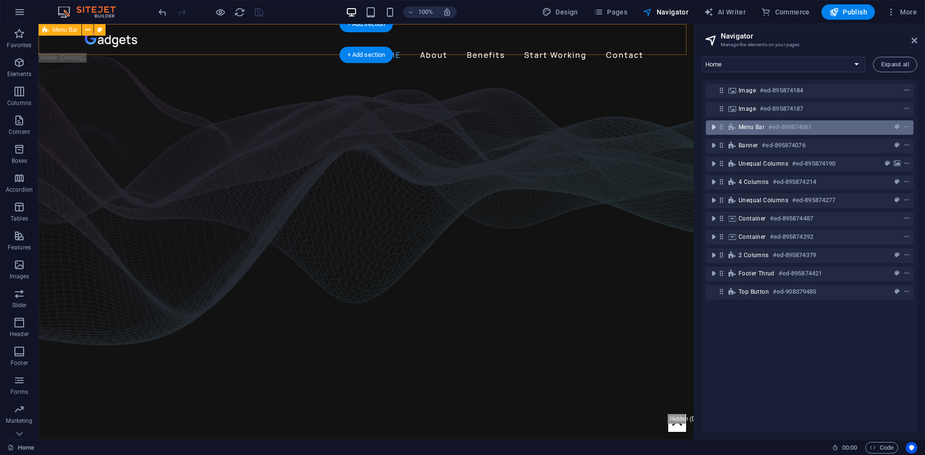
click at [714, 131] on icon "toggle-expand" at bounding box center [714, 127] width 10 height 10
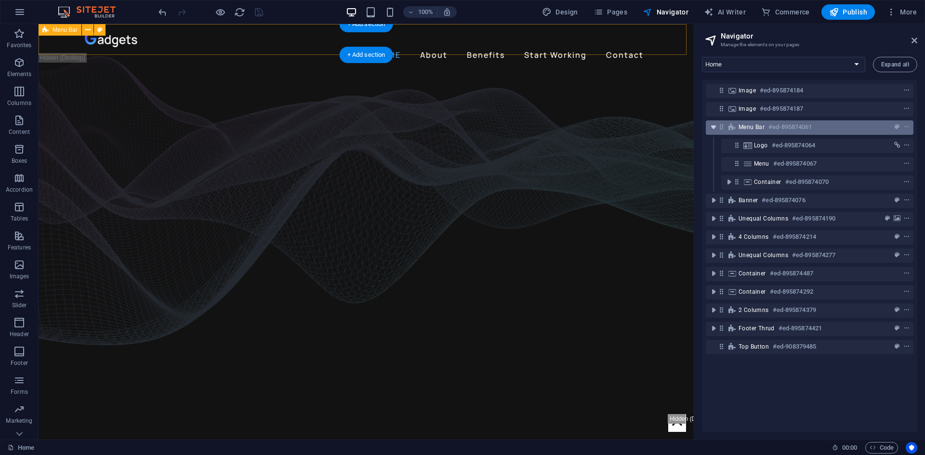
click at [709, 127] on icon "toggle-expand" at bounding box center [714, 127] width 10 height 10
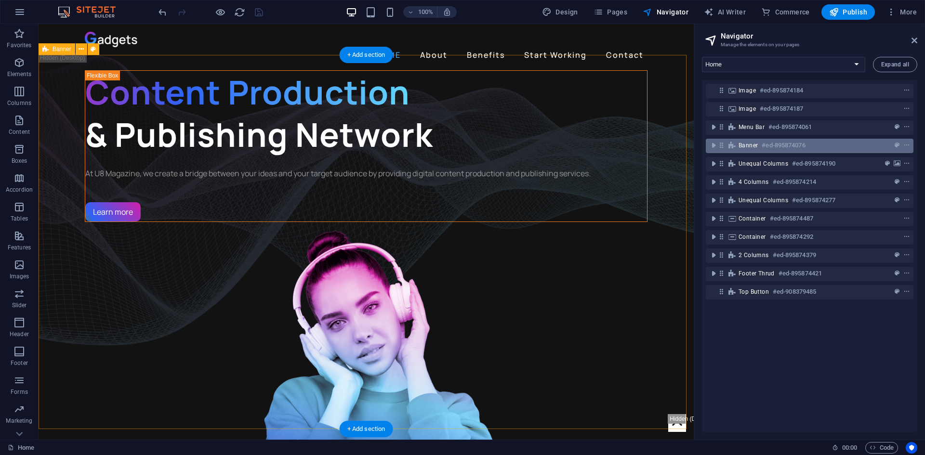
click at [714, 139] on div "Banner #ed-895874076" at bounding box center [810, 146] width 208 height 14
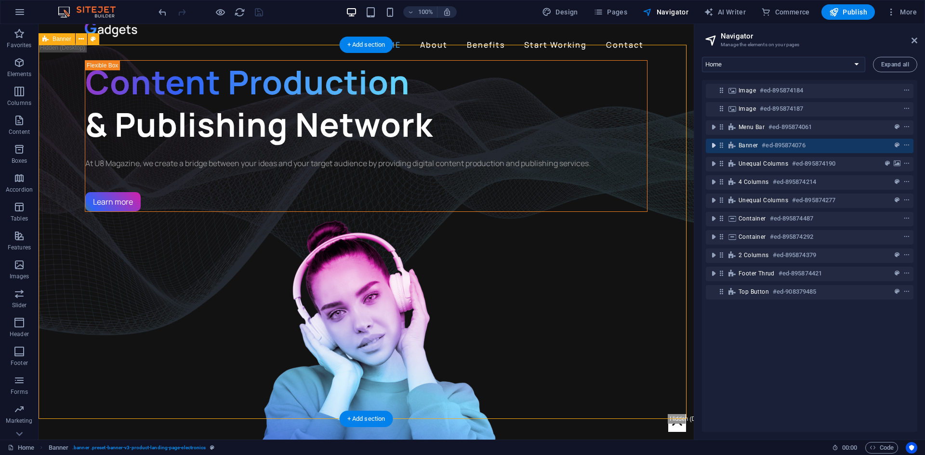
click at [716, 144] on icon "toggle-expand" at bounding box center [714, 146] width 10 height 10
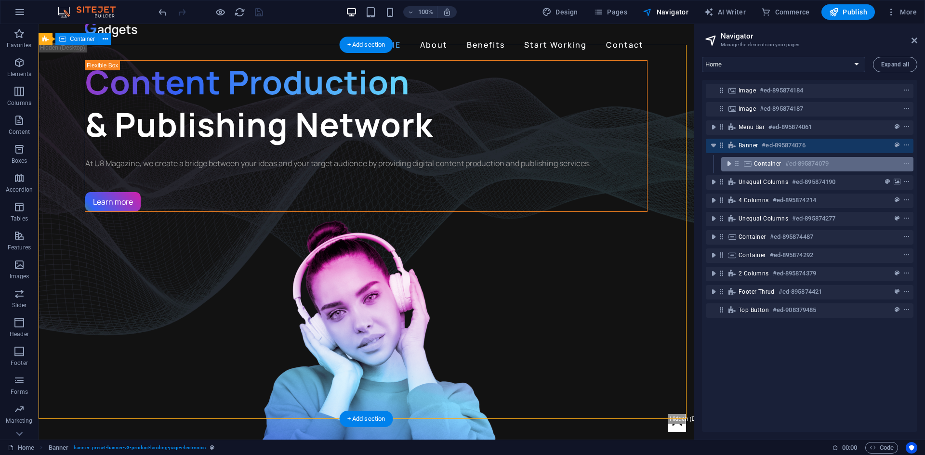
click at [726, 166] on icon "toggle-expand" at bounding box center [729, 164] width 10 height 10
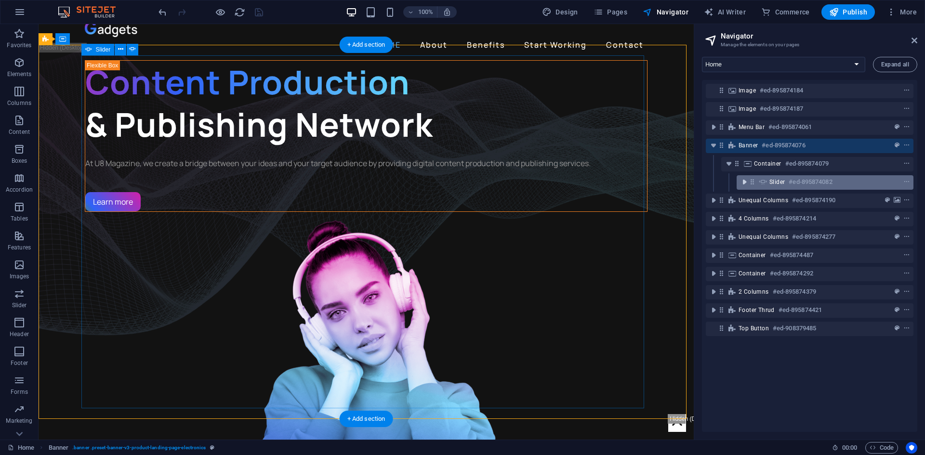
click at [743, 180] on icon "toggle-expand" at bounding box center [744, 182] width 10 height 10
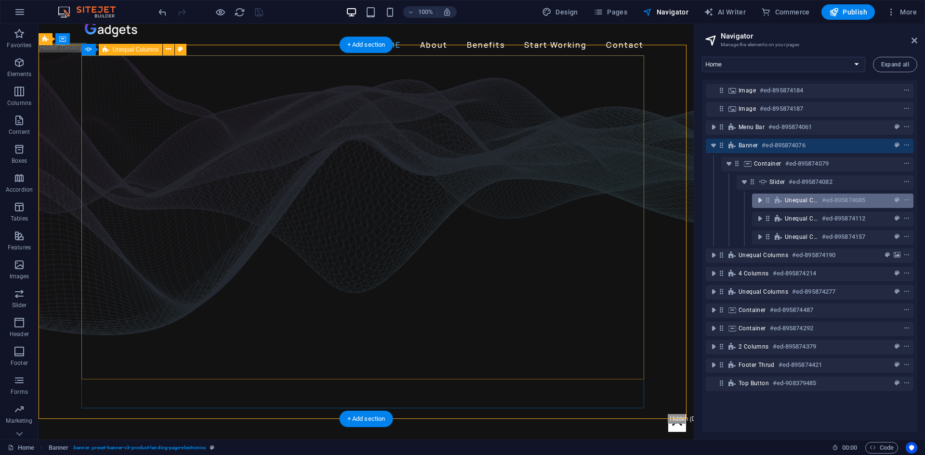
click at [762, 204] on icon "toggle-expand" at bounding box center [760, 201] width 10 height 10
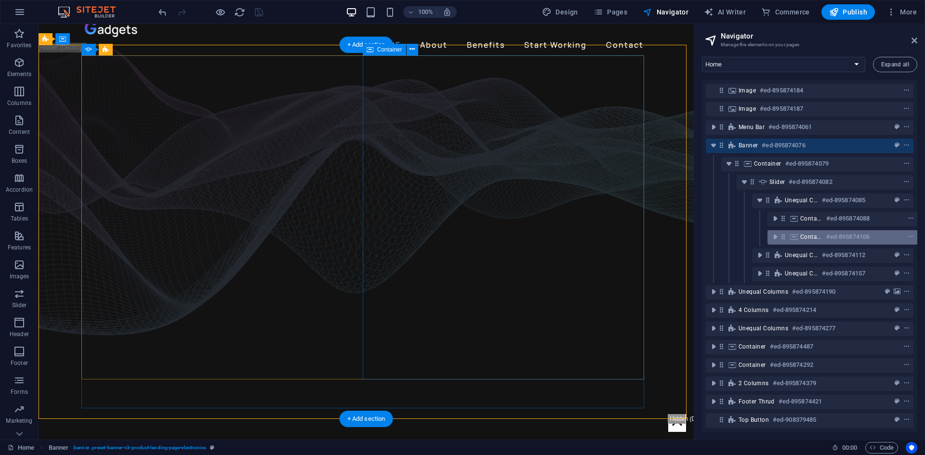
click at [800, 237] on span "Container" at bounding box center [811, 237] width 22 height 8
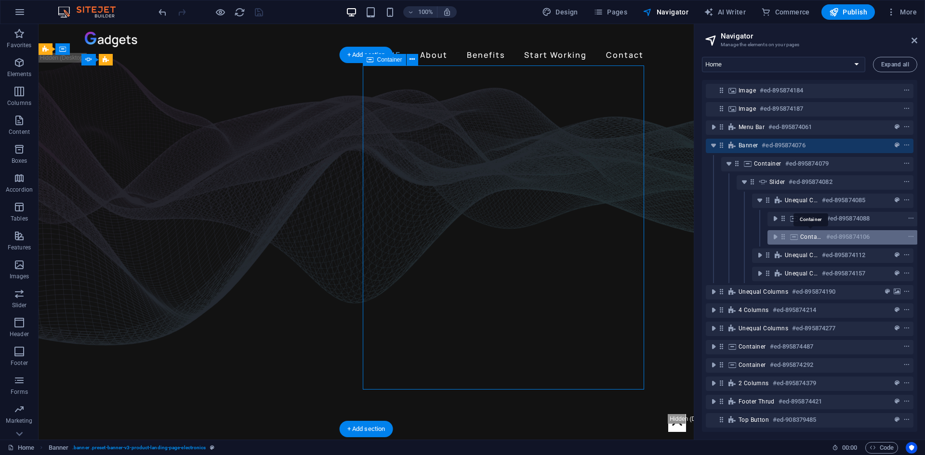
scroll to position [0, 2]
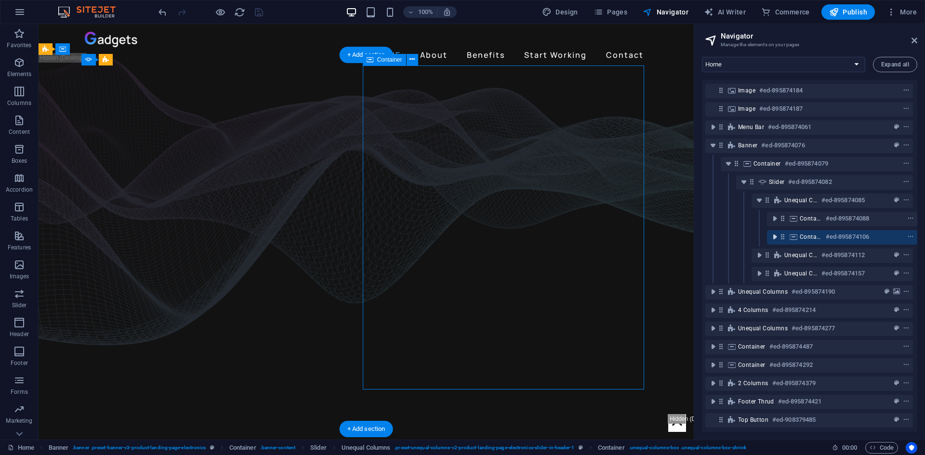
click at [775, 237] on icon "toggle-expand" at bounding box center [775, 237] width 10 height 10
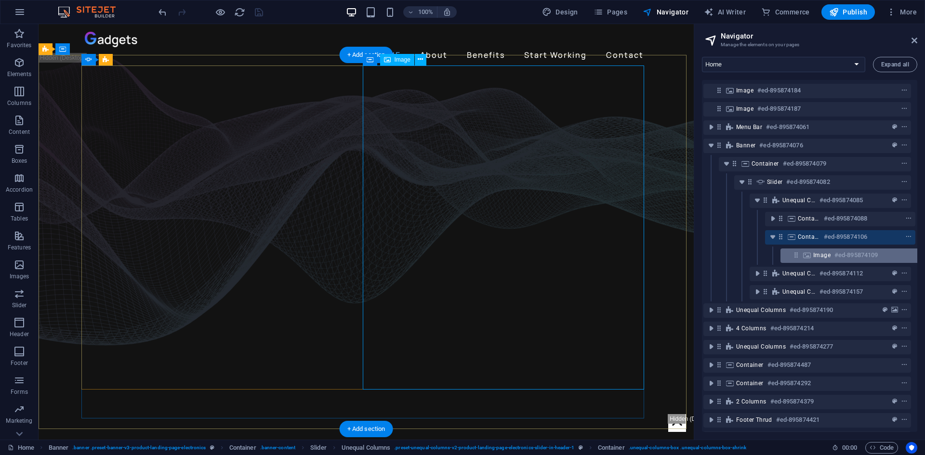
click at [815, 252] on span "Image" at bounding box center [821, 255] width 17 height 8
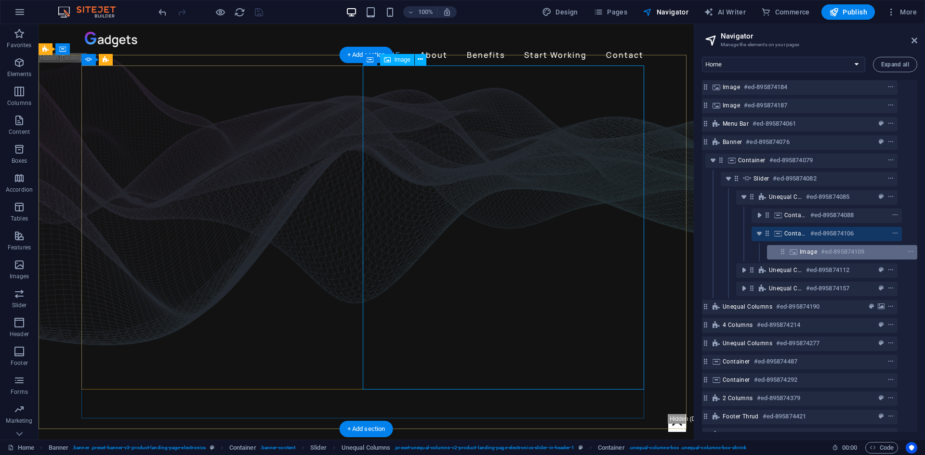
select select "px"
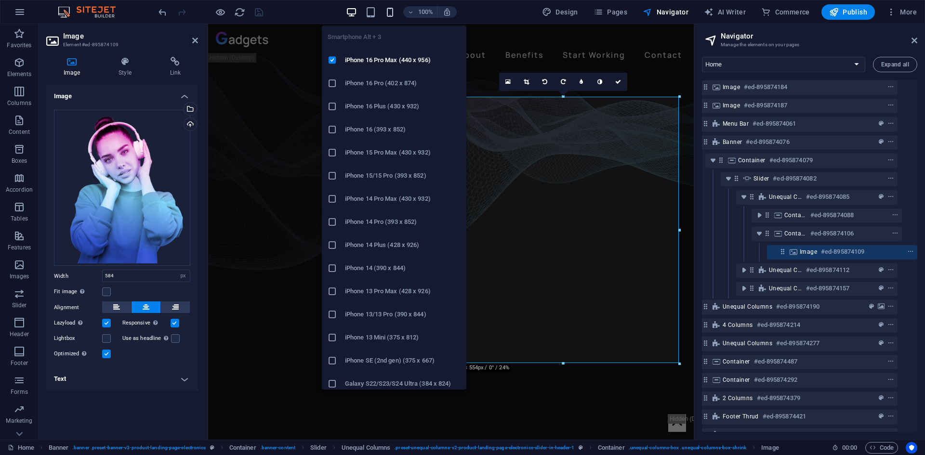
click at [391, 10] on icon "button" at bounding box center [389, 12] width 11 height 11
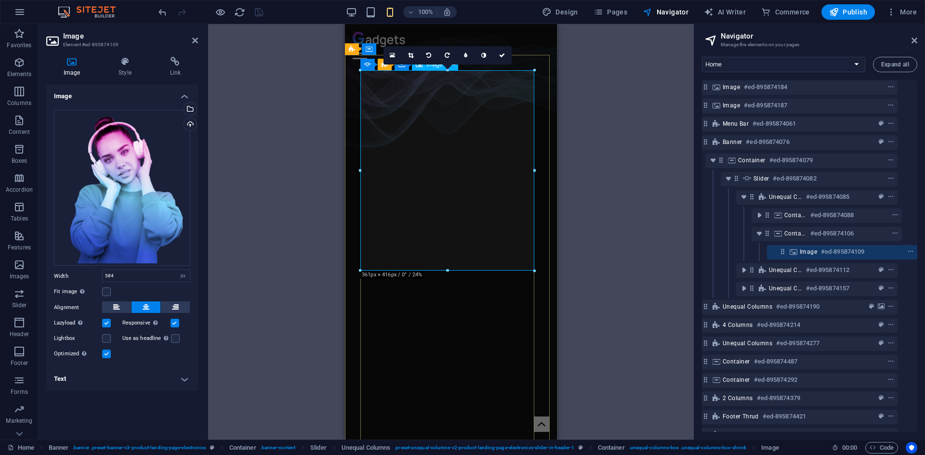
click at [795, 252] on icon at bounding box center [793, 252] width 11 height 8
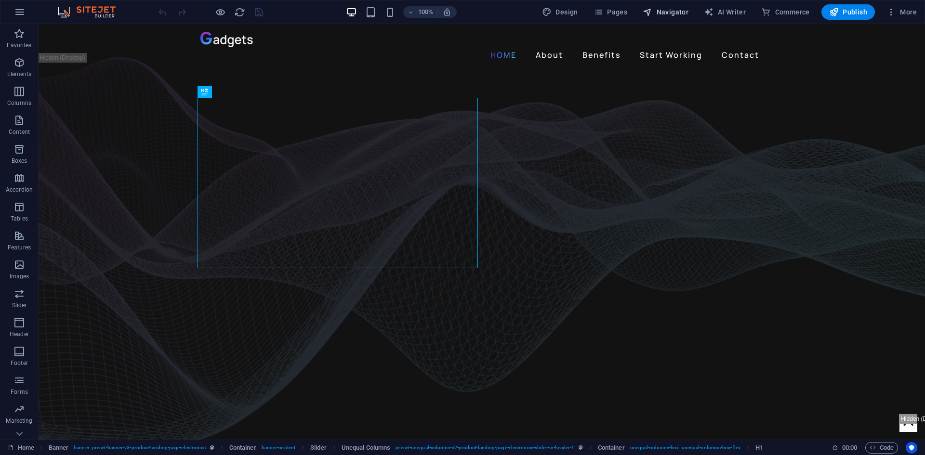
click at [0, 0] on button "Navigator" at bounding box center [0, 0] width 0 height 0
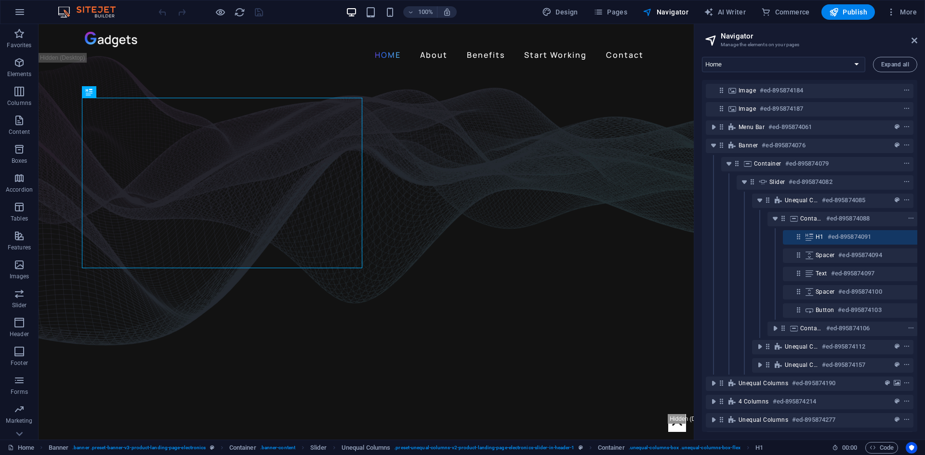
scroll to position [0, 18]
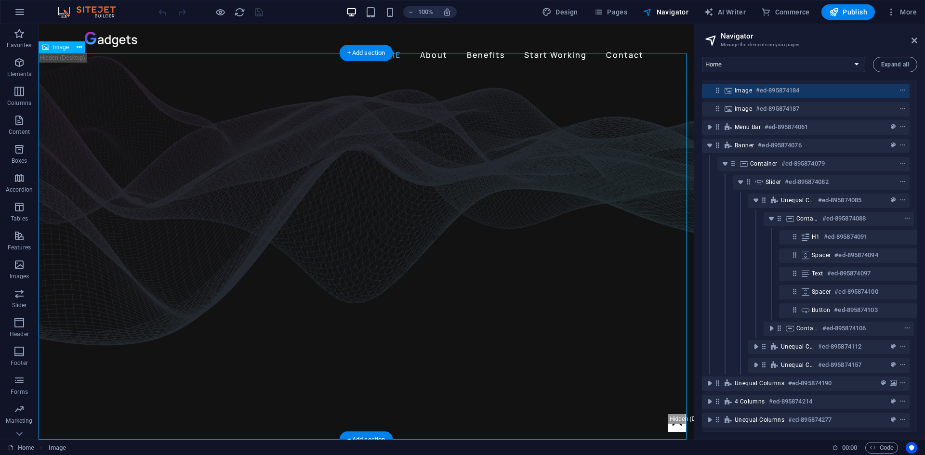
select select "%"
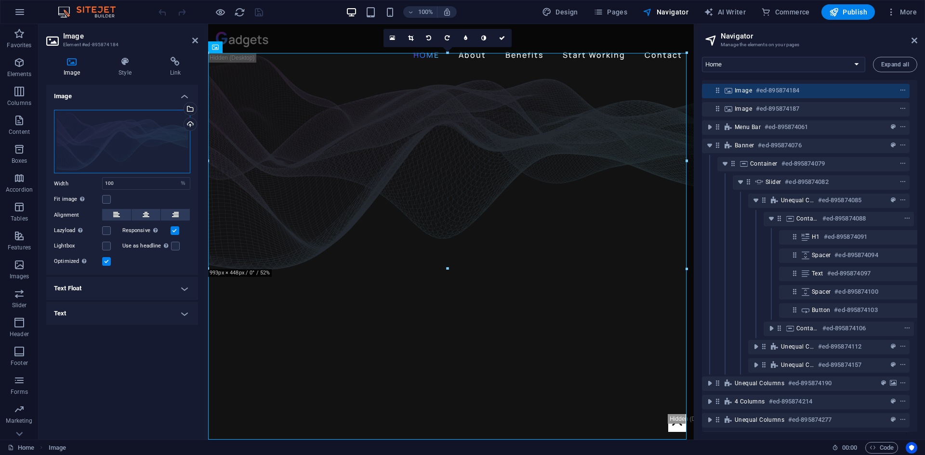
click at [92, 135] on div "Drag files here, click to choose files or select files from Files or our free s…" at bounding box center [122, 142] width 136 height 64
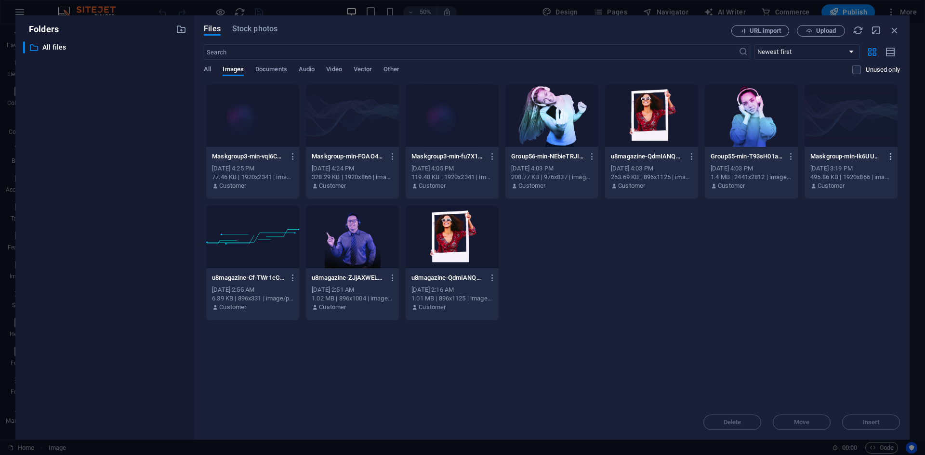
click at [890, 154] on icon "button" at bounding box center [890, 156] width 9 height 9
click at [885, 340] on h6 "Delete" at bounding box center [888, 344] width 41 height 12
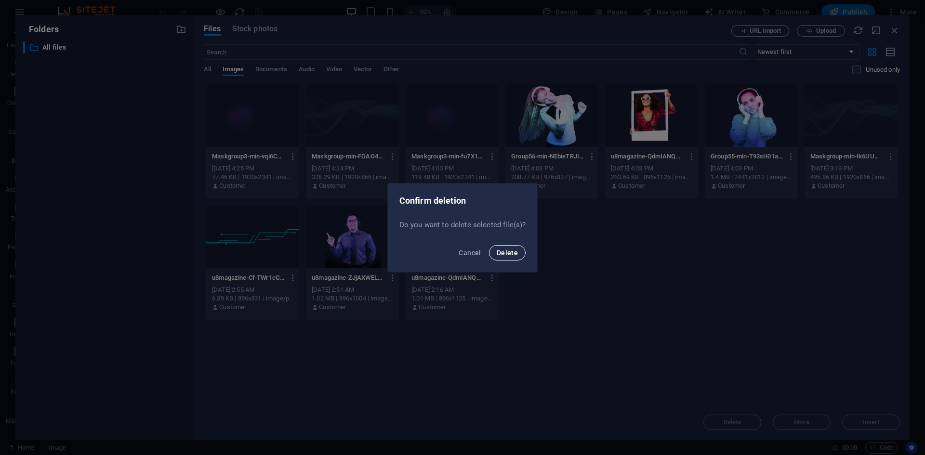
click at [505, 255] on span "Delete" at bounding box center [507, 253] width 21 height 8
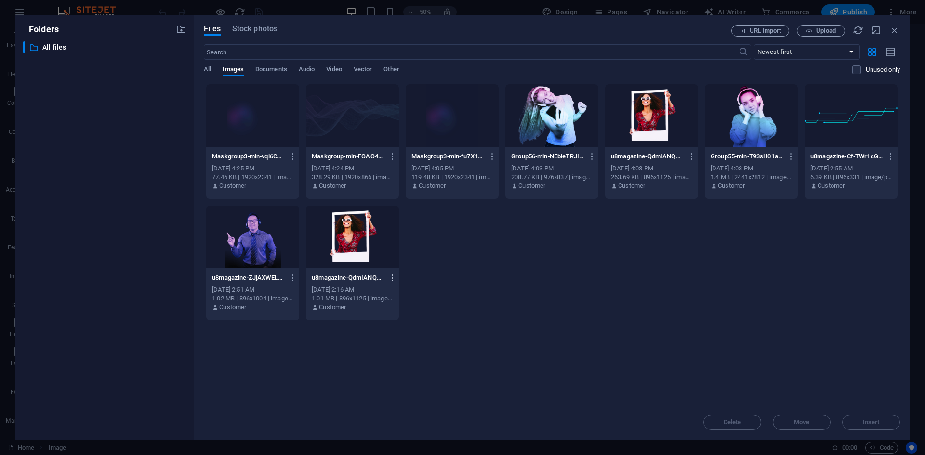
click at [391, 278] on icon "button" at bounding box center [392, 278] width 9 height 9
click at [391, 441] on h6 "Delete" at bounding box center [398, 442] width 41 height 12
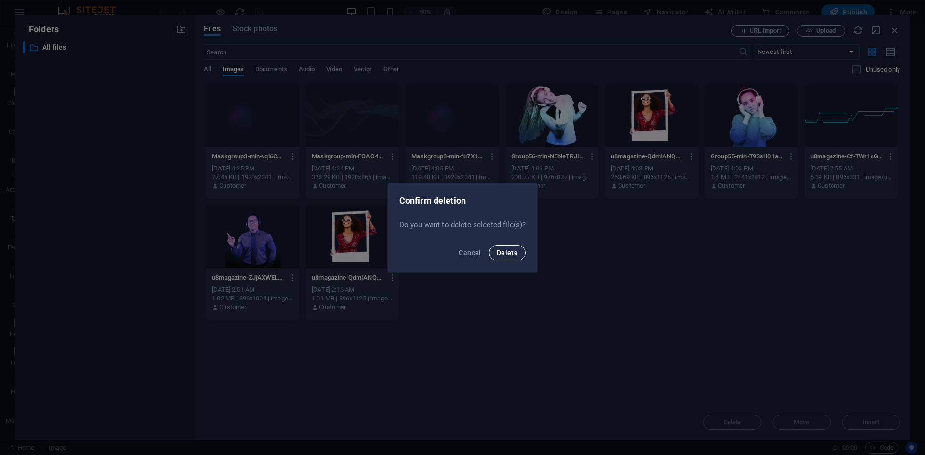
click at [507, 251] on span "Delete" at bounding box center [507, 253] width 21 height 8
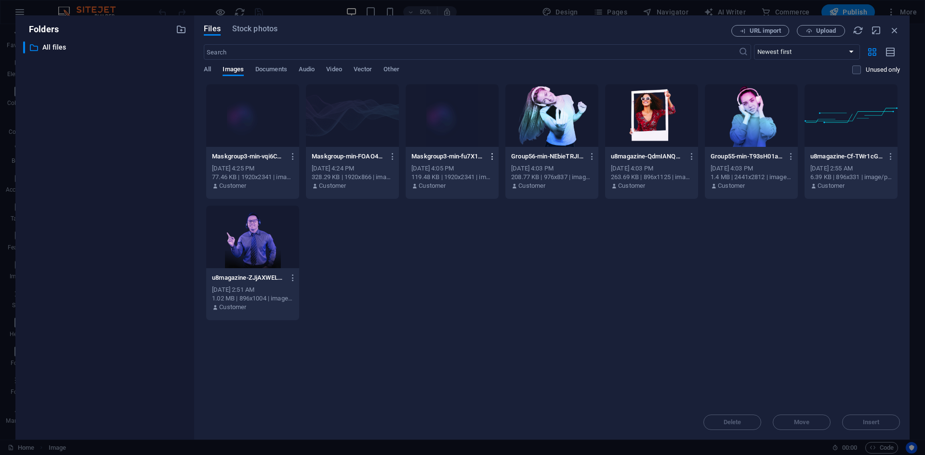
click at [495, 159] on icon "button" at bounding box center [492, 156] width 9 height 9
click at [499, 346] on h6 "Delete" at bounding box center [497, 344] width 41 height 12
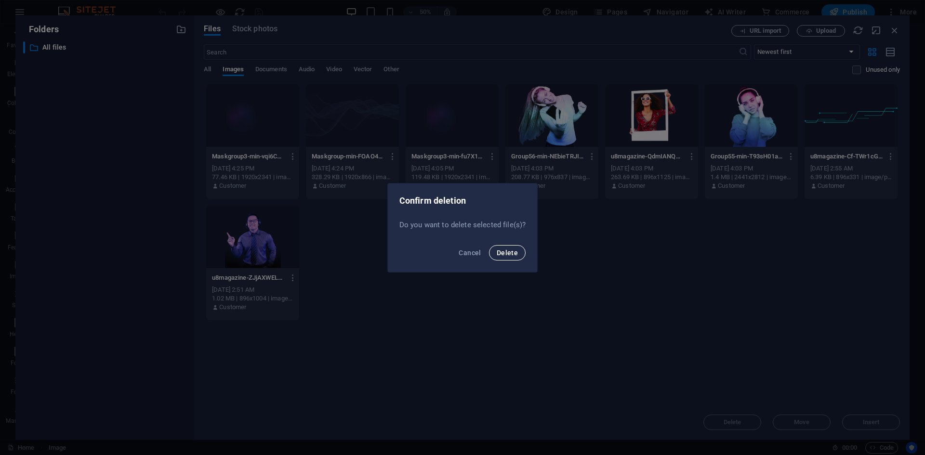
click at [513, 252] on span "Delete" at bounding box center [507, 253] width 21 height 8
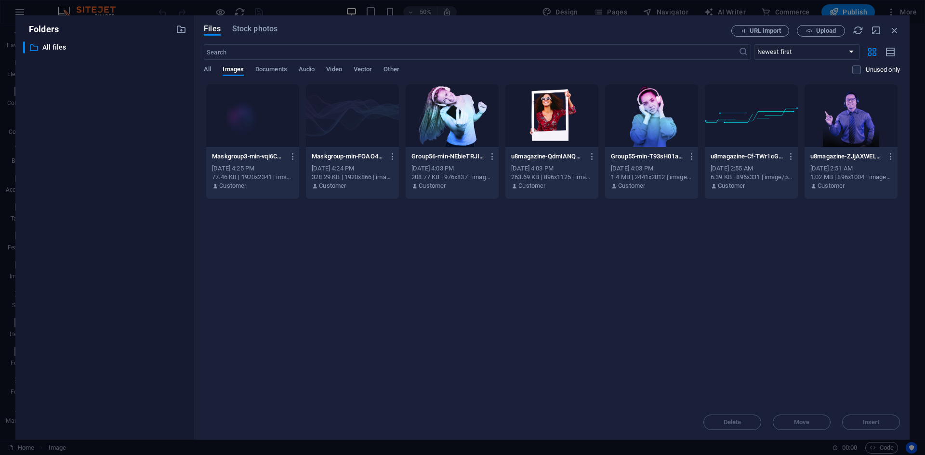
click at [770, 351] on div "Drop files here to upload them instantly Maskgroup3-min-vqi6CXfVaQpGipa_1ZrXgg.…" at bounding box center [552, 244] width 696 height 321
drag, startPoint x: 894, startPoint y: 28, endPoint x: 381, endPoint y: 135, distance: 523.9
click at [894, 28] on icon "button" at bounding box center [894, 30] width 11 height 11
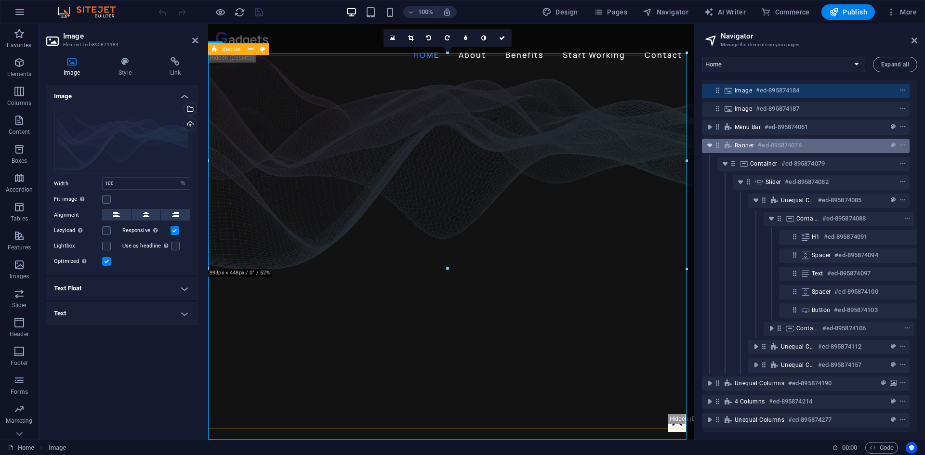
click at [712, 148] on icon "toggle-expand" at bounding box center [710, 146] width 10 height 10
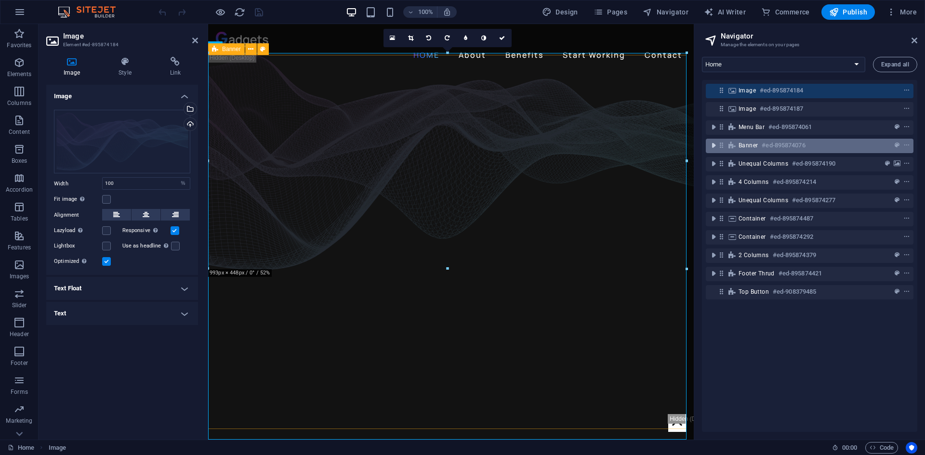
scroll to position [0, 0]
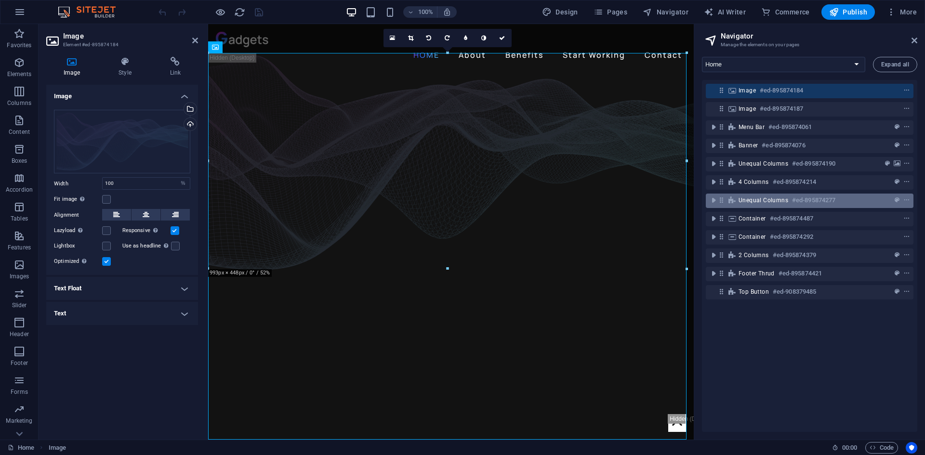
click at [745, 200] on span "Unequal Columns" at bounding box center [763, 201] width 50 height 8
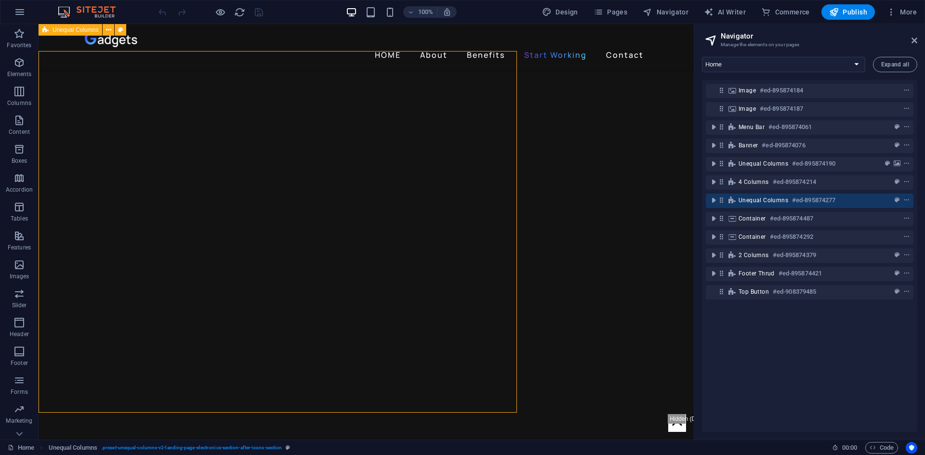
scroll to position [875, 0]
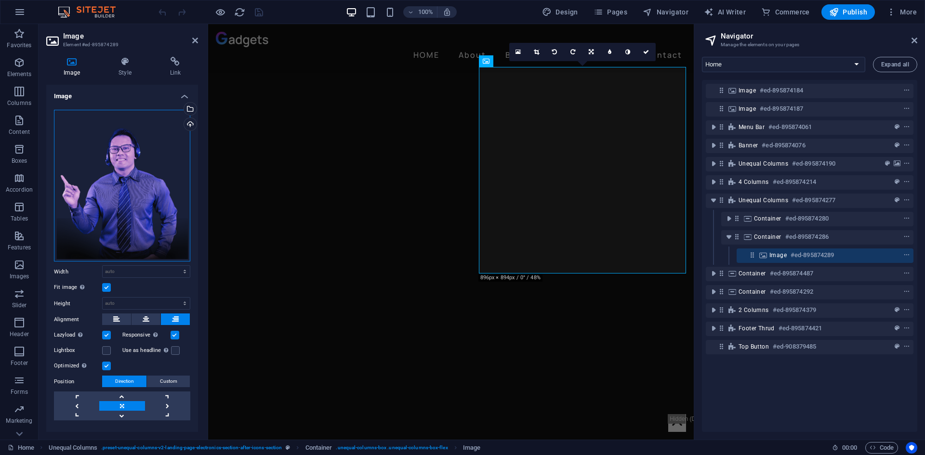
click at [119, 176] on div "Drag files here, click to choose files or select files from Files or our free s…" at bounding box center [122, 186] width 136 height 152
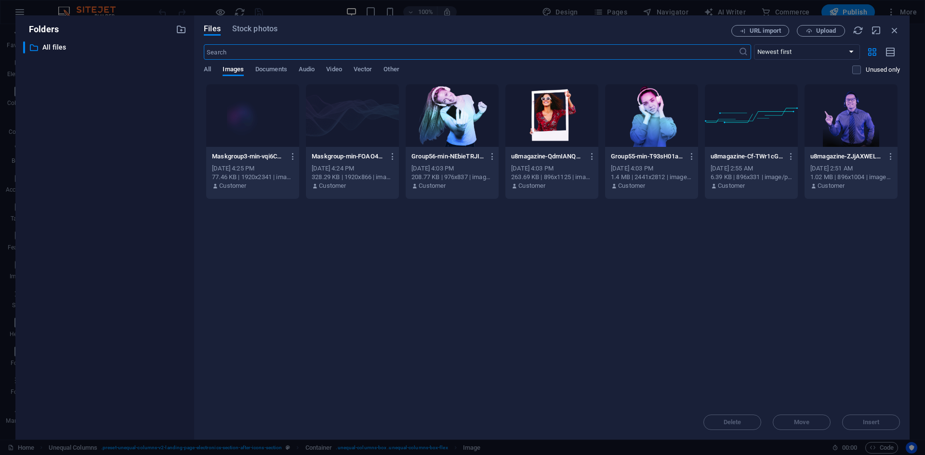
scroll to position [1239, 0]
click at [816, 31] on span "Upload" at bounding box center [826, 31] width 20 height 6
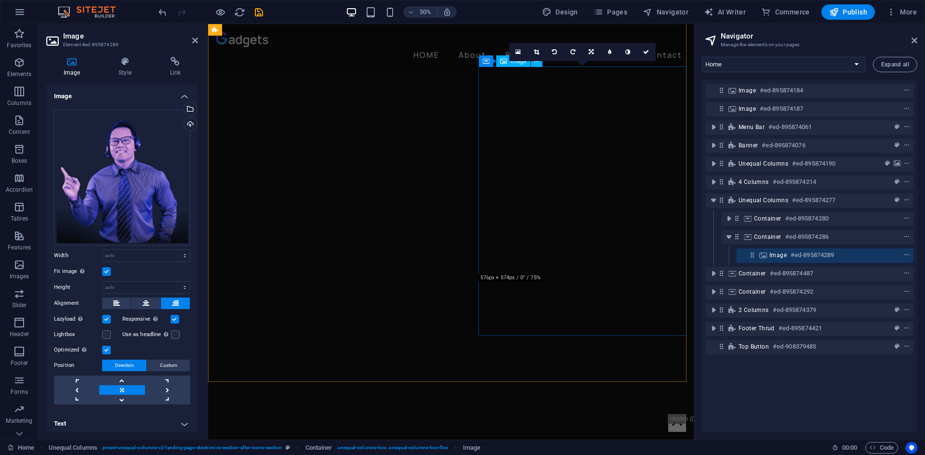
scroll to position [865, 0]
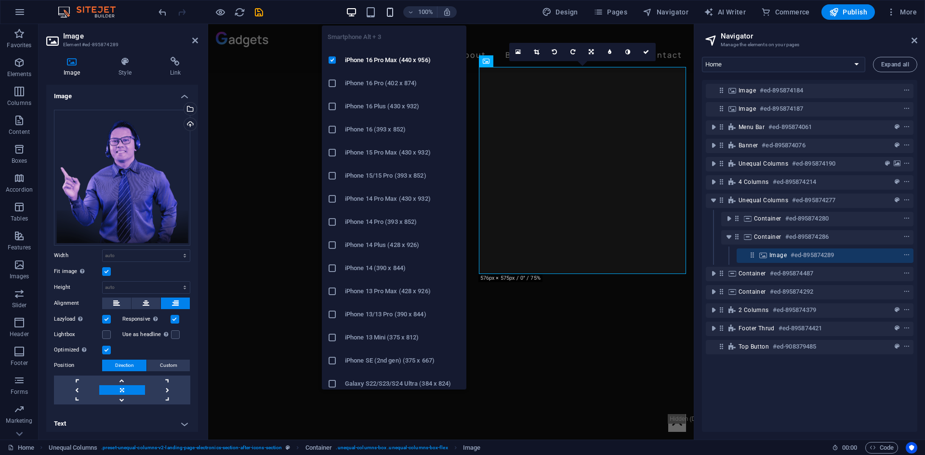
click at [387, 10] on icon "button" at bounding box center [389, 12] width 11 height 11
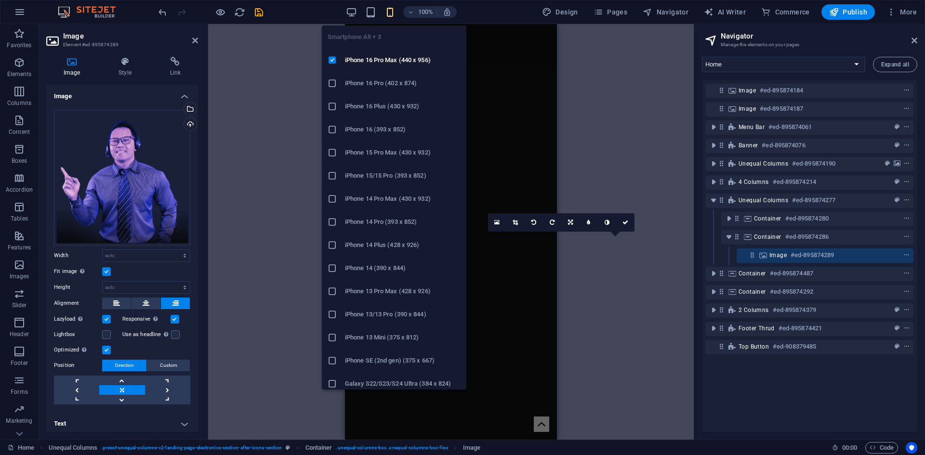
scroll to position [1535, 0]
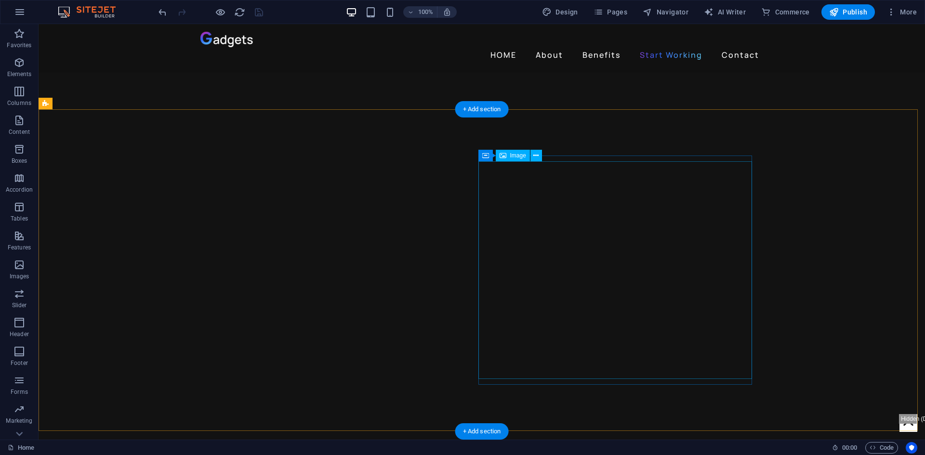
scroll to position [2210, 0]
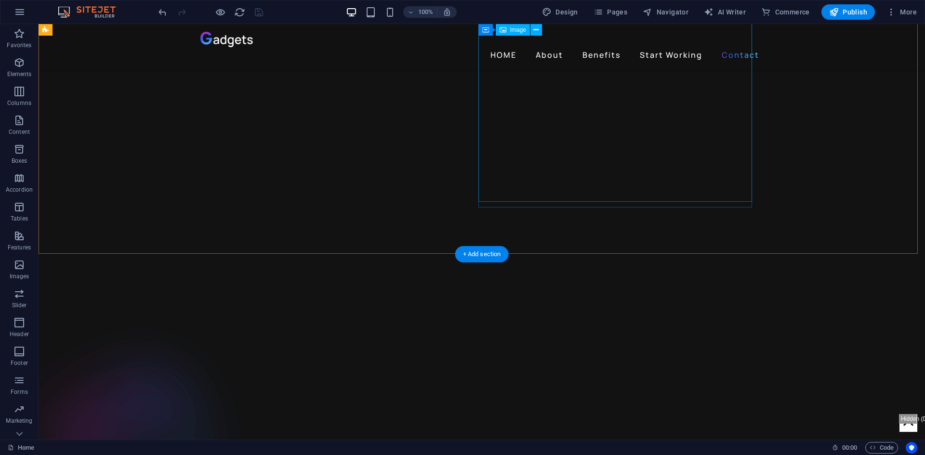
select select "%"
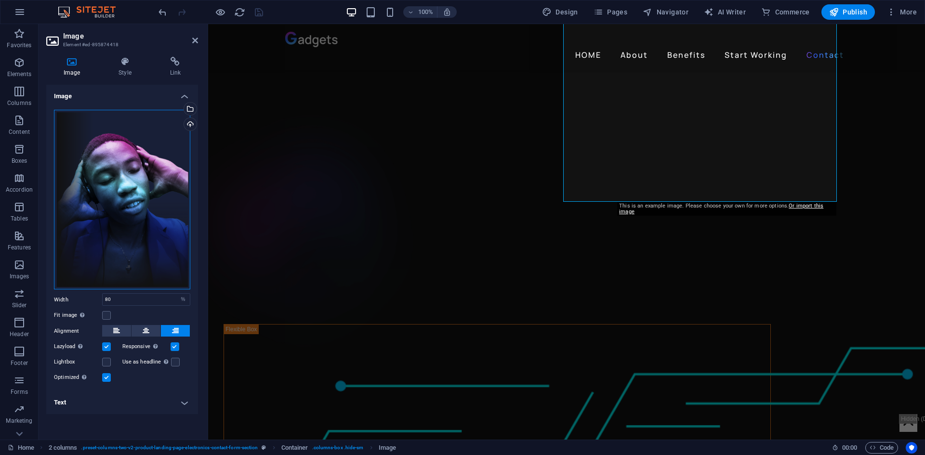
click at [118, 174] on div "Drag files here, click to choose files or select files from Files or our free s…" at bounding box center [122, 200] width 136 height 180
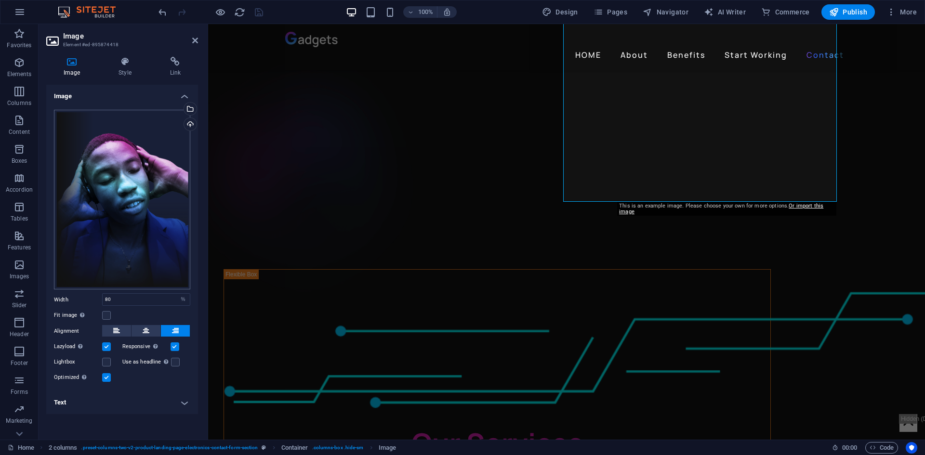
scroll to position [2299, 0]
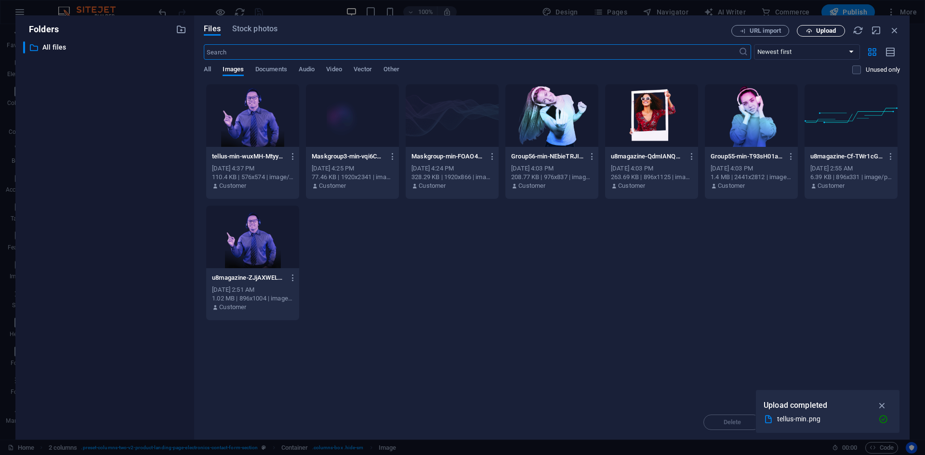
click at [824, 32] on span "Upload" at bounding box center [826, 31] width 20 height 6
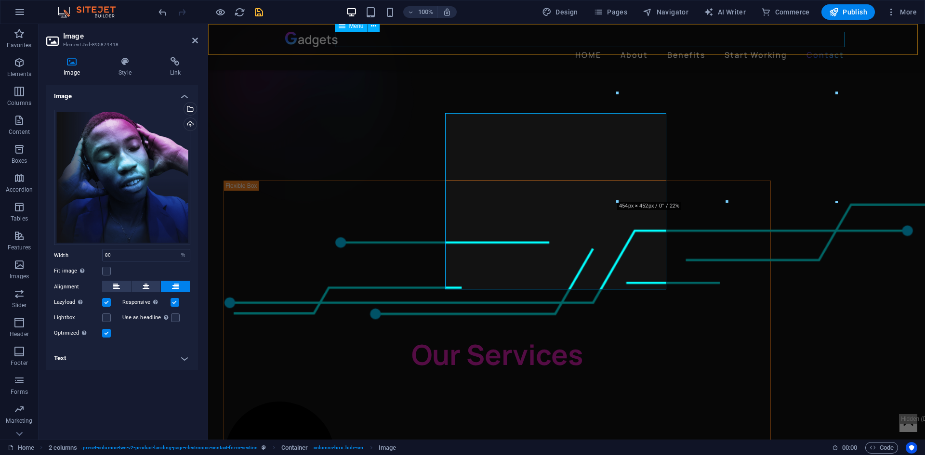
scroll to position [2210, 0]
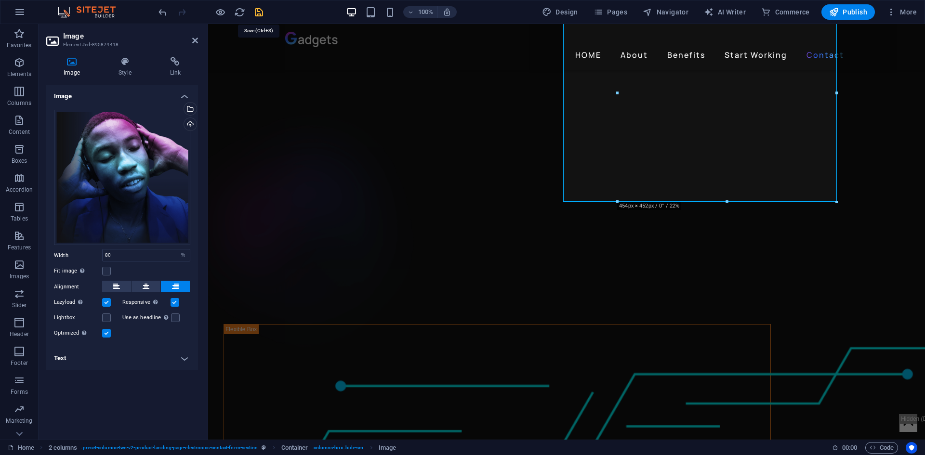
click at [261, 15] on icon "save" at bounding box center [258, 12] width 11 height 11
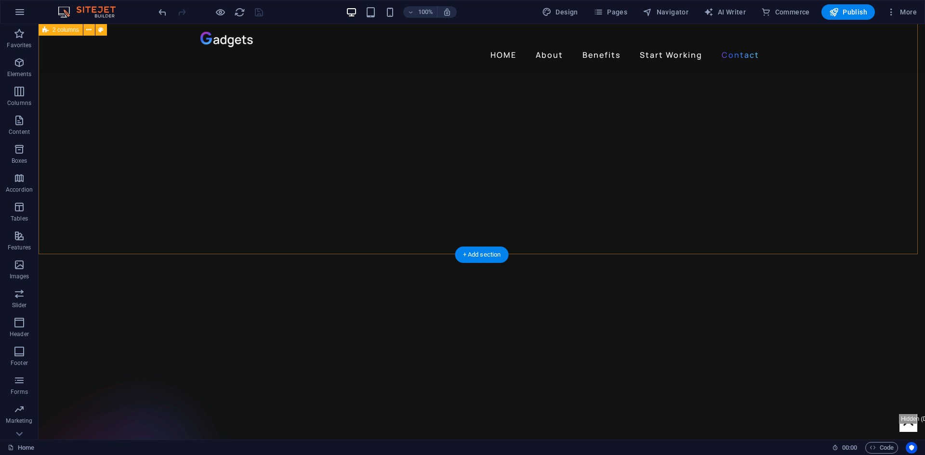
scroll to position [2114, 0]
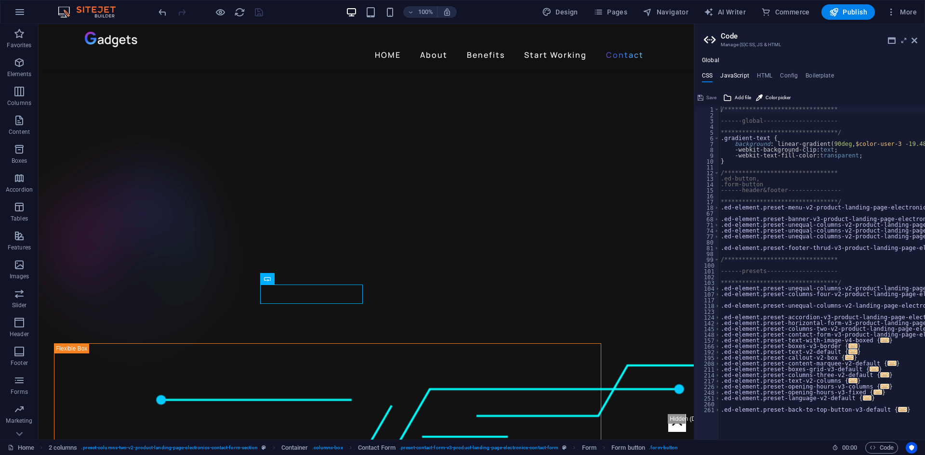
click at [739, 72] on h4 "JavaScript" at bounding box center [734, 77] width 28 height 11
type textarea "/* JS for preset "Menu V2" */"
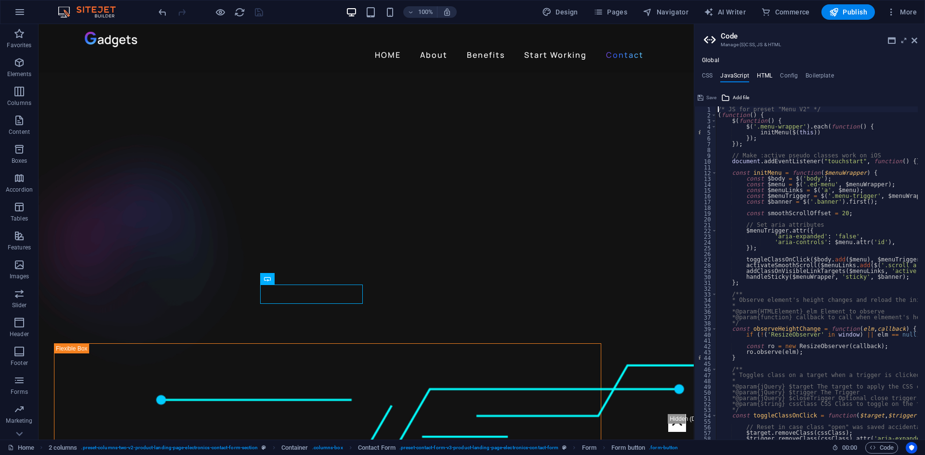
click at [770, 76] on h4 "HTML" at bounding box center [765, 77] width 16 height 11
type textarea "<a href="#main-content" class="wv-link-content button">Skip to main content</a>"
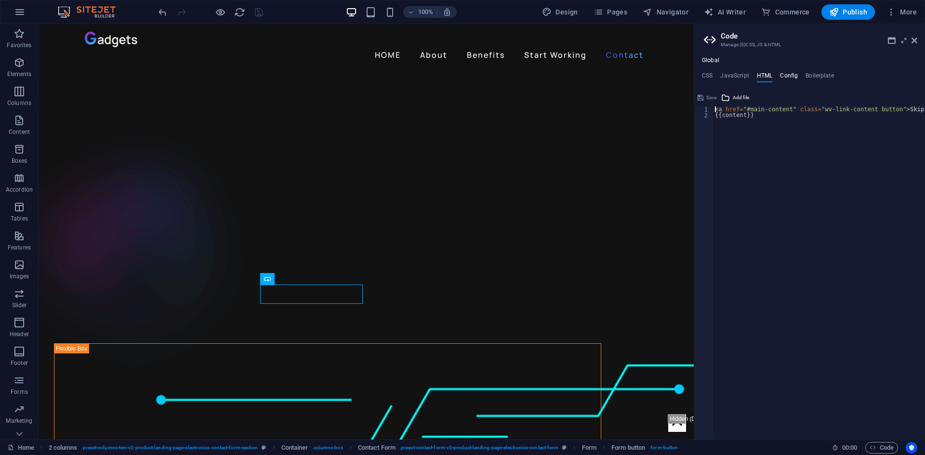
click at [786, 74] on h4 "Config" at bounding box center [789, 77] width 18 height 11
type textarea "$color-background: #121212;"
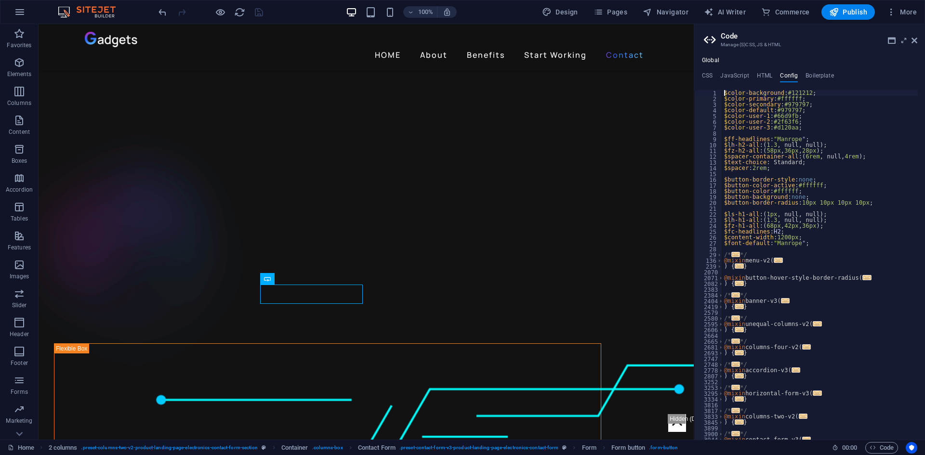
scroll to position [0, 0]
click at [815, 74] on h4 "Boilerplate" at bounding box center [819, 77] width 28 height 11
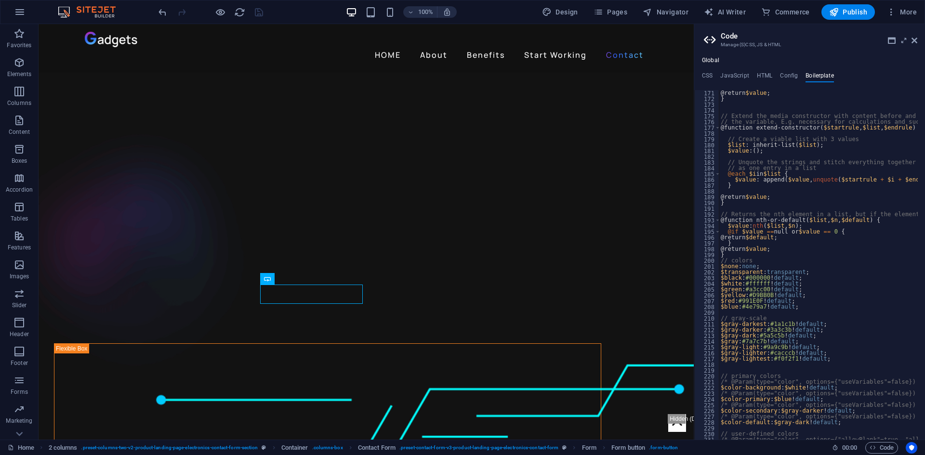
scroll to position [650, 0]
type textarea "// as one entry in a list"
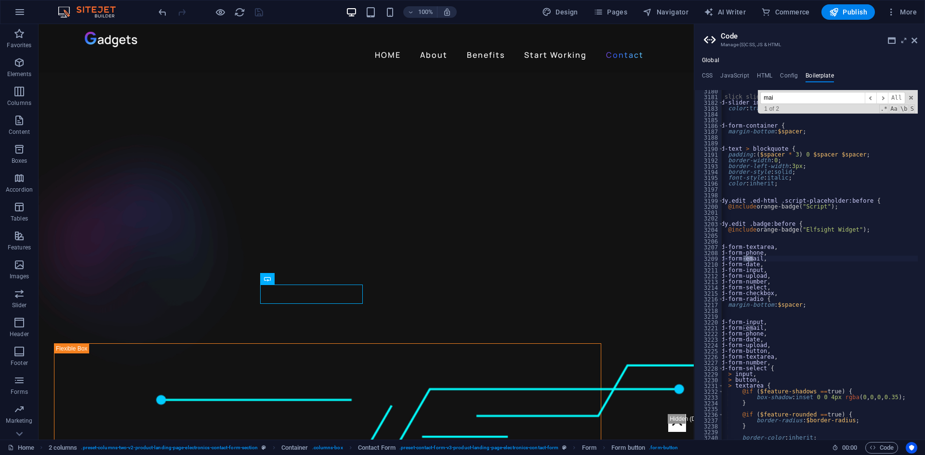
scroll to position [12165, 0]
type input "mail"
type textarea ".ed-form-email,"
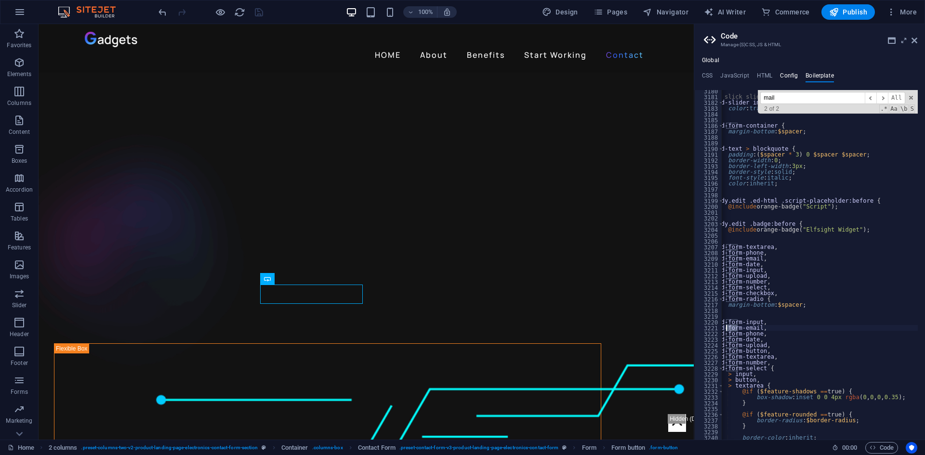
click at [790, 73] on h4 "Config" at bounding box center [789, 77] width 18 height 11
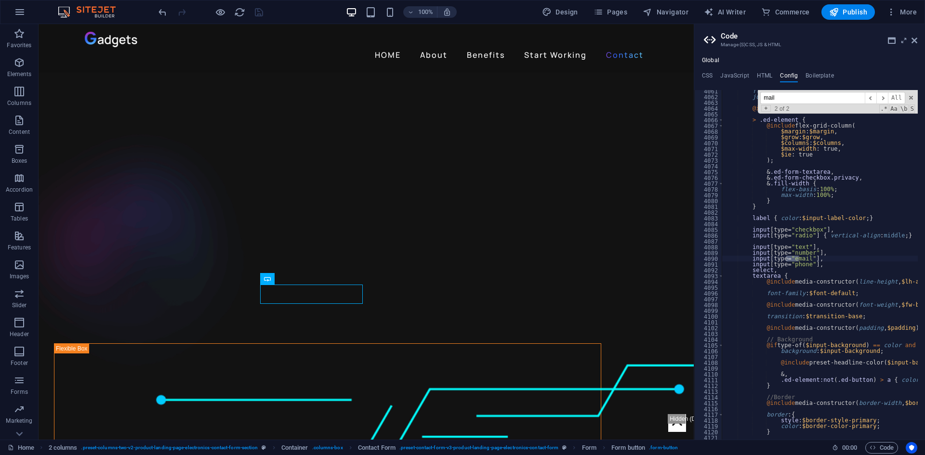
scroll to position [3586, 0]
type input "mail"
click at [886, 98] on span "​" at bounding box center [882, 98] width 12 height 12
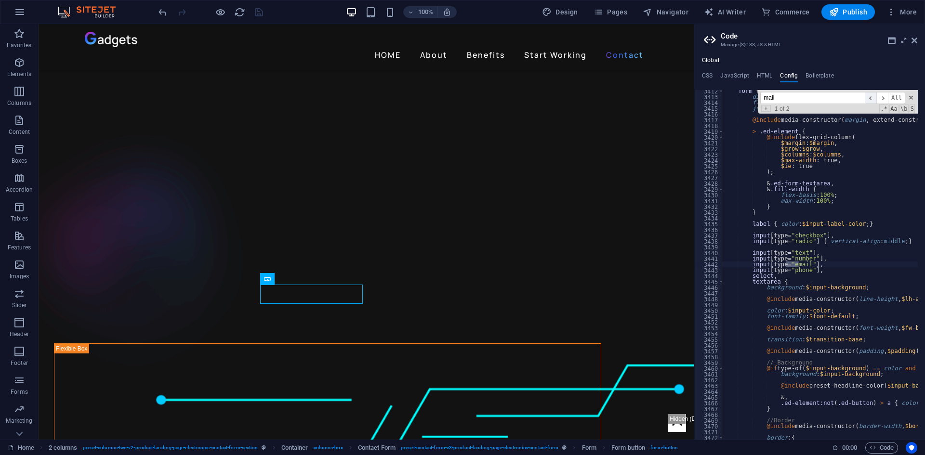
click at [873, 95] on span "​" at bounding box center [871, 98] width 12 height 12
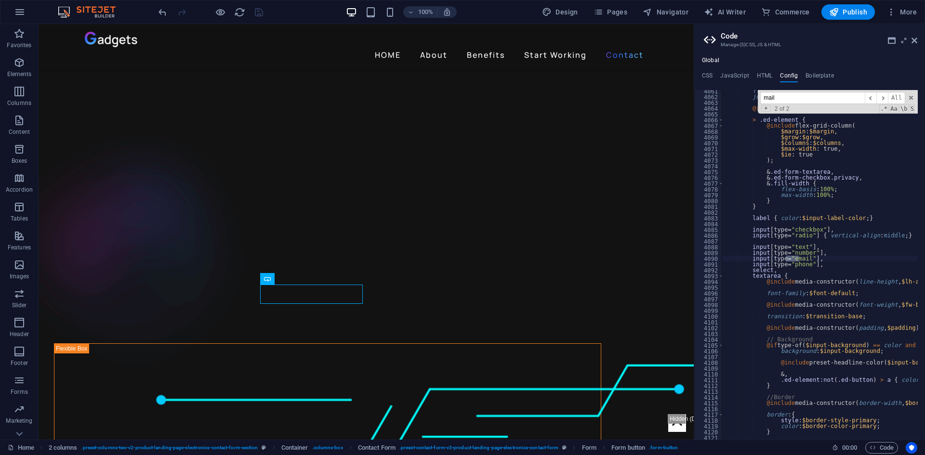
scroll to position [3644, 0]
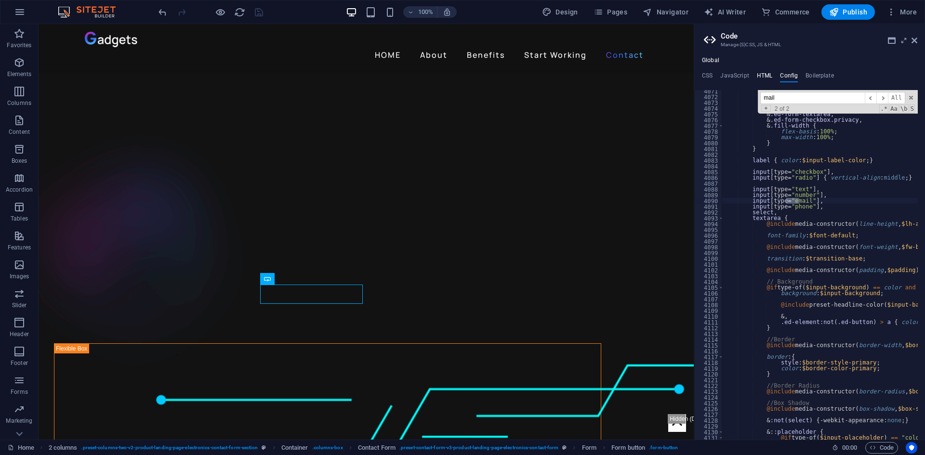
click at [762, 76] on h4 "HTML" at bounding box center [765, 77] width 16 height 11
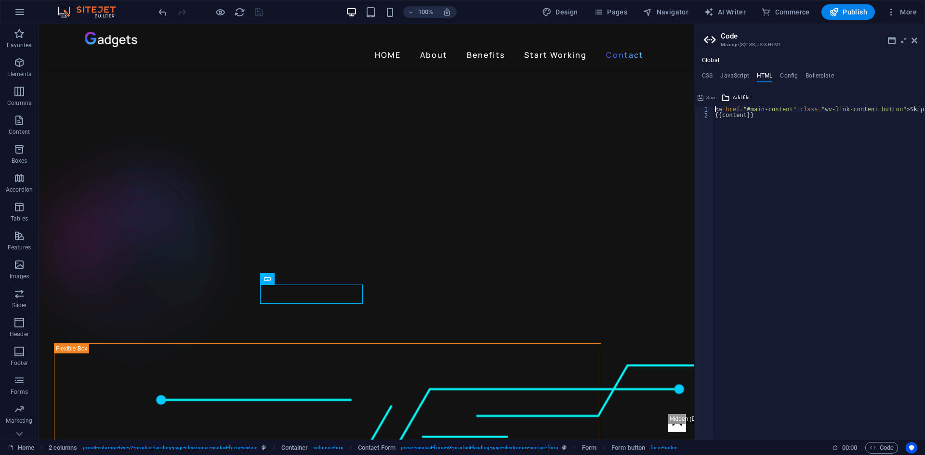
click at [739, 70] on div "**********" at bounding box center [809, 248] width 231 height 383
click at [736, 73] on h4 "JavaScript" at bounding box center [734, 77] width 28 height 11
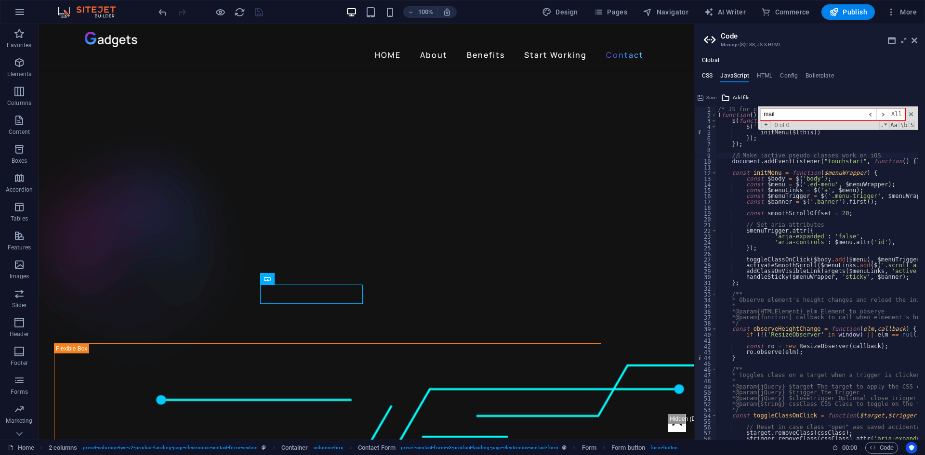
type input "mail"
click at [705, 77] on h4 "CSS" at bounding box center [707, 77] width 11 height 11
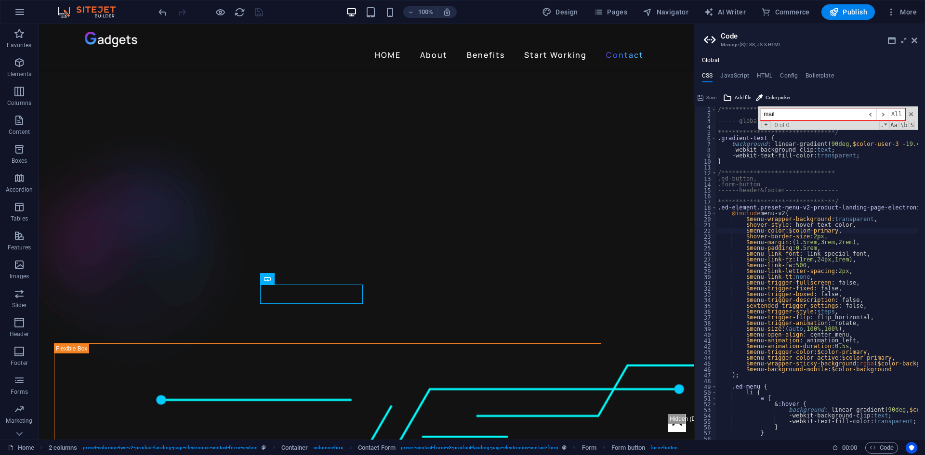
click at [800, 116] on input "mail" at bounding box center [812, 114] width 105 height 12
type input "smtp"
click at [737, 70] on div "**********" at bounding box center [809, 248] width 231 height 383
click at [738, 71] on div "**********" at bounding box center [809, 248] width 231 height 383
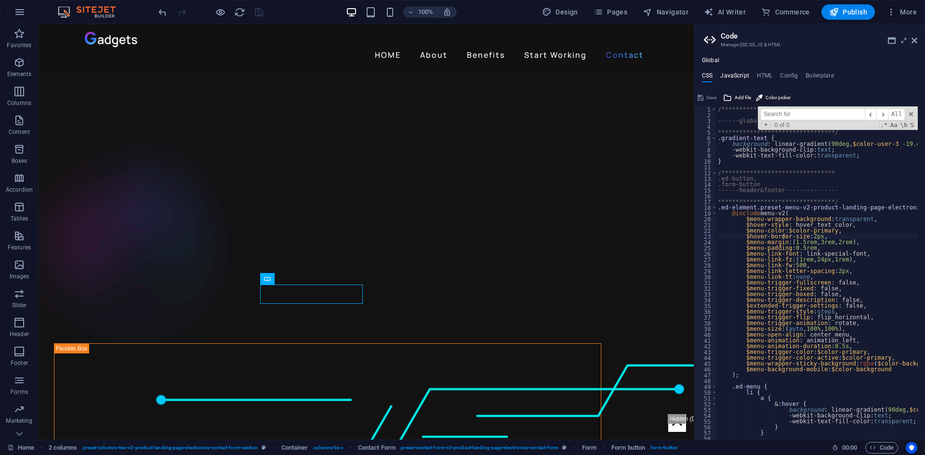
click at [744, 75] on h4 "JavaScript" at bounding box center [734, 77] width 28 height 11
type textarea "// Make :active pseudo classes work on iOS"
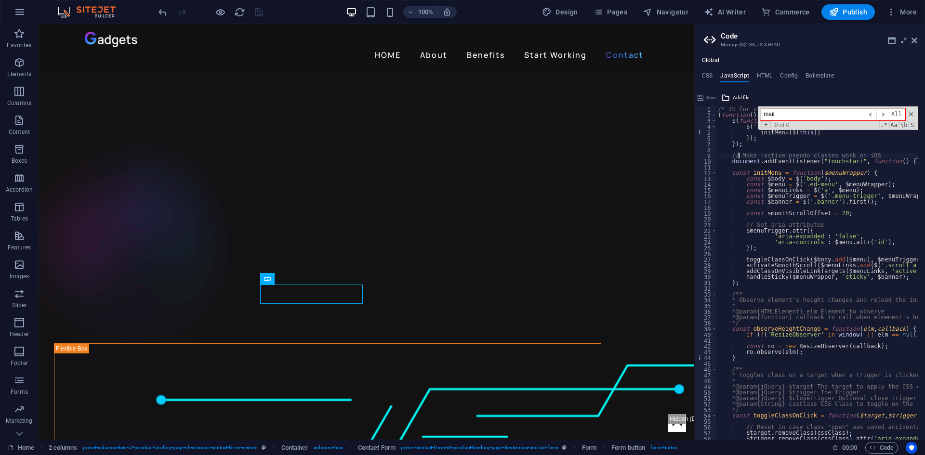
click at [776, 114] on input "mail" at bounding box center [812, 114] width 105 height 12
paste input "smtp"
type input "mtp"
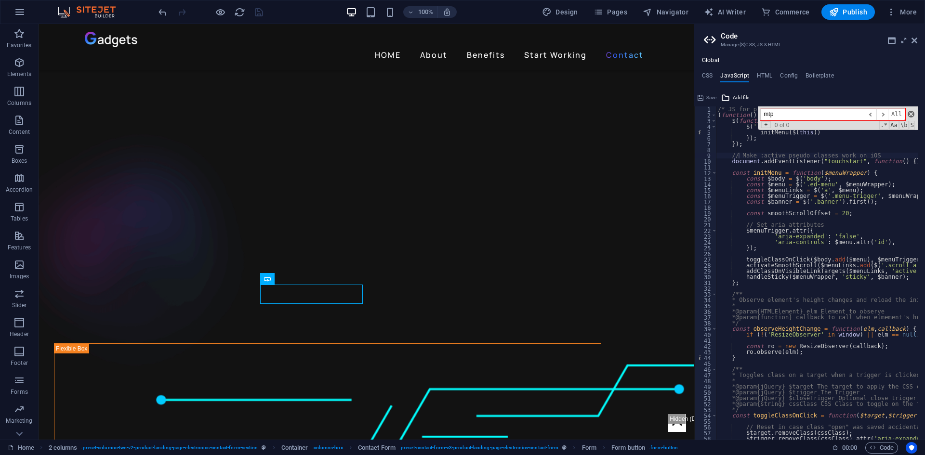
click at [911, 112] on span at bounding box center [910, 114] width 7 height 7
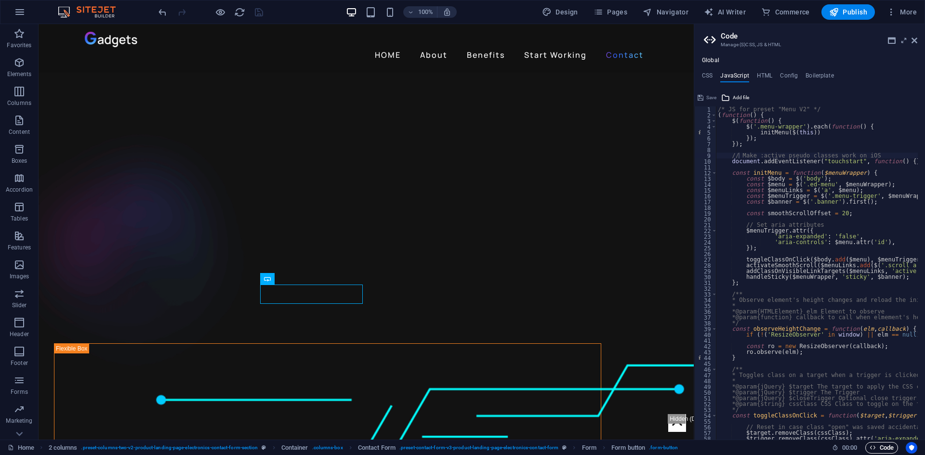
type textarea "$hover-border-size: 2px,"
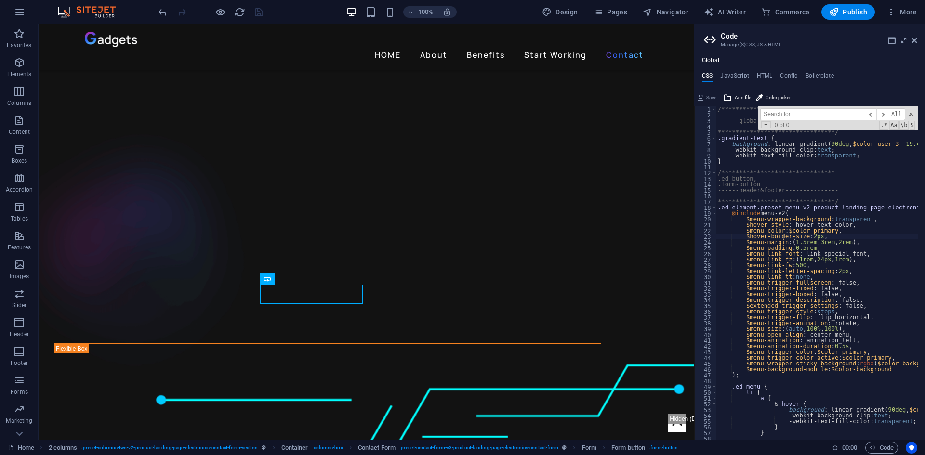
click at [910, 38] on h2 "Code" at bounding box center [819, 36] width 197 height 9
click at [918, 40] on aside "**********" at bounding box center [809, 232] width 231 height 416
drag, startPoint x: 874, startPoint y: 15, endPoint x: 912, endPoint y: 39, distance: 45.4
click at [912, 39] on icon at bounding box center [914, 41] width 6 height 8
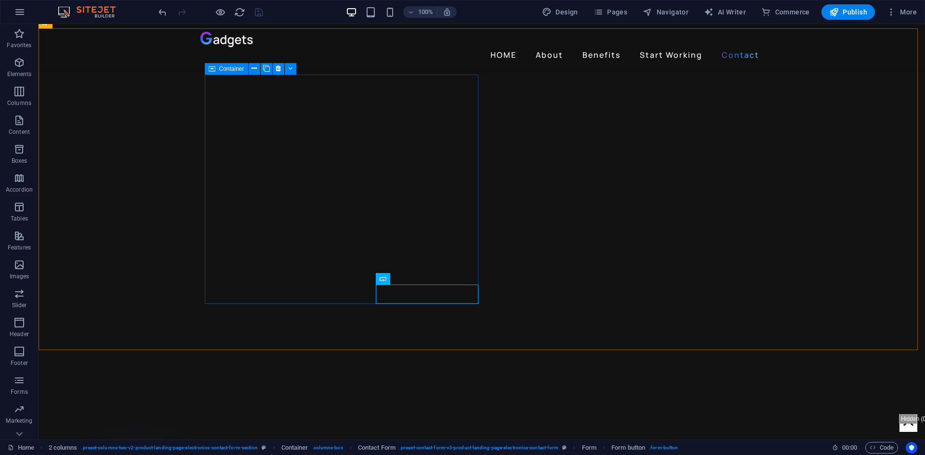
click at [214, 69] on icon at bounding box center [212, 69] width 7 height 12
click at [238, 66] on span "Container" at bounding box center [231, 69] width 25 height 6
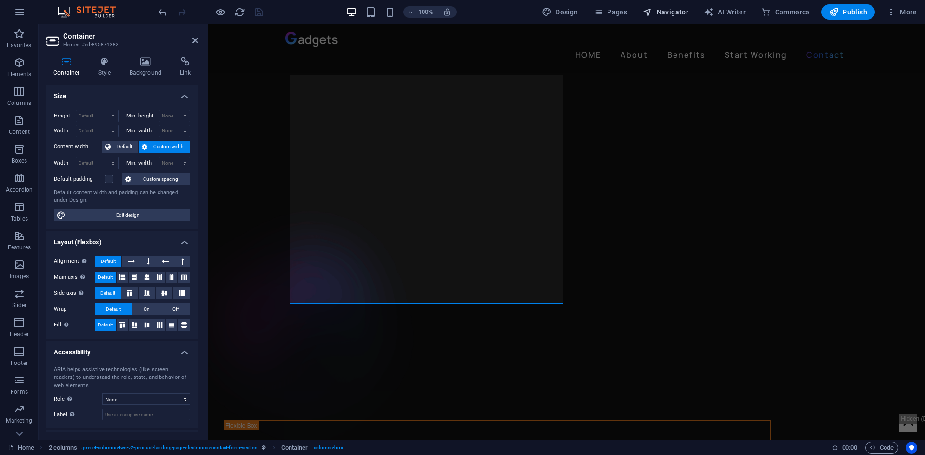
click at [676, 13] on span "Navigator" at bounding box center [666, 12] width 46 height 10
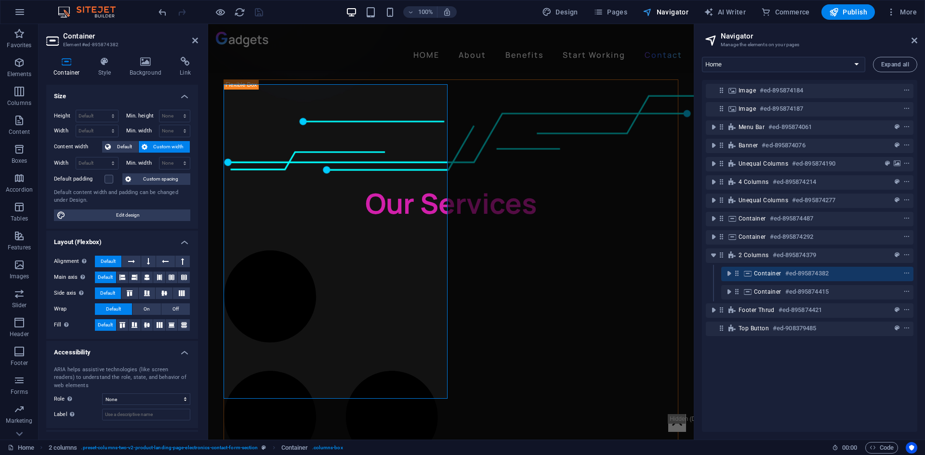
scroll to position [2155, 0]
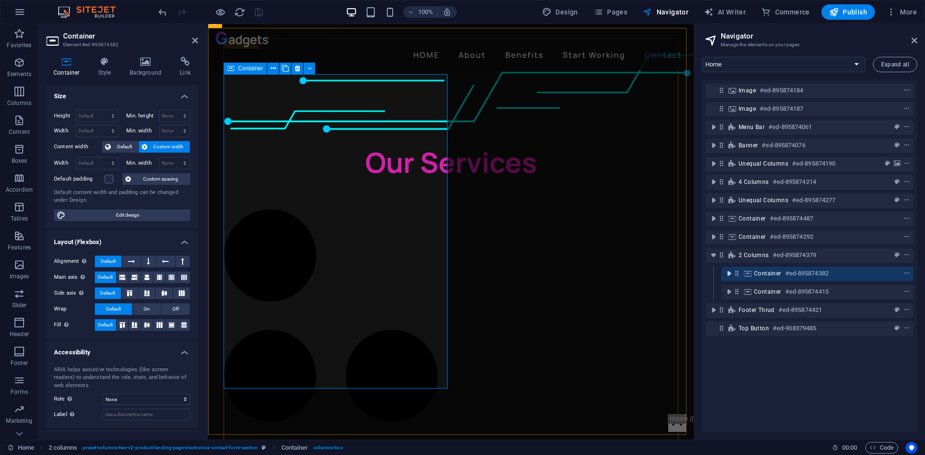
click at [729, 273] on icon "toggle-expand" at bounding box center [729, 274] width 10 height 10
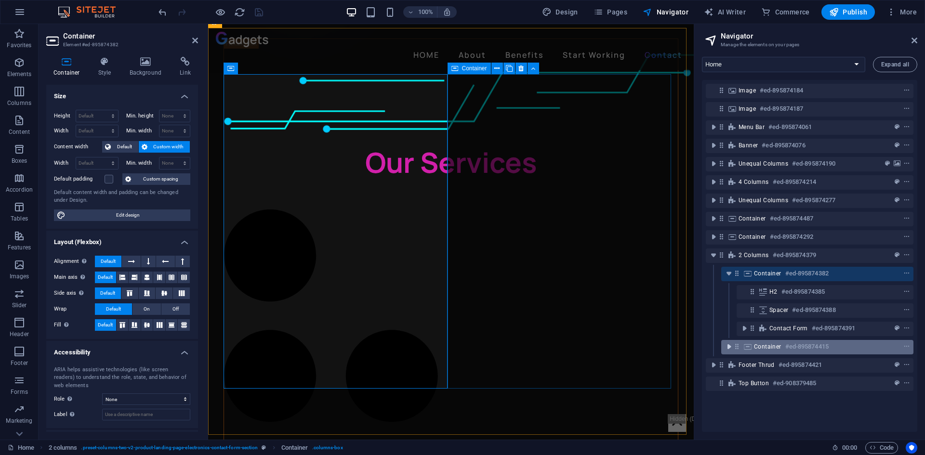
click at [730, 347] on icon "toggle-expand" at bounding box center [729, 347] width 10 height 10
click at [727, 344] on icon "toggle-expand" at bounding box center [729, 347] width 10 height 10
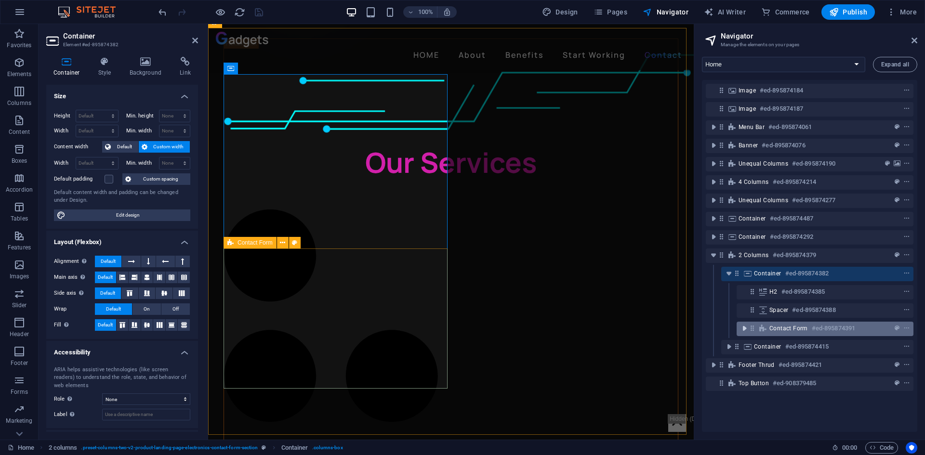
click at [743, 330] on icon "toggle-expand" at bounding box center [744, 329] width 10 height 10
click at [782, 328] on span "Contact Form" at bounding box center [788, 329] width 39 height 8
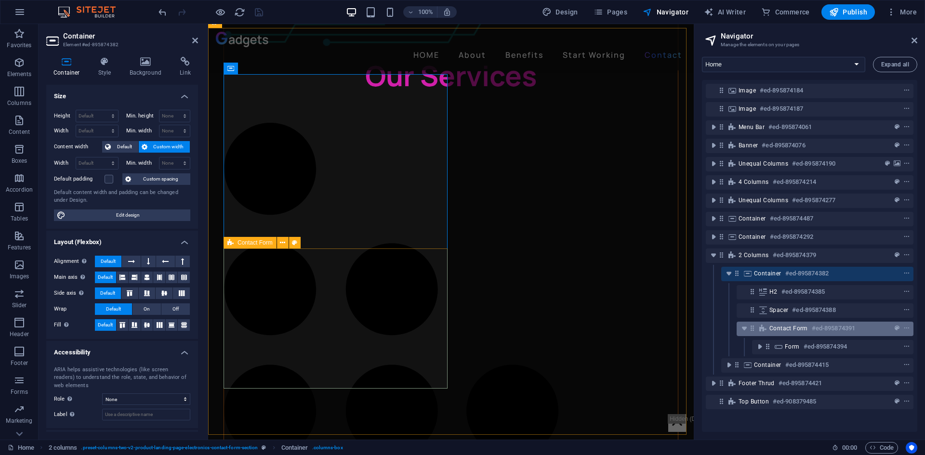
click at [782, 328] on span "Contact Form" at bounding box center [788, 329] width 39 height 8
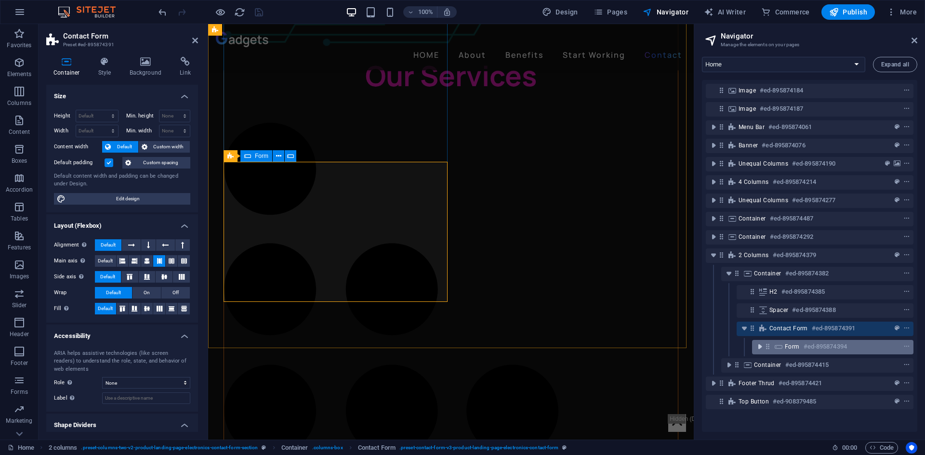
click at [760, 347] on icon "toggle-expand" at bounding box center [760, 347] width 10 height 10
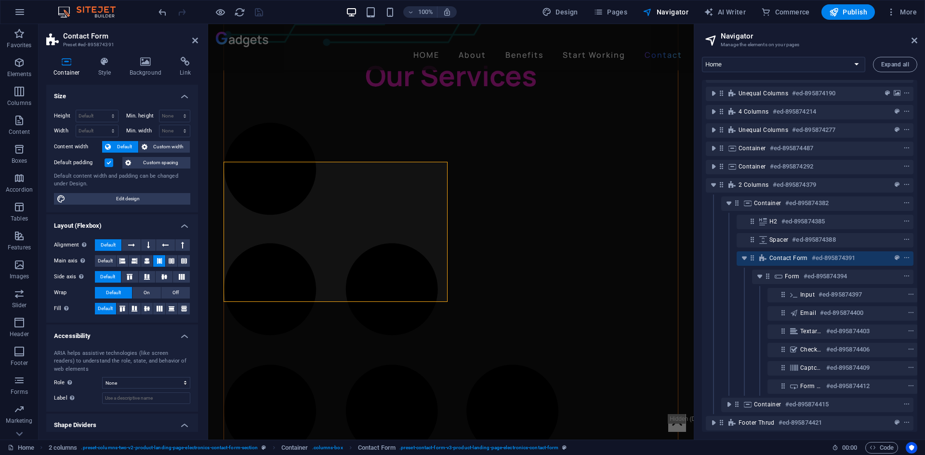
scroll to position [96, 0]
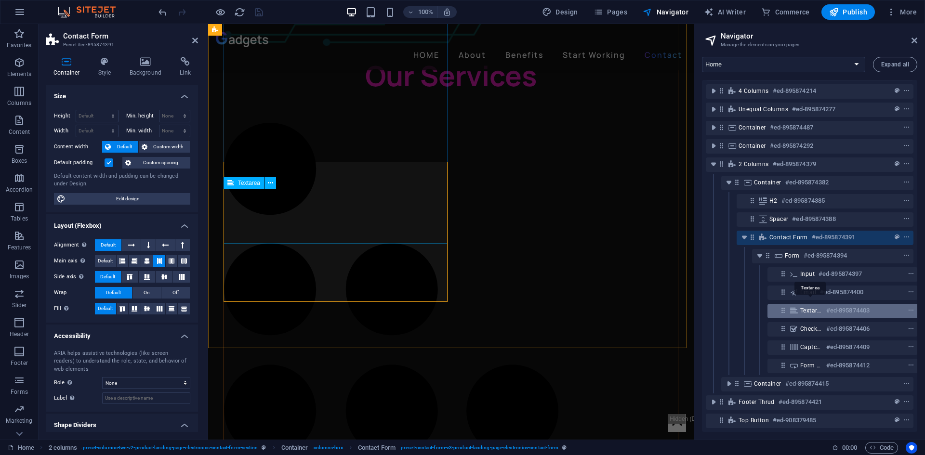
click at [808, 308] on span "Textarea" at bounding box center [811, 311] width 22 height 8
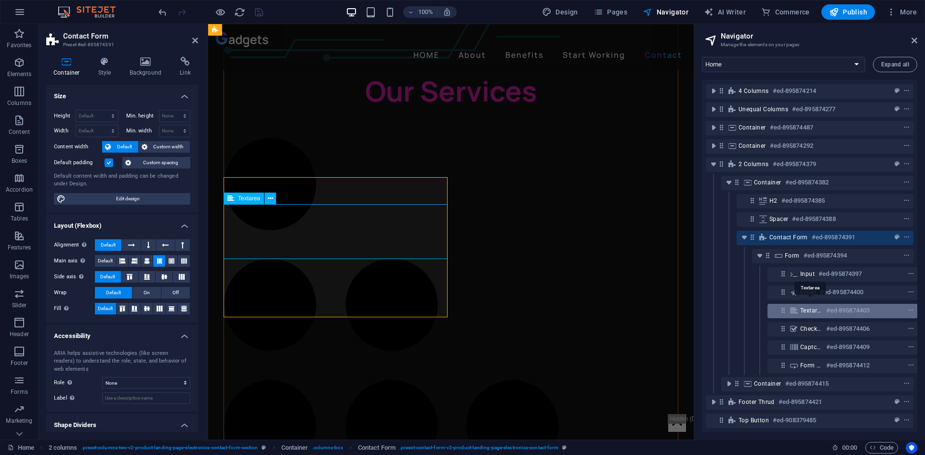
scroll to position [98, 2]
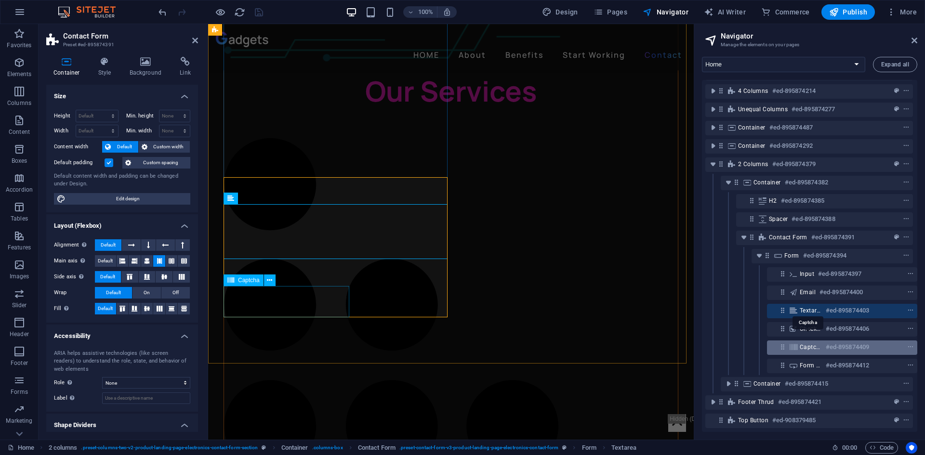
click at [800, 343] on span "Captcha" at bounding box center [811, 347] width 22 height 8
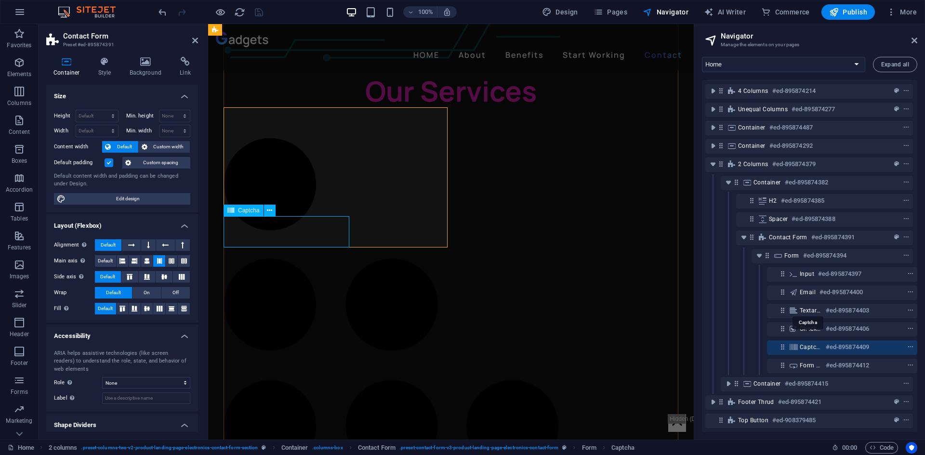
scroll to position [2296, 0]
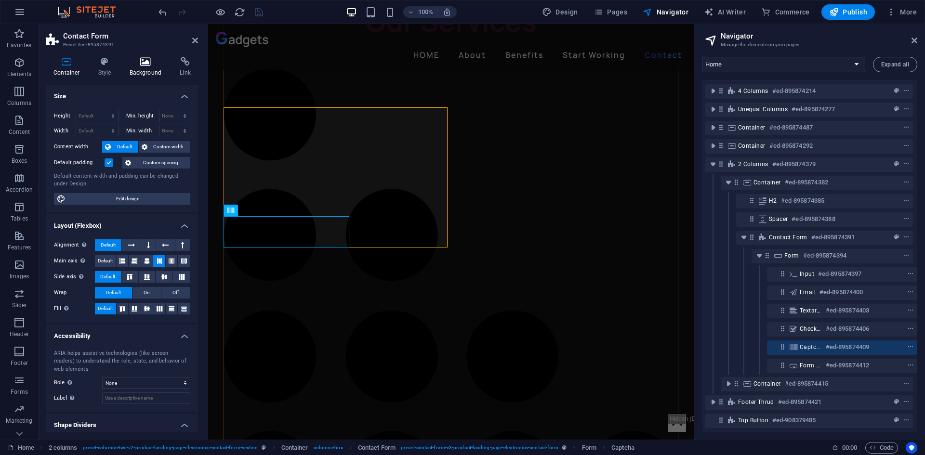
click at [141, 67] on h4 "Background" at bounding box center [147, 67] width 51 height 20
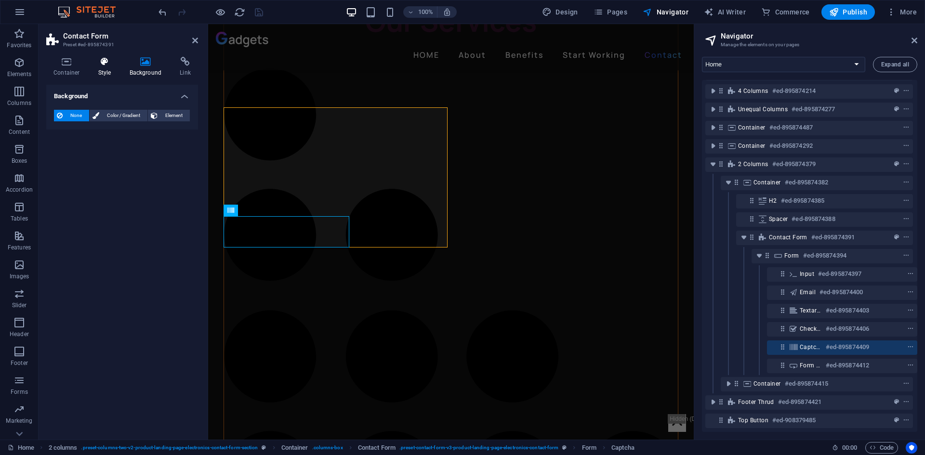
click at [111, 64] on icon at bounding box center [104, 62] width 27 height 10
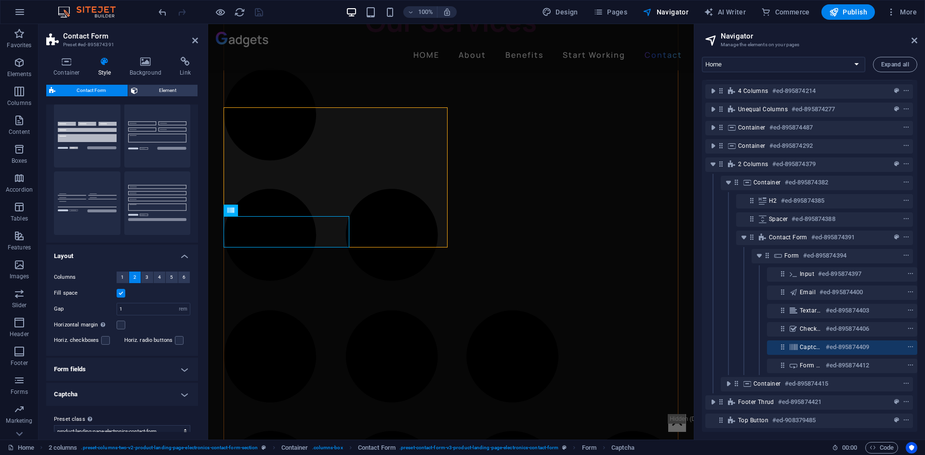
scroll to position [38, 0]
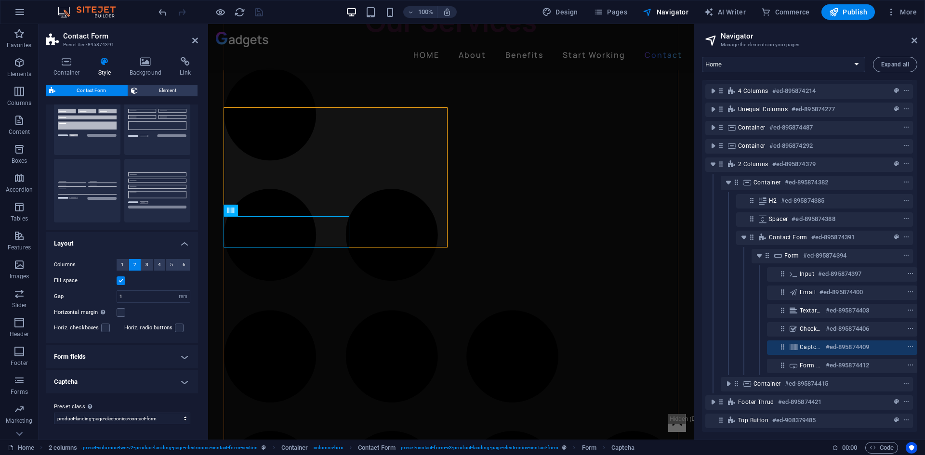
click at [112, 351] on h4 "Form fields" at bounding box center [122, 356] width 152 height 23
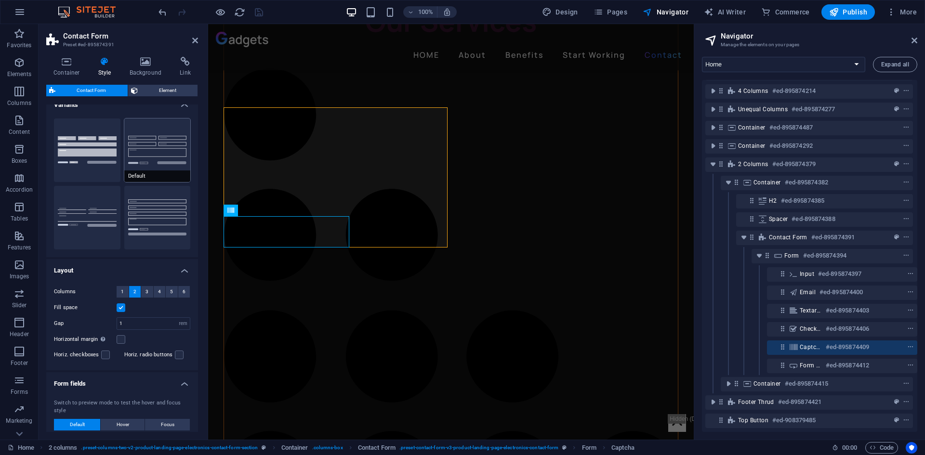
scroll to position [0, 0]
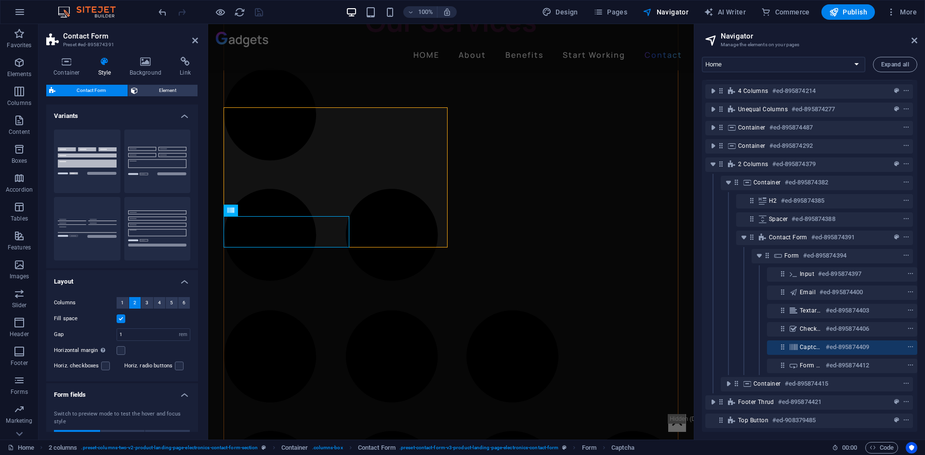
click at [169, 114] on h4 "Variants" at bounding box center [122, 113] width 152 height 17
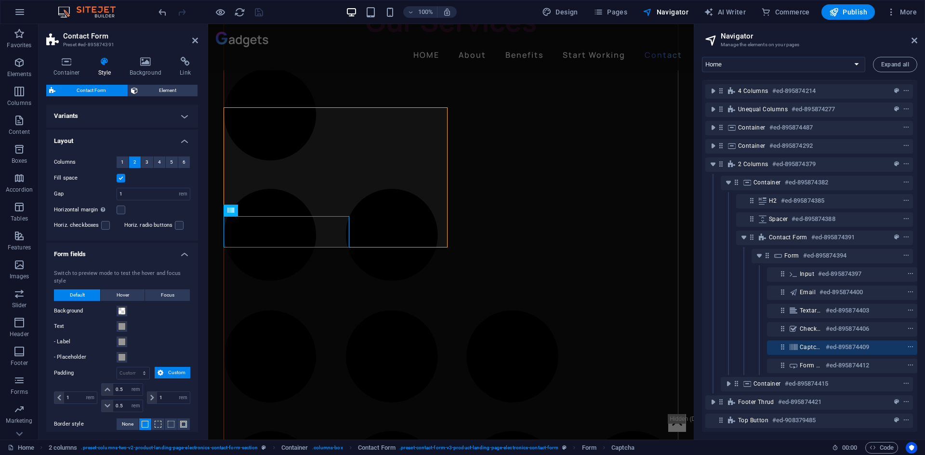
click at [154, 134] on h4 "Layout" at bounding box center [122, 138] width 152 height 17
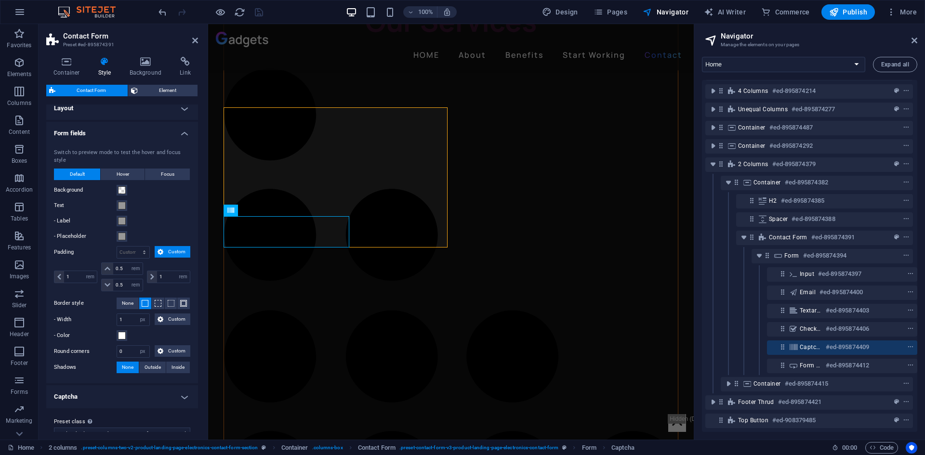
scroll to position [48, 0]
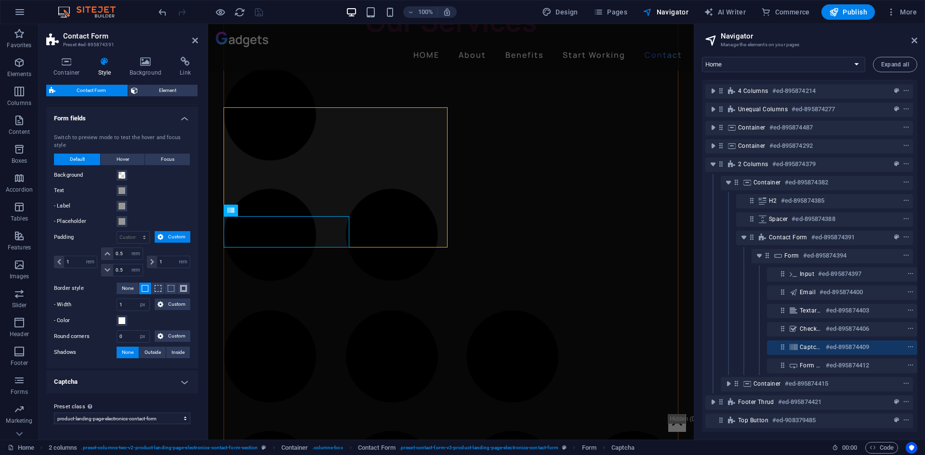
click at [162, 384] on h4 "Captcha" at bounding box center [122, 381] width 152 height 23
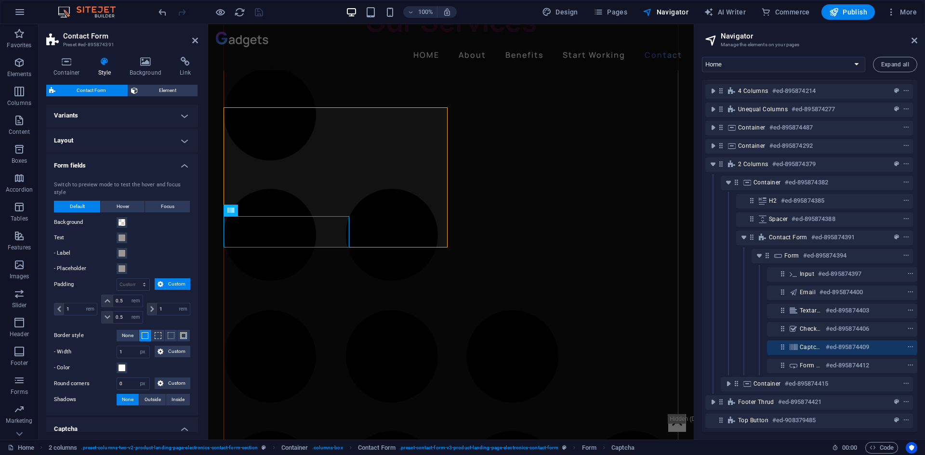
scroll to position [0, 0]
click at [120, 159] on h4 "Form fields" at bounding box center [122, 163] width 152 height 17
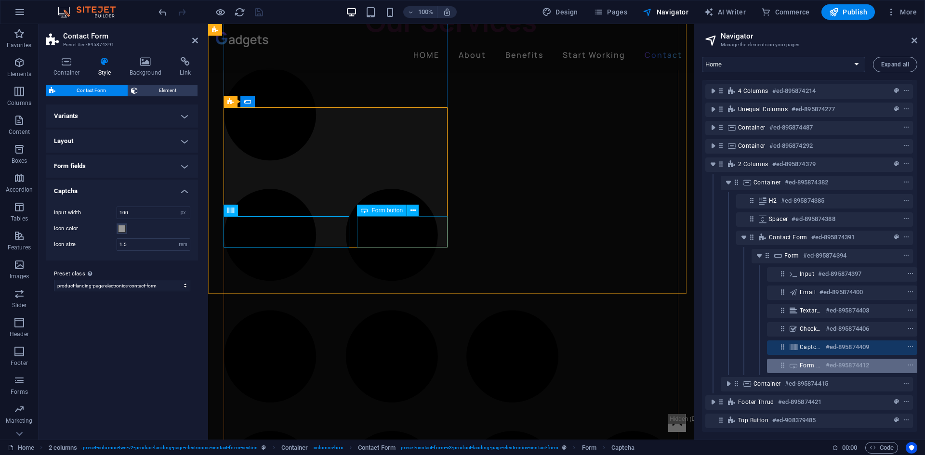
click at [788, 362] on icon at bounding box center [793, 366] width 11 height 8
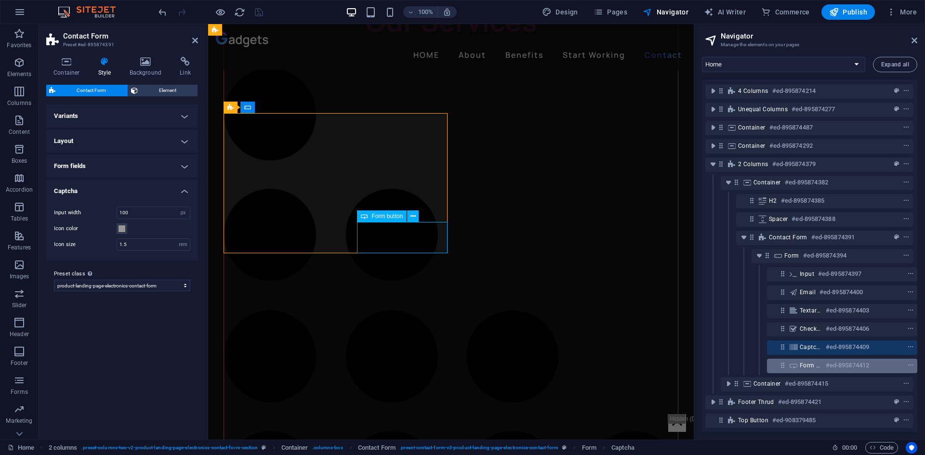
scroll to position [2290, 0]
click at [788, 362] on icon at bounding box center [793, 366] width 11 height 8
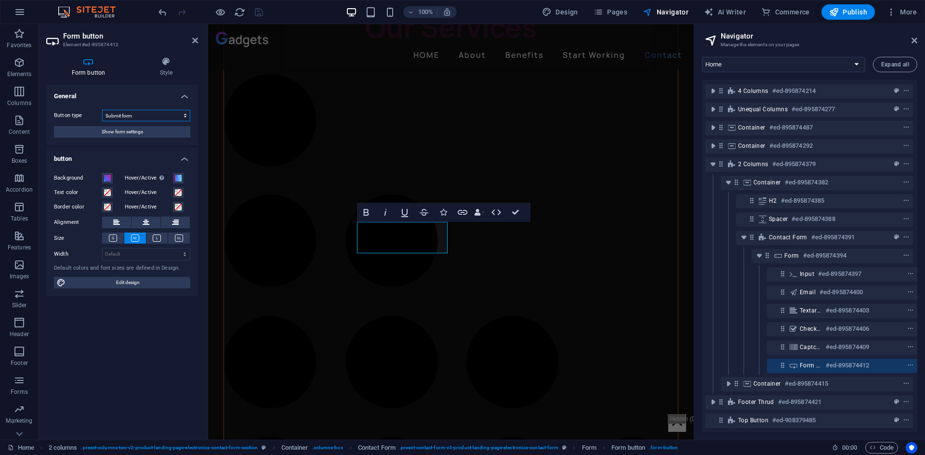
click at [130, 119] on select "Submit form Reset form No action" at bounding box center [146, 116] width 88 height 12
click at [131, 118] on select "Submit form Reset form No action" at bounding box center [146, 116] width 88 height 12
click at [79, 315] on div "General Button type Submit form Reset form No action Show form settings button …" at bounding box center [122, 258] width 152 height 347
click at [151, 71] on h4 "Style" at bounding box center [166, 67] width 64 height 20
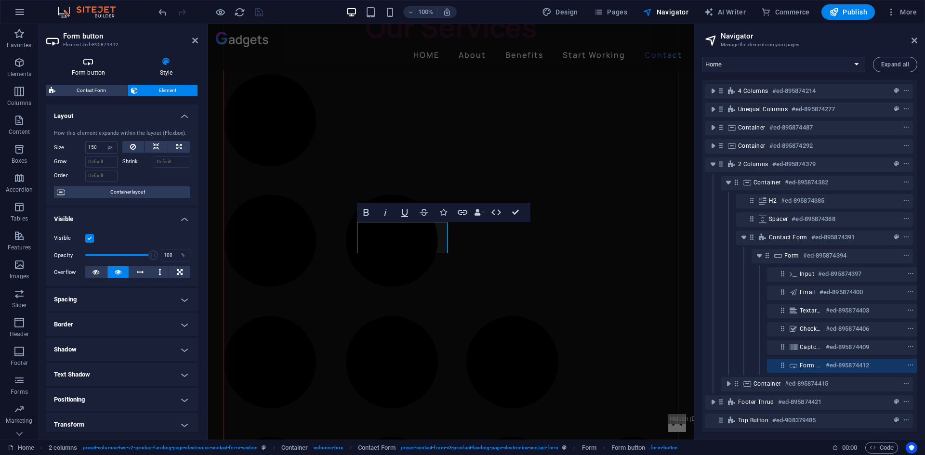
click at [89, 70] on h4 "Form button" at bounding box center [90, 67] width 88 height 20
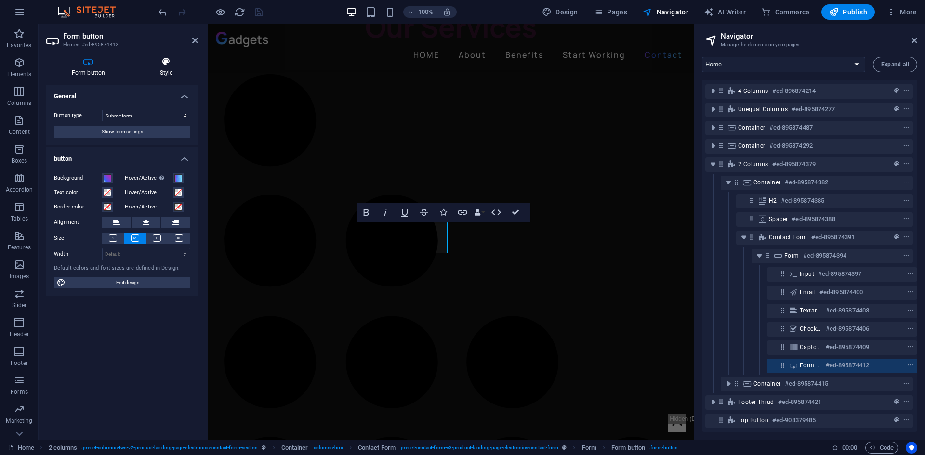
click at [165, 63] on icon at bounding box center [166, 62] width 64 height 10
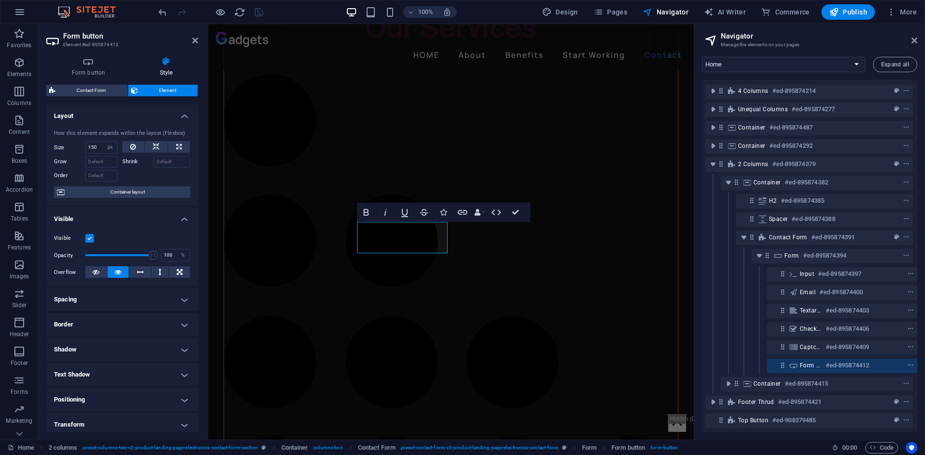
click at [158, 114] on h4 "Layout" at bounding box center [122, 113] width 152 height 17
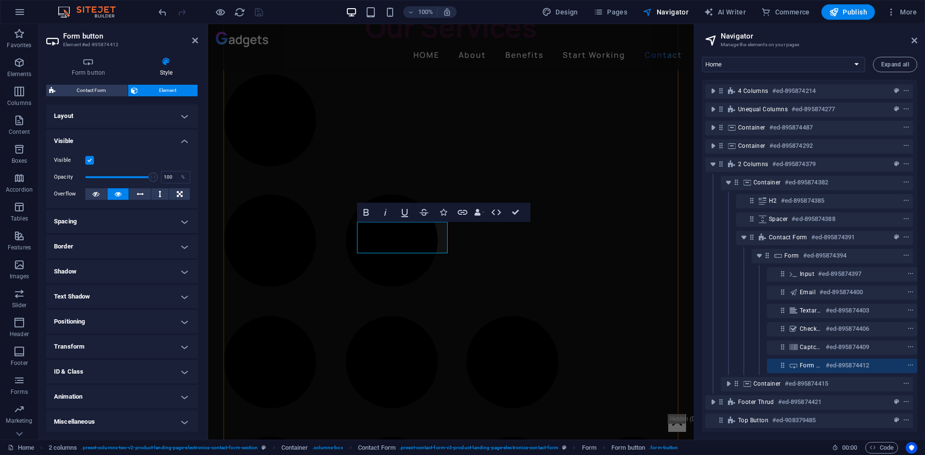
click at [158, 139] on h4 "Visible" at bounding box center [122, 138] width 152 height 17
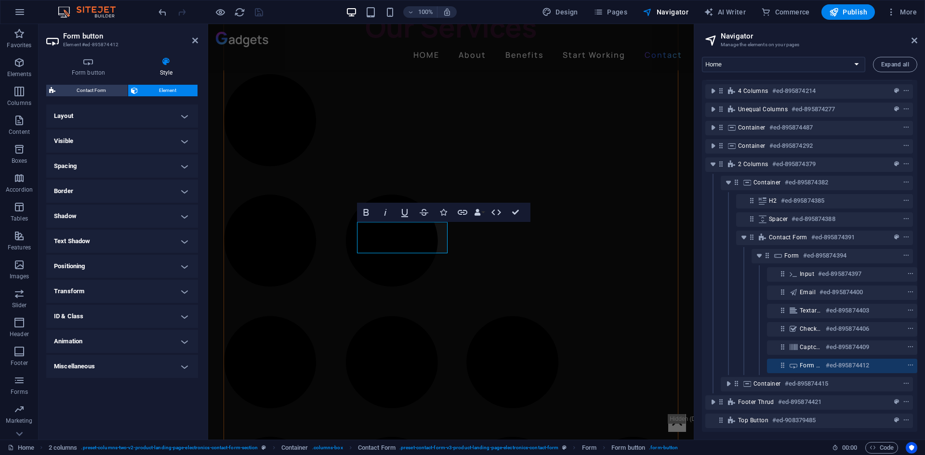
click at [144, 319] on h4 "ID & Class" at bounding box center [122, 316] width 152 height 23
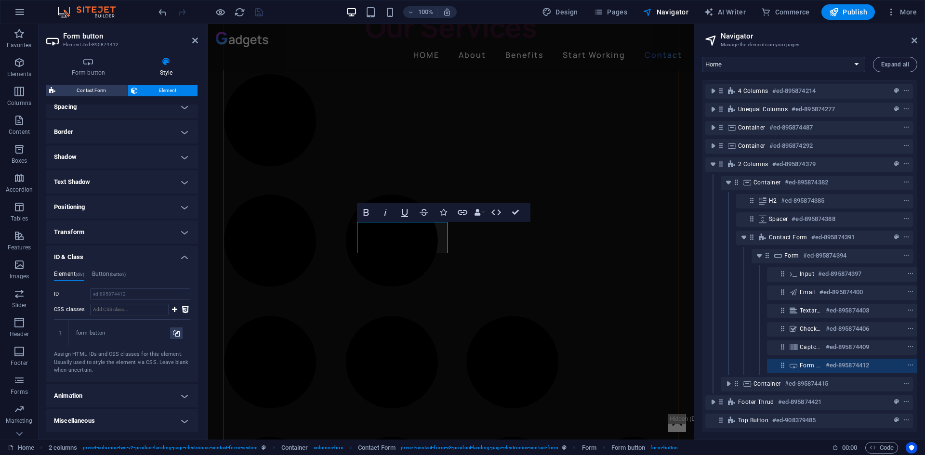
scroll to position [60, 0]
click at [106, 387] on h4 "Animation" at bounding box center [122, 395] width 152 height 23
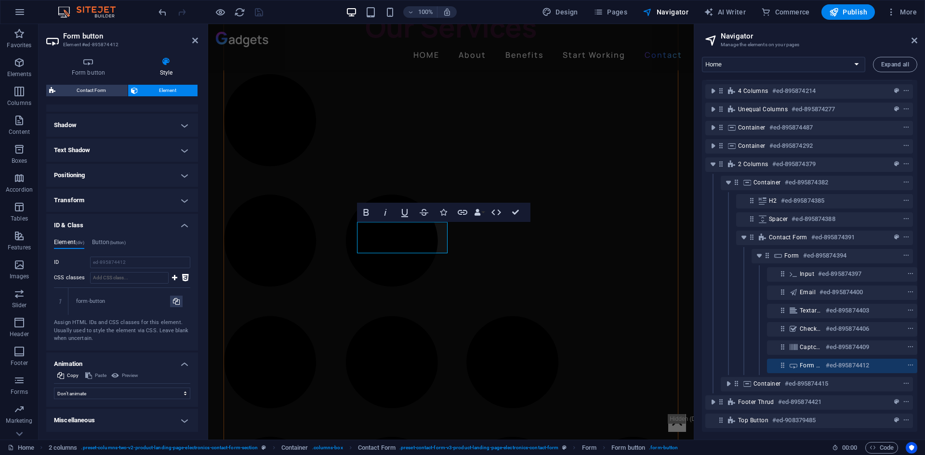
click at [124, 357] on h4 "Animation" at bounding box center [122, 361] width 152 height 17
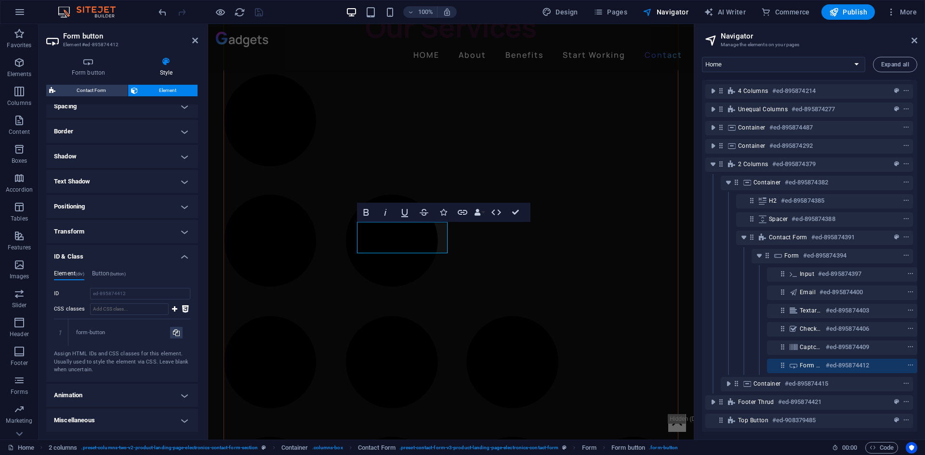
click at [137, 421] on h4 "Miscellaneous" at bounding box center [122, 420] width 152 height 23
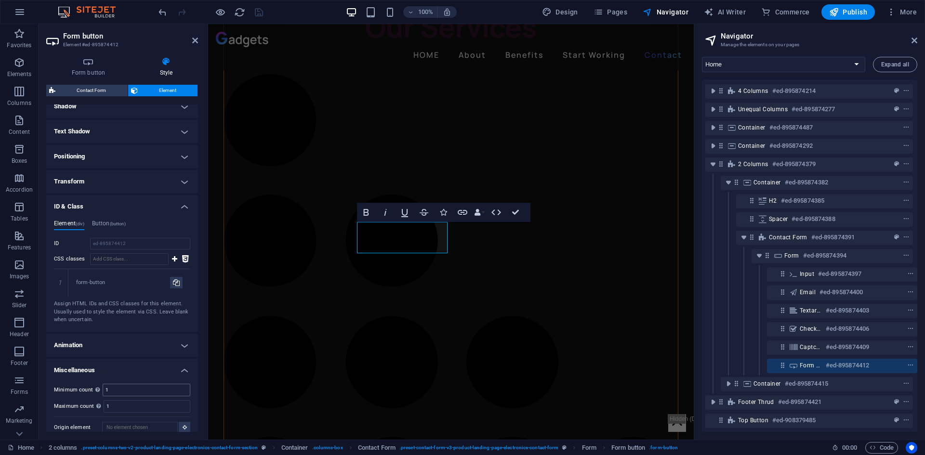
scroll to position [119, 0]
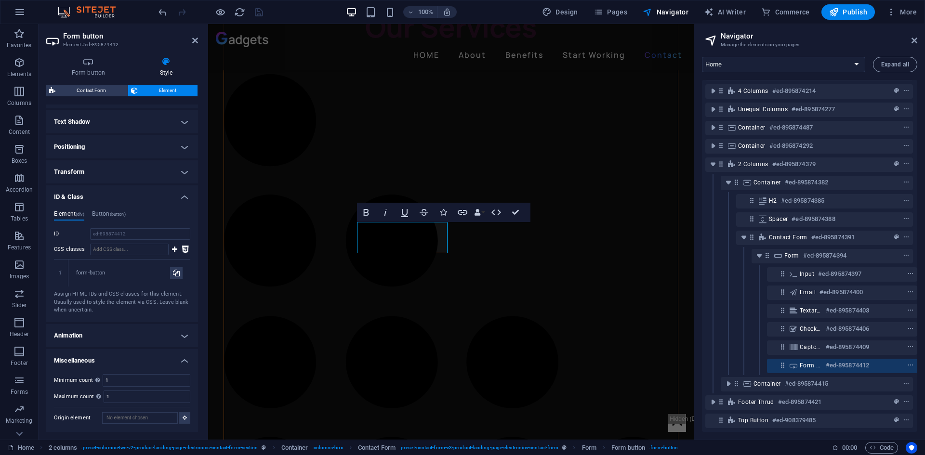
click at [142, 356] on h4 "Miscellaneous" at bounding box center [122, 357] width 152 height 17
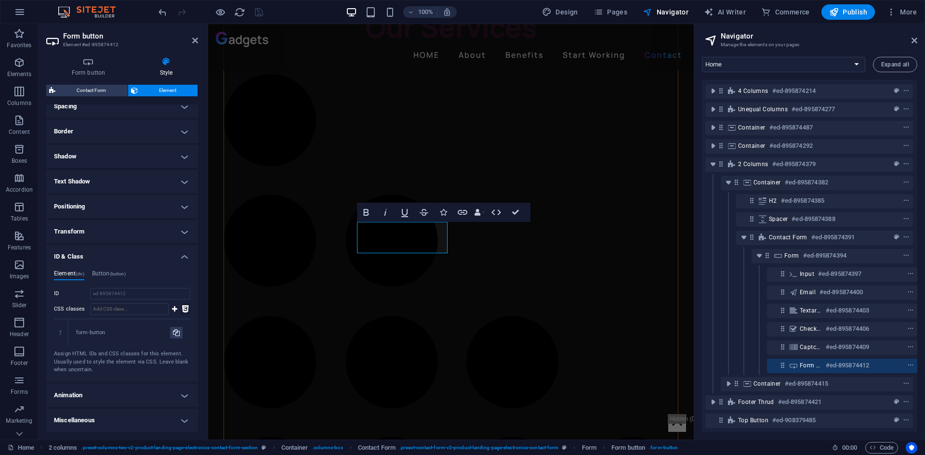
click at [184, 308] on icon at bounding box center [185, 309] width 7 height 12
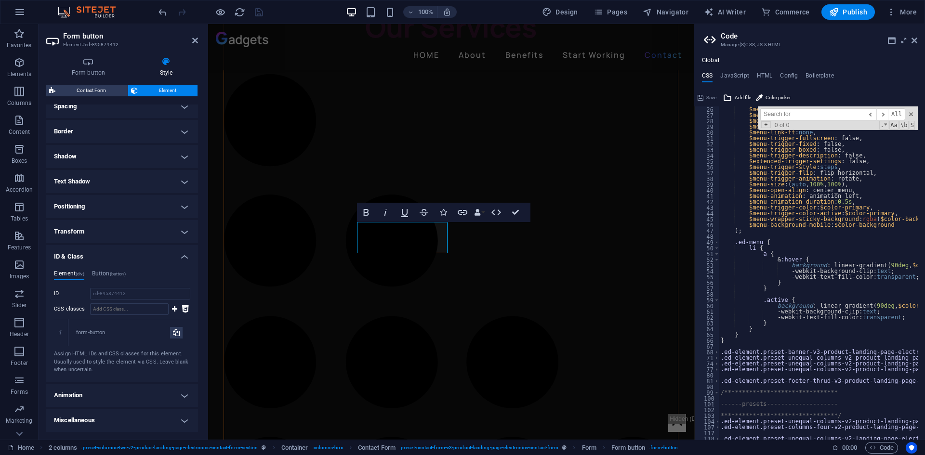
scroll to position [173, 0]
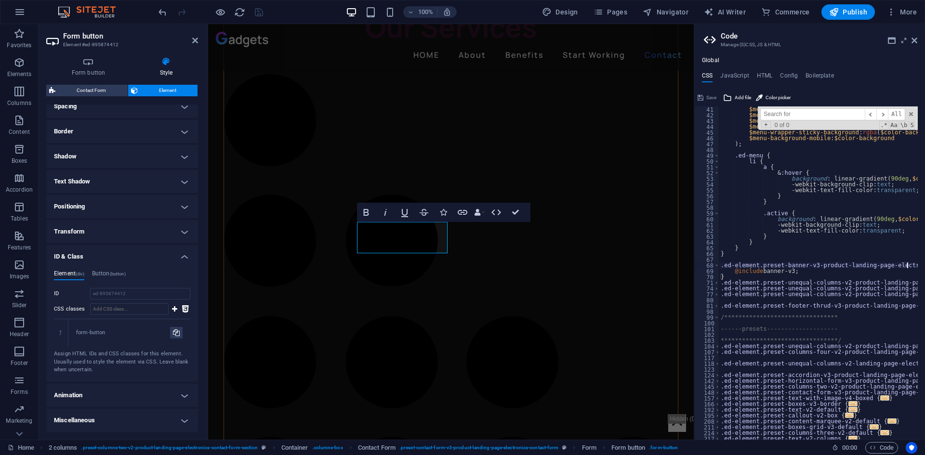
scroll to position [260, 0]
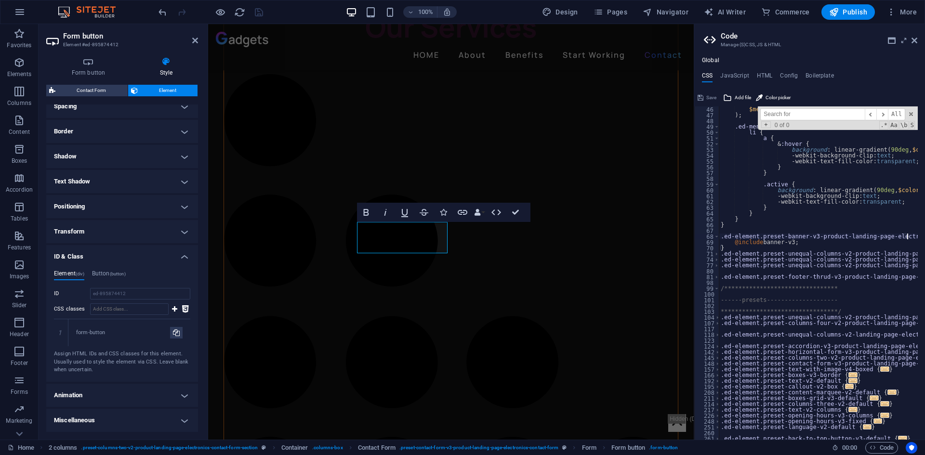
click at [864, 363] on div "$menu-background-mobile : $color-background ) ; .ed-menu { li { a { & :hover { …" at bounding box center [903, 275] width 368 height 338
type textarea ".ed-element.preset-contact-form-v3-product-landing-page-electronics-contact-for…"
drag, startPoint x: 864, startPoint y: 363, endPoint x: 881, endPoint y: 362, distance: 16.9
click at [881, 362] on div "$menu-background-mobile : $color-background ) ; .ed-menu { li { a { & :hover { …" at bounding box center [903, 275] width 368 height 338
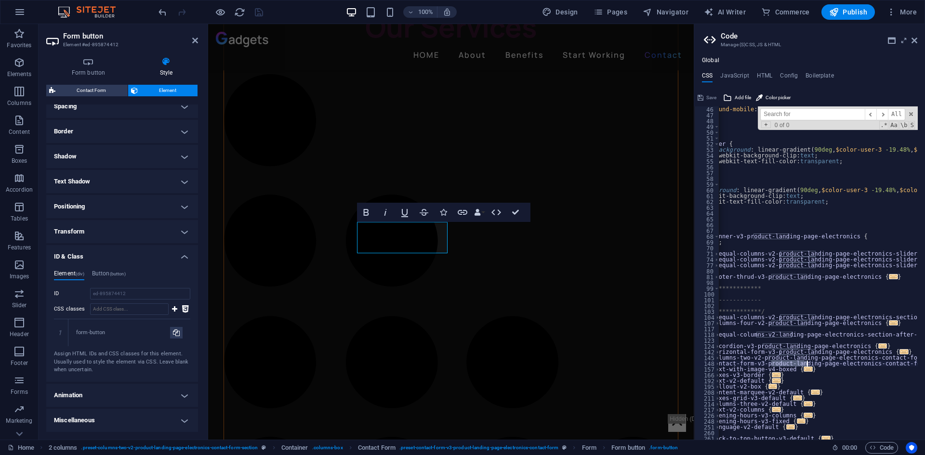
scroll to position [0, 77]
click at [924, 364] on span "..." at bounding box center [939, 363] width 9 height 5
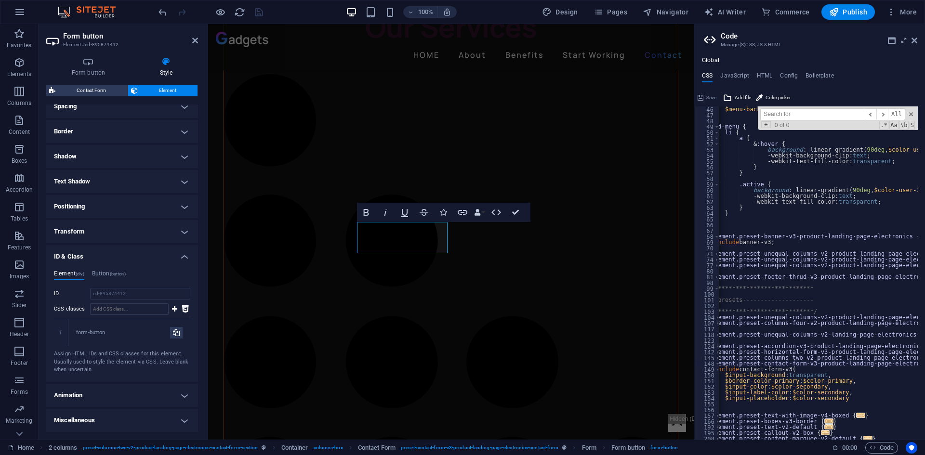
scroll to position [0, 0]
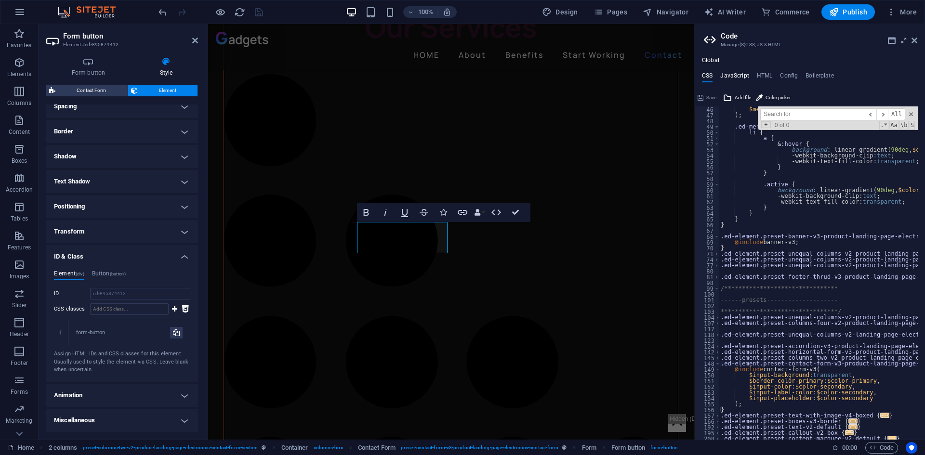
click at [736, 74] on h4 "JavaScript" at bounding box center [734, 77] width 28 height 11
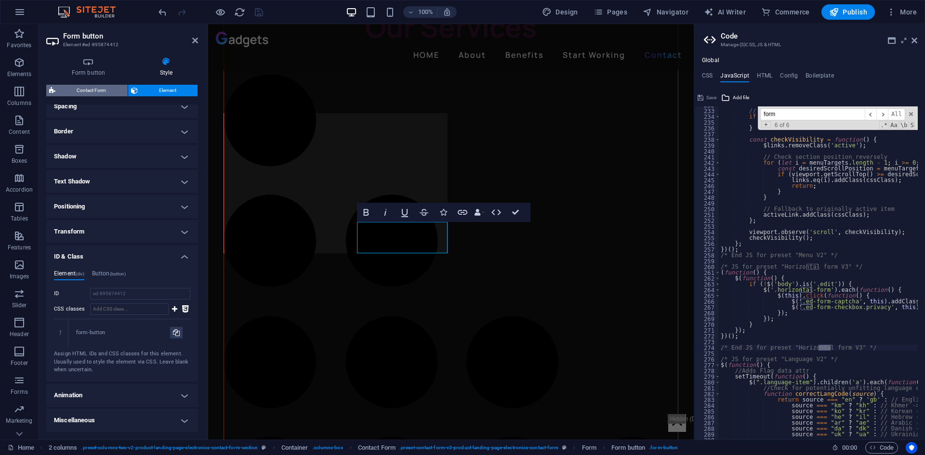
type input "form"
click at [99, 88] on span "Contact Form" at bounding box center [91, 91] width 66 height 12
select select "px"
select select "rem"
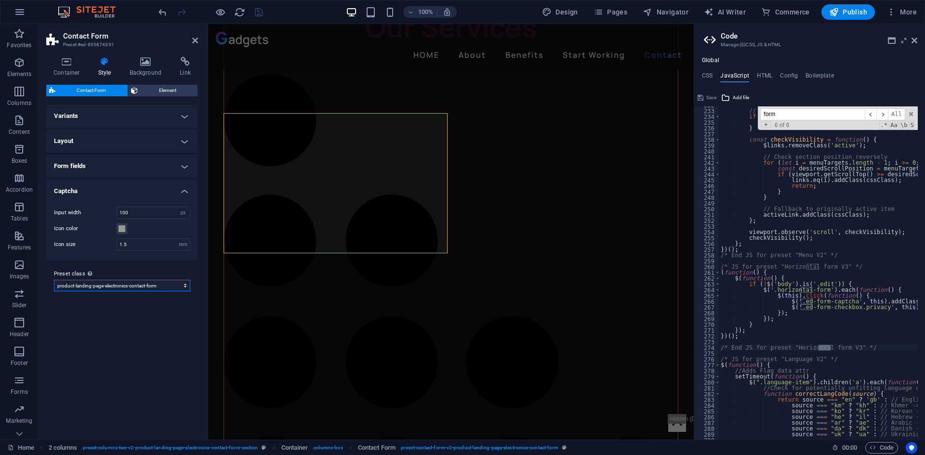
click at [164, 286] on select "product-landing-page-electronics-contact-form Add preset class" at bounding box center [122, 286] width 136 height 12
click at [113, 381] on div "Variants Background Default Plain Row Layout Columns 1 2 3 4 5 6 Fill space Gap…" at bounding box center [122, 269] width 152 height 328
click at [913, 38] on icon at bounding box center [914, 41] width 6 height 8
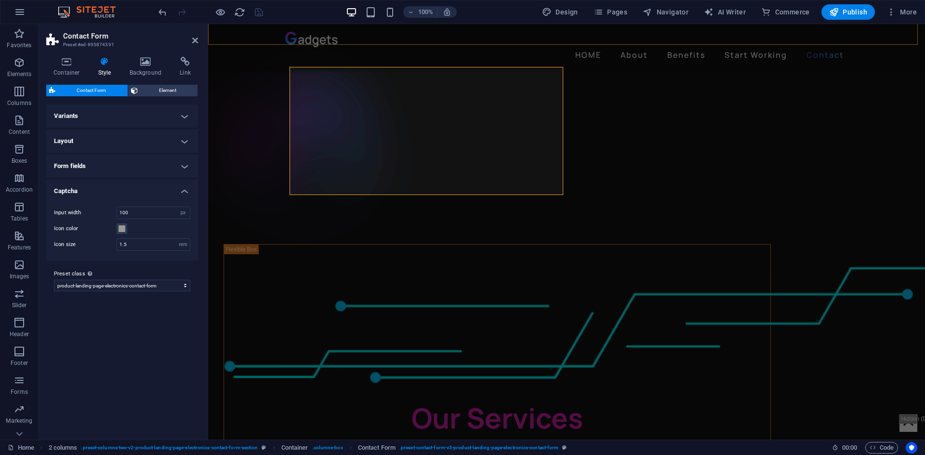
scroll to position [2213, 0]
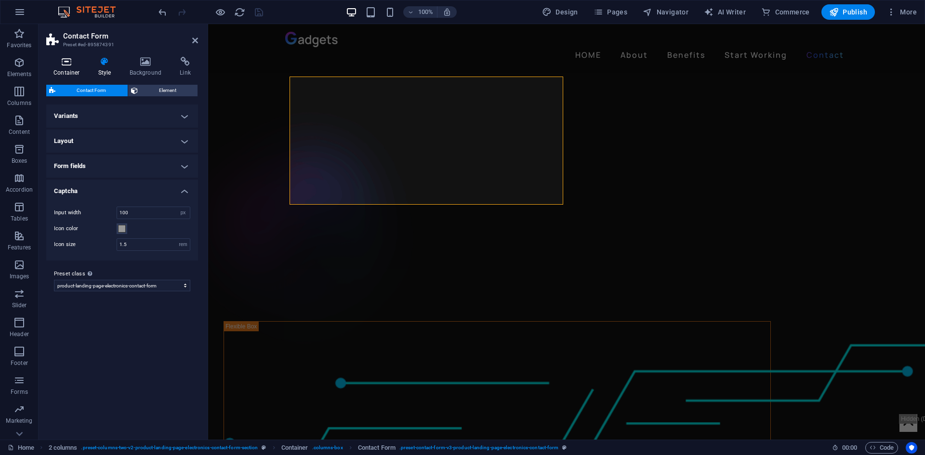
click at [69, 66] on icon at bounding box center [66, 62] width 41 height 10
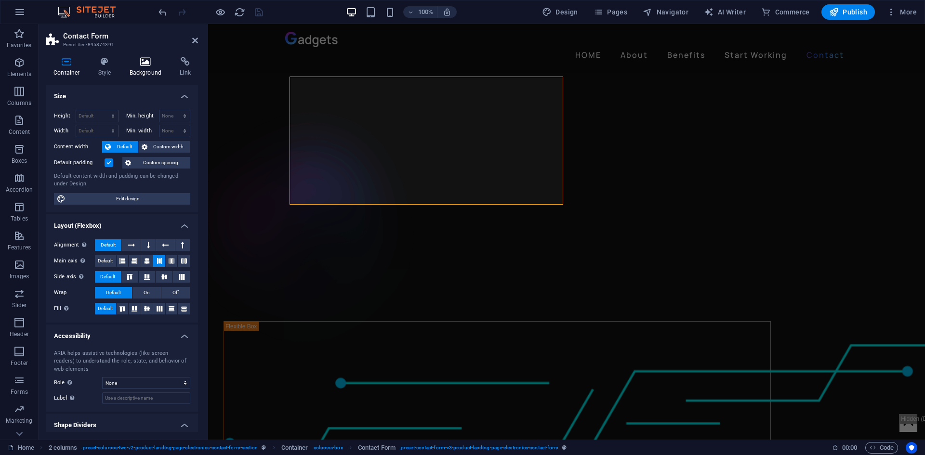
click at [148, 63] on icon at bounding box center [145, 62] width 47 height 10
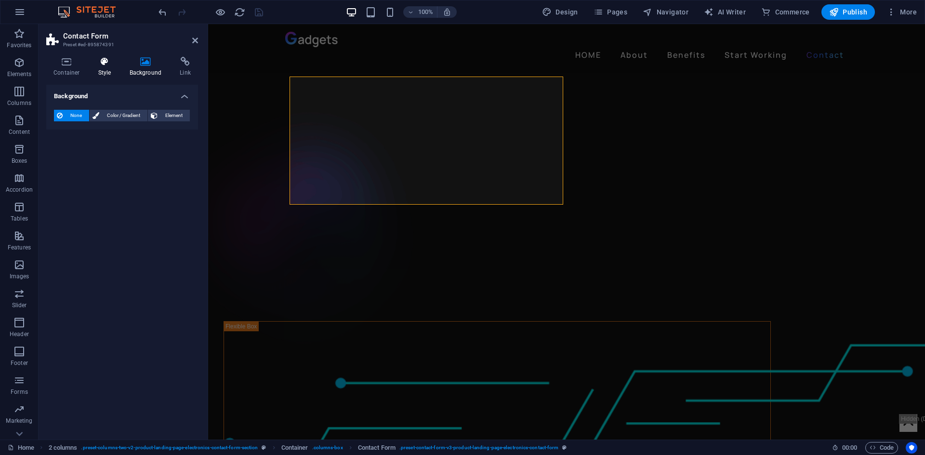
click at [101, 62] on icon at bounding box center [104, 62] width 27 height 10
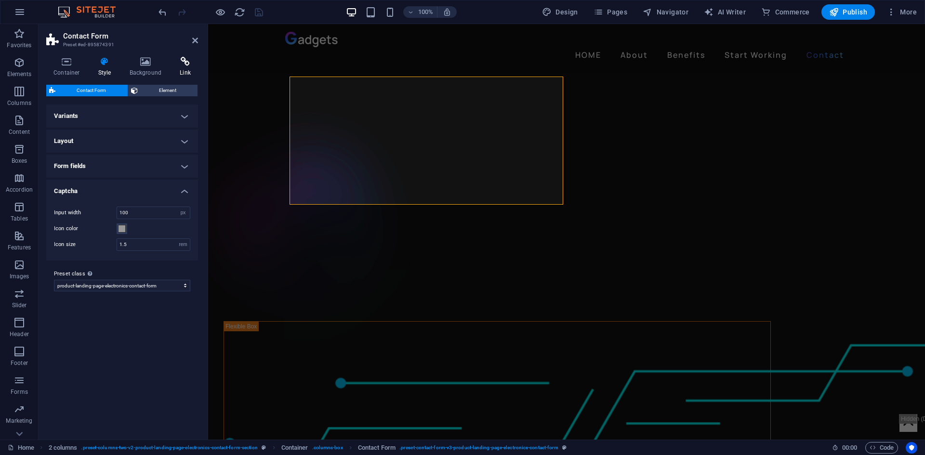
click at [184, 67] on h4 "Link" at bounding box center [185, 67] width 26 height 20
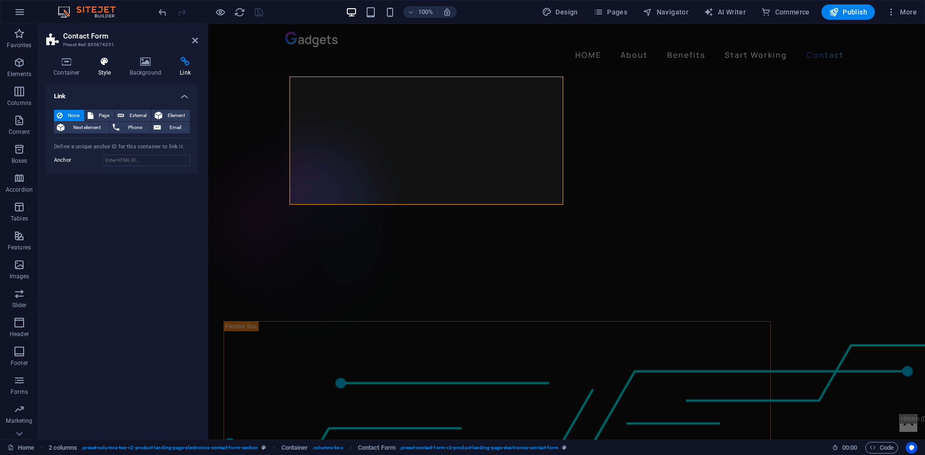
click at [109, 64] on icon at bounding box center [104, 62] width 27 height 10
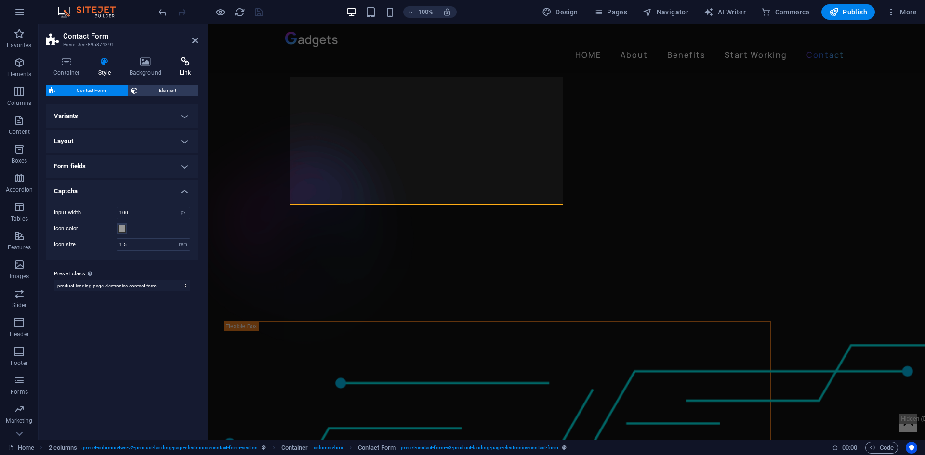
click at [181, 65] on icon at bounding box center [185, 62] width 26 height 10
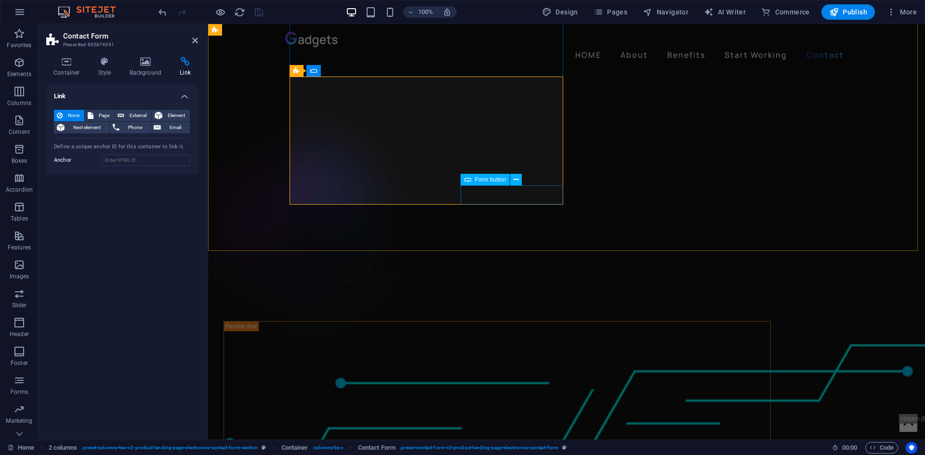
click at [478, 179] on span "Form button" at bounding box center [490, 180] width 31 height 6
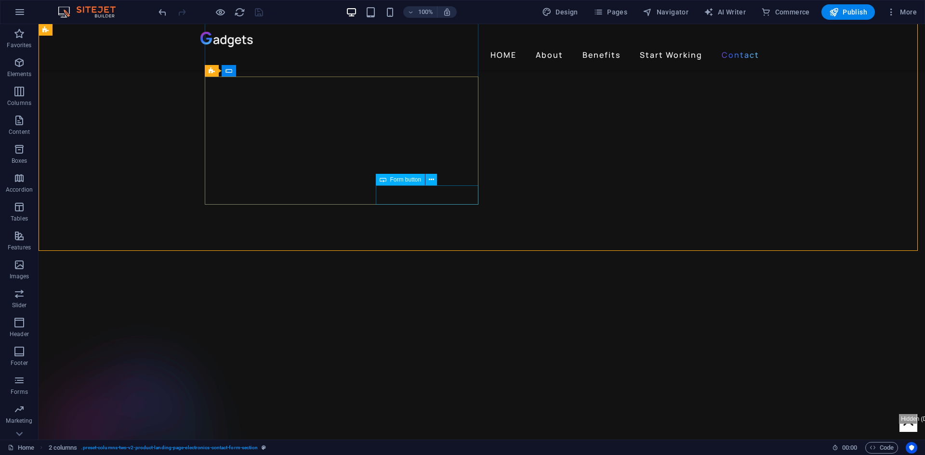
click at [389, 179] on div "Form button" at bounding box center [401, 180] width 50 height 12
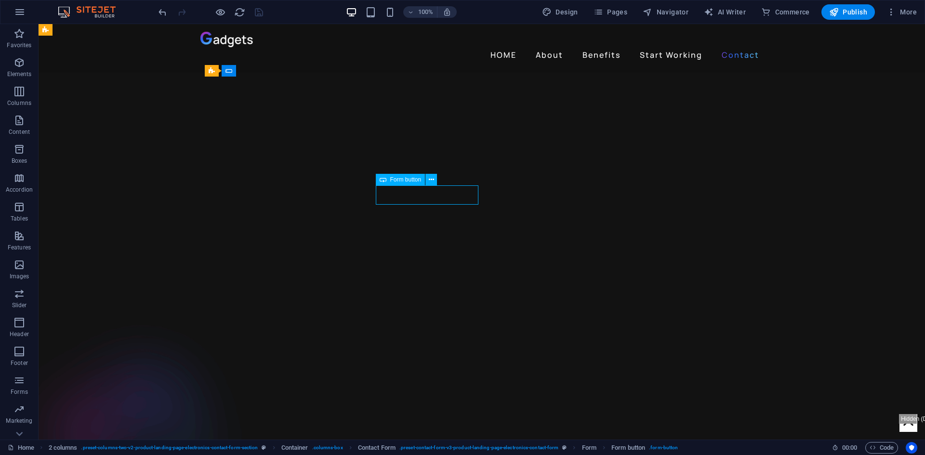
click at [389, 179] on div "Form button" at bounding box center [401, 180] width 50 height 12
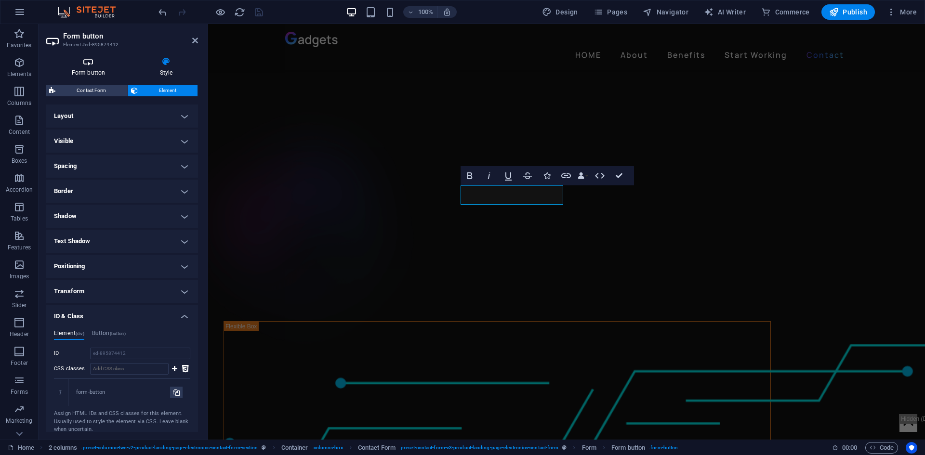
click at [86, 72] on h4 "Form button" at bounding box center [90, 67] width 88 height 20
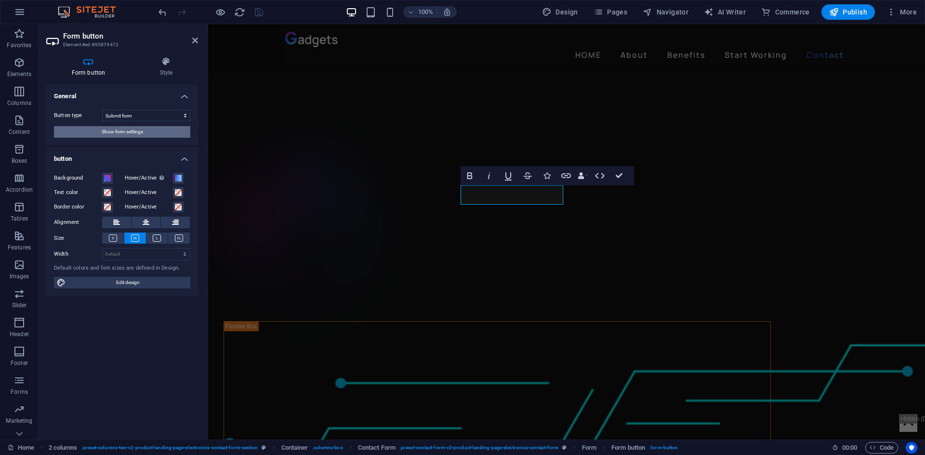
click at [119, 133] on span "Show form settings" at bounding box center [122, 132] width 41 height 12
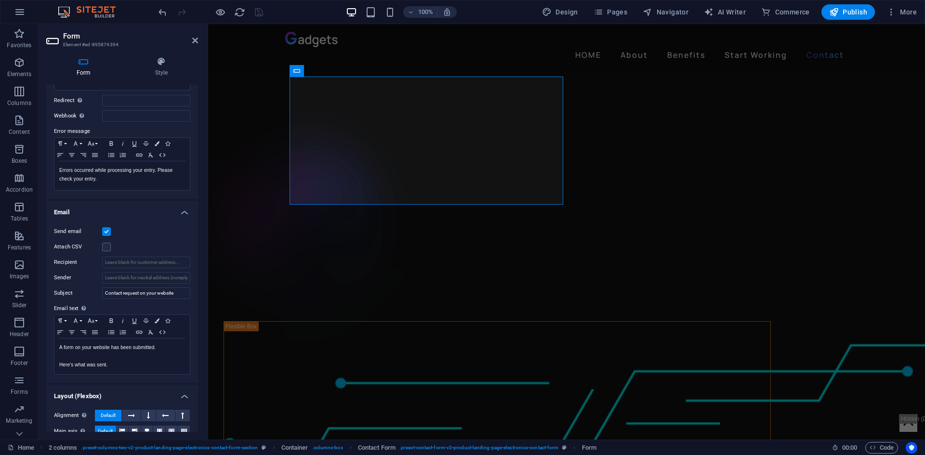
scroll to position [192, 0]
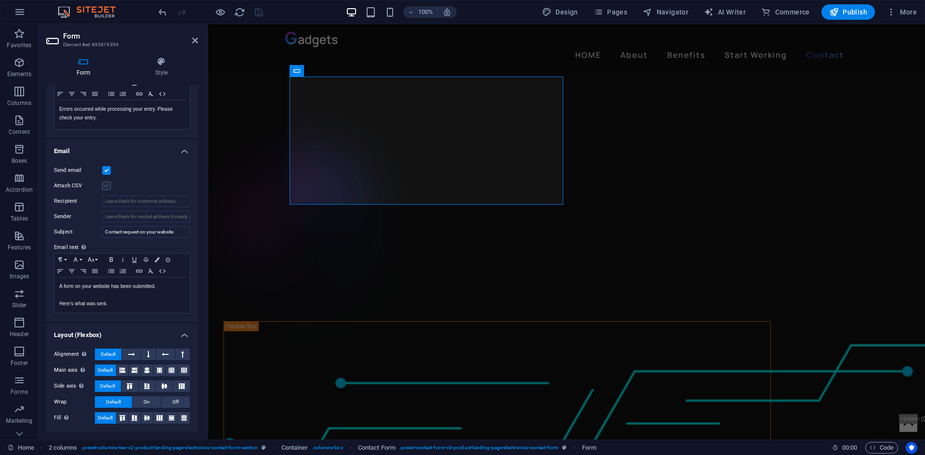
click at [105, 187] on label at bounding box center [106, 186] width 9 height 9
click at [0, 0] on input "Attach CSV" at bounding box center [0, 0] width 0 height 0
click at [105, 187] on label at bounding box center [106, 186] width 9 height 9
click at [0, 0] on input "Attach CSV" at bounding box center [0, 0] width 0 height 0
click at [152, 145] on h4 "Email" at bounding box center [122, 148] width 152 height 17
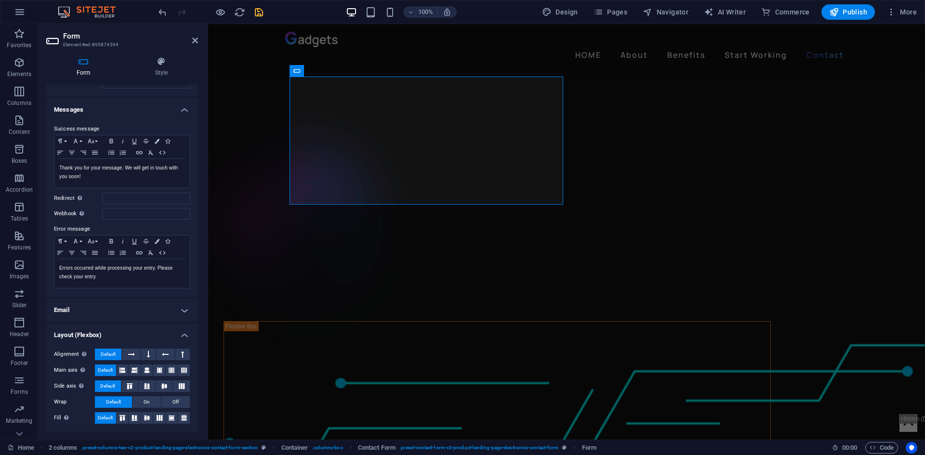
scroll to position [33, 0]
click at [132, 332] on h4 "Layout (Flexbox)" at bounding box center [122, 332] width 152 height 17
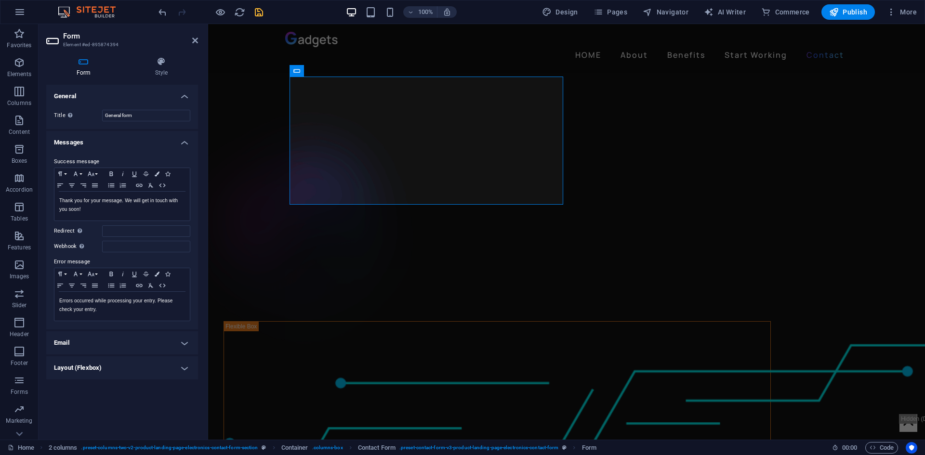
scroll to position [0, 0]
click at [125, 338] on h4 "Email" at bounding box center [122, 342] width 152 height 23
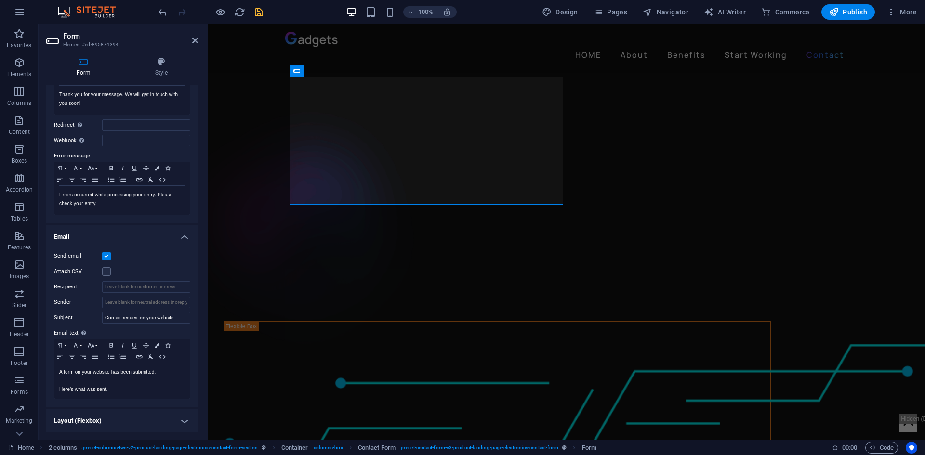
scroll to position [106, 0]
click at [107, 256] on label at bounding box center [106, 255] width 9 height 9
click at [0, 0] on input "Send email" at bounding box center [0, 0] width 0 height 0
click at [106, 255] on label at bounding box center [106, 255] width 9 height 9
click at [0, 0] on input "Send email" at bounding box center [0, 0] width 0 height 0
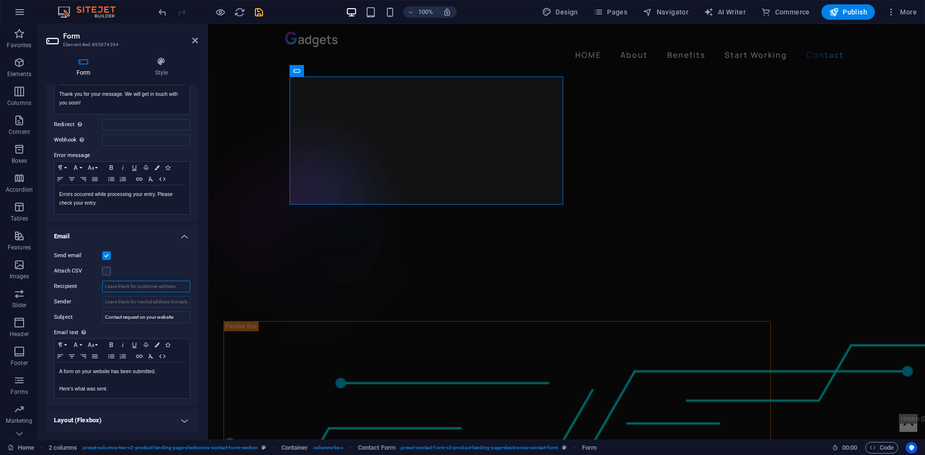
click at [118, 286] on input "Recipient" at bounding box center [146, 287] width 88 height 12
click at [149, 271] on div "Attach CSV" at bounding box center [122, 271] width 136 height 12
click at [179, 298] on input "Sender" at bounding box center [146, 302] width 88 height 12
click at [56, 302] on label "Sender" at bounding box center [78, 302] width 48 height 12
click at [102, 302] on input "Sender" at bounding box center [146, 302] width 88 height 12
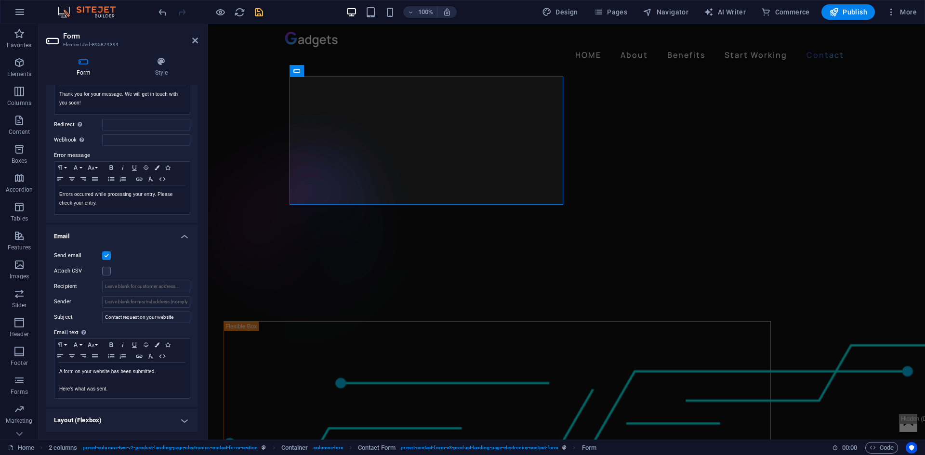
click at [132, 276] on div "Attach CSV" at bounding box center [122, 271] width 136 height 12
click at [126, 287] on input "Recipient" at bounding box center [146, 287] width 88 height 12
type input "[EMAIL_ADDRESS][DOMAIN_NAME]"
click at [254, 12] on icon "save" at bounding box center [258, 12] width 11 height 11
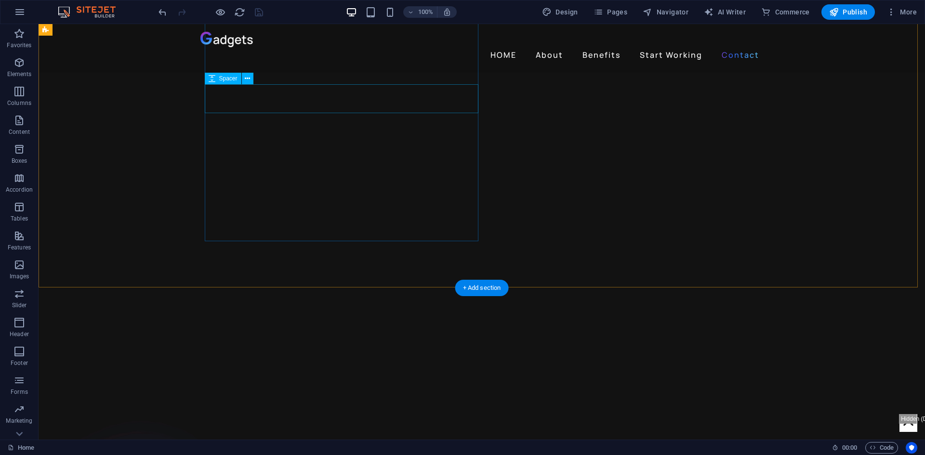
scroll to position [2117, 0]
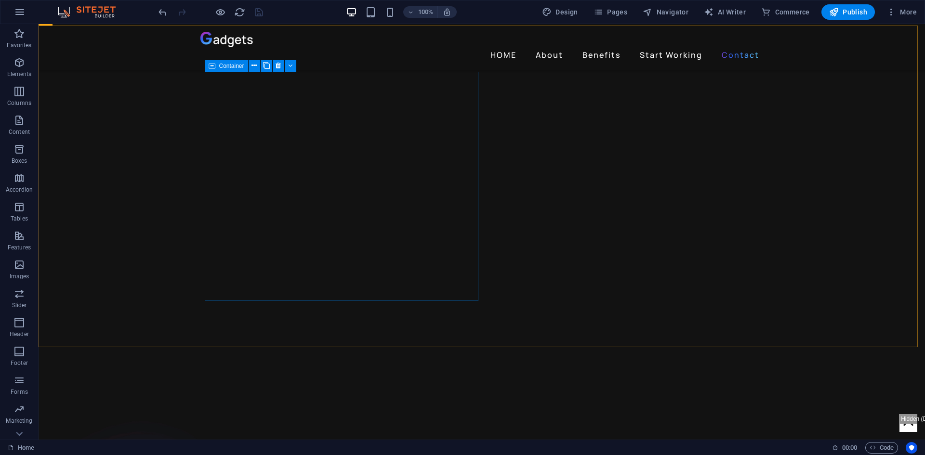
click at [213, 65] on icon at bounding box center [212, 66] width 7 height 12
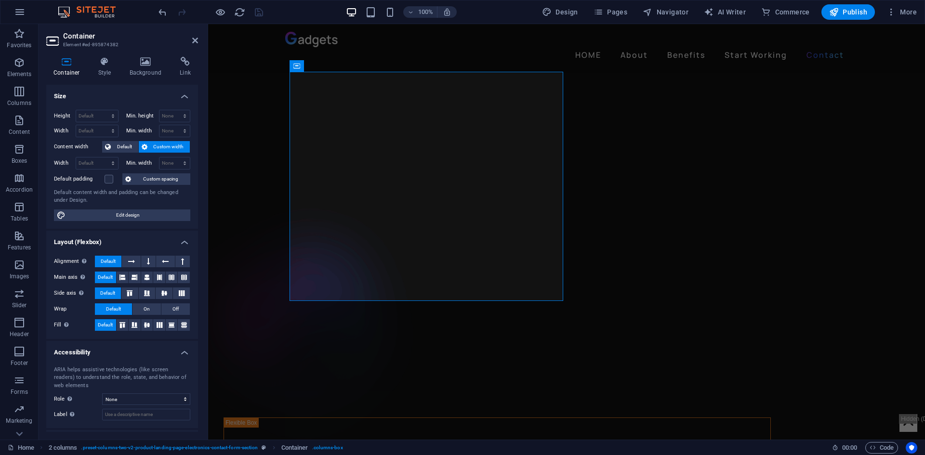
click at [153, 90] on h4 "Size" at bounding box center [122, 93] width 152 height 17
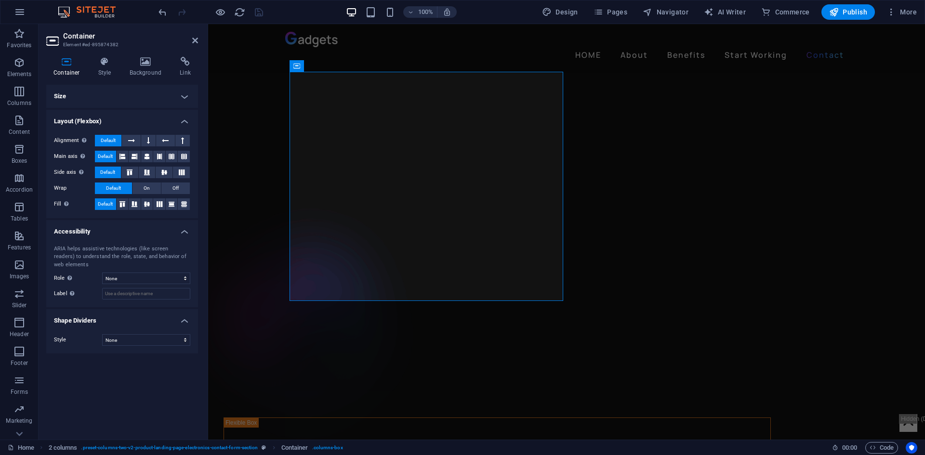
click at [154, 116] on h4 "Layout (Flexbox)" at bounding box center [122, 118] width 152 height 17
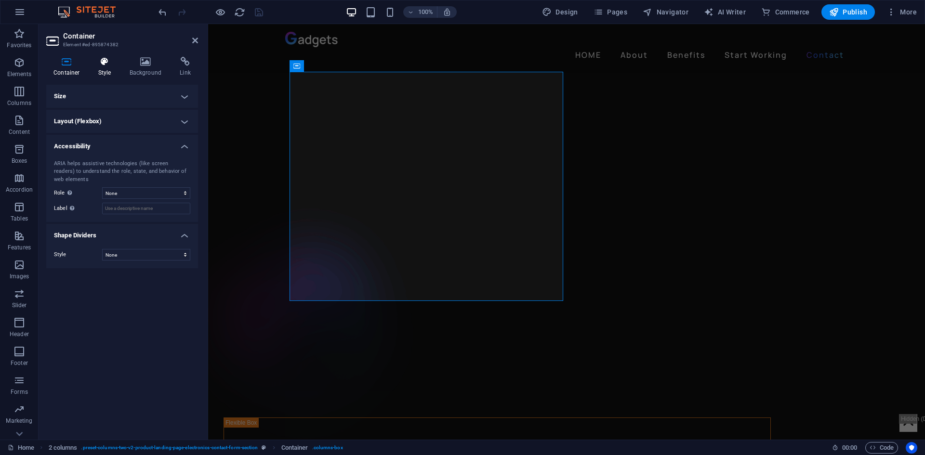
click at [106, 70] on h4 "Style" at bounding box center [106, 67] width 31 height 20
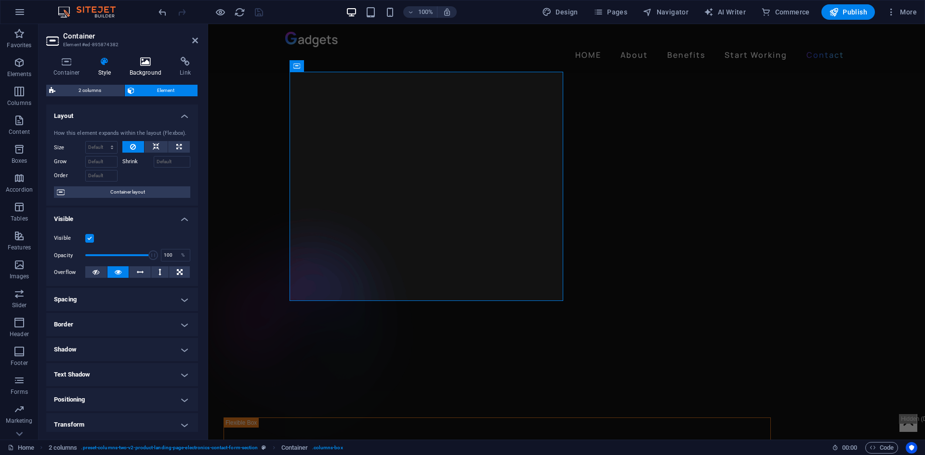
click at [153, 64] on icon at bounding box center [145, 62] width 47 height 10
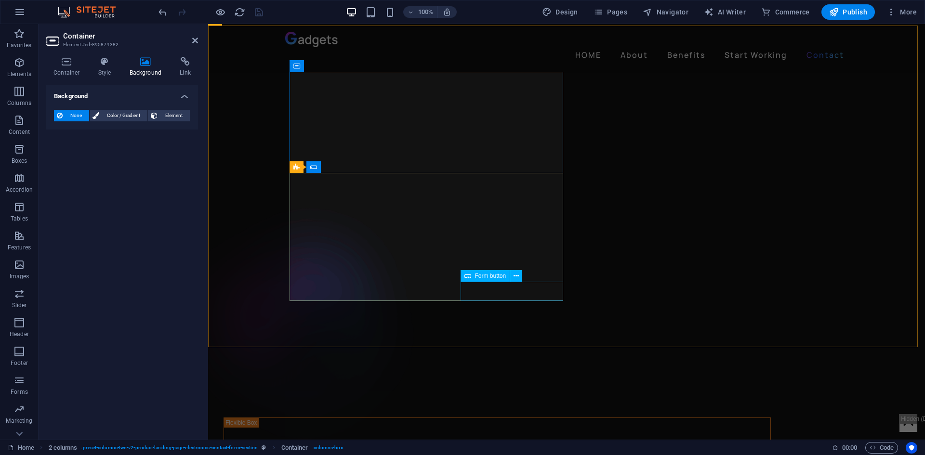
click at [478, 276] on span "Form button" at bounding box center [490, 276] width 31 height 6
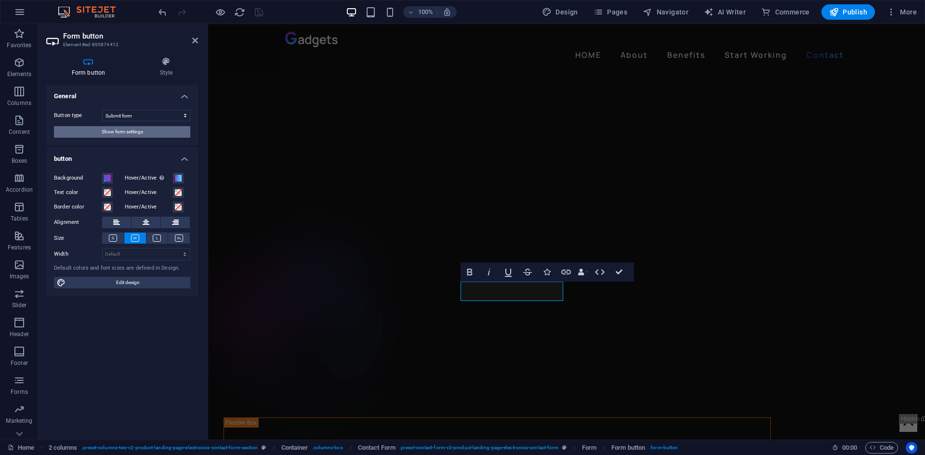
click at [124, 130] on span "Show form settings" at bounding box center [122, 132] width 41 height 12
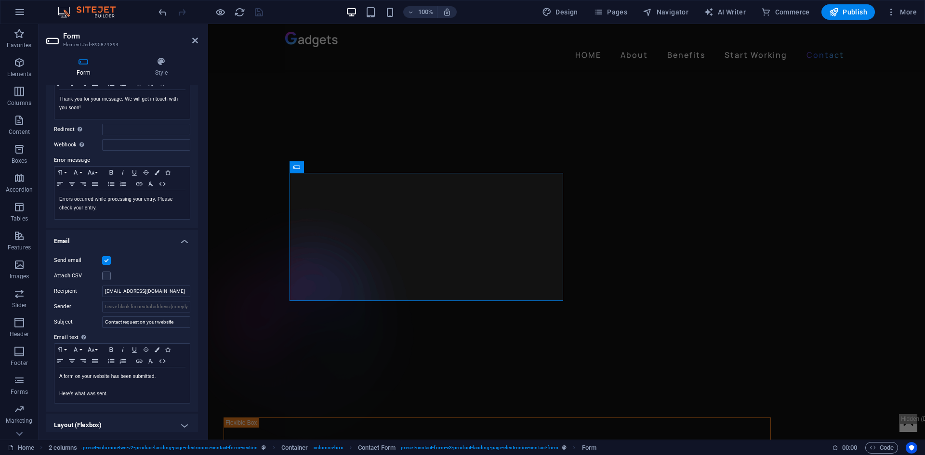
scroll to position [106, 0]
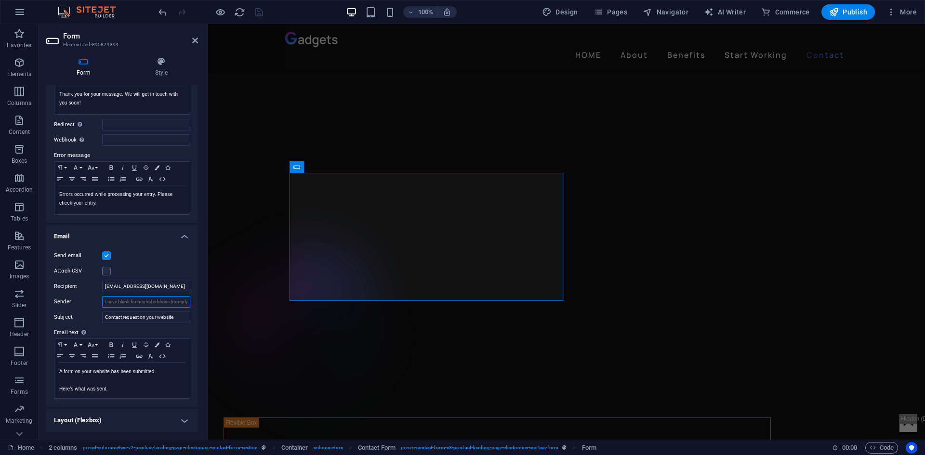
drag, startPoint x: 176, startPoint y: 302, endPoint x: 191, endPoint y: 297, distance: 15.5
click at [191, 297] on div "Send email Attach CSV Recipient [EMAIL_ADDRESS][DOMAIN_NAME] Sender Subject Con…" at bounding box center [122, 324] width 152 height 165
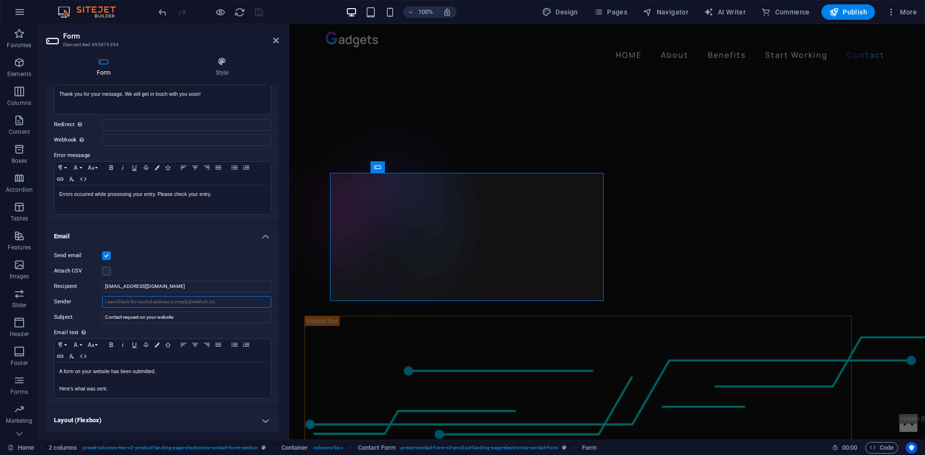
drag, startPoint x: 206, startPoint y: 299, endPoint x: 0, endPoint y: 285, distance: 206.2
click at [289, 309] on div "Form Element #ed-895874394 Form Style General Title Define a name for the form.…" at bounding box center [482, 232] width 886 height 416
click at [172, 281] on input "[EMAIL_ADDRESS][DOMAIN_NAME]" at bounding box center [186, 287] width 169 height 12
click at [171, 282] on input "[EMAIL_ADDRESS][DOMAIN_NAME]" at bounding box center [186, 287] width 169 height 12
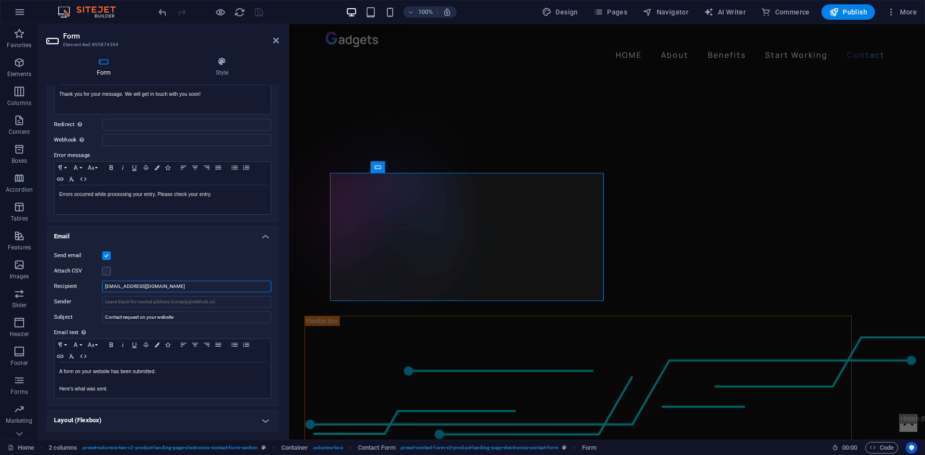
click at [171, 282] on input "[EMAIL_ADDRESS][DOMAIN_NAME]" at bounding box center [186, 287] width 169 height 12
click at [194, 262] on div "Send email Attach CSV Recipient Sender Subject Contact request on your website …" at bounding box center [162, 324] width 233 height 165
click at [105, 271] on label at bounding box center [106, 271] width 9 height 9
click at [0, 0] on input "Attach CSV" at bounding box center [0, 0] width 0 height 0
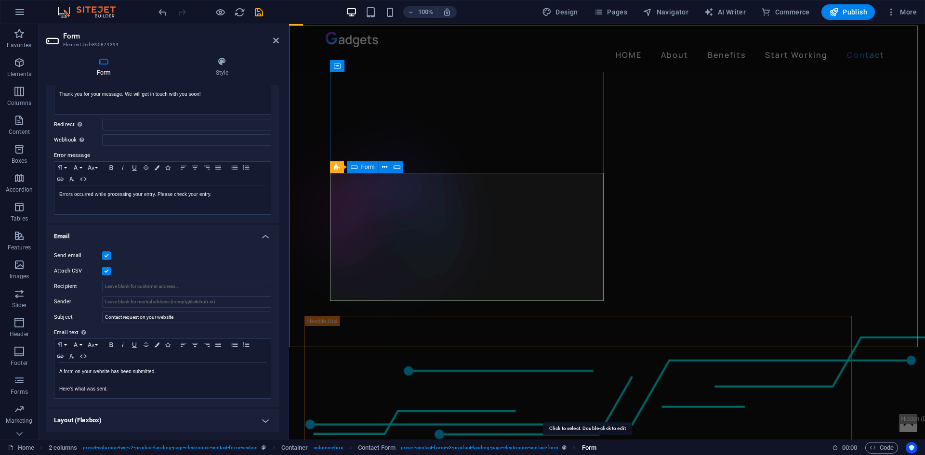
click at [588, 447] on span "Form" at bounding box center [589, 448] width 14 height 12
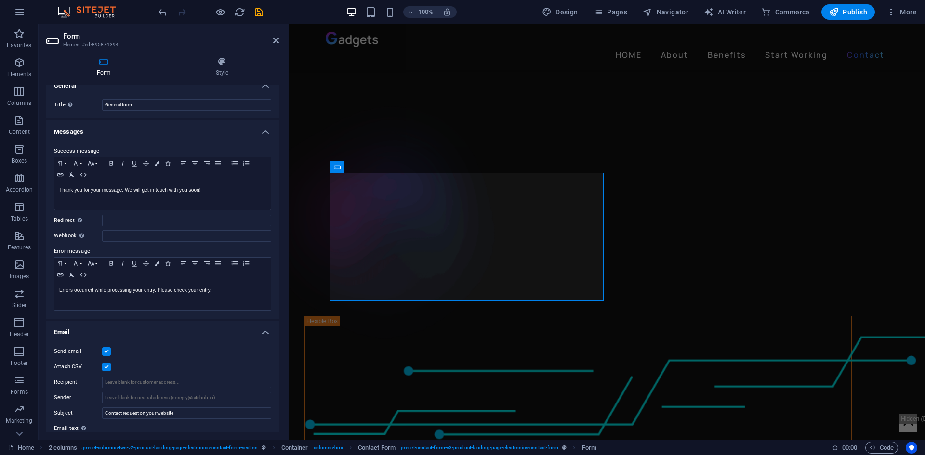
scroll to position [10, 0]
click at [155, 333] on h4 "Email" at bounding box center [162, 329] width 233 height 17
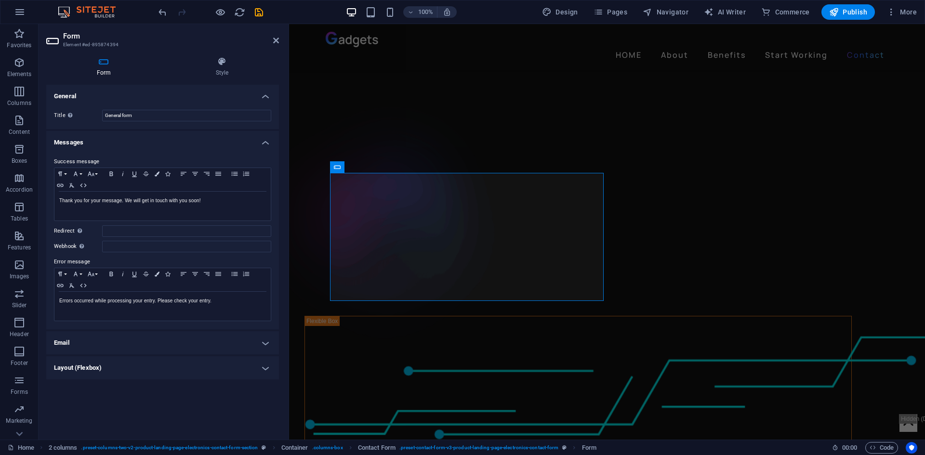
scroll to position [0, 0]
click at [147, 118] on input "General form" at bounding box center [186, 116] width 169 height 12
click at [263, 9] on icon "save" at bounding box center [258, 12] width 11 height 11
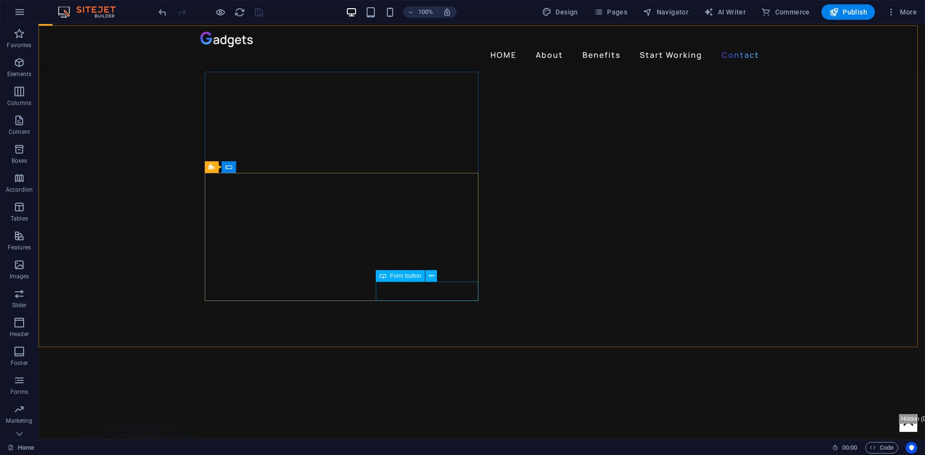
click at [412, 275] on span "Form button" at bounding box center [405, 276] width 31 height 6
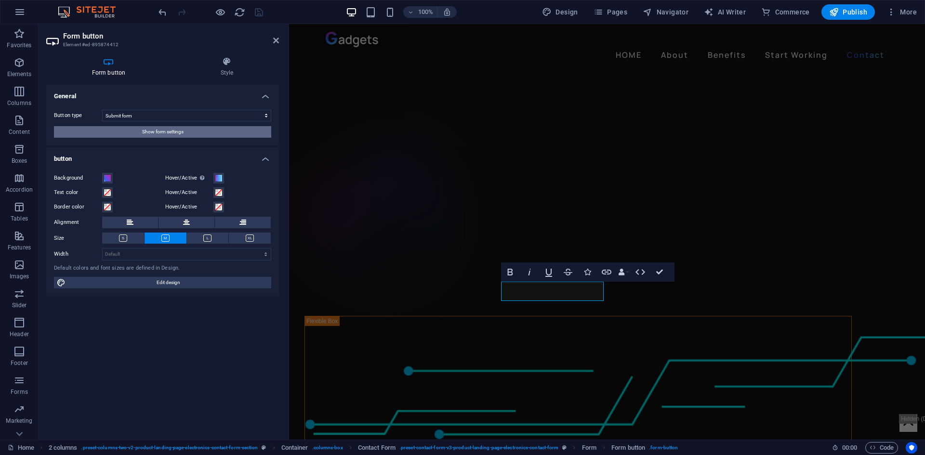
click at [178, 131] on span "Show form settings" at bounding box center [162, 132] width 41 height 12
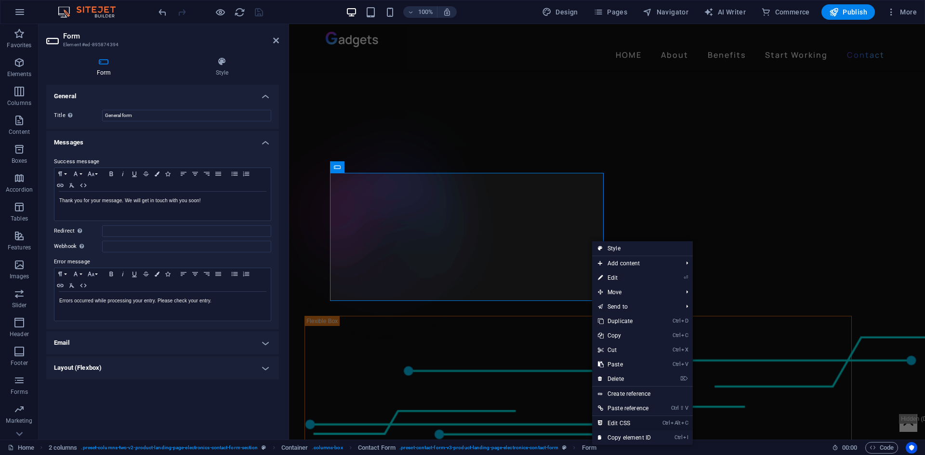
click at [641, 422] on link "Ctrl Alt C Edit CSS" at bounding box center [624, 423] width 65 height 14
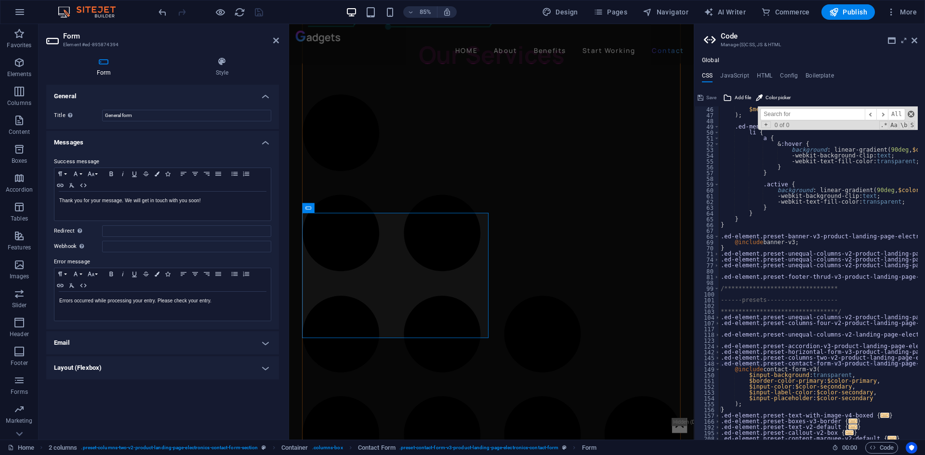
click at [913, 112] on span at bounding box center [910, 114] width 7 height 7
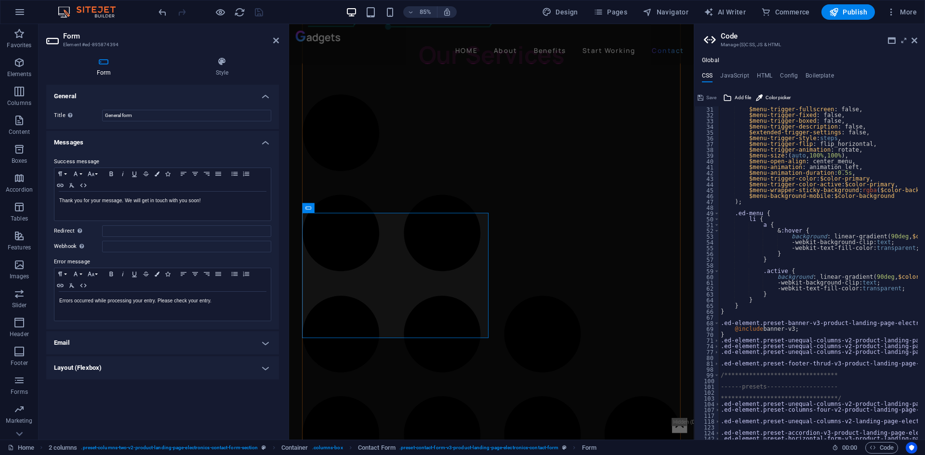
scroll to position [173, 0]
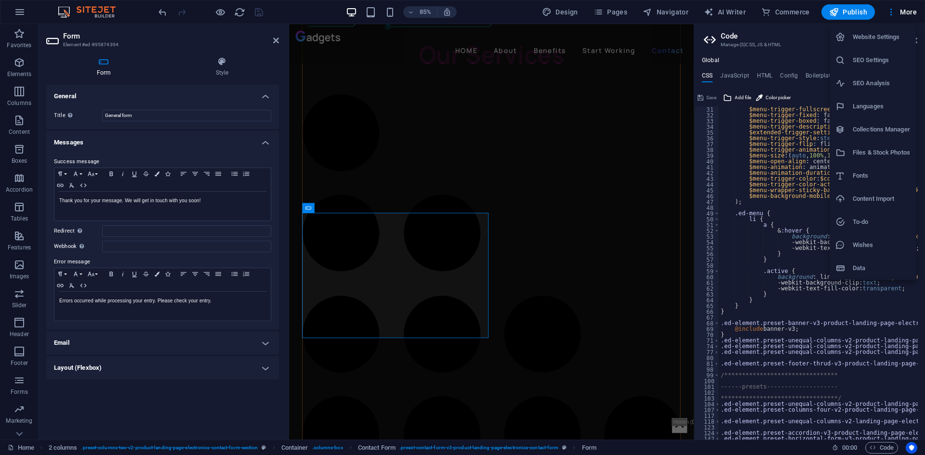
click at [874, 223] on h6 "To-do" at bounding box center [881, 222] width 57 height 12
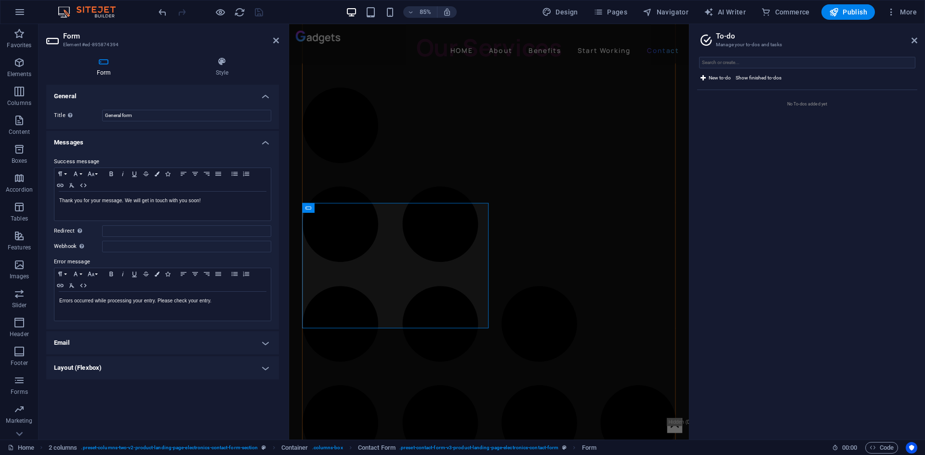
scroll to position [2247, 0]
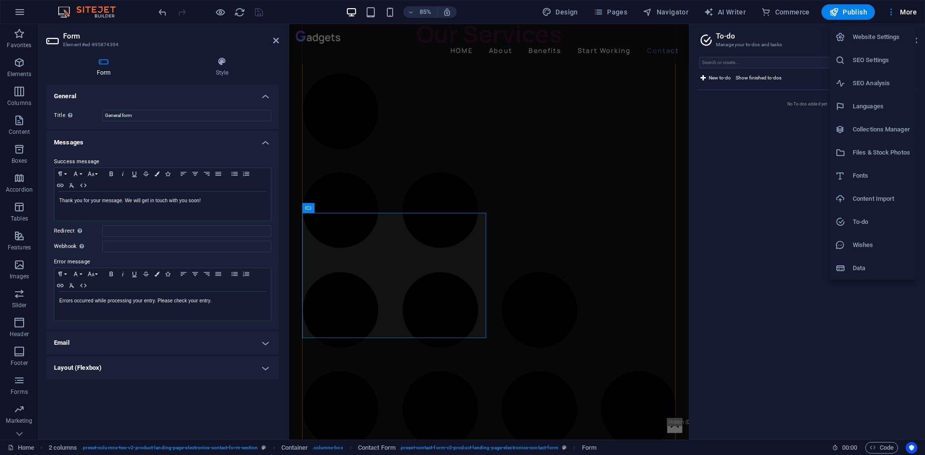
click at [870, 246] on h6 "Wishes" at bounding box center [881, 245] width 57 height 12
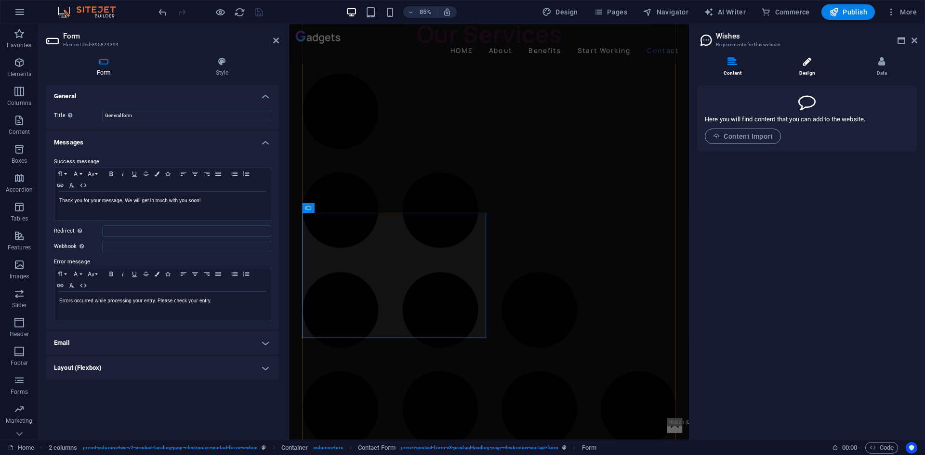
click at [807, 63] on icon at bounding box center [807, 62] width 8 height 10
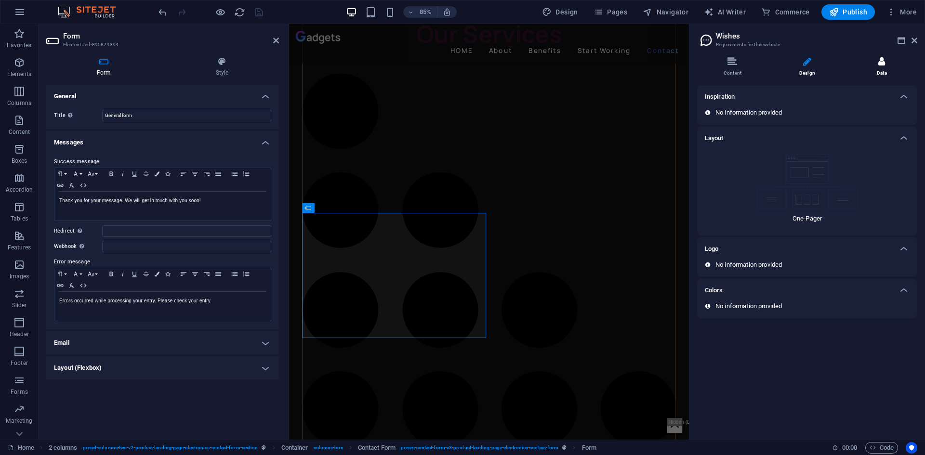
click at [888, 69] on li "Data" at bounding box center [881, 67] width 71 height 21
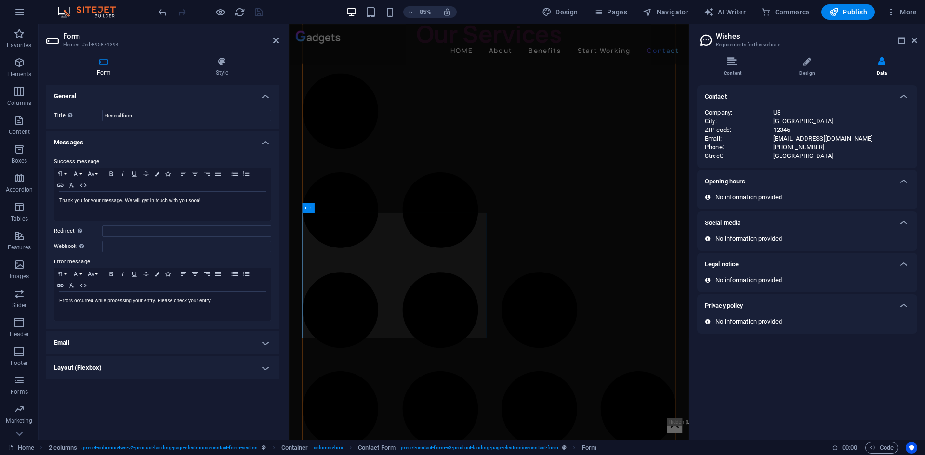
click at [758, 233] on div "Social media" at bounding box center [807, 222] width 220 height 23
click at [756, 229] on div "Social media" at bounding box center [807, 222] width 220 height 23
click at [802, 68] on li "Design" at bounding box center [809, 67] width 75 height 21
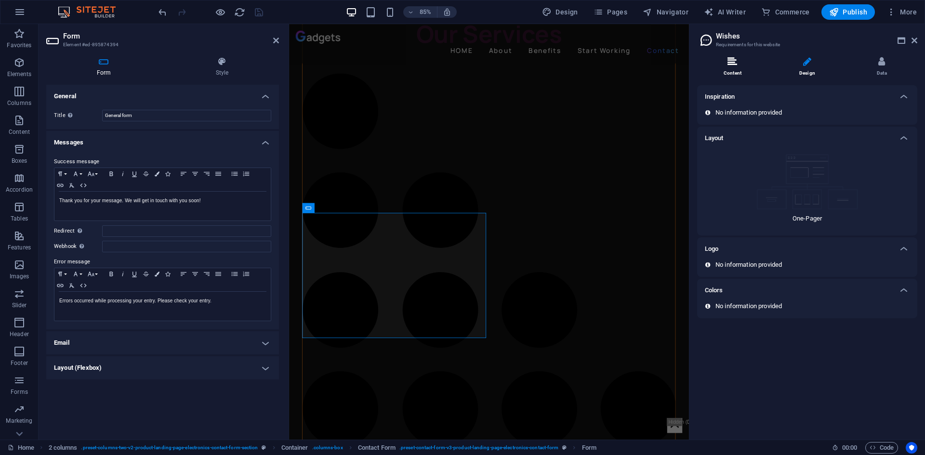
click at [742, 66] on li "Content" at bounding box center [734, 67] width 75 height 21
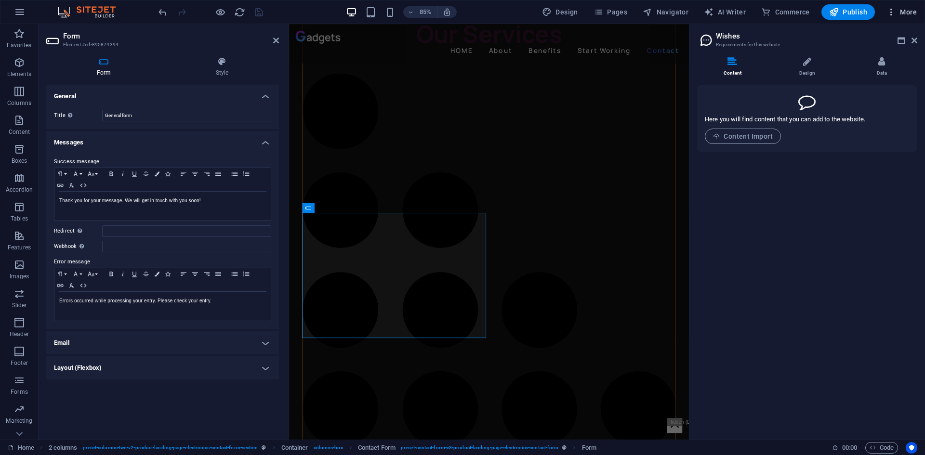
click at [0, 0] on icon "button" at bounding box center [0, 0] width 0 height 0
click at [869, 271] on h6 "Data" at bounding box center [881, 269] width 57 height 12
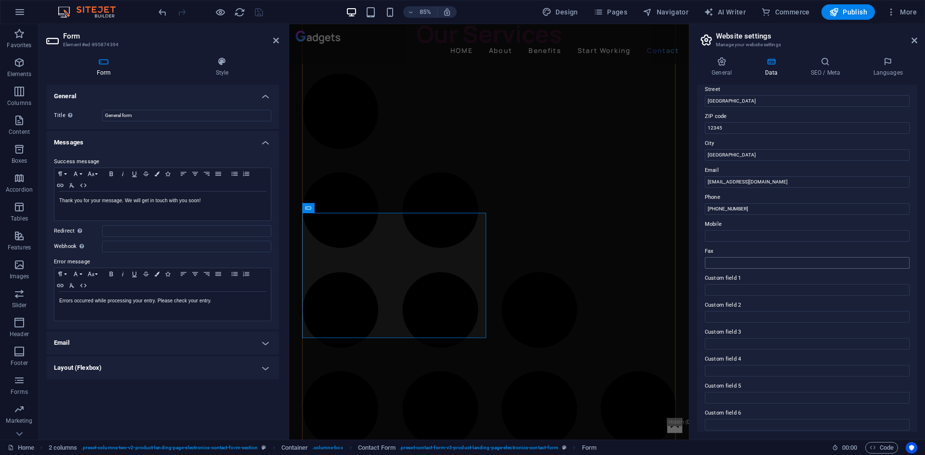
scroll to position [116, 0]
click at [755, 284] on input "Custom field 1" at bounding box center [807, 284] width 205 height 12
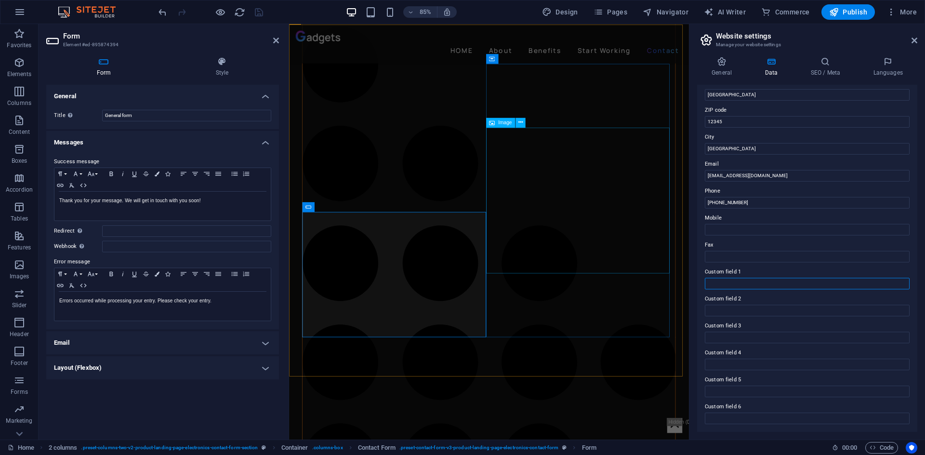
scroll to position [2364, 0]
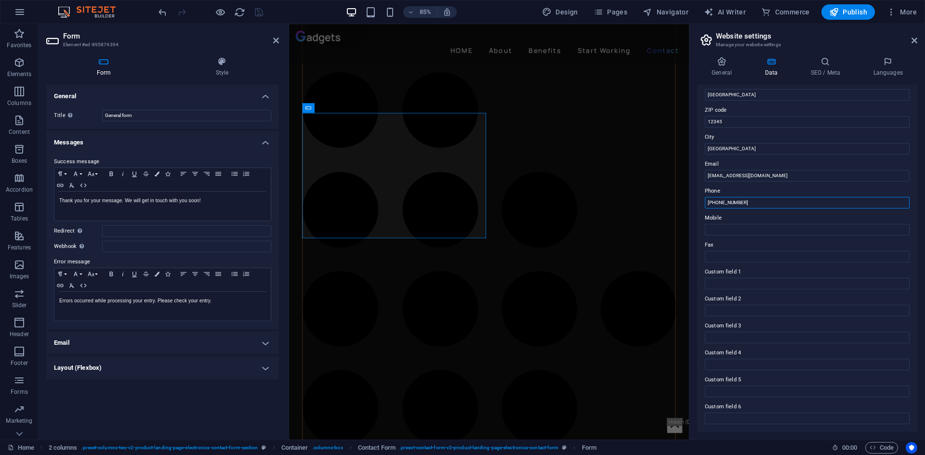
drag, startPoint x: 764, startPoint y: 203, endPoint x: 704, endPoint y: 206, distance: 59.8
click at [704, 206] on div "Contact data for this website. This can be used everywhere on the website and w…" at bounding box center [807, 258] width 220 height 347
click at [735, 233] on input "Mobile" at bounding box center [807, 230] width 205 height 12
paste input "[PHONE_NUMBER]"
type input "[PHONE_NUMBER]"
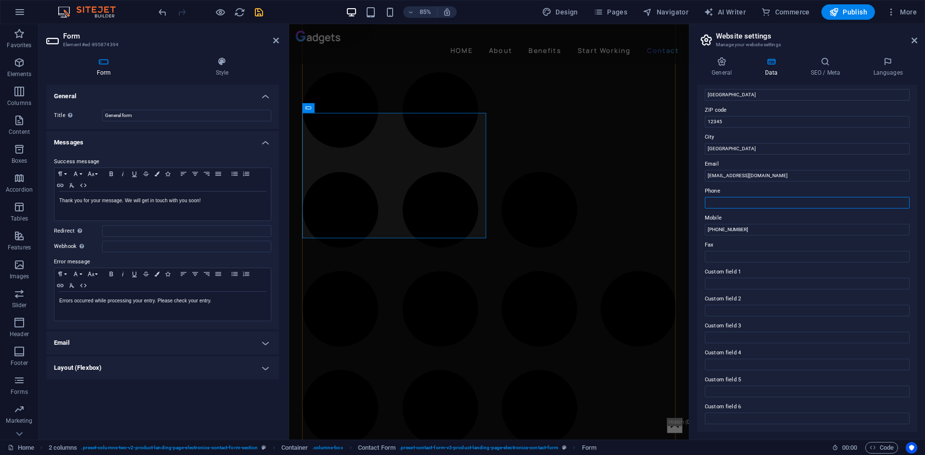
click at [758, 198] on input "Phone" at bounding box center [807, 203] width 205 height 12
paste input "[PHONE_NUMBER]"
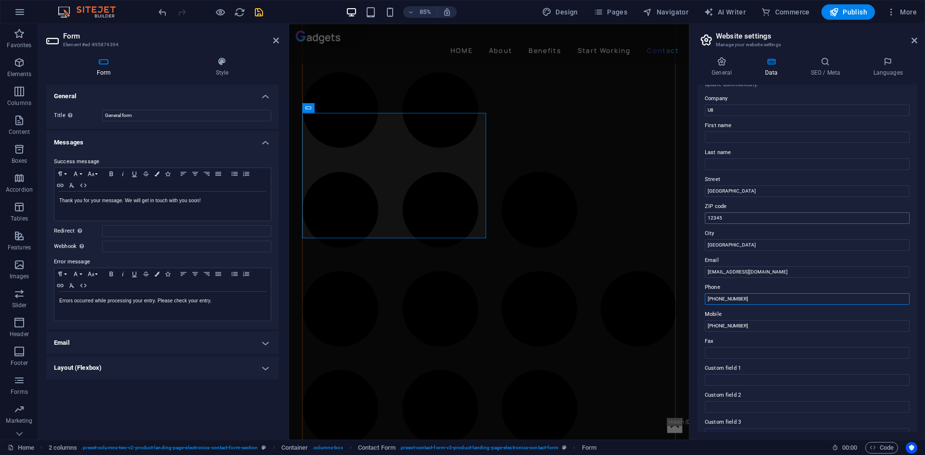
type input "[PHONE_NUMBER]"
click at [784, 220] on input "12345" at bounding box center [807, 218] width 205 height 12
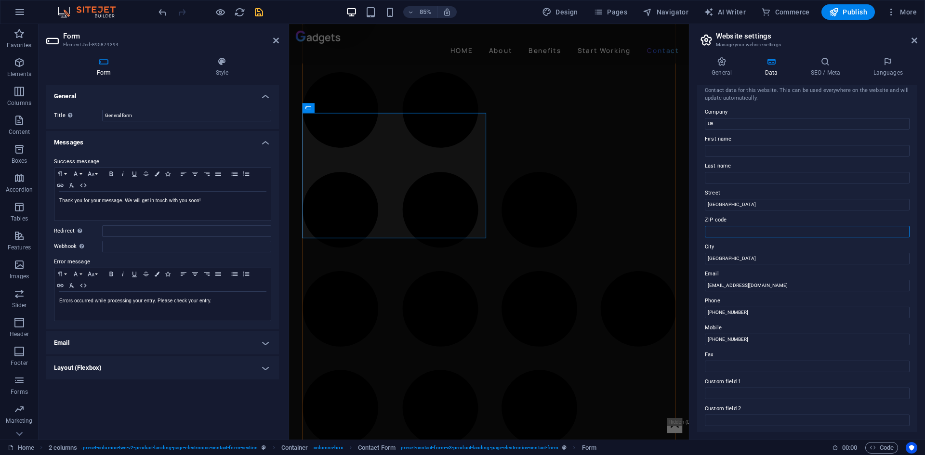
scroll to position [0, 0]
click at [769, 159] on input "First name" at bounding box center [807, 157] width 205 height 12
type input "U8"
click at [751, 181] on input "Last name" at bounding box center [807, 184] width 205 height 12
type input "Magazine"
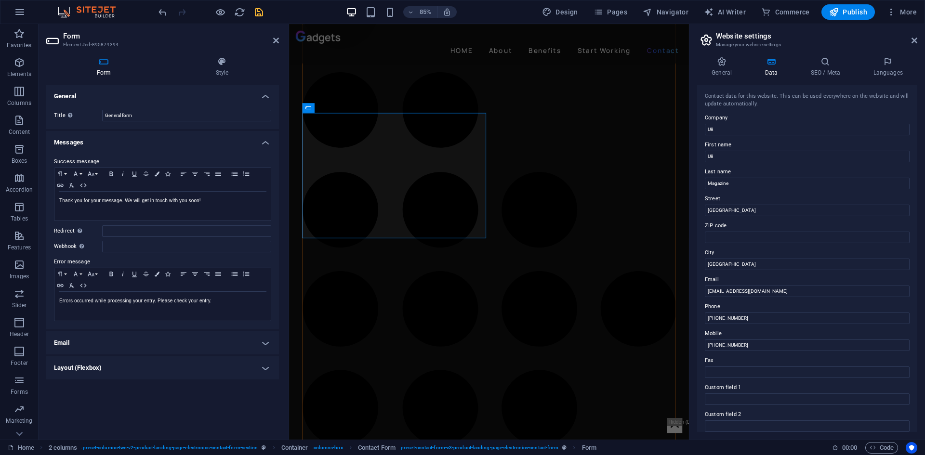
click at [765, 197] on label "Street" at bounding box center [807, 199] width 205 height 12
click at [765, 205] on input "[GEOGRAPHIC_DATA]" at bounding box center [807, 211] width 205 height 12
click at [754, 130] on input "U8" at bounding box center [807, 130] width 205 height 12
type input "U8 Magazine"
click at [741, 144] on label "First name" at bounding box center [807, 145] width 205 height 12
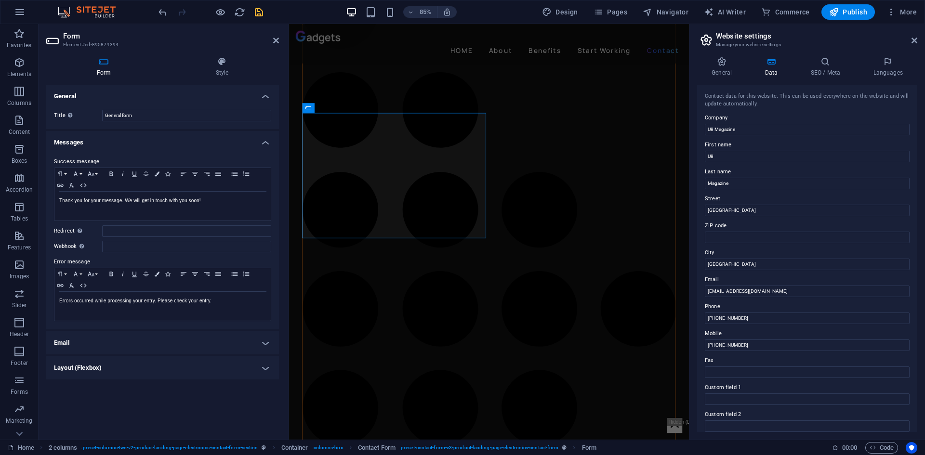
click at [741, 151] on input "U8" at bounding box center [807, 157] width 205 height 12
click at [257, 10] on icon "save" at bounding box center [258, 12] width 11 height 11
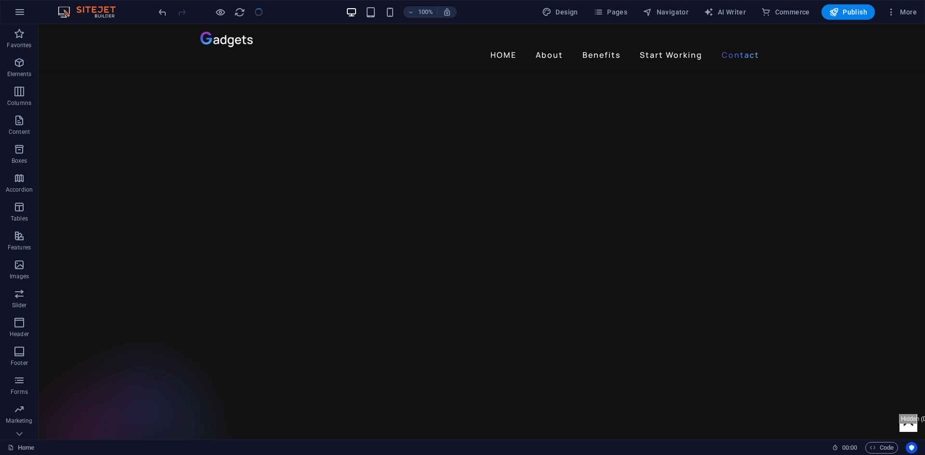
scroll to position [2215, 0]
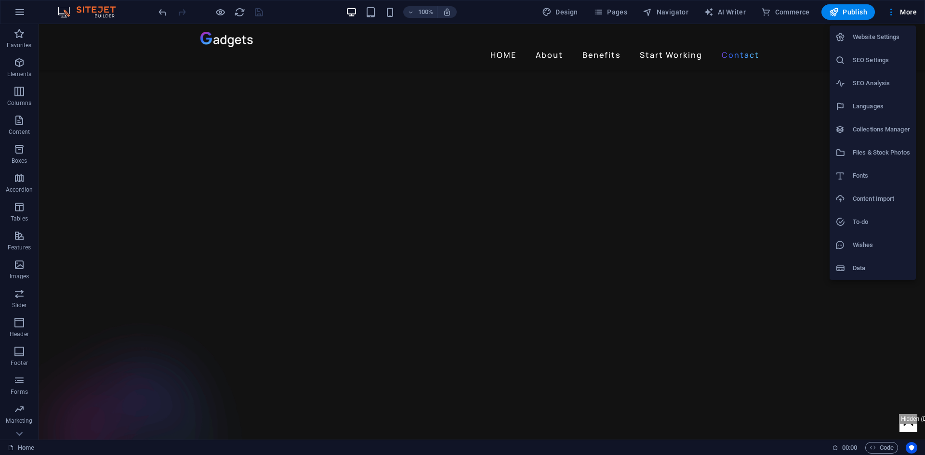
click at [874, 37] on h6 "Website Settings" at bounding box center [881, 37] width 57 height 12
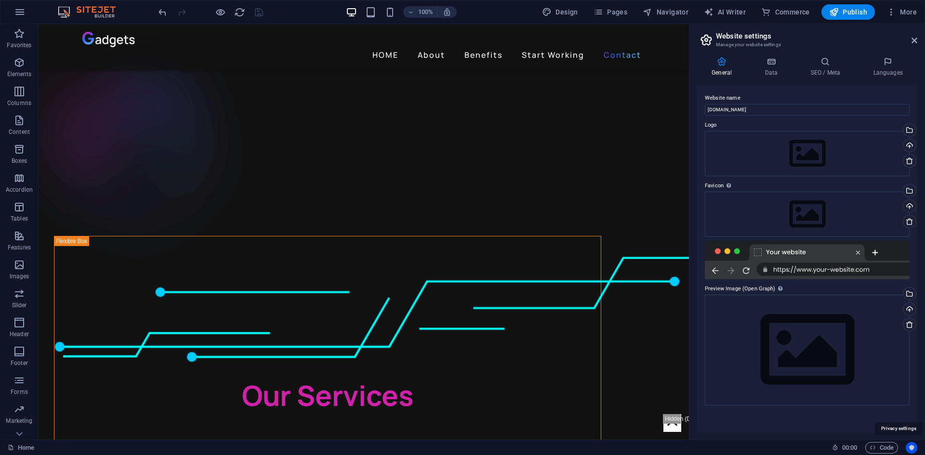
click at [13, 395] on icon "button" at bounding box center [19, 392] width 12 height 12
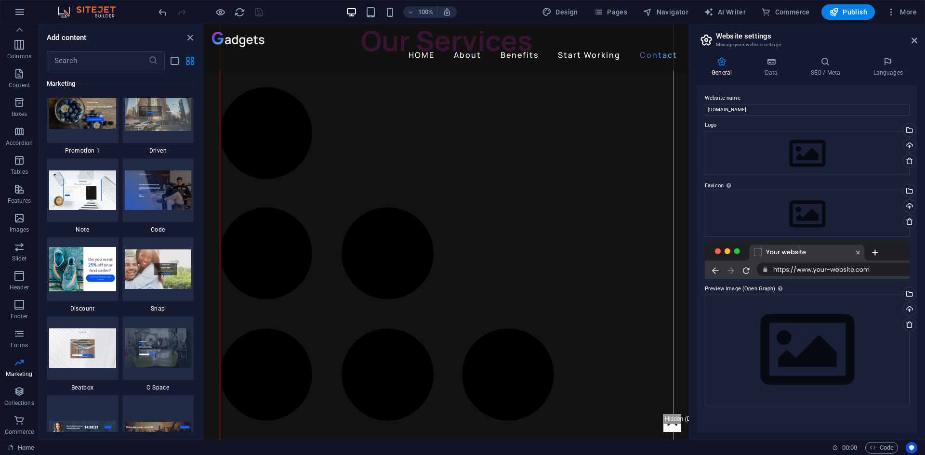
scroll to position [8336, 0]
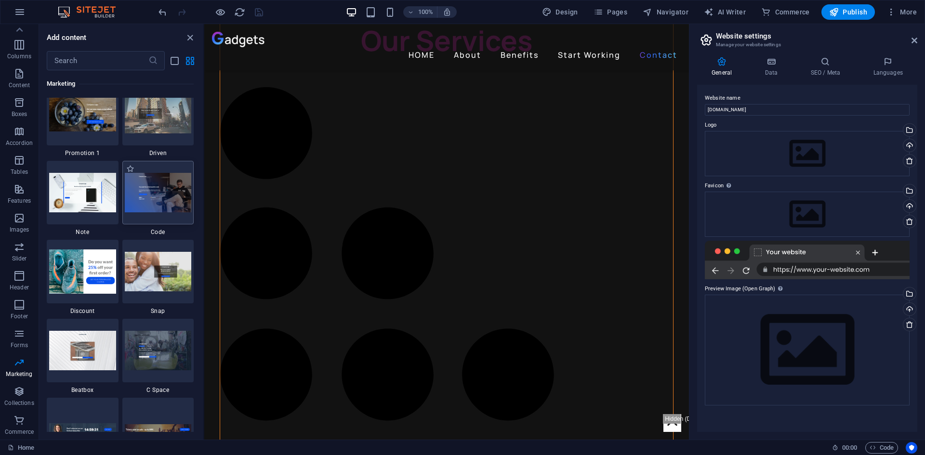
click at [153, 201] on img at bounding box center [158, 192] width 67 height 39
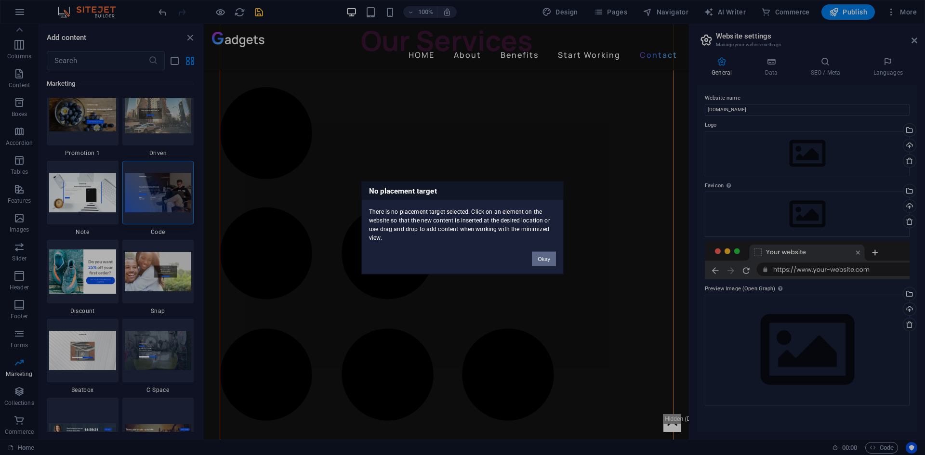
click at [544, 260] on button "Okay" at bounding box center [544, 258] width 24 height 14
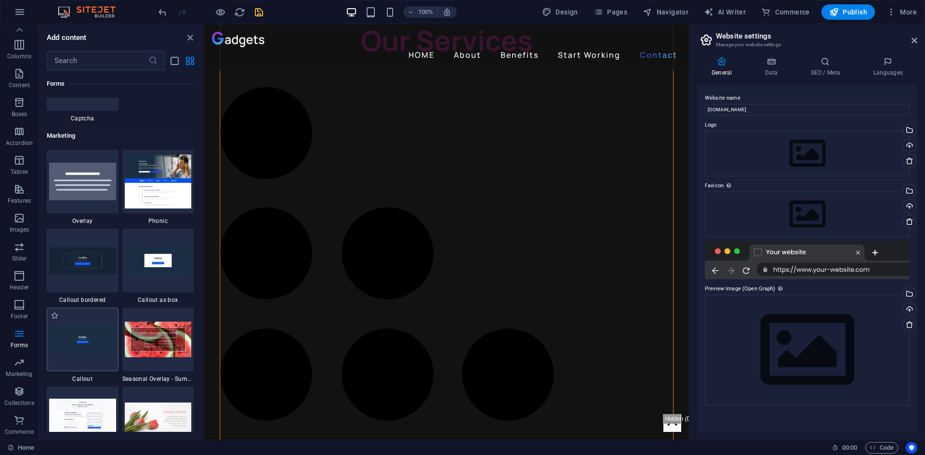
scroll to position [7758, 0]
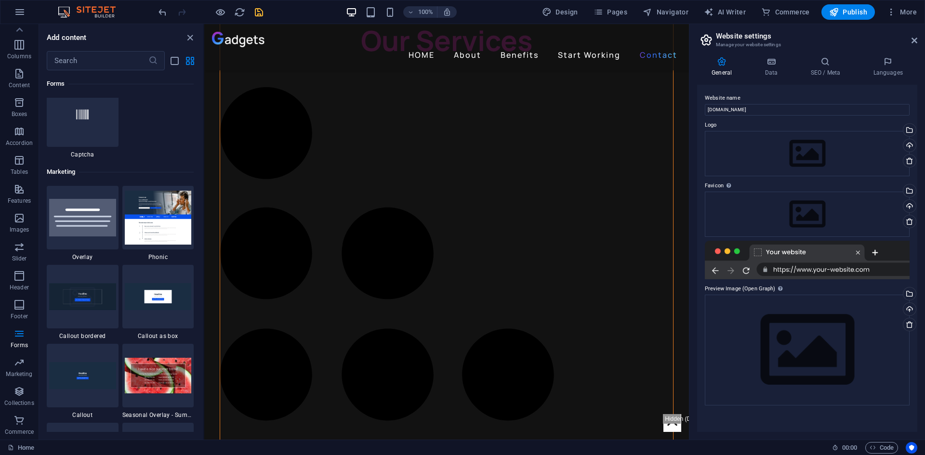
click at [135, 164] on div "Marketing" at bounding box center [120, 171] width 147 height 27
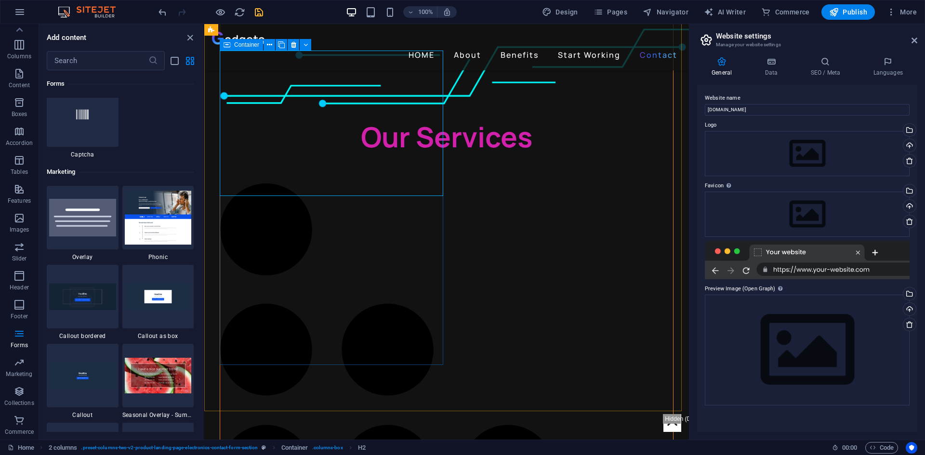
click at [226, 45] on icon at bounding box center [226, 45] width 7 height 12
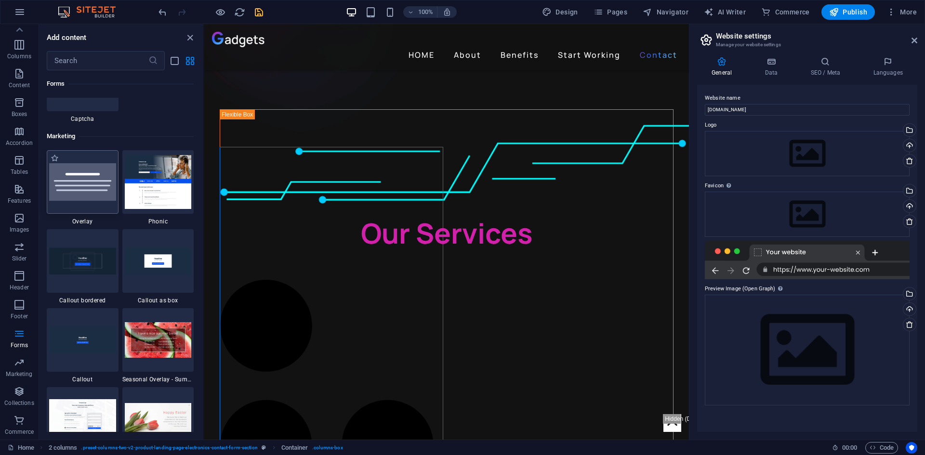
scroll to position [7806, 0]
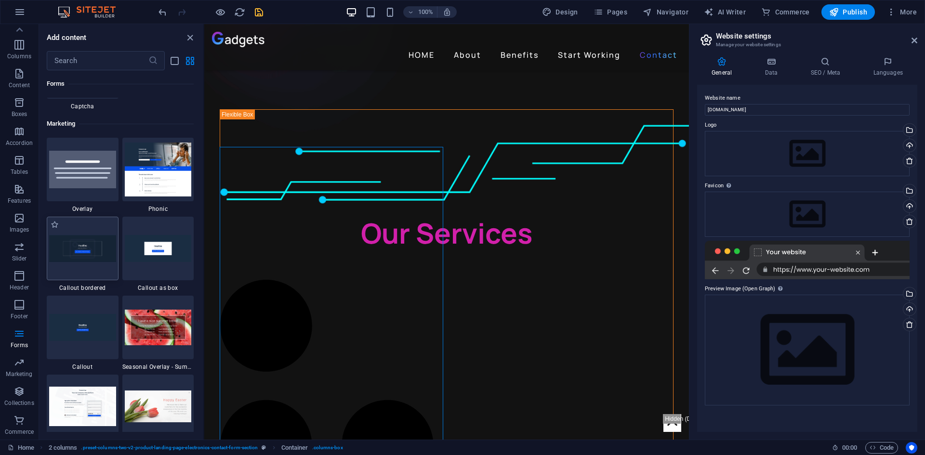
click at [89, 249] on img at bounding box center [82, 248] width 67 height 26
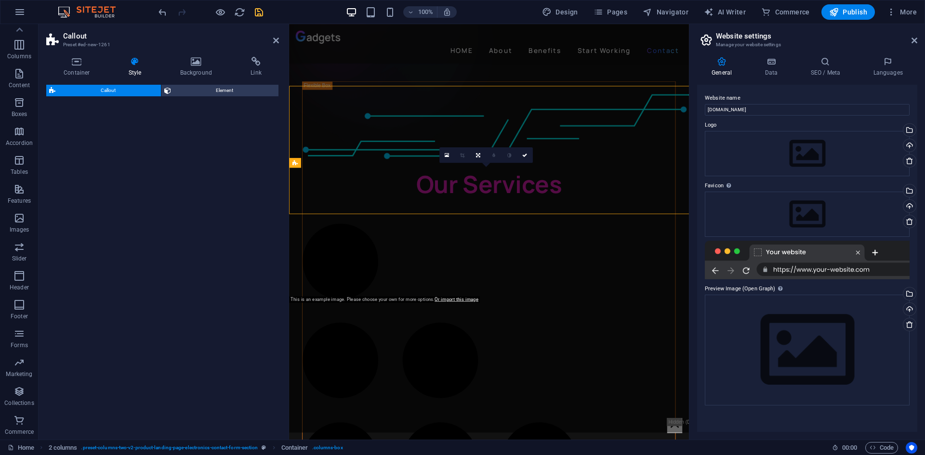
scroll to position [2493, 0]
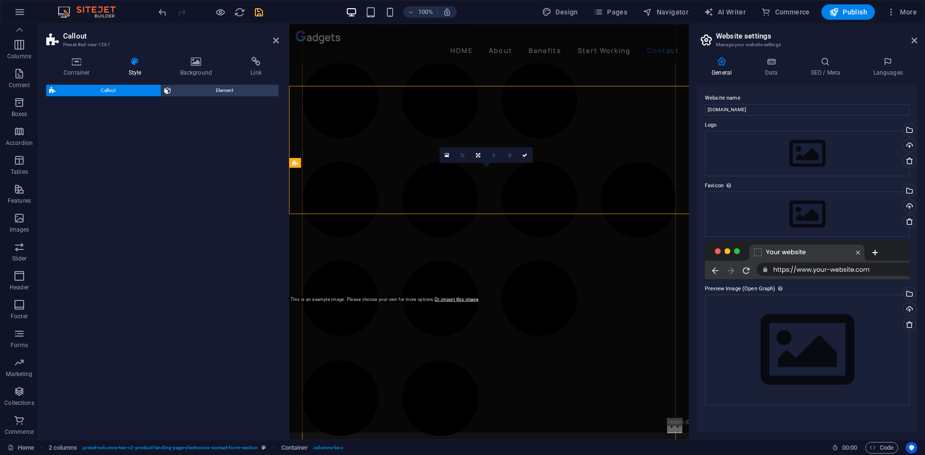
select select "rem"
select select "px"
select select "preset-callout-v2-border"
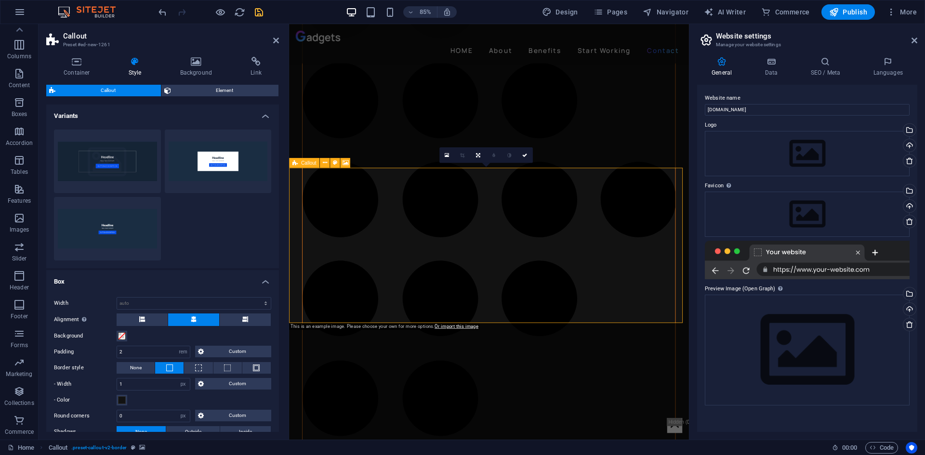
click at [307, 161] on span "Callout" at bounding box center [308, 162] width 15 height 5
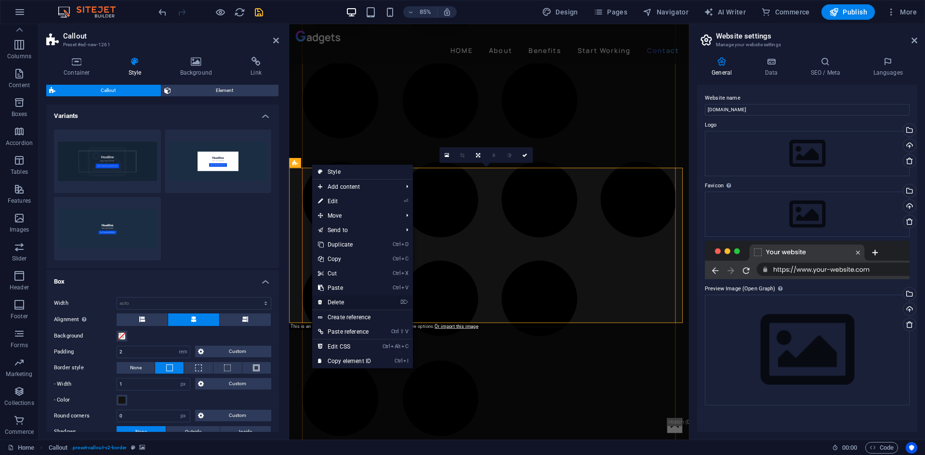
click at [356, 300] on link "⌦ Delete" at bounding box center [344, 302] width 65 height 14
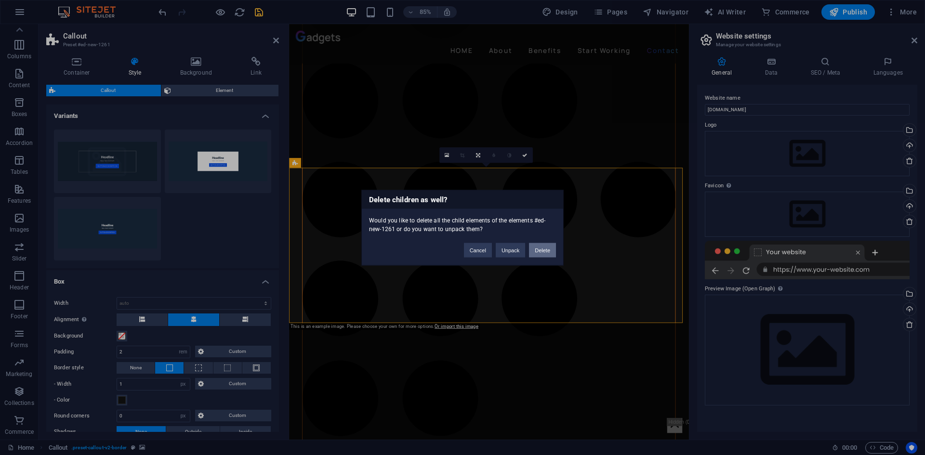
drag, startPoint x: 539, startPoint y: 251, endPoint x: 501, endPoint y: 227, distance: 45.7
click at [539, 251] on button "Delete" at bounding box center [542, 250] width 27 height 14
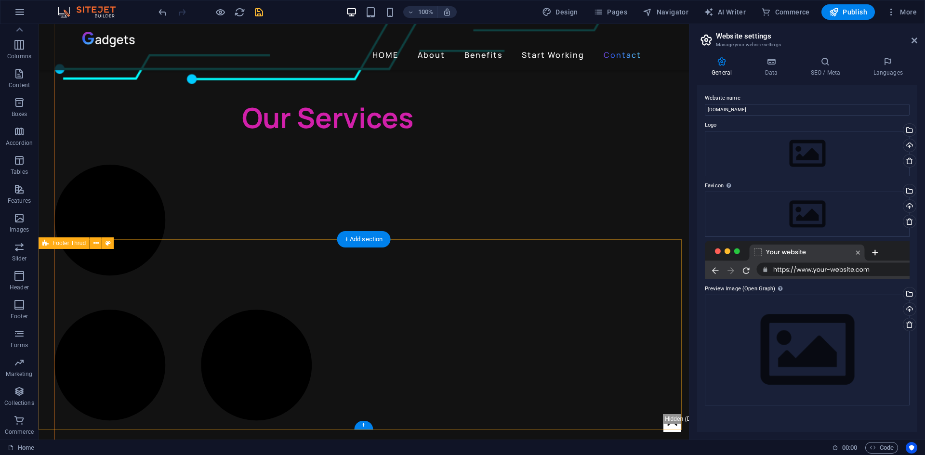
scroll to position [2215, 0]
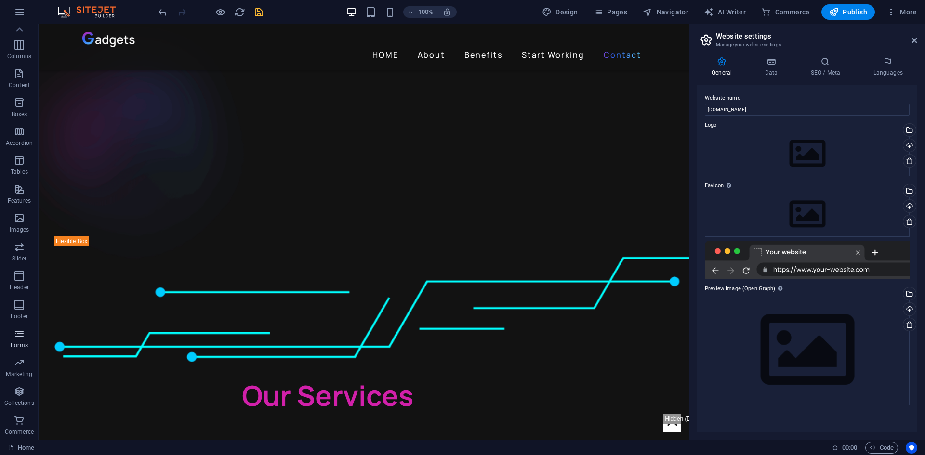
click at [21, 338] on icon "button" at bounding box center [19, 334] width 12 height 12
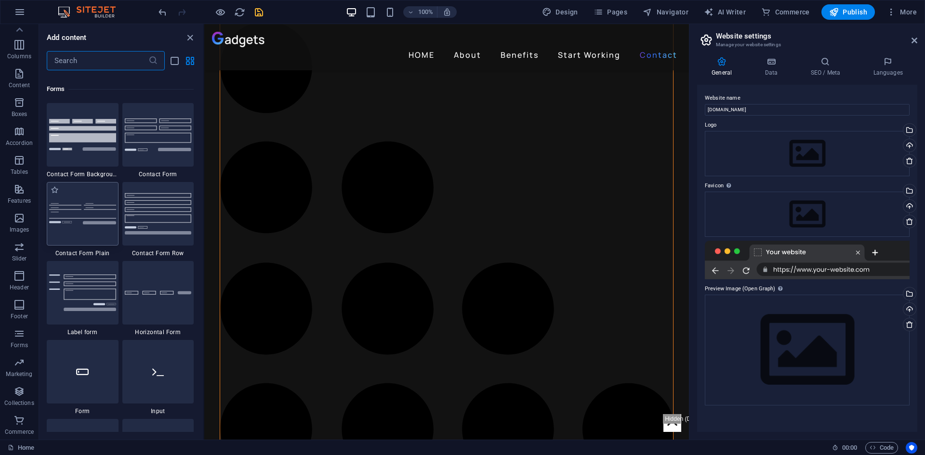
scroll to position [7033, 0]
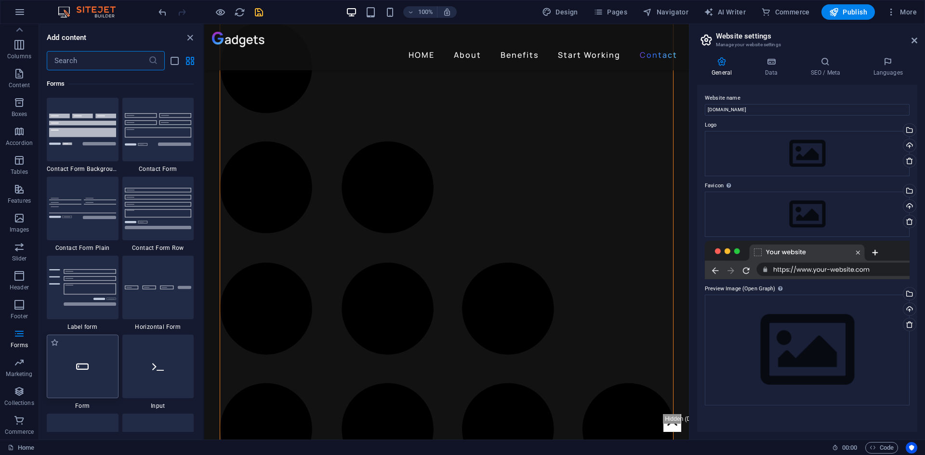
click at [84, 367] on icon at bounding box center [82, 366] width 13 height 13
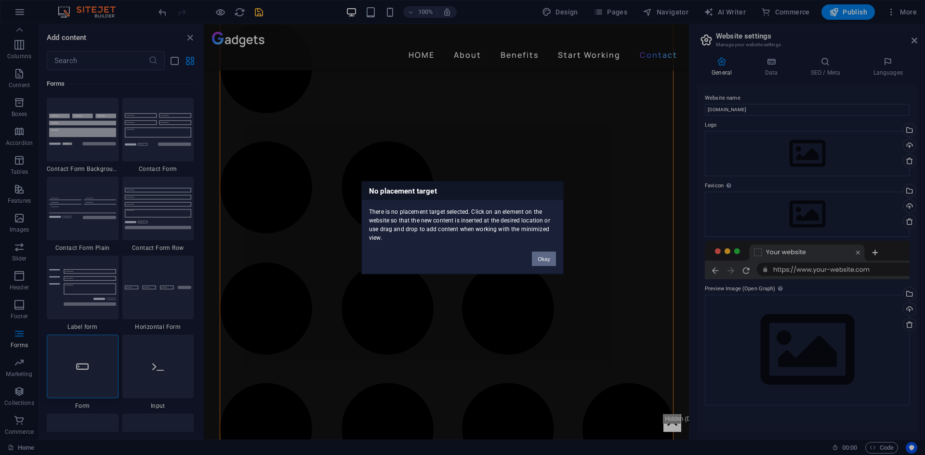
click at [539, 257] on button "Okay" at bounding box center [544, 258] width 24 height 14
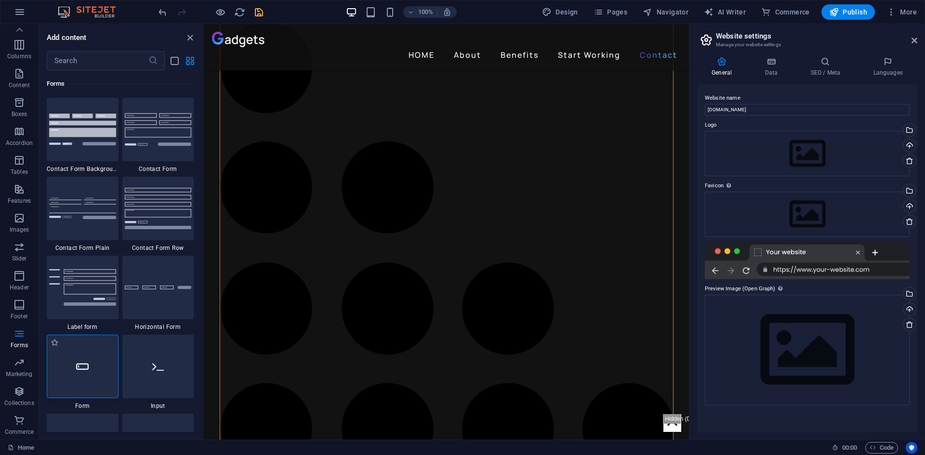
drag, startPoint x: 89, startPoint y: 367, endPoint x: 64, endPoint y: 370, distance: 25.3
click at [64, 370] on div at bounding box center [83, 367] width 72 height 64
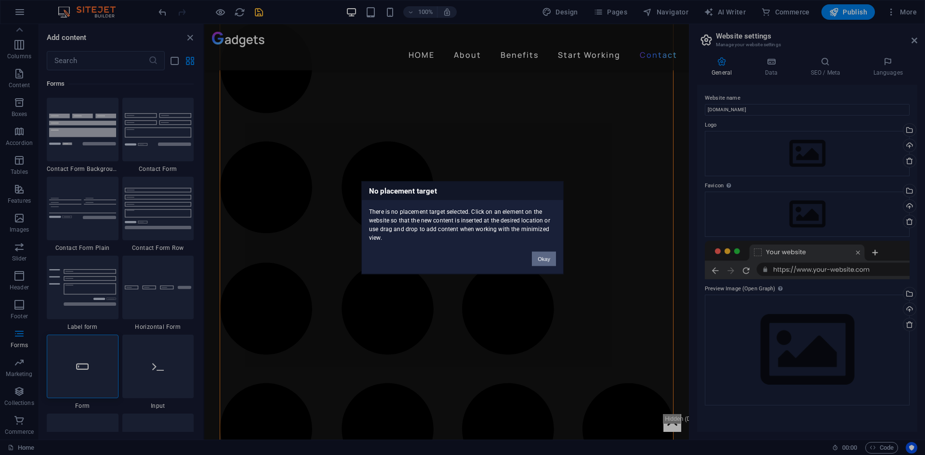
drag, startPoint x: 541, startPoint y: 257, endPoint x: 334, endPoint y: 234, distance: 208.4
click at [541, 257] on button "Okay" at bounding box center [544, 258] width 24 height 14
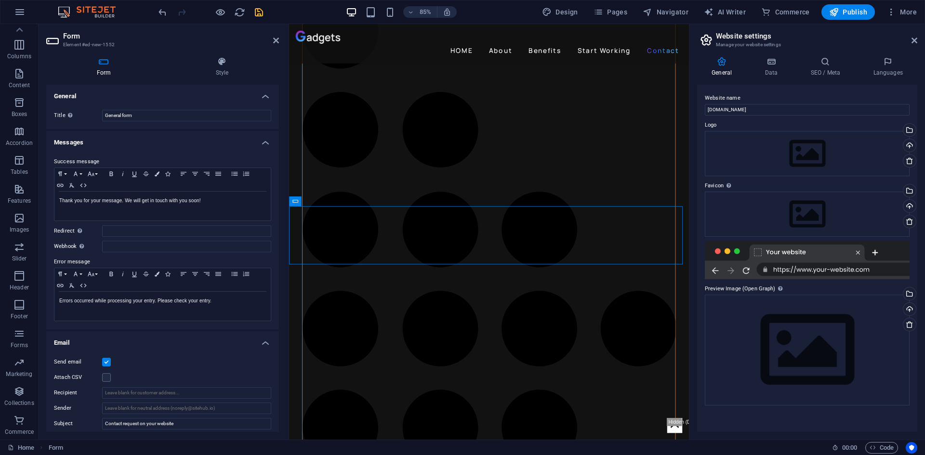
scroll to position [2448, 0]
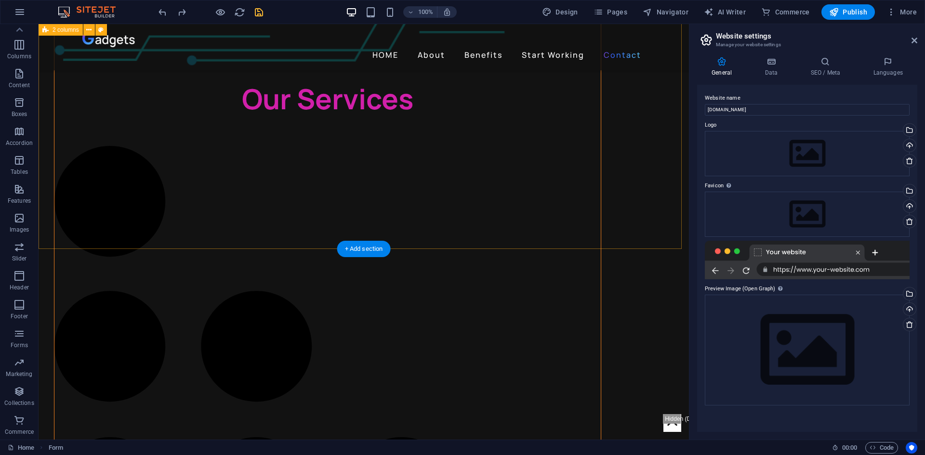
scroll to position [2215, 0]
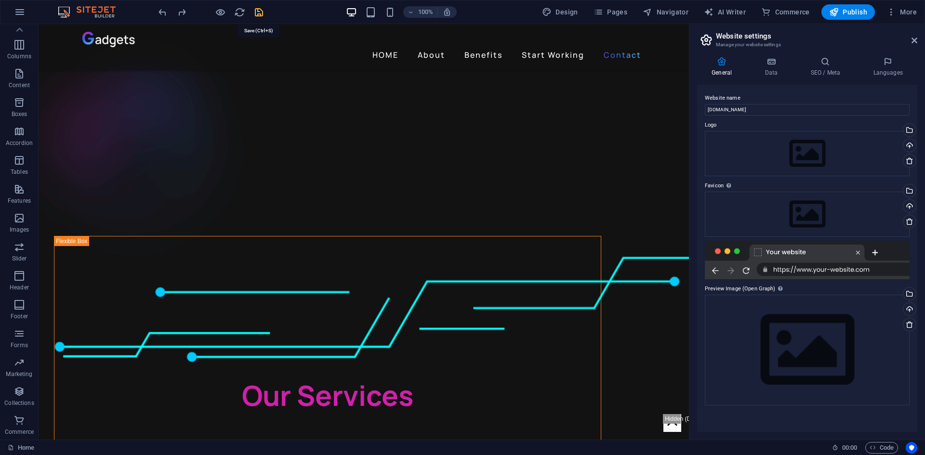
click at [260, 13] on icon "save" at bounding box center [258, 12] width 11 height 11
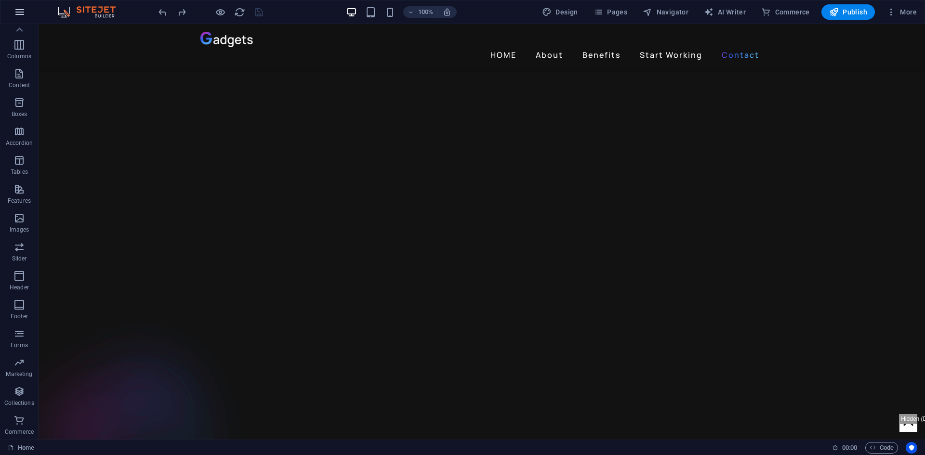
click at [20, 9] on icon "button" at bounding box center [20, 12] width 12 height 12
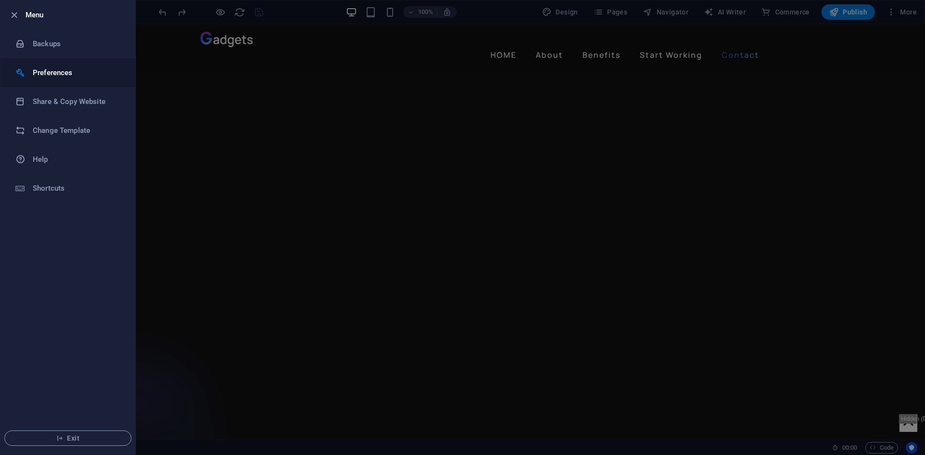
click at [88, 78] on h6 "Preferences" at bounding box center [77, 73] width 89 height 12
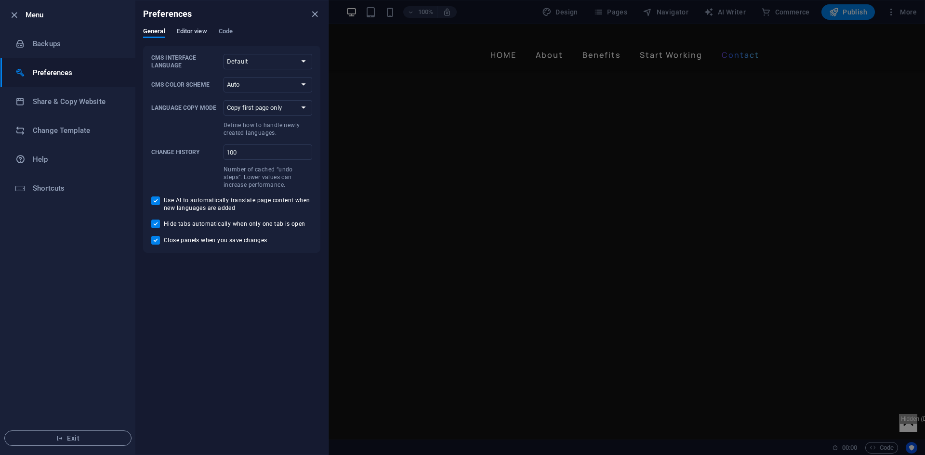
click at [197, 30] on span "Editor view" at bounding box center [192, 32] width 30 height 13
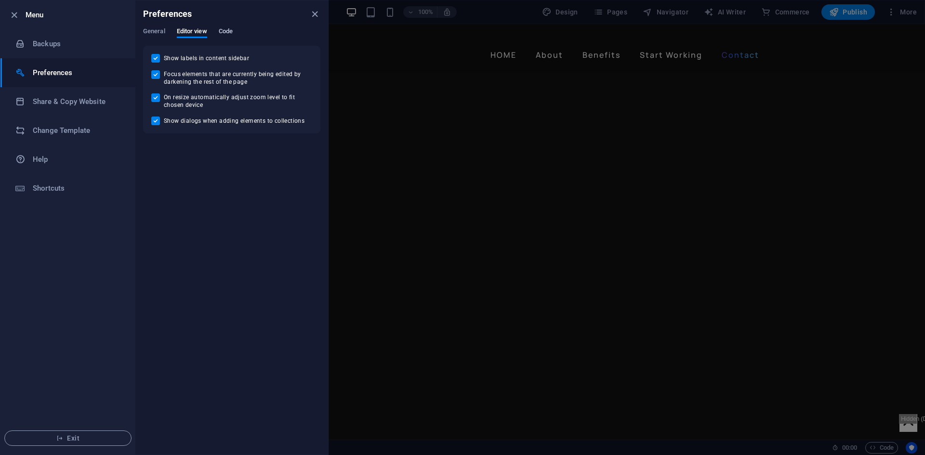
click at [221, 32] on span "Code" at bounding box center [226, 32] width 14 height 13
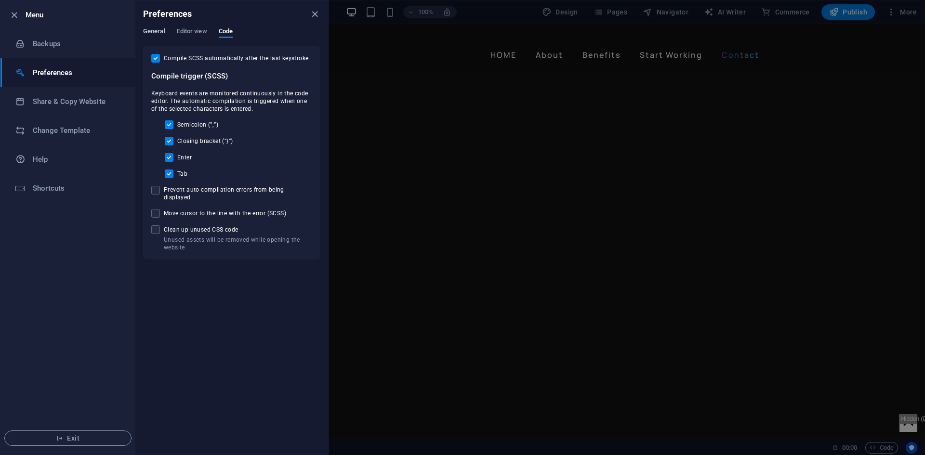
click at [156, 33] on span "General" at bounding box center [154, 32] width 22 height 13
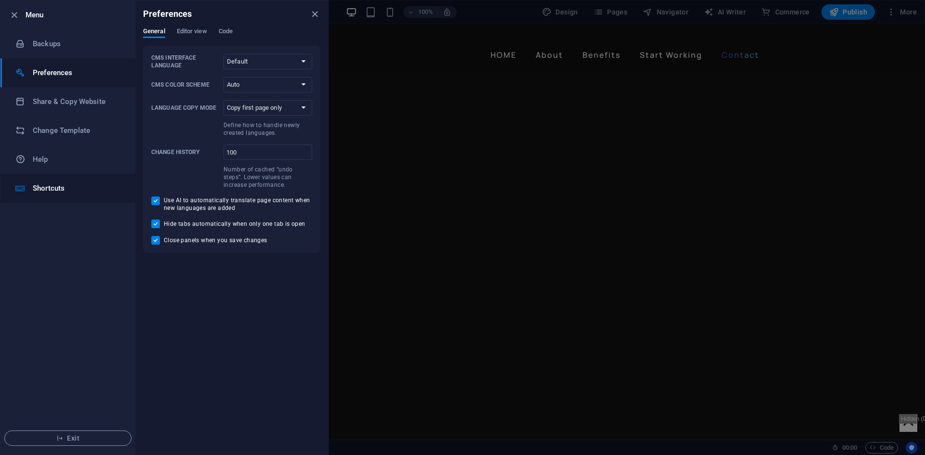
click at [53, 179] on li "Shortcuts" at bounding box center [67, 188] width 135 height 29
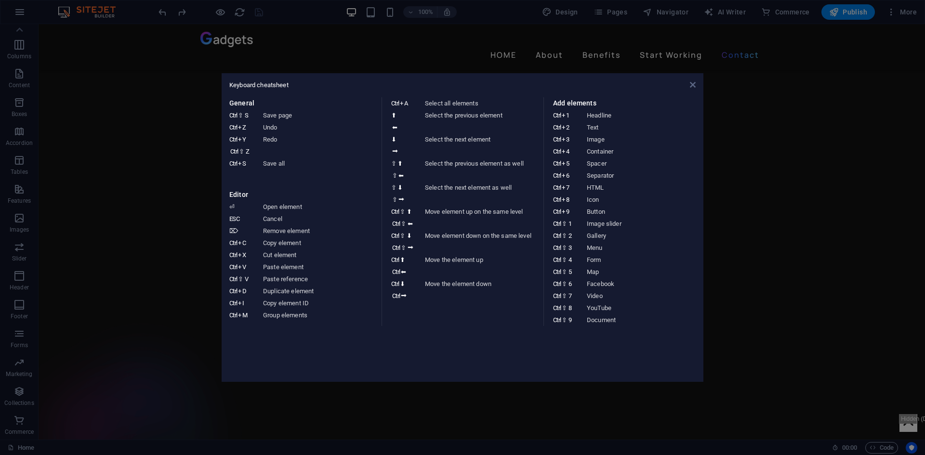
drag, startPoint x: 694, startPoint y: 86, endPoint x: 421, endPoint y: 57, distance: 274.2
click at [694, 86] on icon at bounding box center [693, 85] width 6 height 8
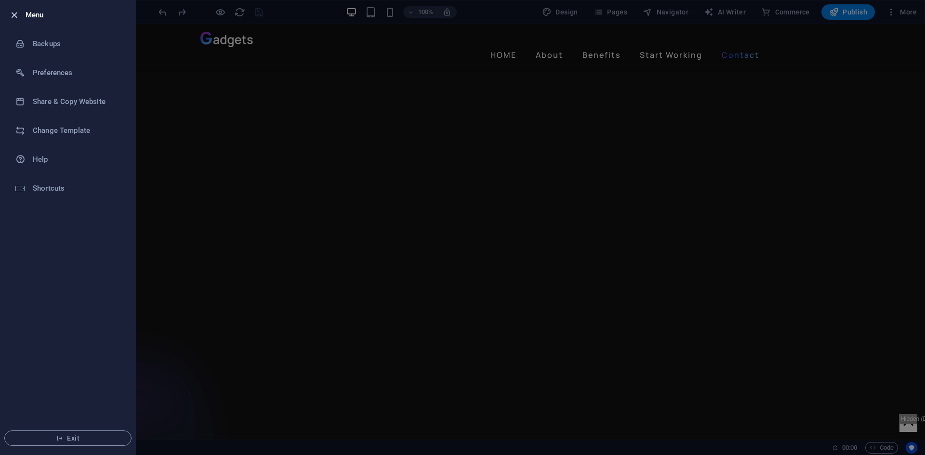
click at [17, 13] on icon "button" at bounding box center [14, 15] width 11 height 11
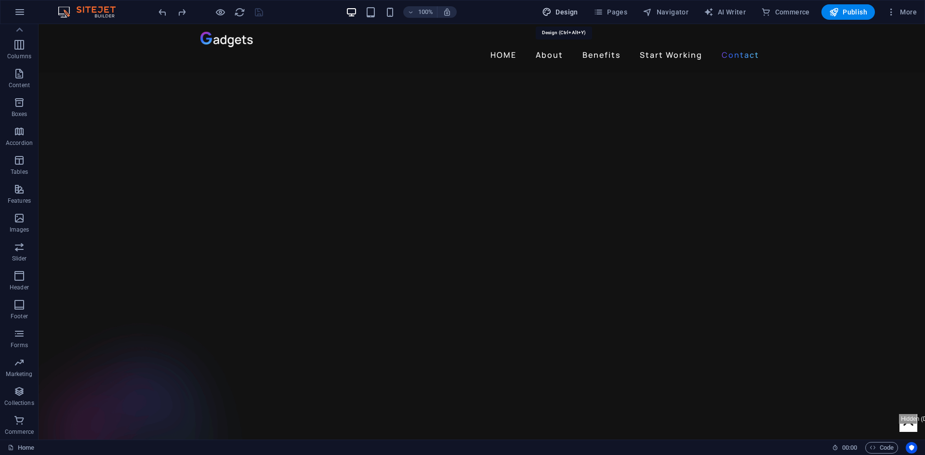
drag, startPoint x: 575, startPoint y: 9, endPoint x: 532, endPoint y: 11, distance: 42.9
click at [0, 0] on span "Design" at bounding box center [0, 0] width 0 height 0
select select "px"
select select "400"
select select "px"
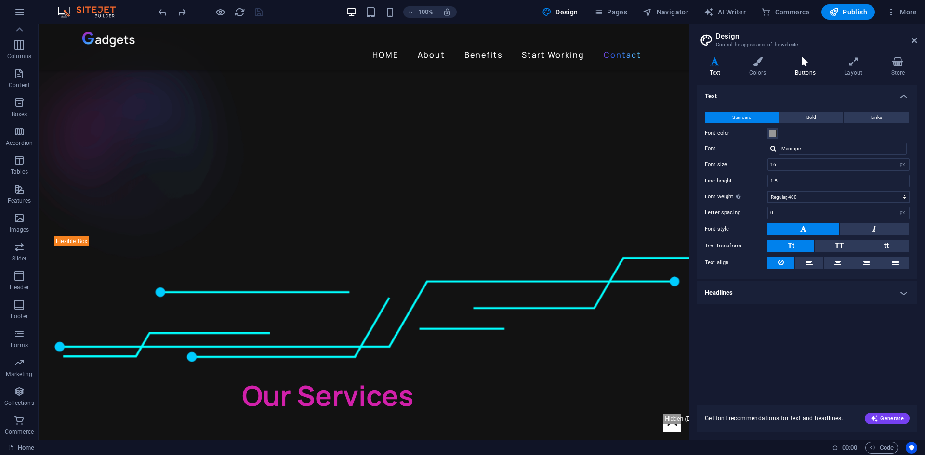
click at [800, 67] on h4 "Buttons" at bounding box center [806, 67] width 49 height 20
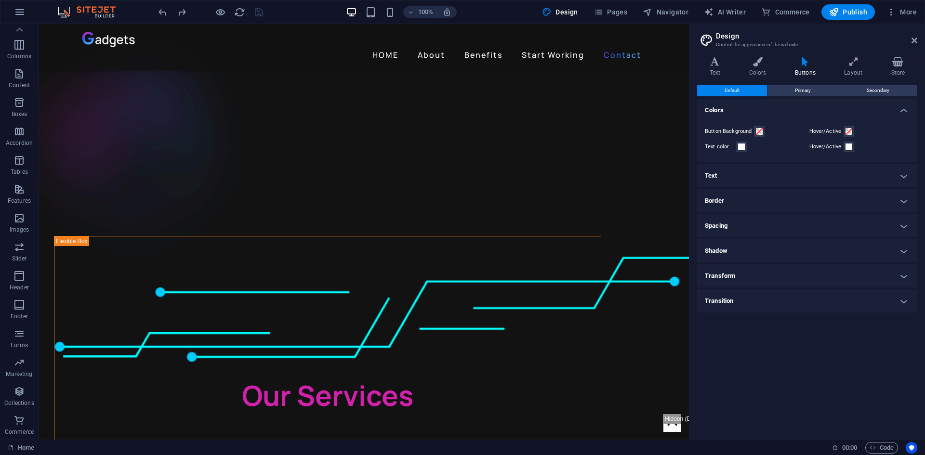
click at [762, 297] on h4 "Transition" at bounding box center [807, 300] width 220 height 23
click at [762, 297] on h4 "Transition" at bounding box center [807, 297] width 220 height 17
click at [755, 275] on h4 "Transform" at bounding box center [807, 275] width 220 height 23
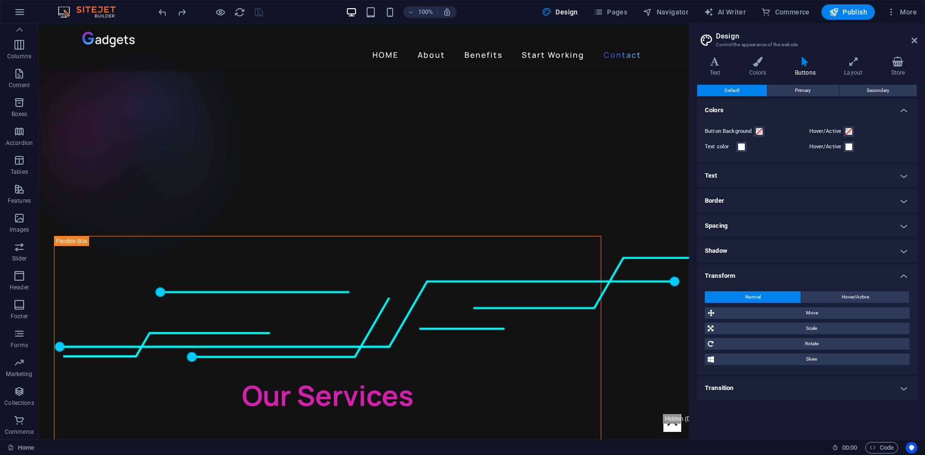
click at [755, 275] on h4 "Transform" at bounding box center [807, 272] width 220 height 17
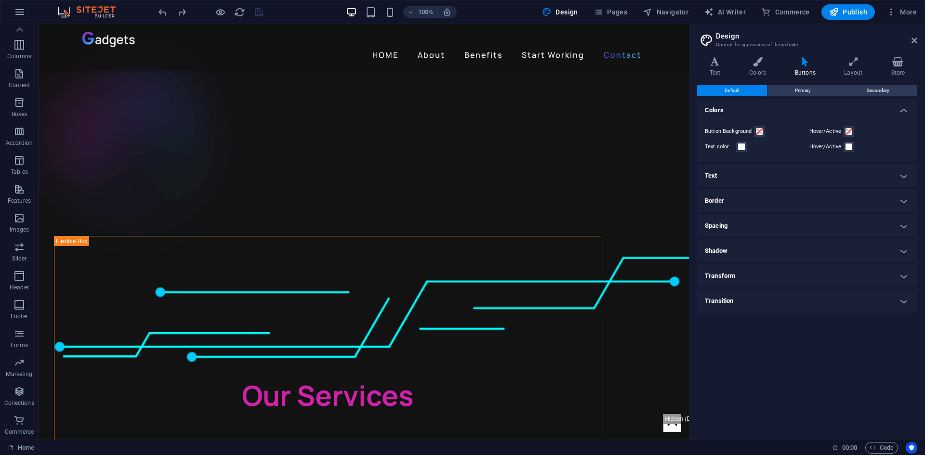
click at [752, 247] on h4 "Shadow" at bounding box center [807, 250] width 220 height 23
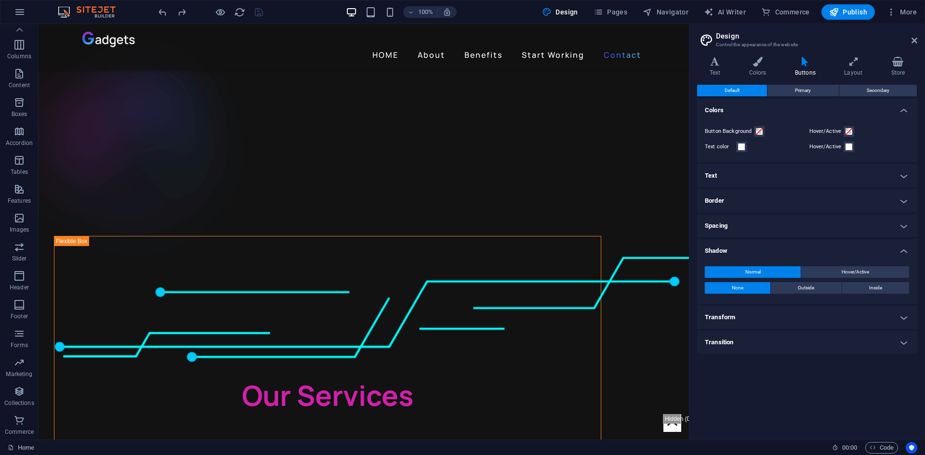
click at [752, 247] on h4 "Shadow" at bounding box center [807, 247] width 220 height 17
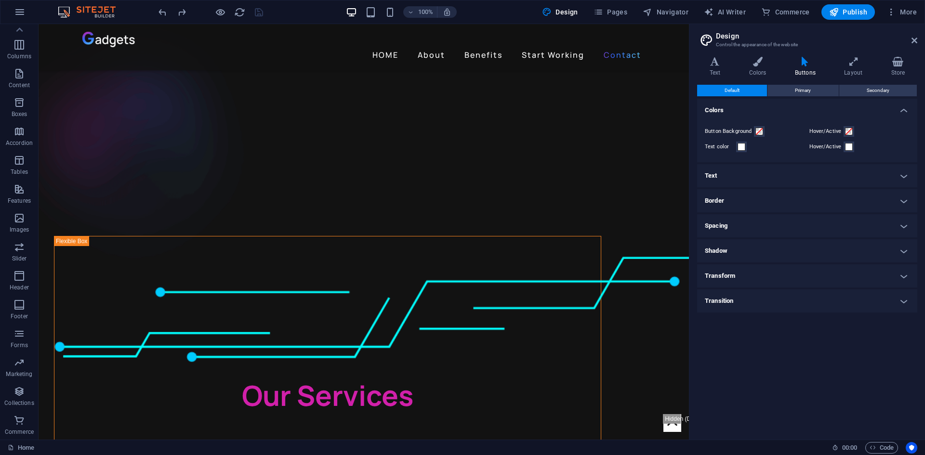
click at [752, 199] on h4 "Border" at bounding box center [807, 200] width 220 height 23
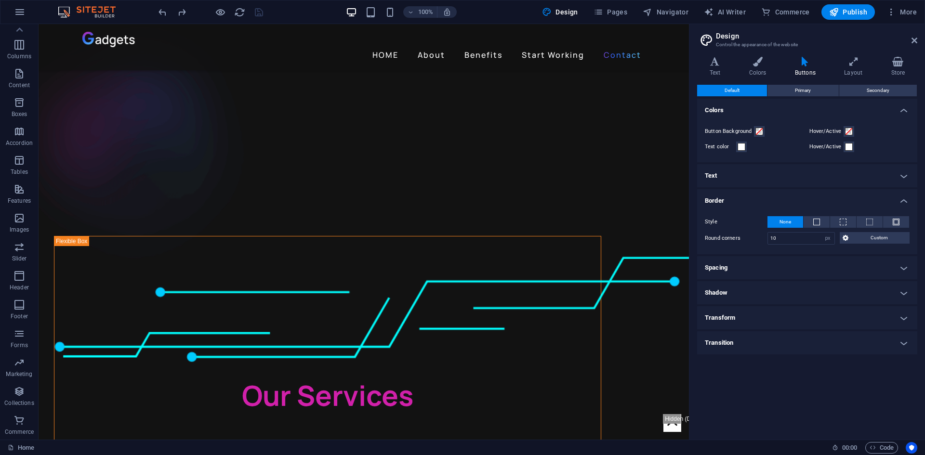
click at [752, 199] on h4 "Border" at bounding box center [807, 197] width 220 height 17
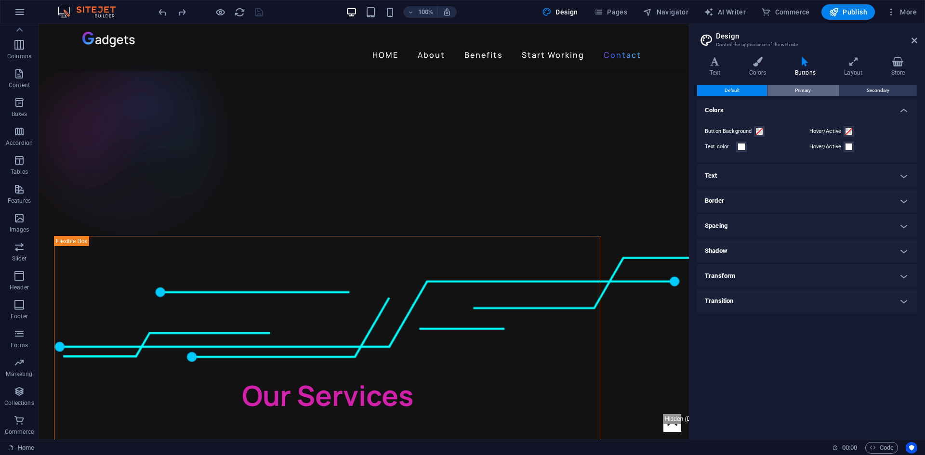
click at [804, 87] on span "Primary" at bounding box center [803, 91] width 16 height 12
click at [749, 92] on button "Default" at bounding box center [732, 91] width 70 height 12
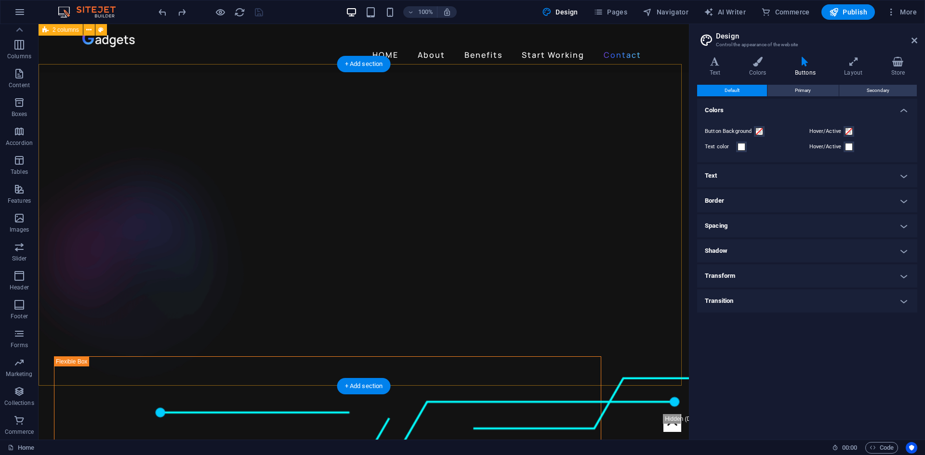
scroll to position [2071, 0]
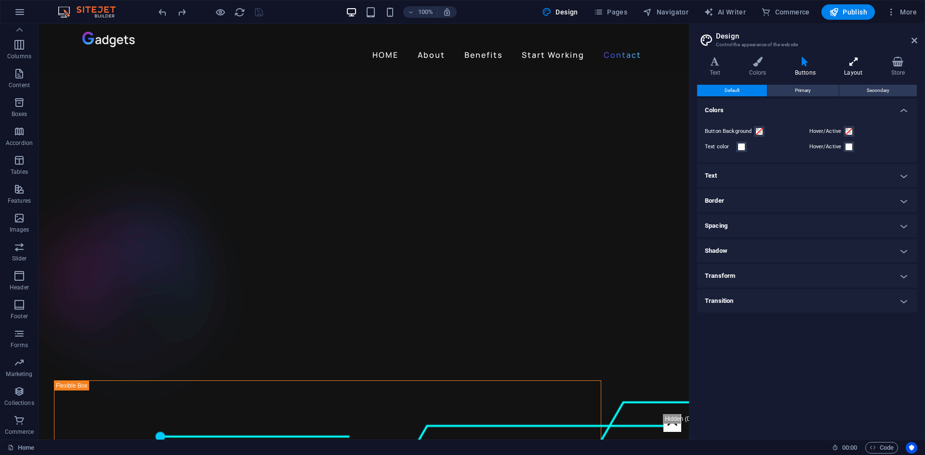
click at [859, 61] on icon at bounding box center [853, 62] width 43 height 10
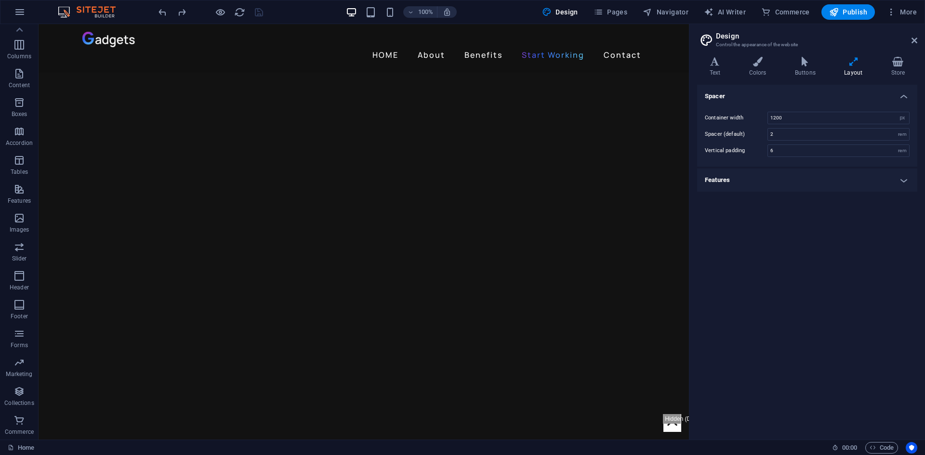
scroll to position [915, 0]
click at [323, 203] on span "Container" at bounding box center [329, 203] width 25 height 6
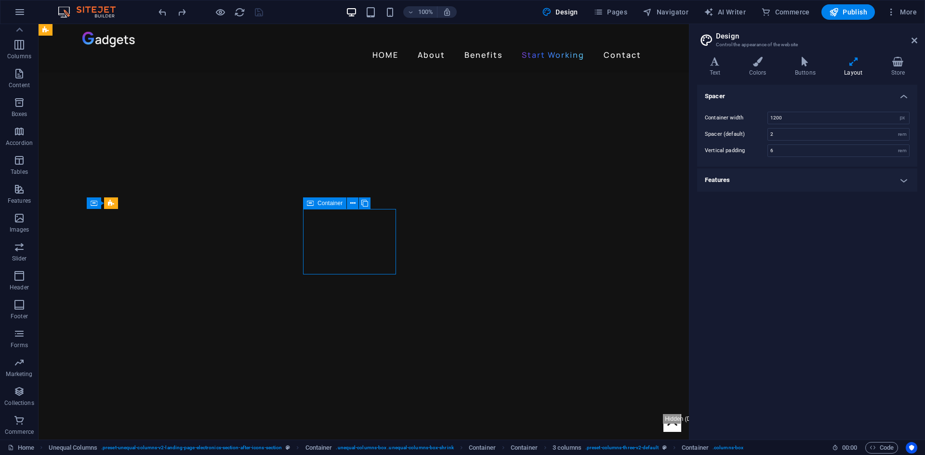
click at [323, 203] on span "Container" at bounding box center [329, 203] width 25 height 6
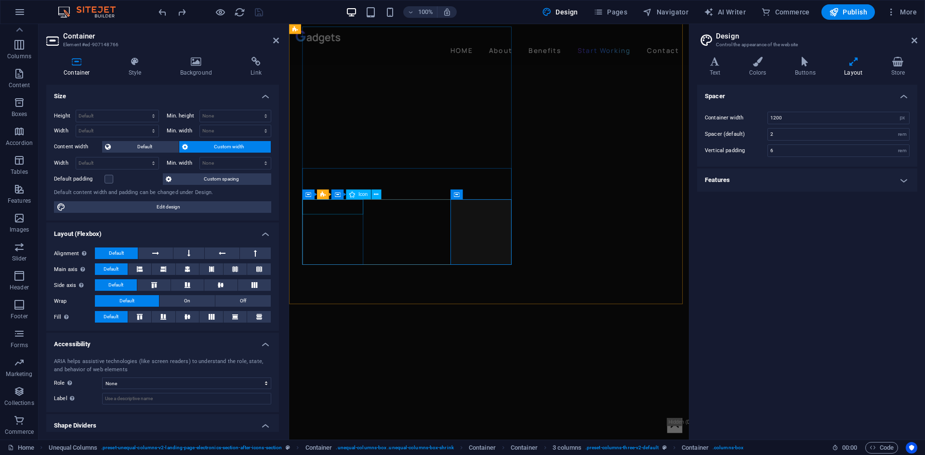
scroll to position [982, 0]
click at [128, 65] on icon at bounding box center [135, 62] width 48 height 10
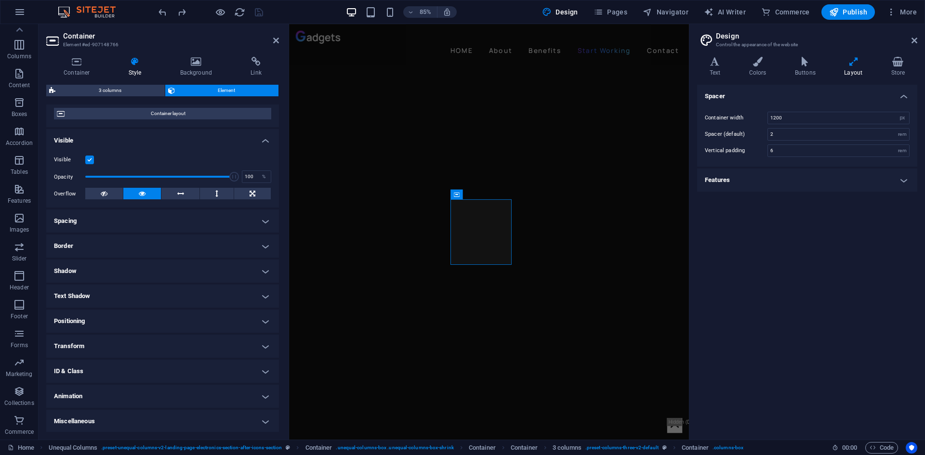
scroll to position [79, 0]
click at [79, 211] on h4 "Spacing" at bounding box center [162, 220] width 233 height 23
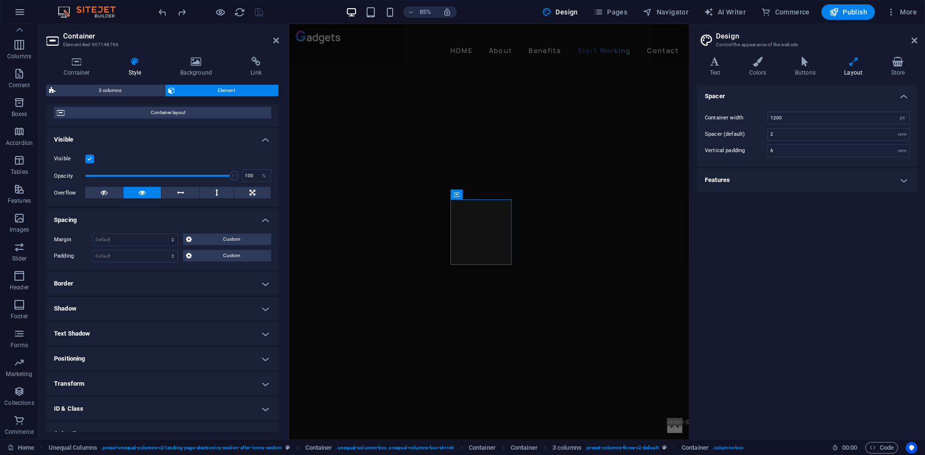
click at [79, 211] on h4 "Spacing" at bounding box center [162, 217] width 233 height 17
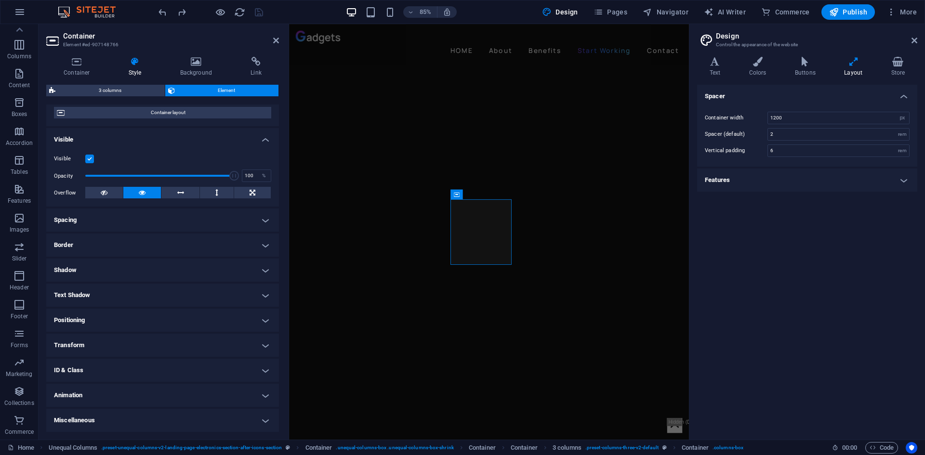
click at [88, 268] on h4 "Shadow" at bounding box center [162, 270] width 233 height 23
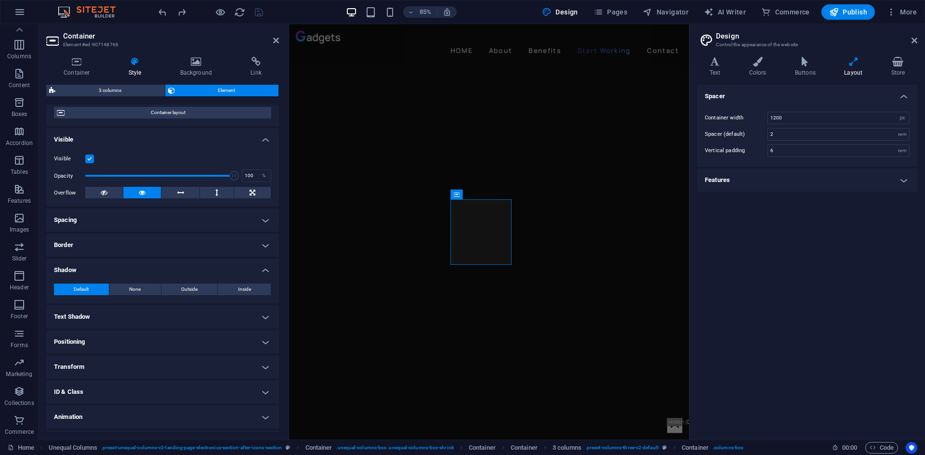
click at [88, 268] on h4 "Shadow" at bounding box center [162, 267] width 233 height 17
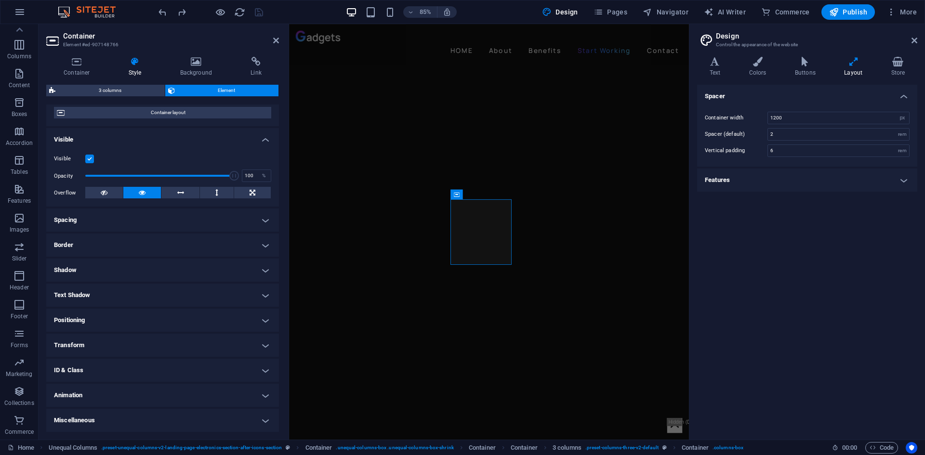
click at [86, 347] on h4 "Transform" at bounding box center [162, 345] width 233 height 23
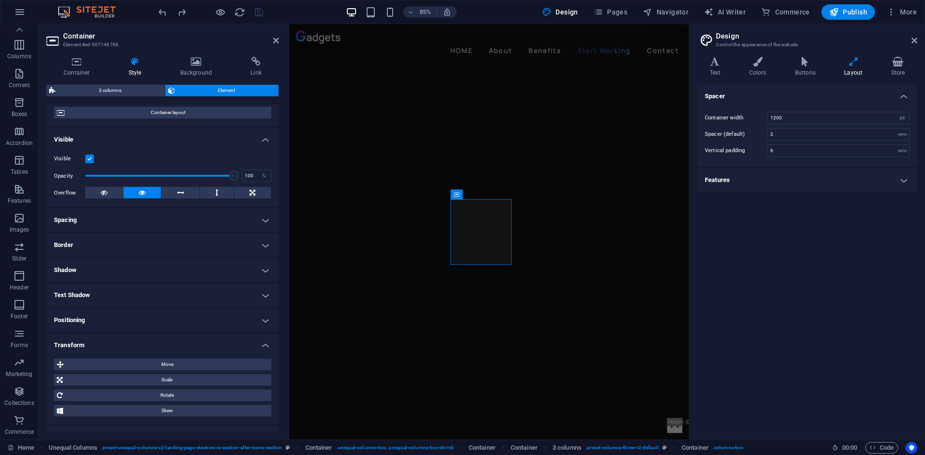
click at [86, 347] on h4 "Transform" at bounding box center [162, 342] width 233 height 17
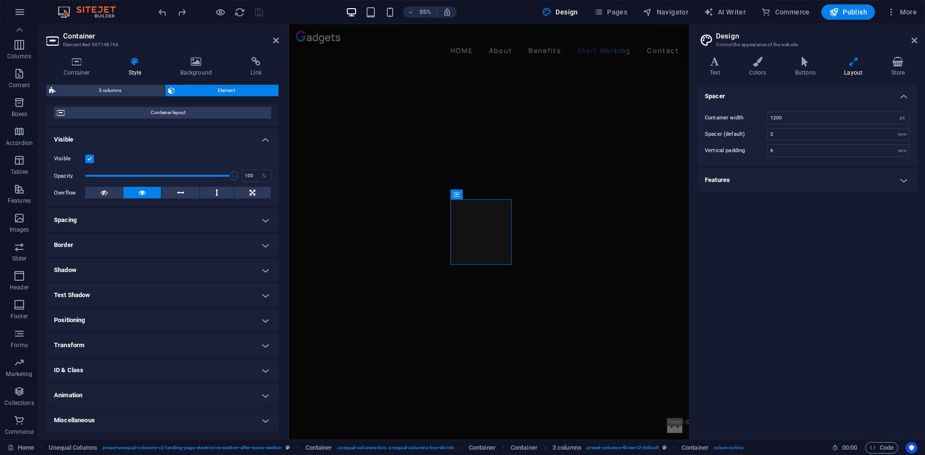
click at [86, 397] on h4 "Animation" at bounding box center [162, 395] width 233 height 23
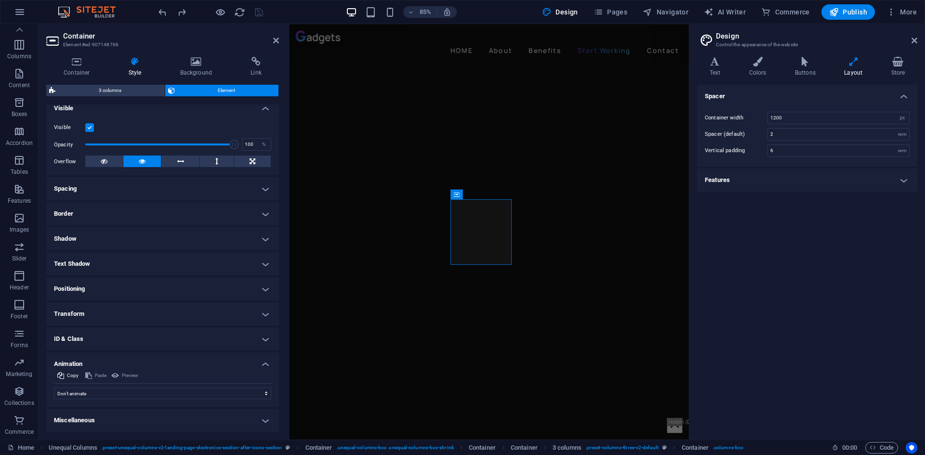
click at [103, 359] on h4 "Animation" at bounding box center [162, 361] width 233 height 17
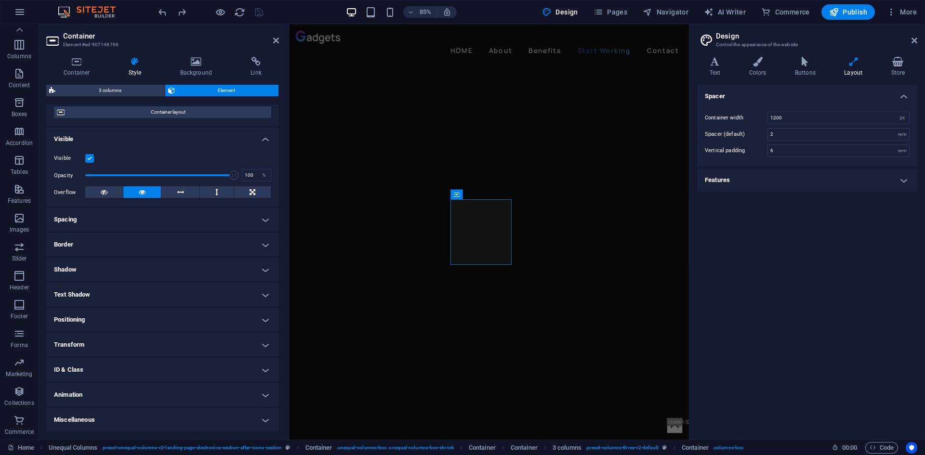
click at [98, 350] on h4 "Transform" at bounding box center [162, 344] width 233 height 23
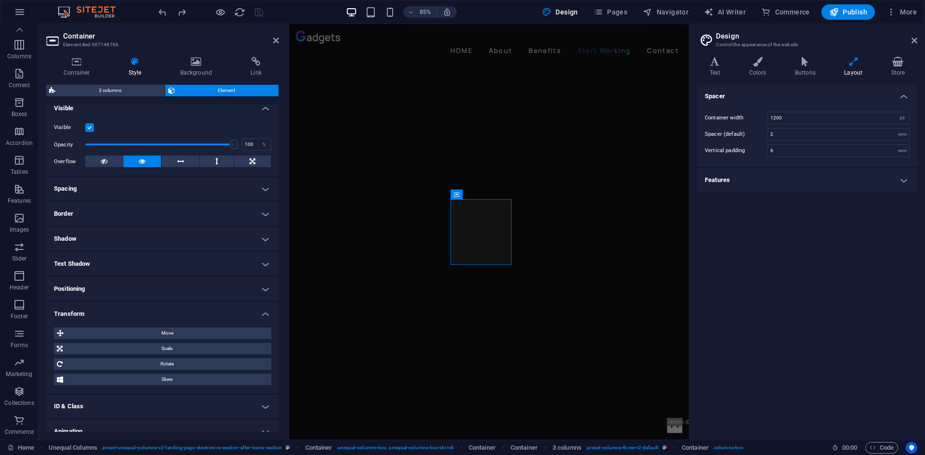
click at [95, 313] on h4 "Transform" at bounding box center [162, 310] width 233 height 17
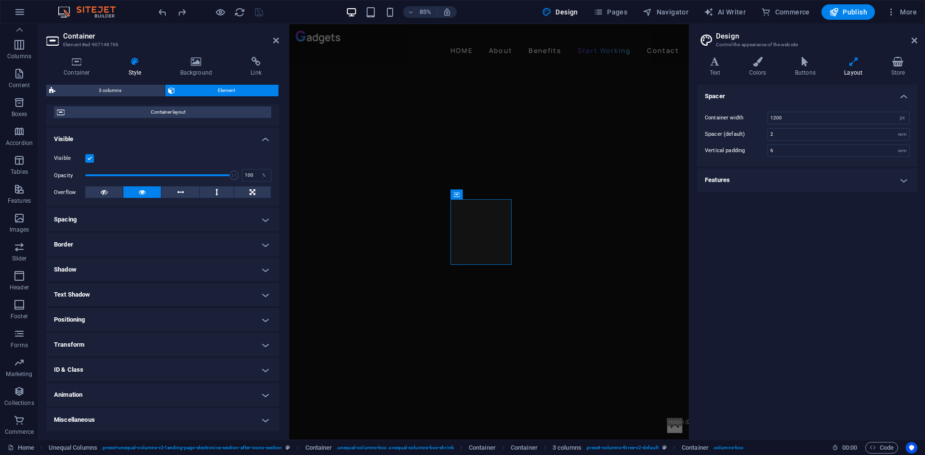
click at [85, 263] on h4 "Shadow" at bounding box center [162, 269] width 233 height 23
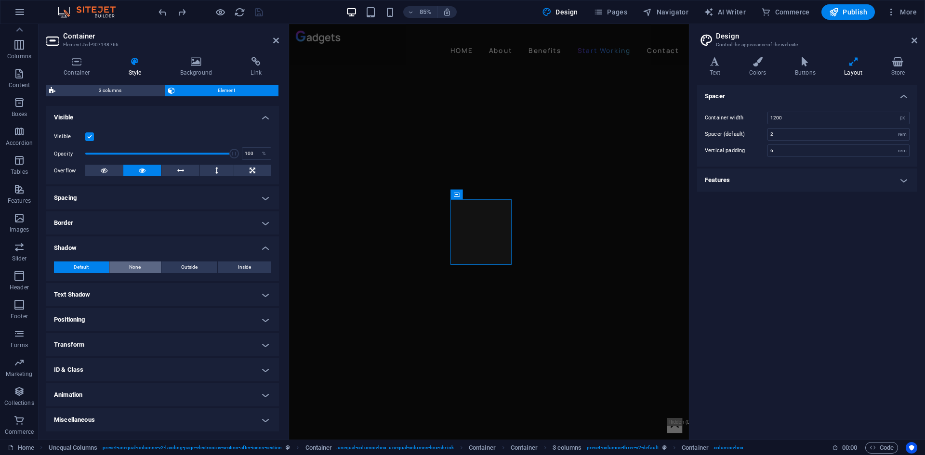
click at [138, 268] on span "None" at bounding box center [135, 268] width 12 height 12
click at [176, 265] on button "Outside" at bounding box center [189, 268] width 56 height 12
type input "2"
type input "4"
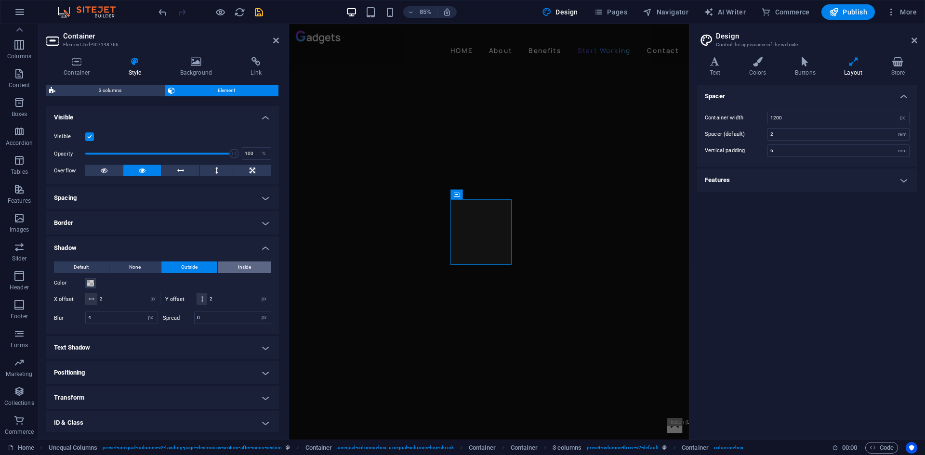
click at [241, 267] on span "Inside" at bounding box center [244, 268] width 13 height 12
click at [62, 265] on button "Default" at bounding box center [81, 268] width 55 height 12
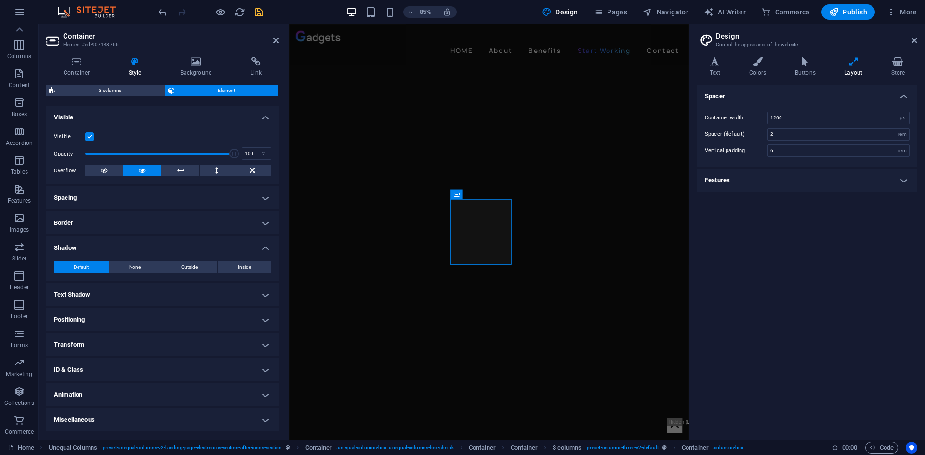
click at [85, 223] on h4 "Border" at bounding box center [162, 222] width 233 height 23
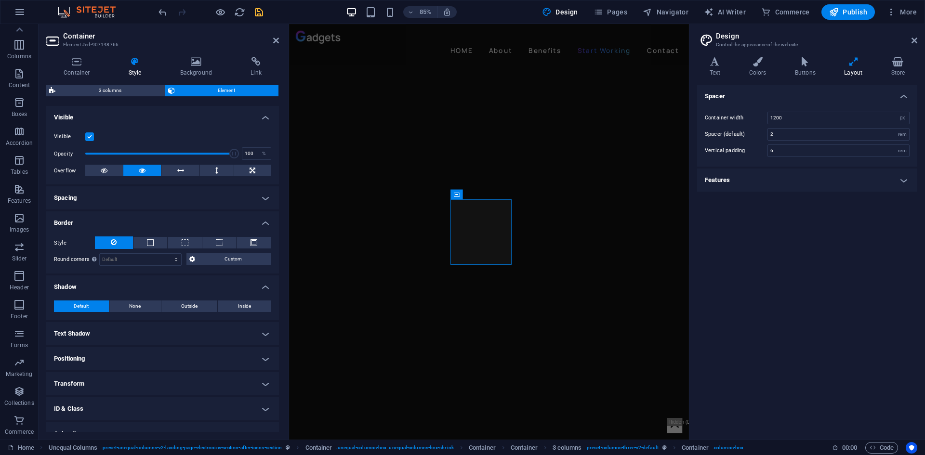
click at [85, 222] on h4 "Border" at bounding box center [162, 219] width 233 height 17
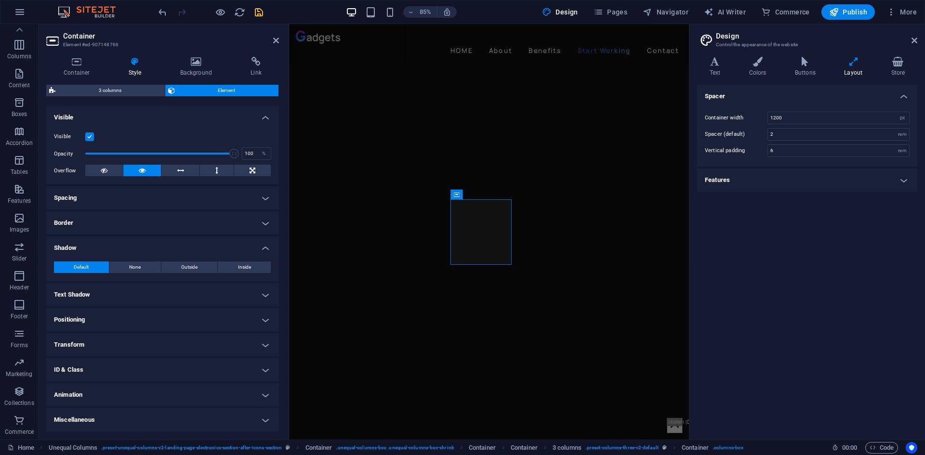
click at [79, 203] on h4 "Spacing" at bounding box center [162, 197] width 233 height 23
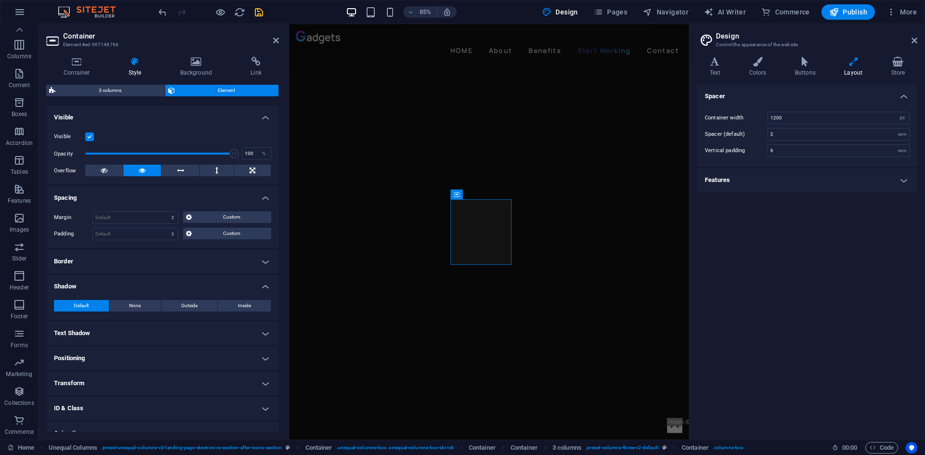
click at [78, 201] on h4 "Spacing" at bounding box center [162, 194] width 233 height 17
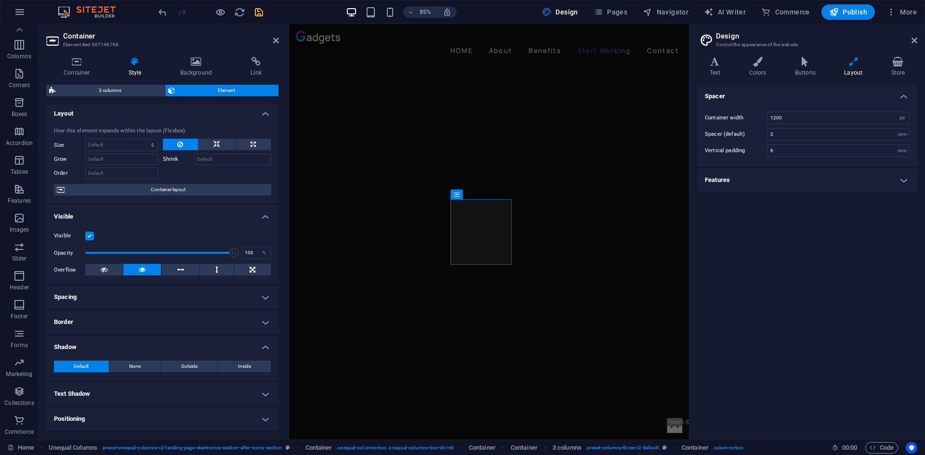
scroll to position [0, 0]
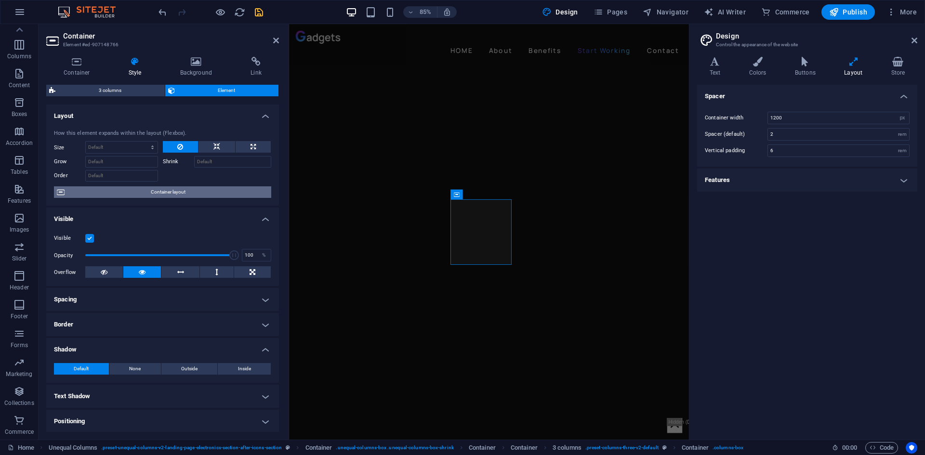
click at [180, 192] on span "Container layout" at bounding box center [167, 192] width 201 height 12
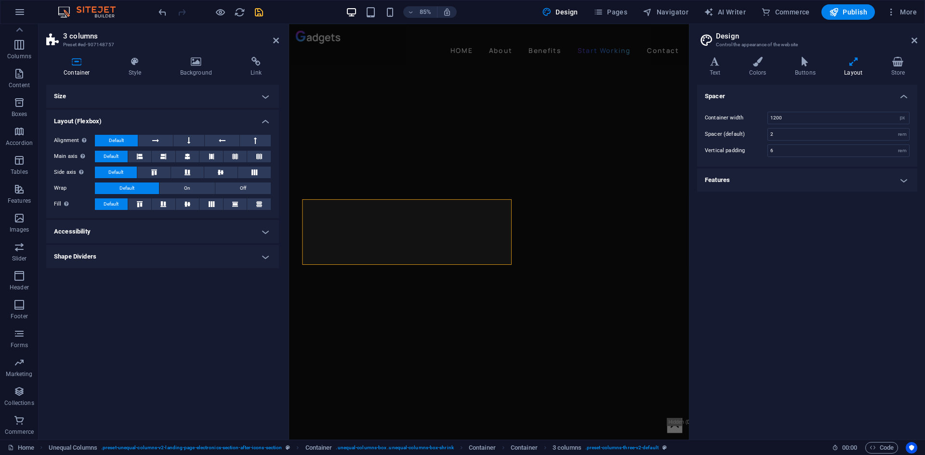
click at [126, 232] on h4 "Accessibility" at bounding box center [162, 231] width 233 height 23
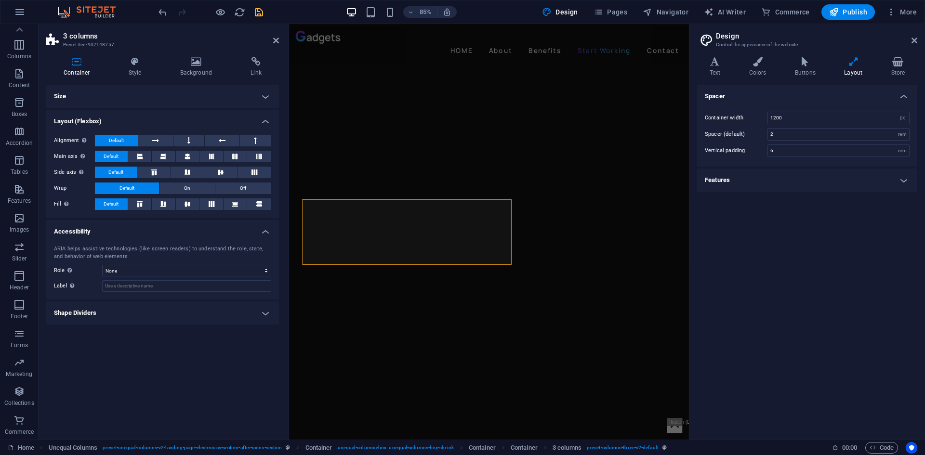
click at [126, 232] on h4 "Accessibility" at bounding box center [162, 228] width 233 height 17
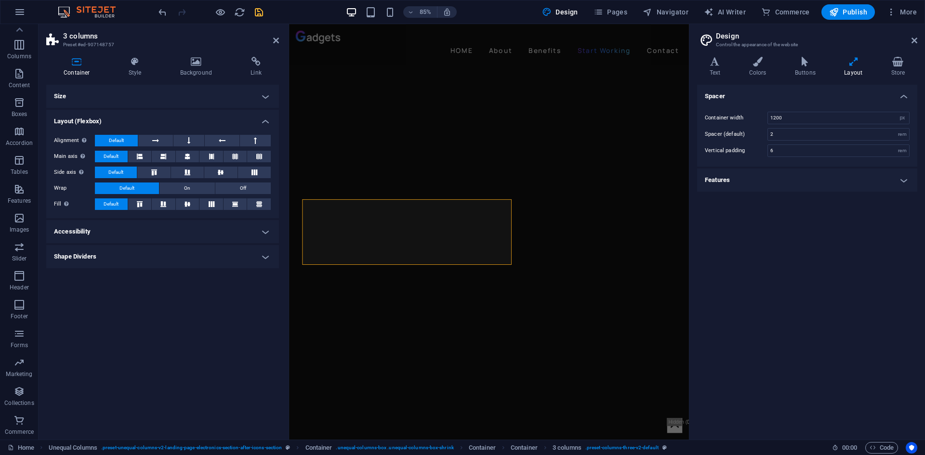
click at [112, 259] on h4 "Shape Dividers" at bounding box center [162, 256] width 233 height 23
click at [127, 276] on select "None Triangle Square Diagonal Polygon 1 Polygon 2 Zigzag Multiple Zigzags Waves…" at bounding box center [186, 276] width 169 height 12
click at [108, 257] on h4 "Shape Dividers" at bounding box center [162, 253] width 233 height 17
click at [130, 63] on icon at bounding box center [135, 62] width 48 height 10
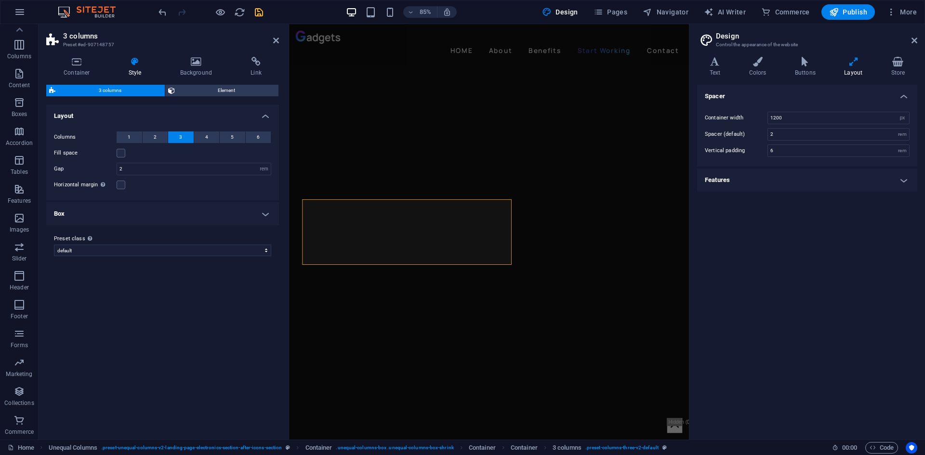
click at [70, 206] on h4 "Box" at bounding box center [162, 213] width 233 height 23
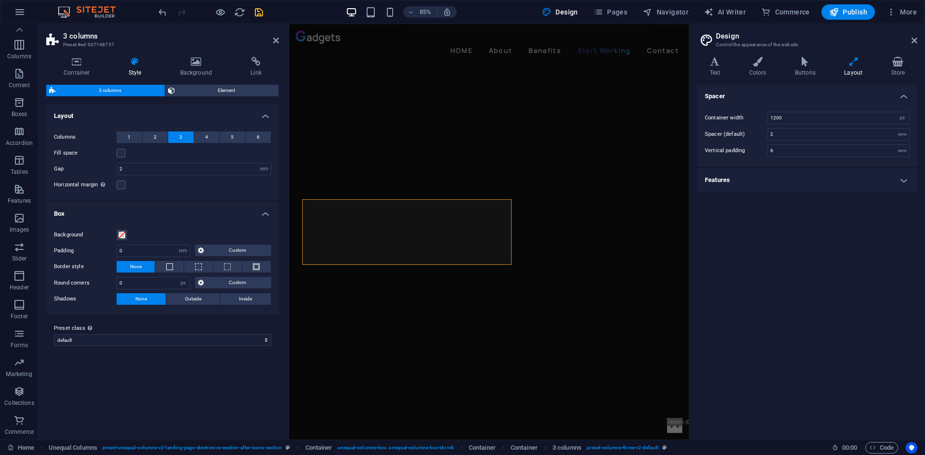
click at [70, 206] on h4 "Box" at bounding box center [162, 210] width 233 height 17
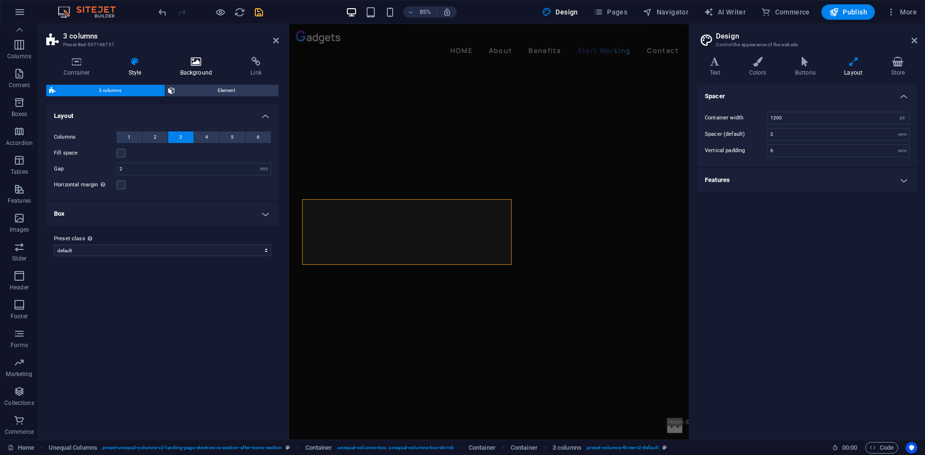
click at [197, 66] on h4 "Background" at bounding box center [198, 67] width 71 height 20
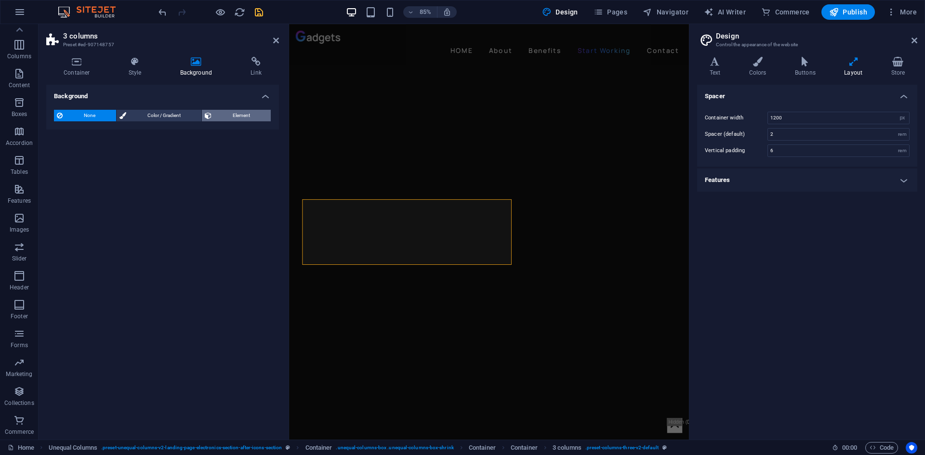
click at [212, 118] on button "Element" at bounding box center [236, 116] width 69 height 12
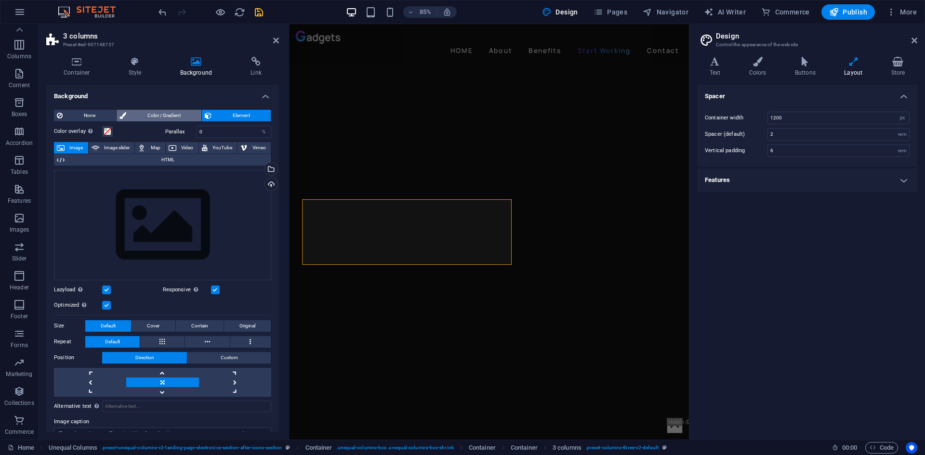
click at [178, 113] on span "Color / Gradient" at bounding box center [163, 116] width 69 height 12
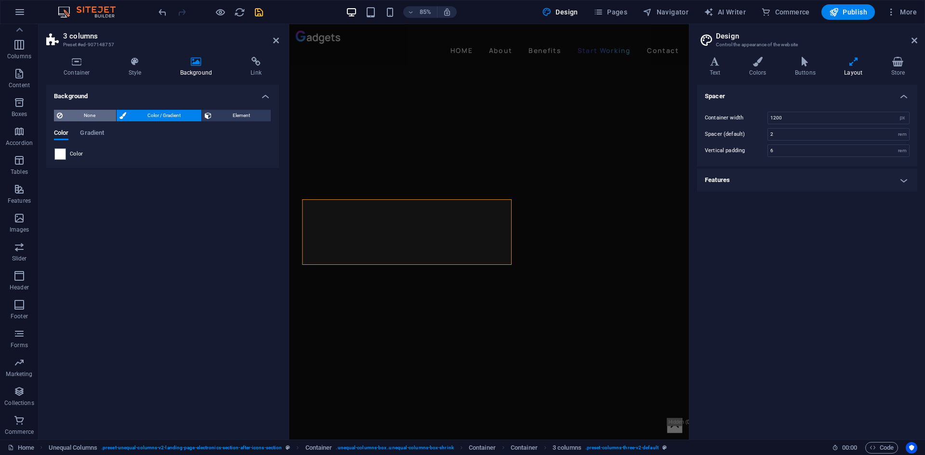
click at [88, 114] on span "None" at bounding box center [90, 116] width 48 height 12
click at [215, 111] on span "Element" at bounding box center [240, 116] width 53 height 12
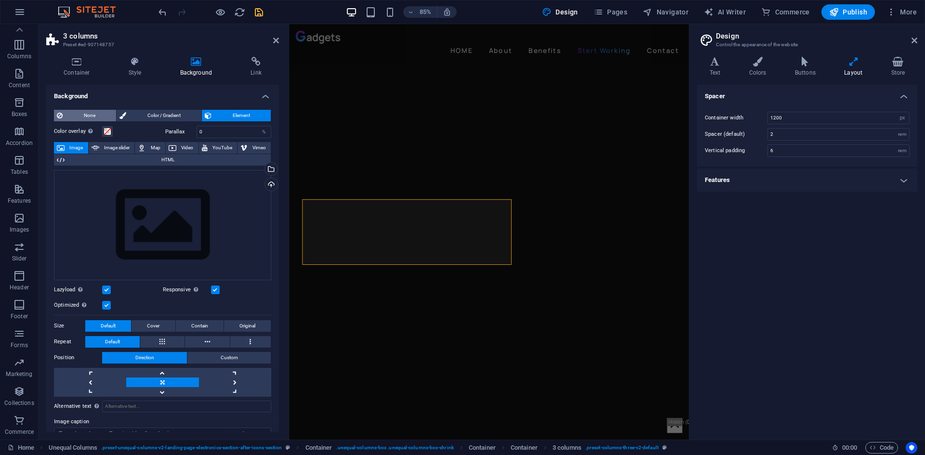
click at [90, 120] on span "None" at bounding box center [90, 116] width 48 height 12
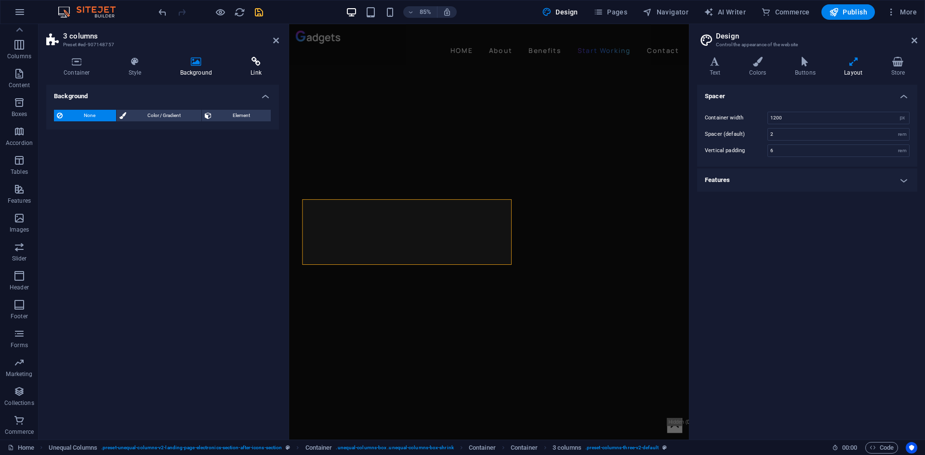
click at [255, 63] on icon at bounding box center [256, 62] width 46 height 10
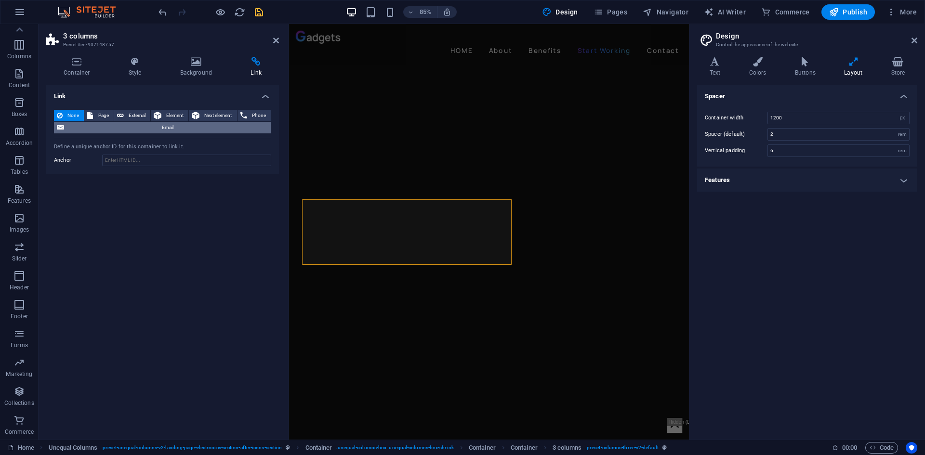
click at [187, 129] on span "Email" at bounding box center [167, 128] width 201 height 12
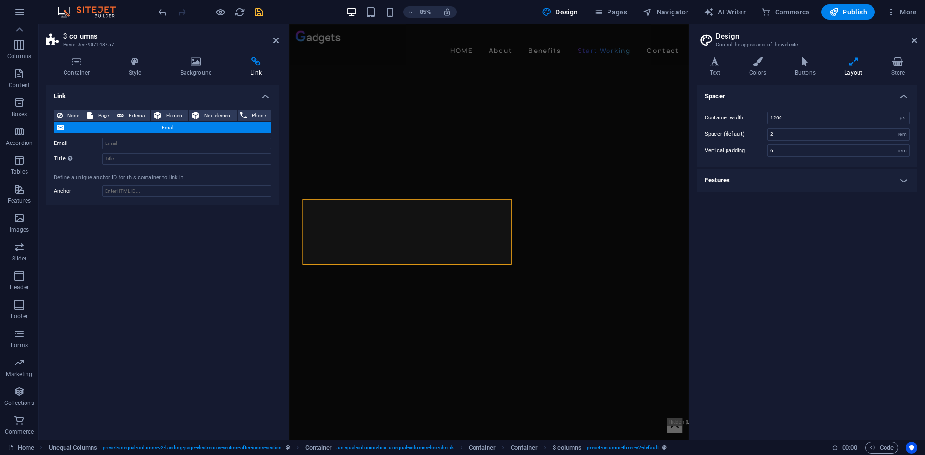
click at [187, 129] on span "Email" at bounding box center [167, 128] width 201 height 12
click at [63, 111] on button "None" at bounding box center [69, 116] width 30 height 12
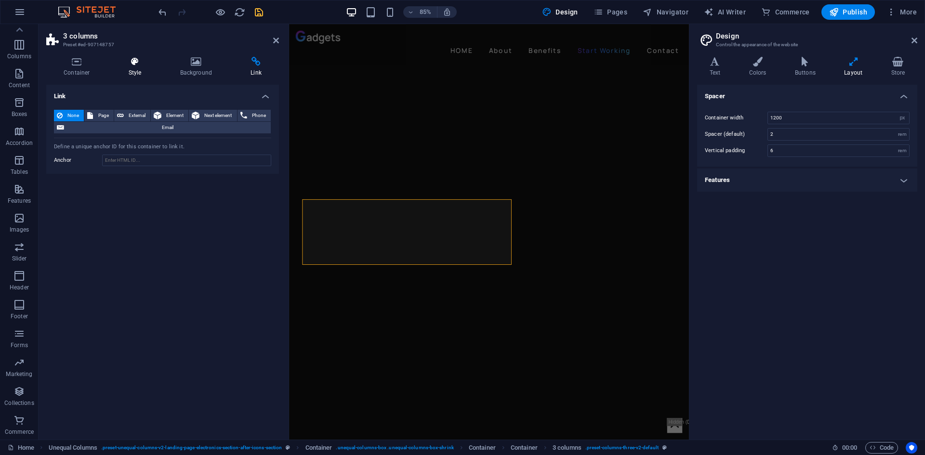
click at [121, 61] on icon at bounding box center [135, 62] width 48 height 10
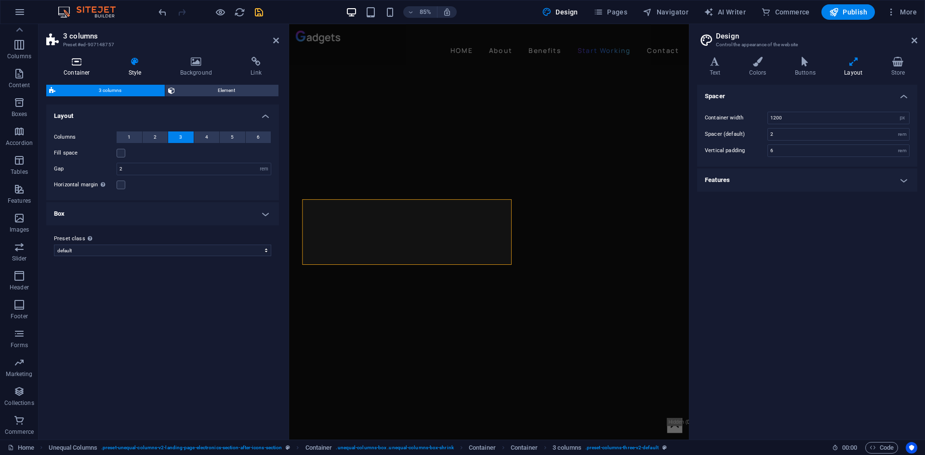
click at [67, 61] on icon at bounding box center [76, 62] width 61 height 10
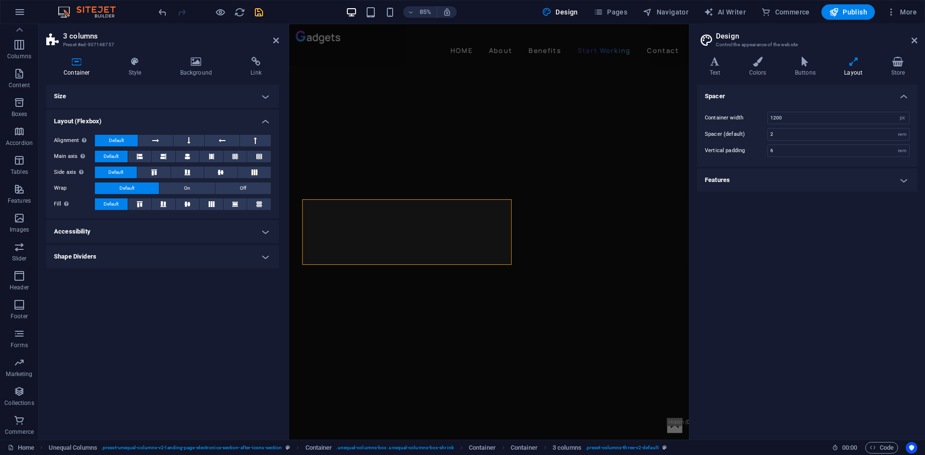
click at [71, 230] on h4 "Accessibility" at bounding box center [162, 231] width 233 height 23
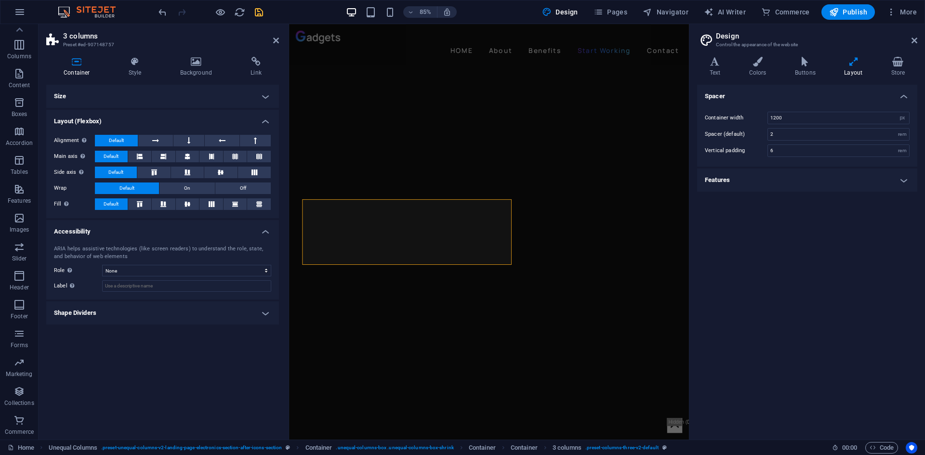
click at [92, 313] on h4 "Shape Dividers" at bounding box center [162, 313] width 233 height 23
click at [92, 313] on h4 "Shape Dividers" at bounding box center [162, 310] width 233 height 17
click at [256, 13] on icon "save" at bounding box center [258, 12] width 11 height 11
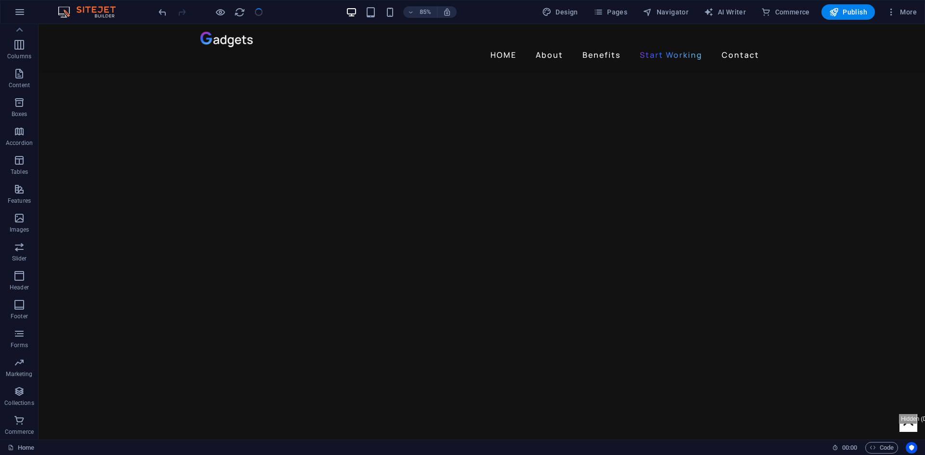
scroll to position [915, 0]
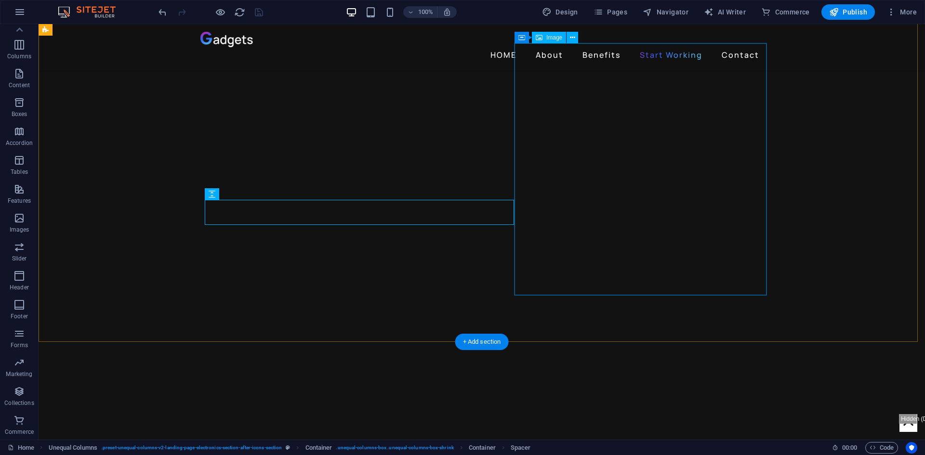
scroll to position [770, 0]
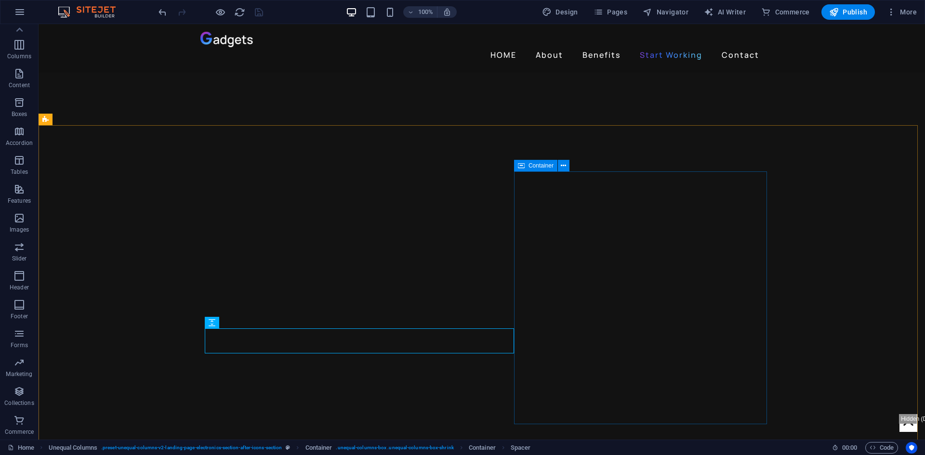
click at [522, 166] on icon at bounding box center [521, 166] width 7 height 12
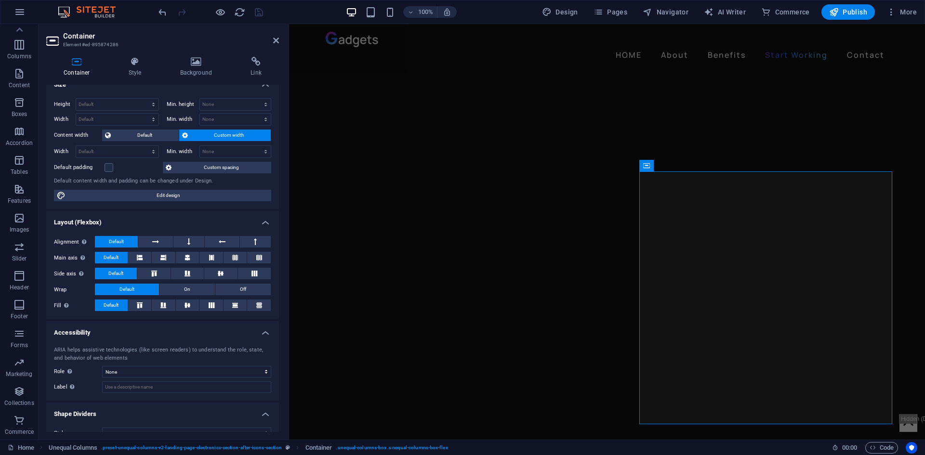
scroll to position [0, 0]
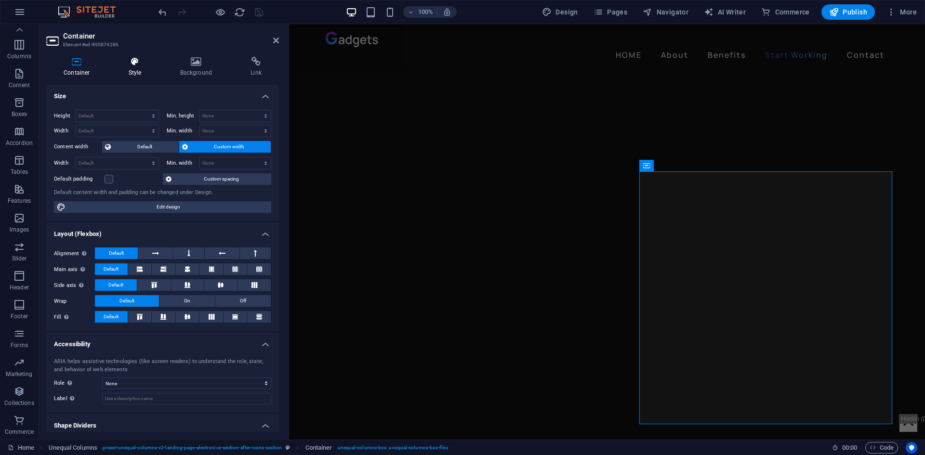
click at [129, 66] on icon at bounding box center [135, 62] width 48 height 10
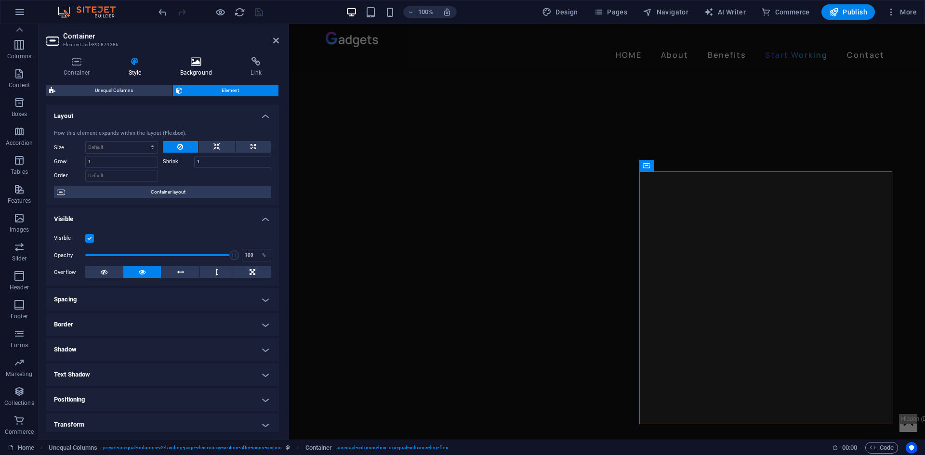
click at [192, 62] on icon at bounding box center [196, 62] width 67 height 10
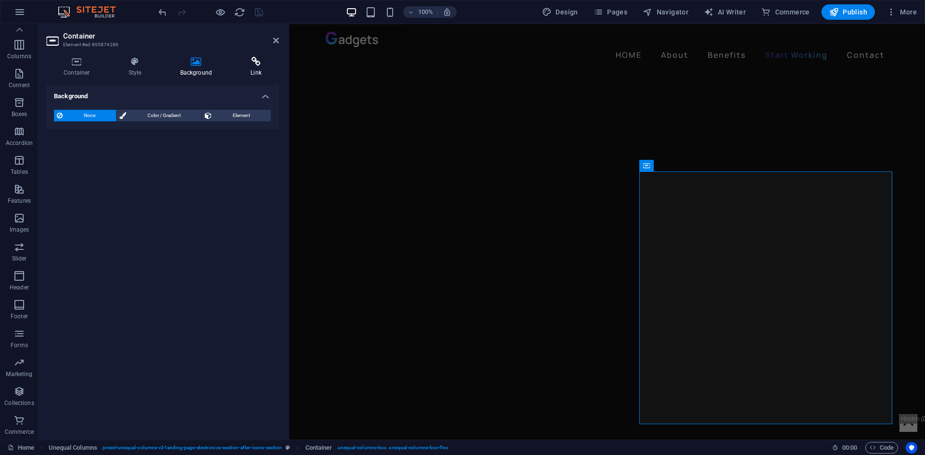
click at [251, 65] on icon at bounding box center [256, 62] width 46 height 10
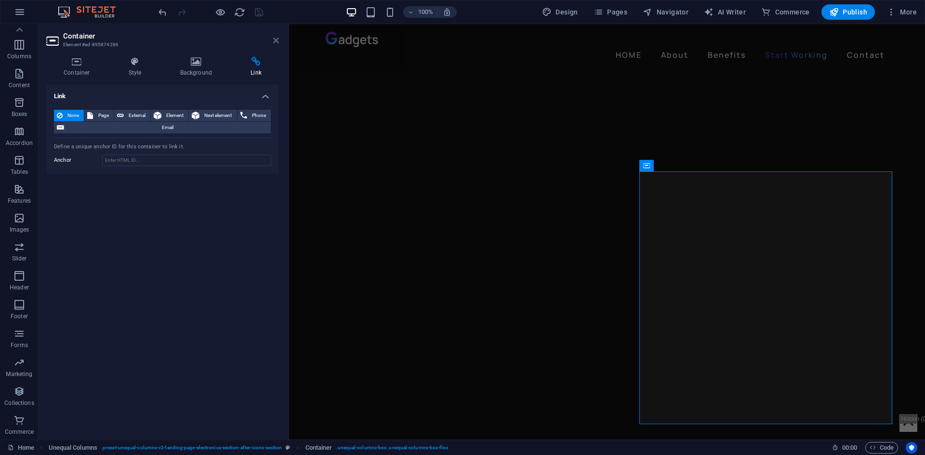
click at [273, 42] on icon at bounding box center [276, 41] width 6 height 8
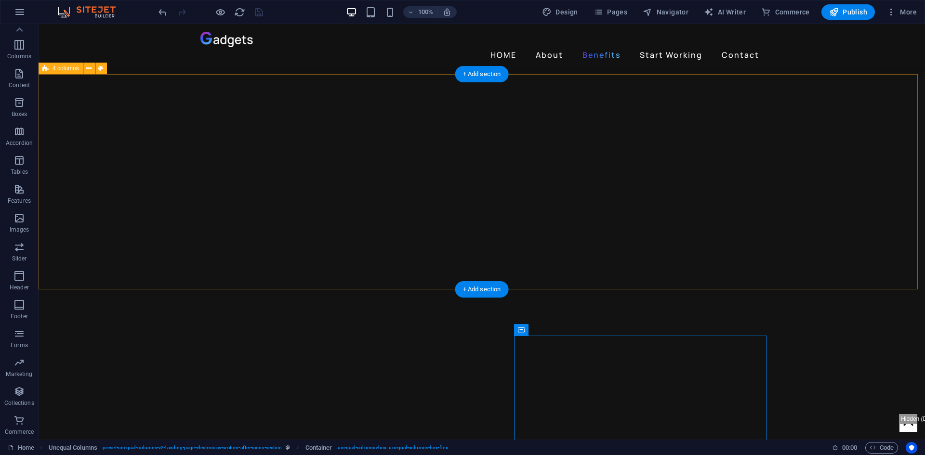
scroll to position [529, 0]
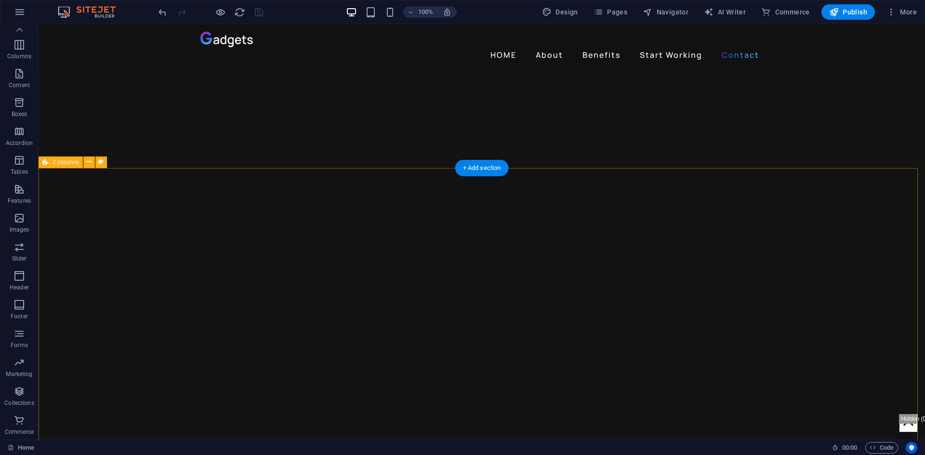
scroll to position [2215, 0]
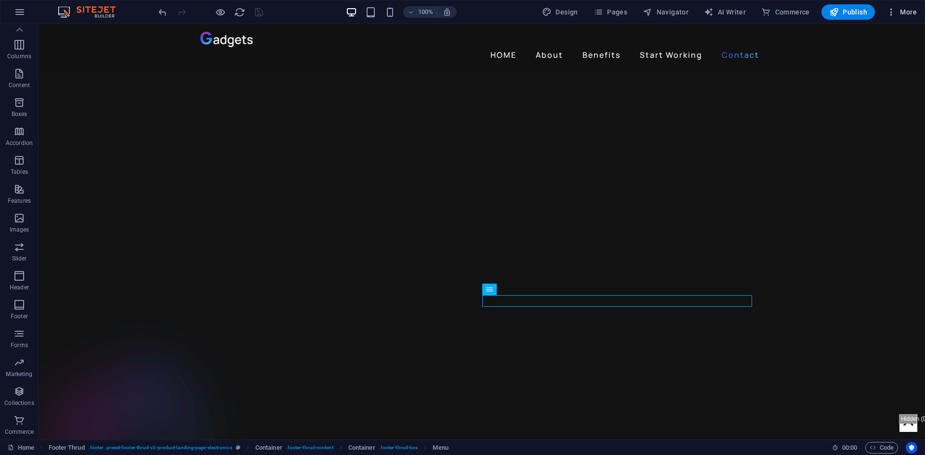
click at [894, 7] on button "More" at bounding box center [901, 11] width 38 height 15
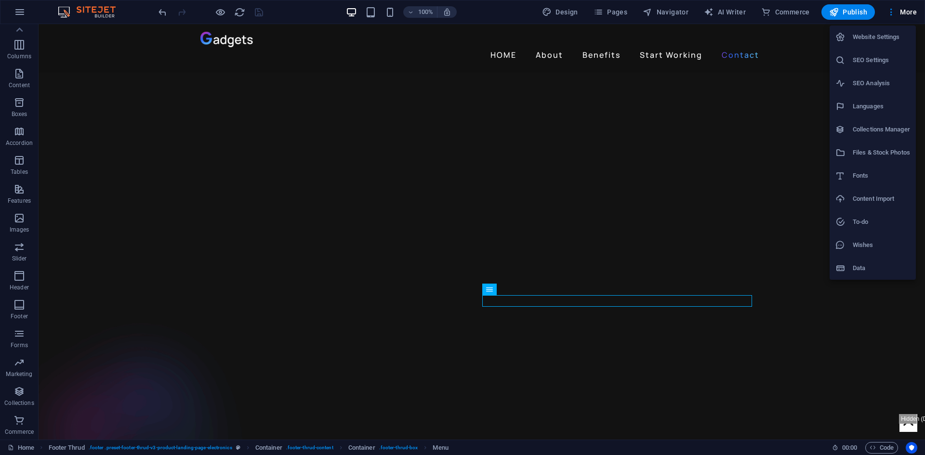
click at [388, 204] on div at bounding box center [462, 227] width 925 height 455
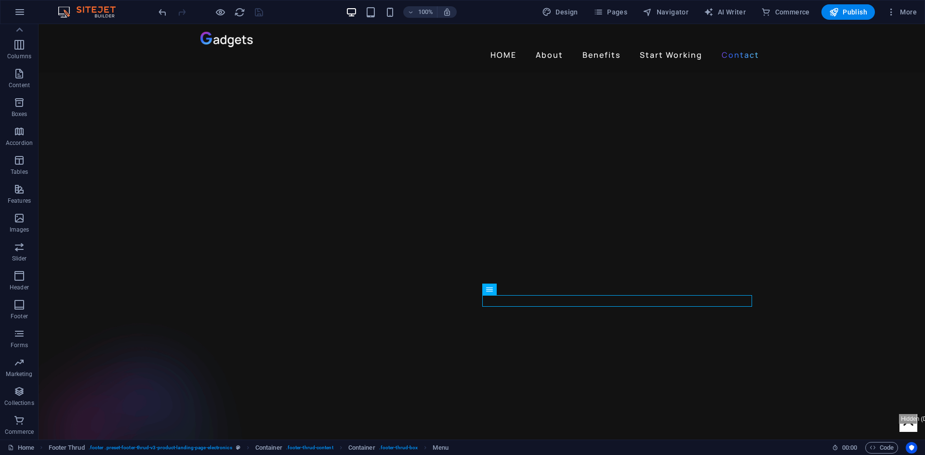
click at [391, 195] on div "Website Settings SEO Settings SEO Analysis Languages Collections Manager Files …" at bounding box center [462, 230] width 925 height 449
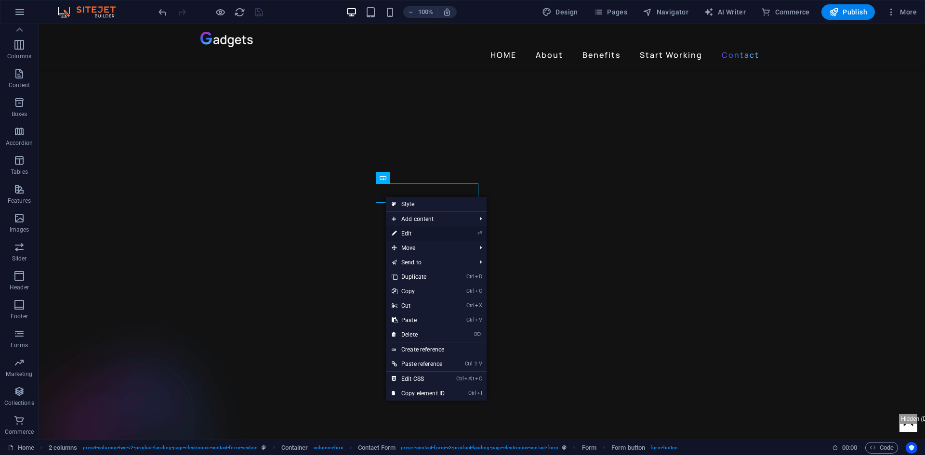
click at [402, 233] on link "⏎ Edit" at bounding box center [418, 233] width 65 height 14
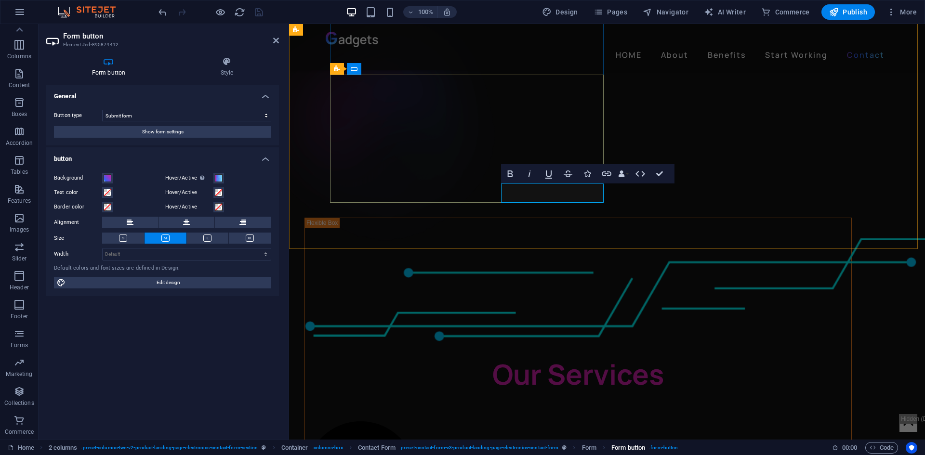
click at [666, 447] on span ". form-button" at bounding box center [663, 448] width 29 height 12
click at [633, 446] on span "Form button" at bounding box center [628, 448] width 34 height 12
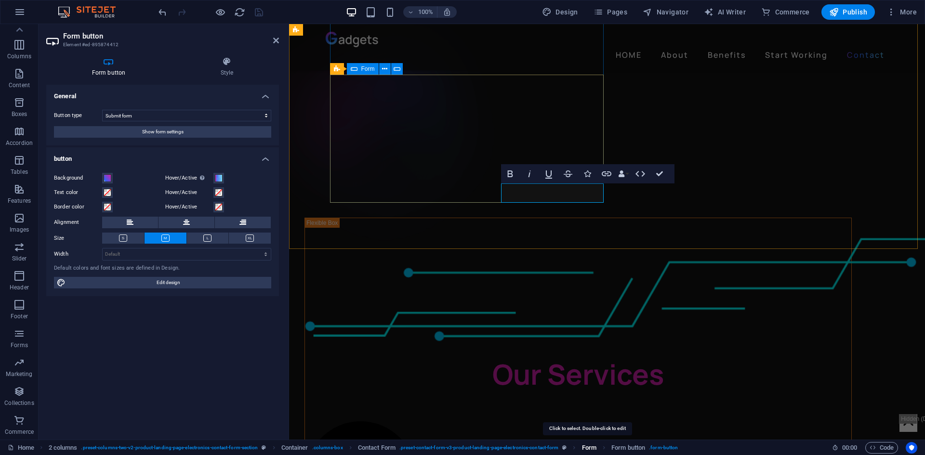
click at [591, 449] on span "Form" at bounding box center [589, 448] width 14 height 12
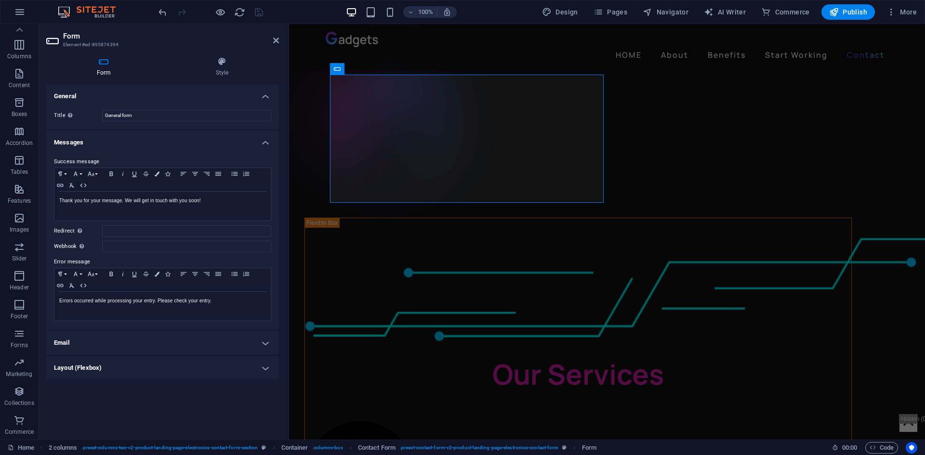
click at [263, 346] on h4 "Email" at bounding box center [162, 342] width 233 height 23
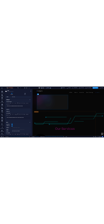
scroll to position [0, 0]
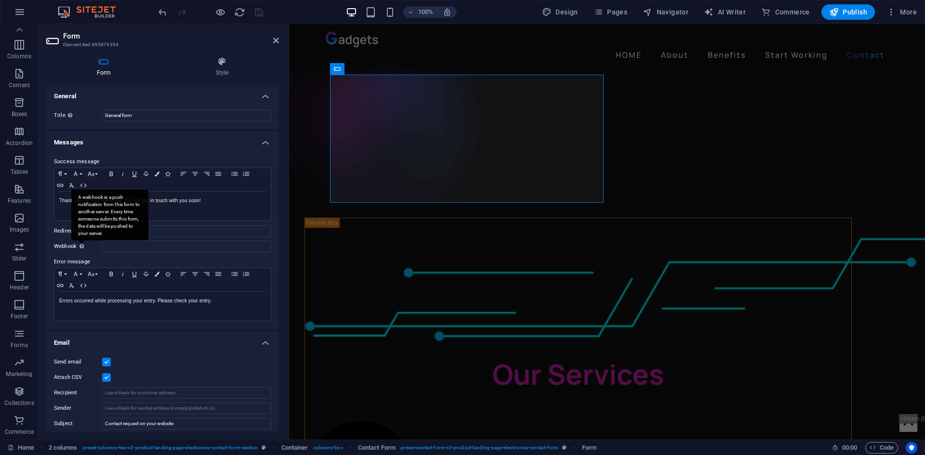
click at [80, 240] on div "A webhook is a push notification from this form to another server. Every time s…" at bounding box center [109, 215] width 77 height 51
click at [102, 244] on input "Webhook A webhook is a push notification from this form to another server. Ever…" at bounding box center [186, 247] width 169 height 12
click at [80, 240] on div "A webhook is a push notification from this form to another server. Every time s…" at bounding box center [109, 215] width 77 height 51
click at [102, 244] on input "Webhook A webhook is a push notification from this form to another server. Ever…" at bounding box center [186, 247] width 169 height 12
click at [80, 240] on div "A webhook is a push notification from this form to another server. Every time s…" at bounding box center [109, 215] width 77 height 51
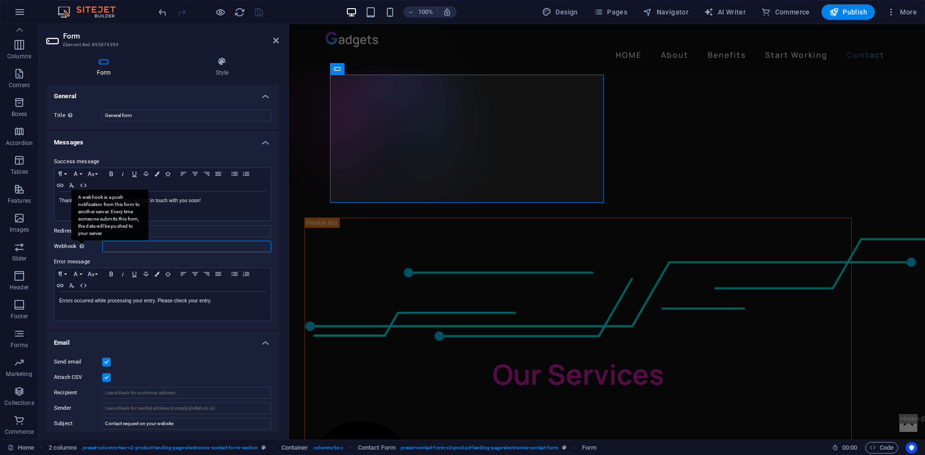
click at [102, 244] on input "Webhook A webhook is a push notification from this form to another server. Ever…" at bounding box center [186, 247] width 169 height 12
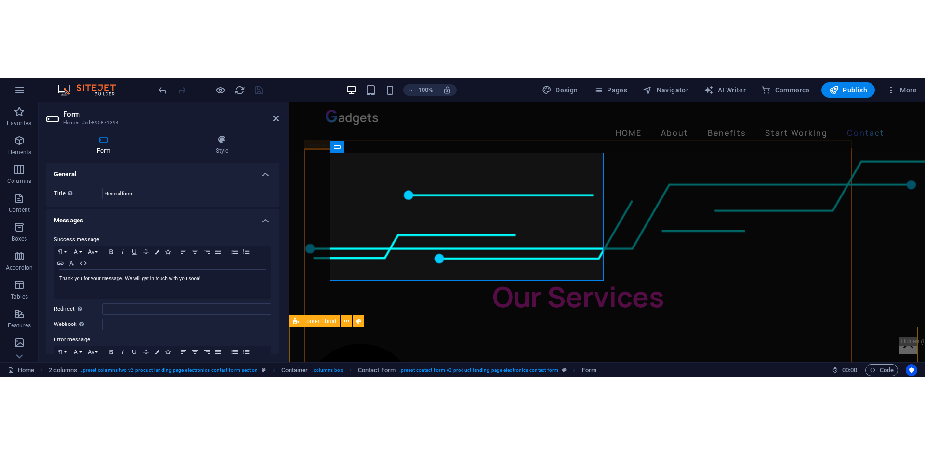
scroll to position [2215, 0]
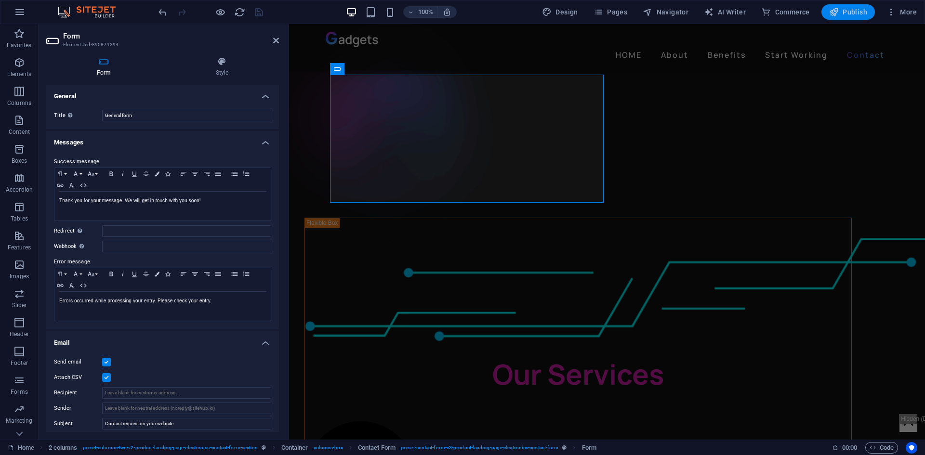
click at [849, 11] on span "Publish" at bounding box center [848, 12] width 38 height 10
